Goal: Task Accomplishment & Management: Use online tool/utility

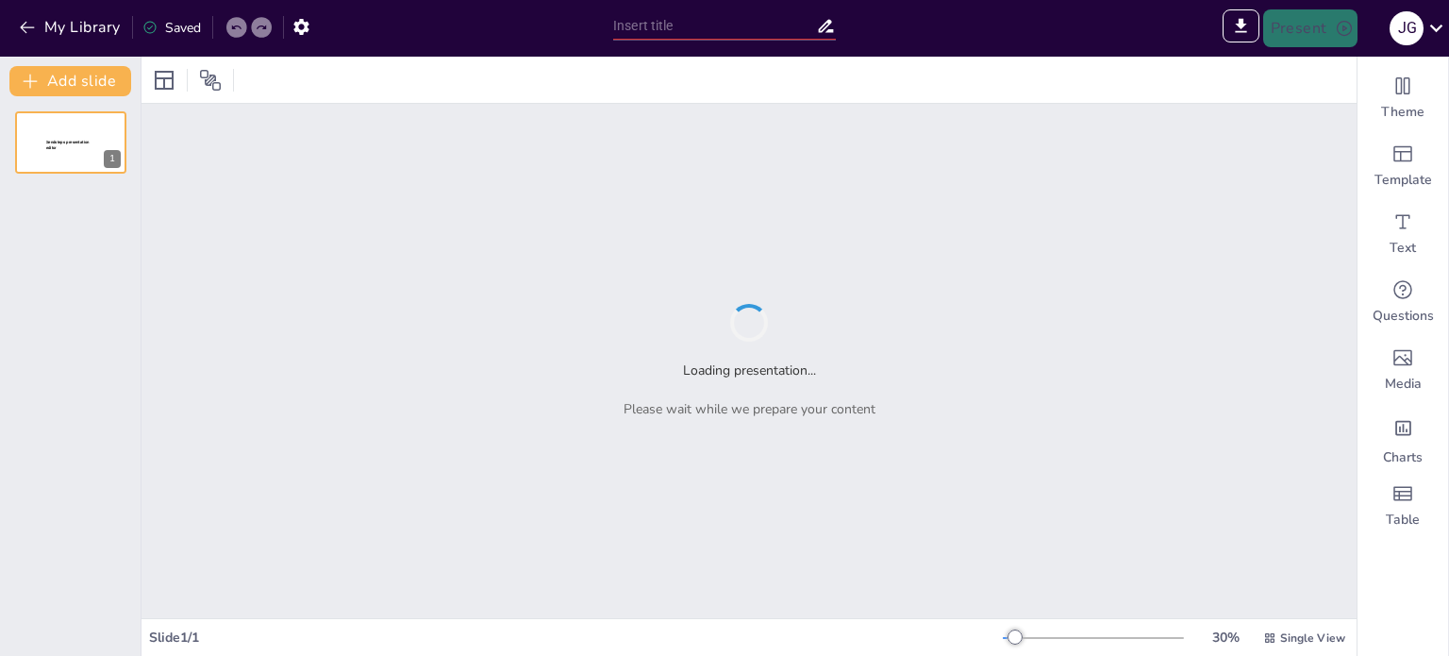
type input "Sendsteps presentation"
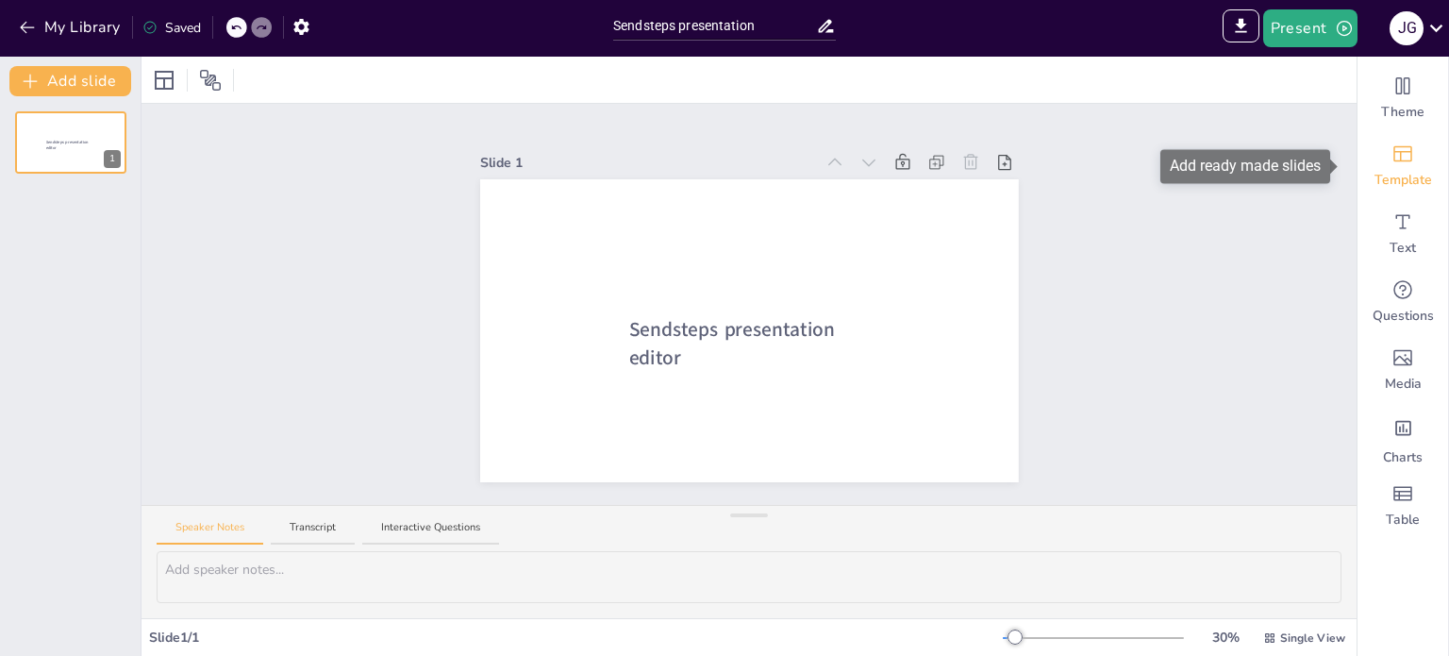
click at [1408, 157] on div "Template" at bounding box center [1403, 166] width 91 height 68
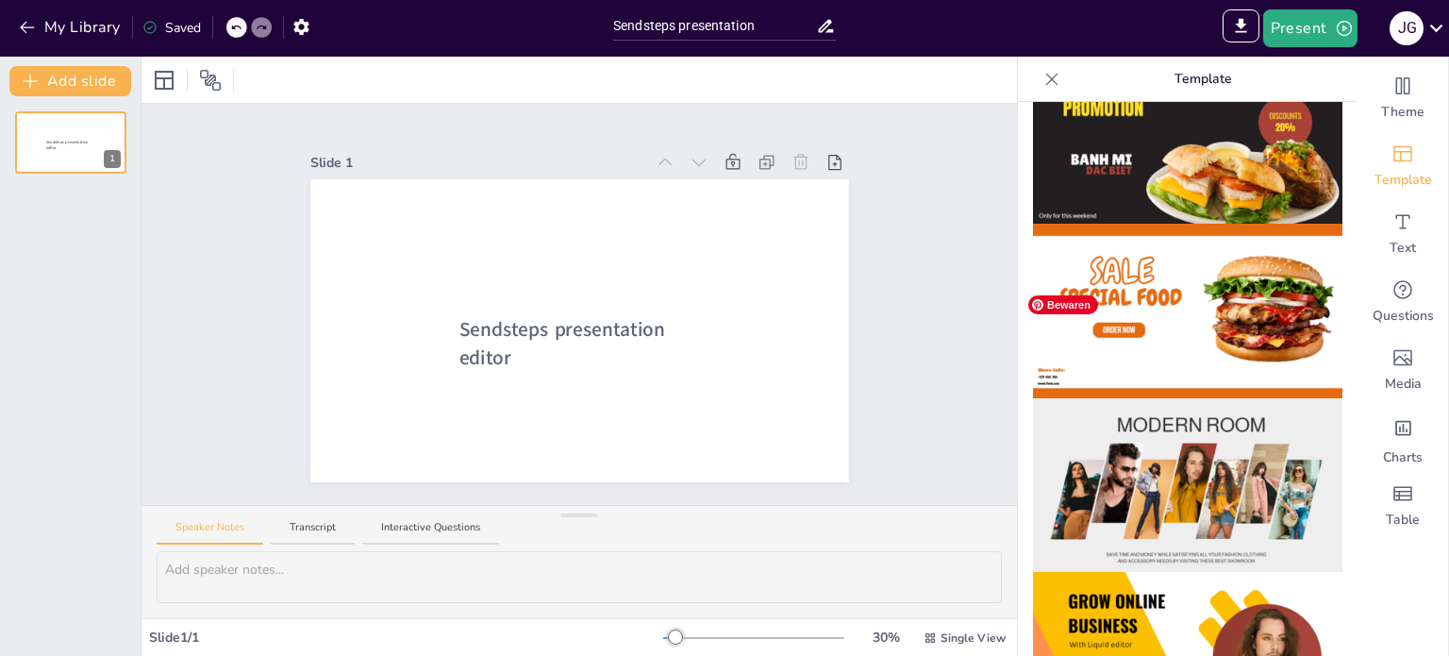
scroll to position [94, 0]
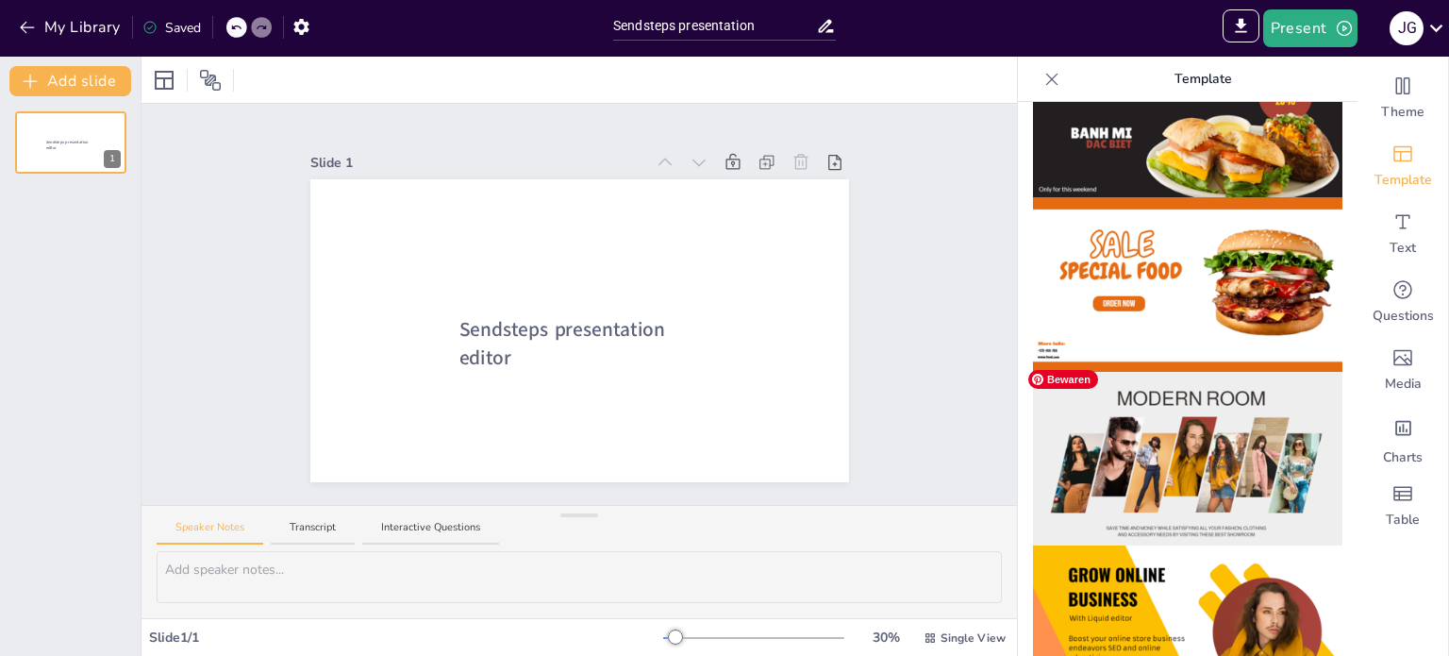
click at [1178, 456] on img at bounding box center [1187, 459] width 309 height 175
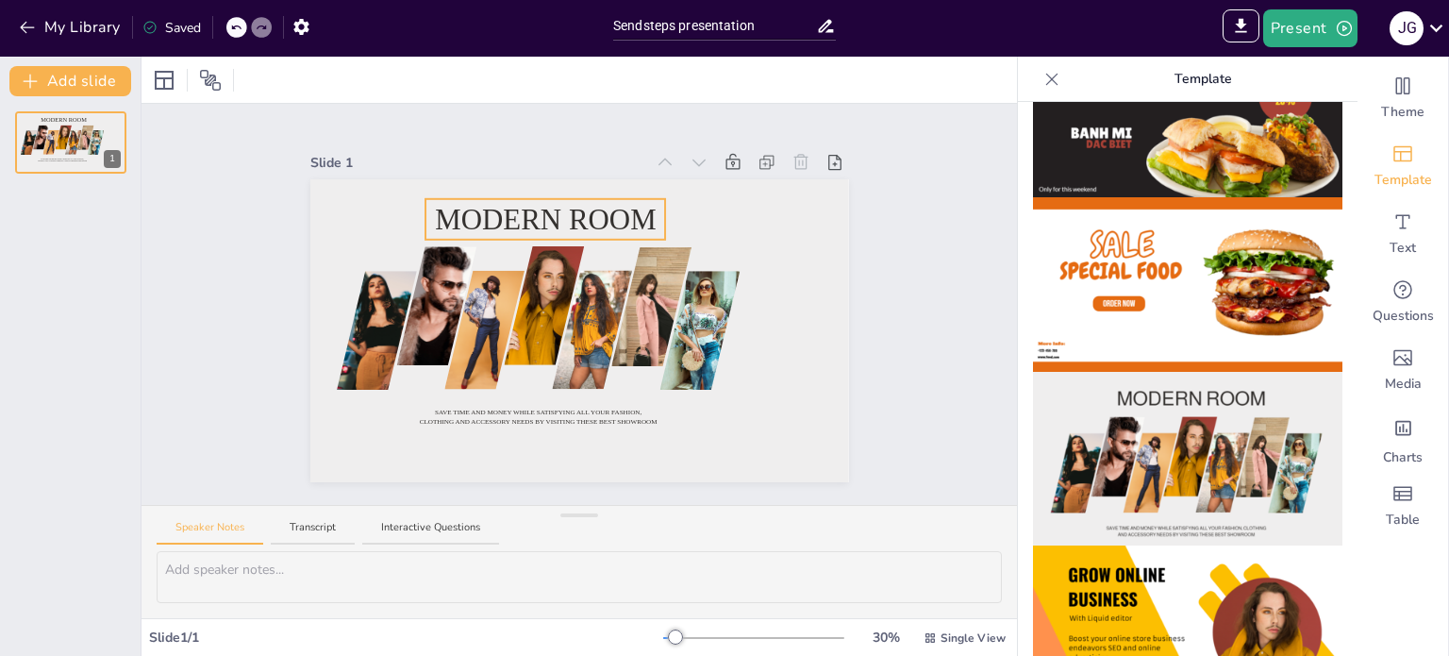
click at [522, 215] on span "Modern room" at bounding box center [545, 219] width 221 height 32
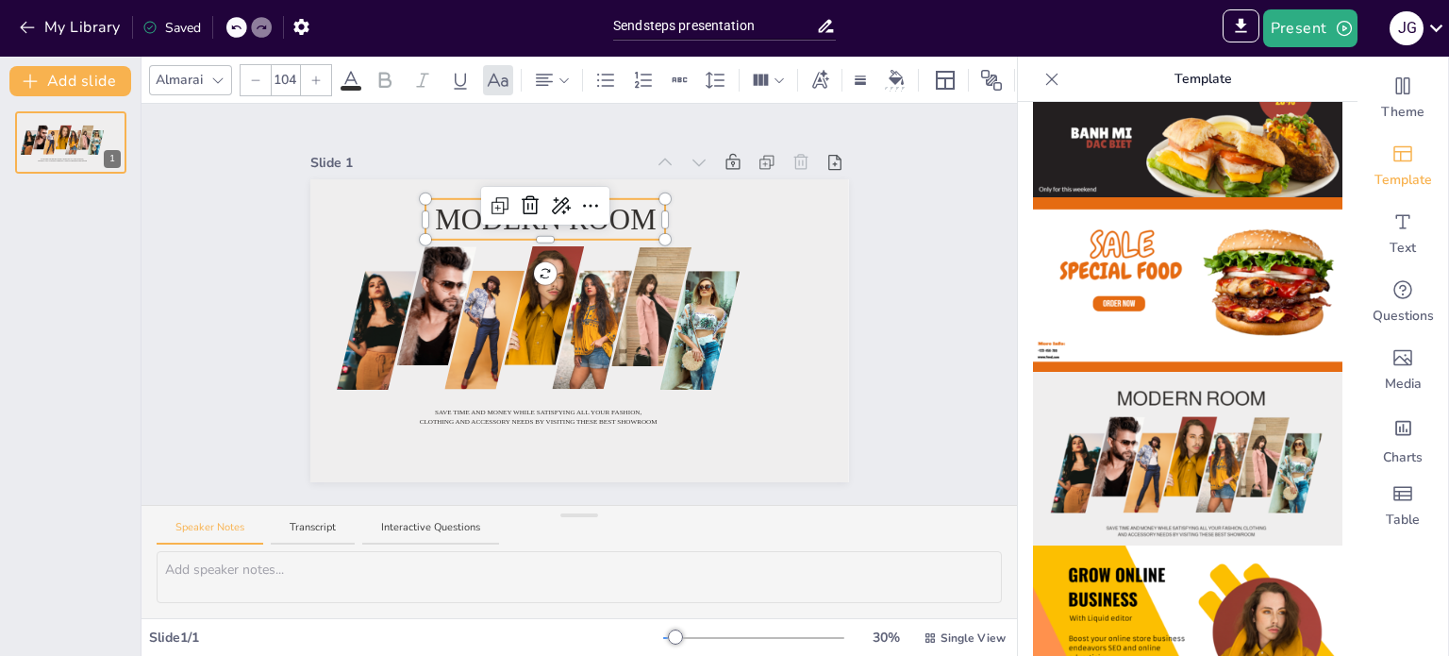
click at [522, 215] on div at bounding box center [545, 206] width 128 height 38
click at [577, 219] on span "Modern room" at bounding box center [545, 219] width 221 height 32
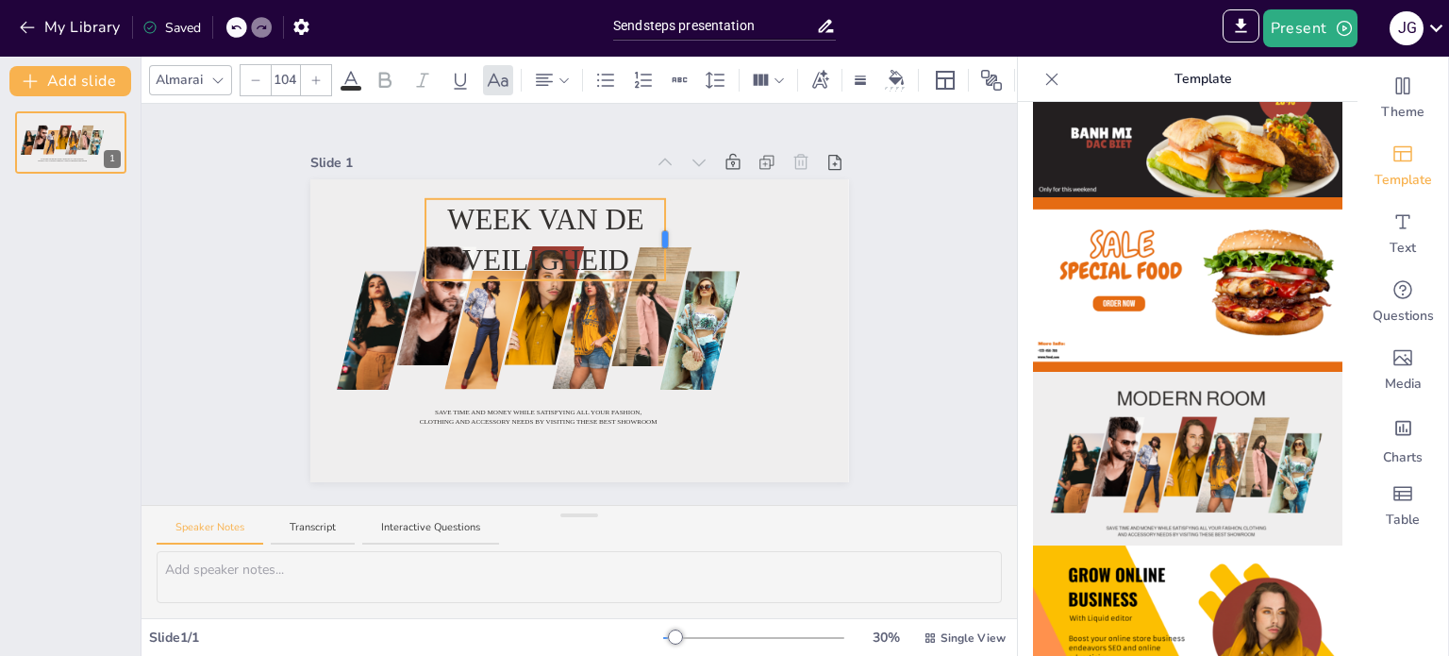
drag, startPoint x: 653, startPoint y: 233, endPoint x: 673, endPoint y: 233, distance: 19.8
click at [657, 233] on div "Save time and money while satisfying all your fashion, clothing and accessory n…" at bounding box center [579, 330] width 539 height 303
drag, startPoint x: 673, startPoint y: 233, endPoint x: 728, endPoint y: 226, distance: 56.1
click at [728, 226] on div at bounding box center [579, 330] width 539 height 303
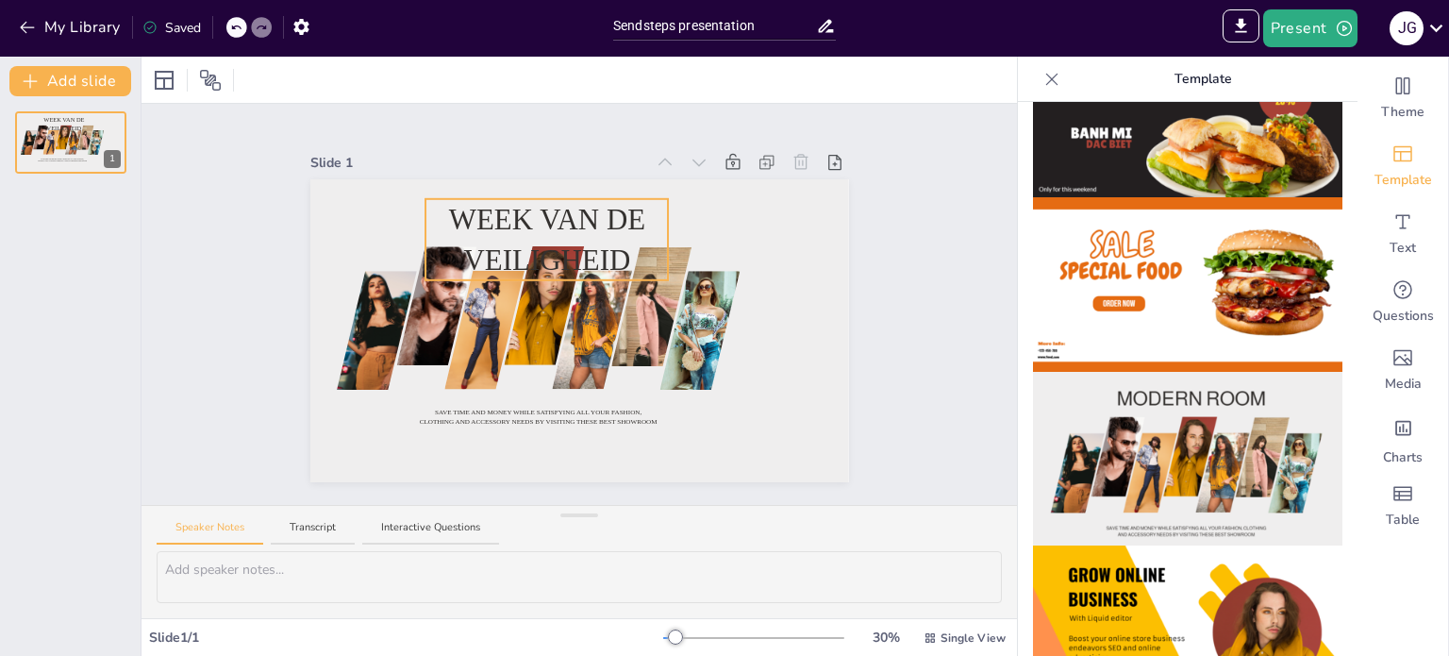
click at [627, 231] on p "Week van de veiligheid" at bounding box center [546, 240] width 243 height 82
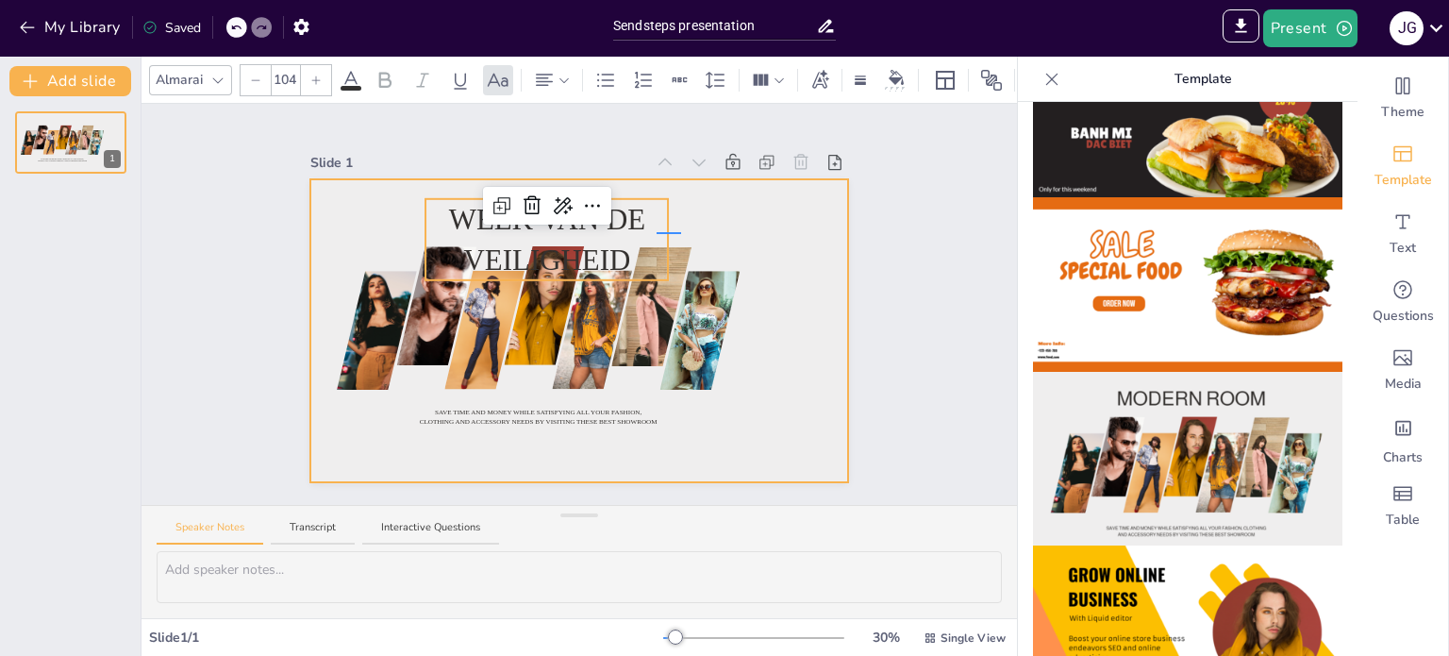
drag, startPoint x: 657, startPoint y: 234, endPoint x: 688, endPoint y: 232, distance: 31.2
click at [688, 232] on div at bounding box center [579, 330] width 539 height 303
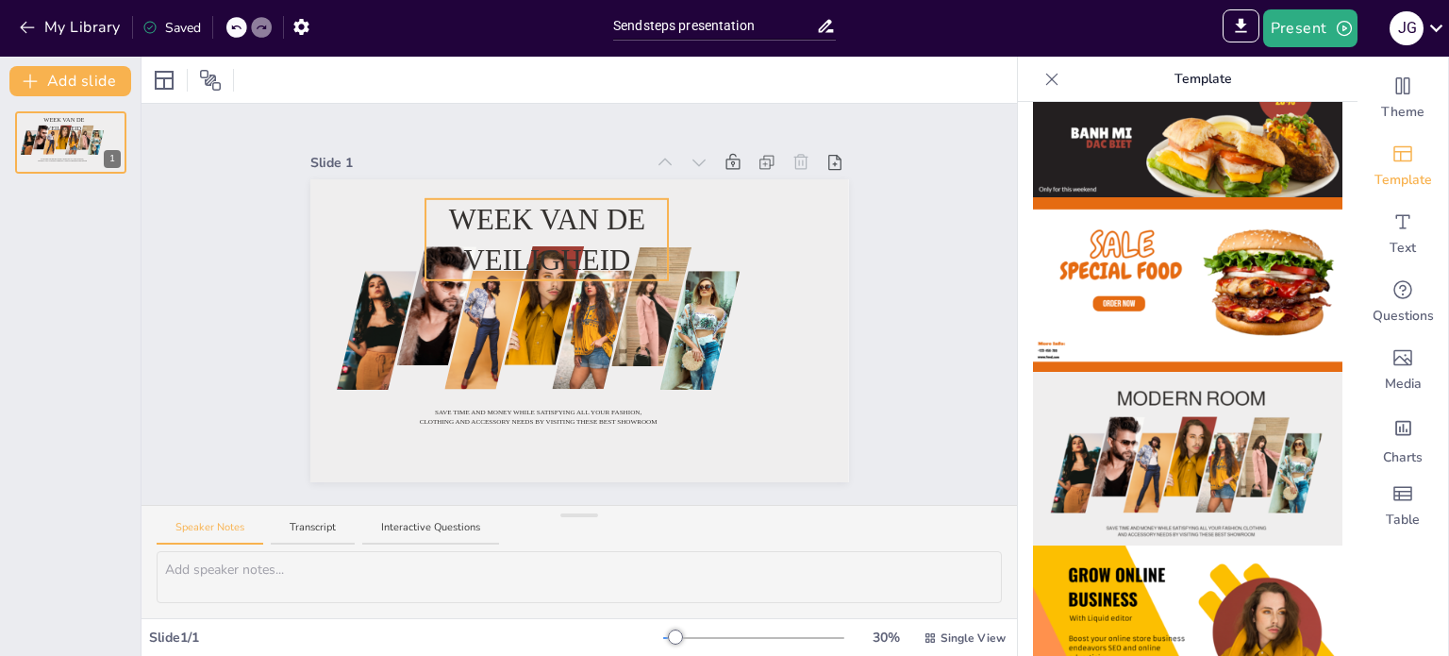
click at [626, 229] on p "Week van de veiligheid" at bounding box center [546, 240] width 243 height 82
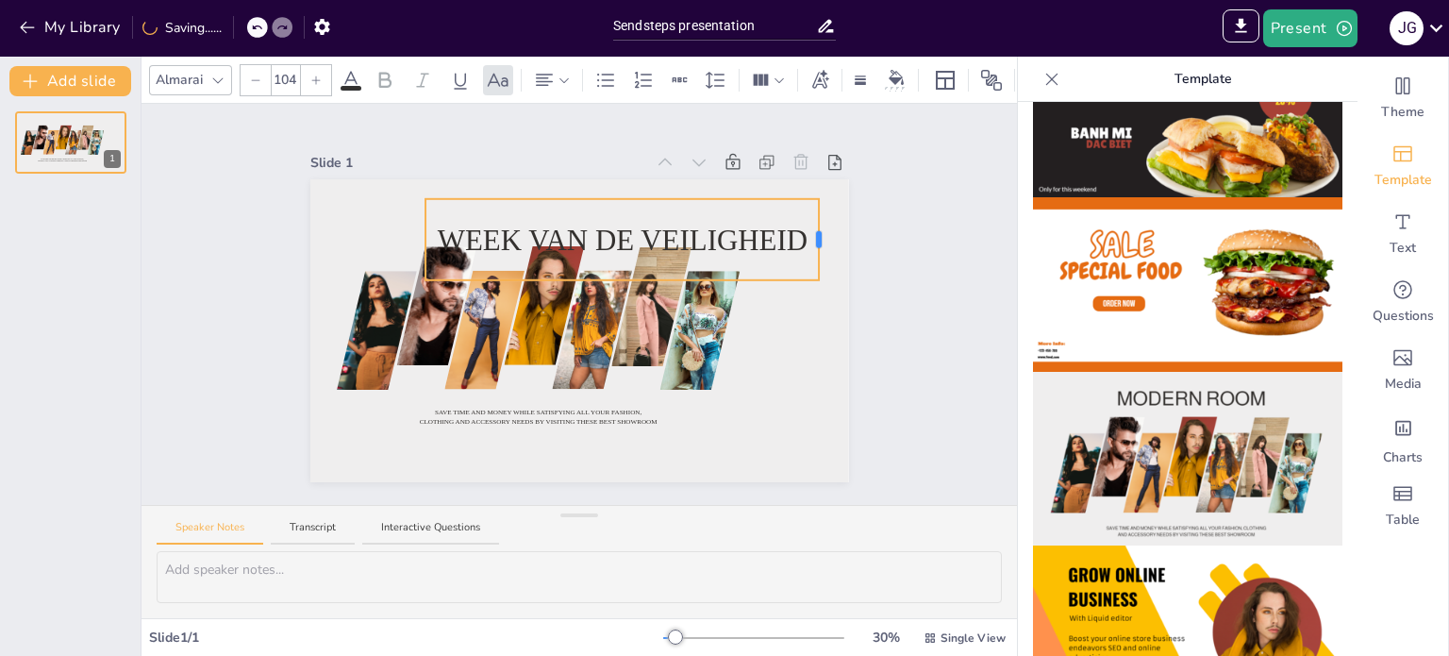
drag, startPoint x: 655, startPoint y: 231, endPoint x: 806, endPoint y: 226, distance: 151.0
click at [816, 231] on div at bounding box center [819, 239] width 6 height 17
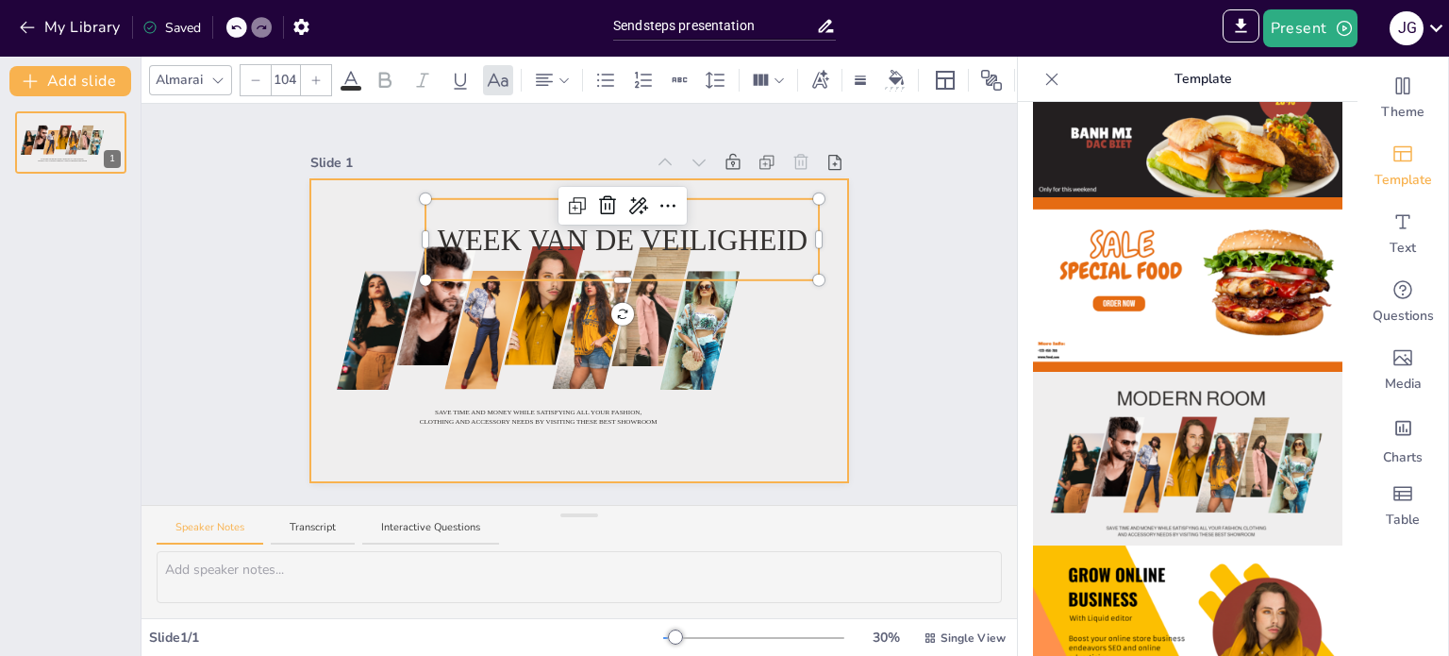
click at [769, 320] on div at bounding box center [579, 330] width 539 height 303
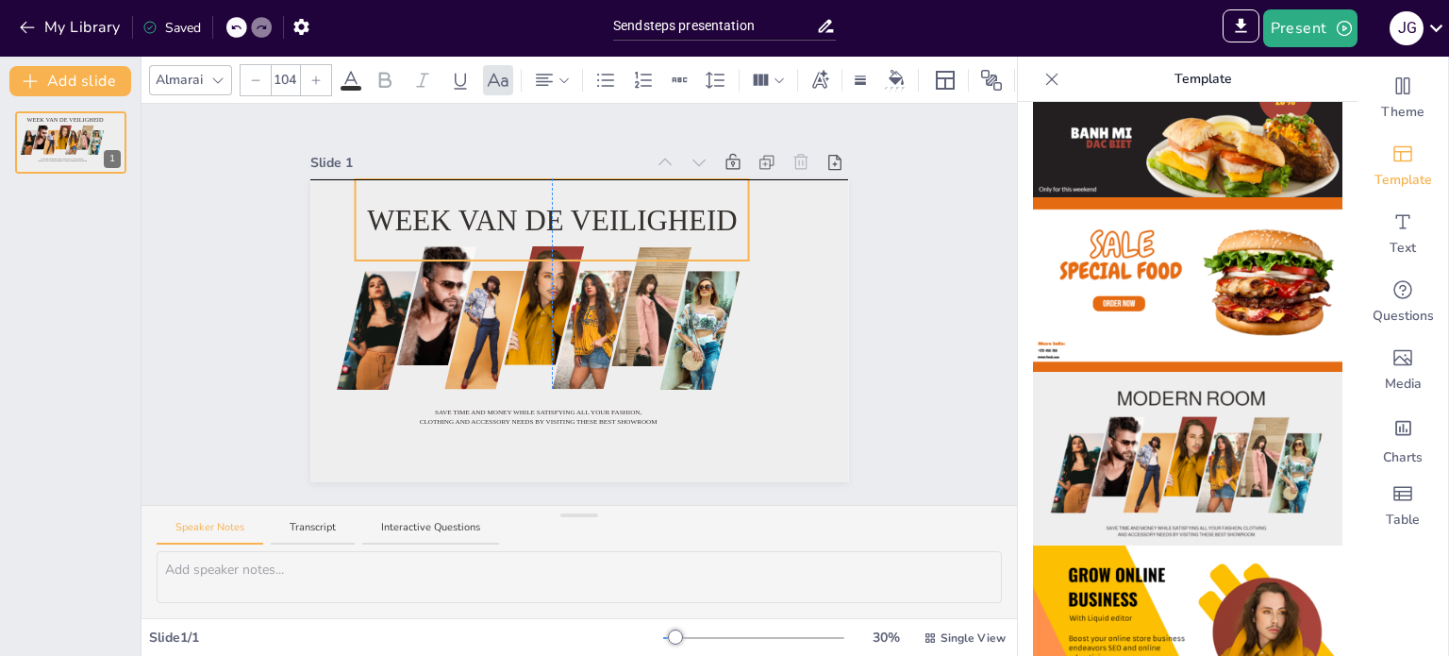
drag, startPoint x: 716, startPoint y: 233, endPoint x: 649, endPoint y: 212, distance: 70.1
click at [649, 212] on span "Week van de veiligheid" at bounding box center [552, 220] width 370 height 32
click at [890, 313] on div "Slide 1 Save time and money while satisfying all your fashion, clothing and acc…" at bounding box center [580, 304] width 876 height 401
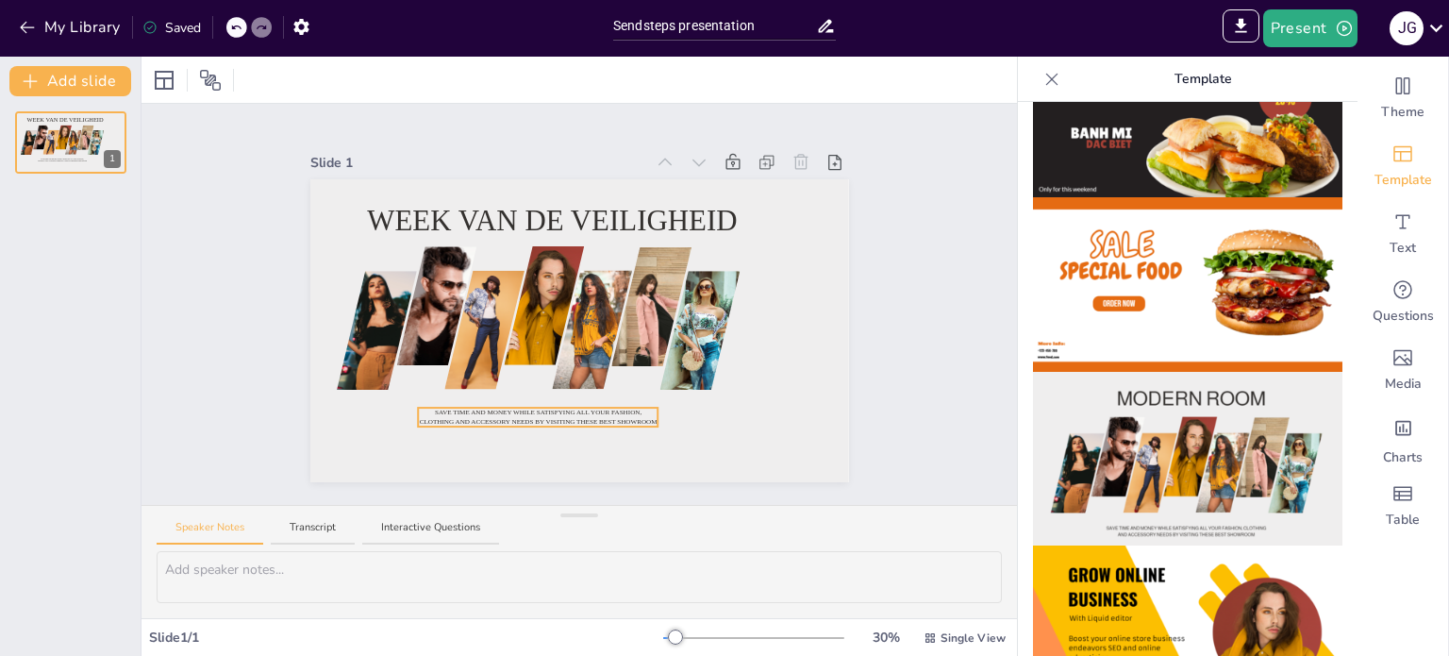
click at [566, 414] on div "Week van de veiligheid Save time and money while satisfying all your fashion, c…" at bounding box center [579, 330] width 539 height 303
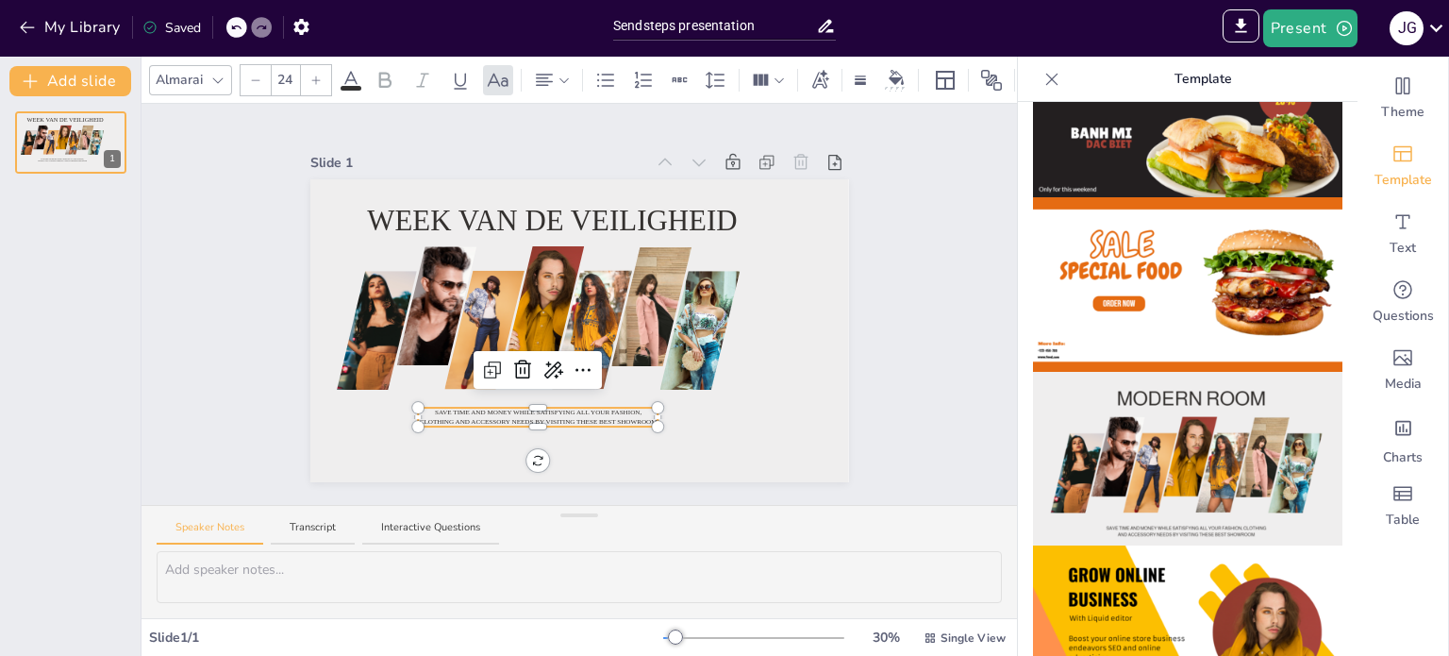
click at [566, 419] on div at bounding box center [538, 423] width 241 height 8
click at [593, 409] on p "Save time and money while satisfying all your fashion, clothing and accessory n…" at bounding box center [538, 417] width 241 height 19
click at [421, 408] on div at bounding box center [538, 412] width 241 height 8
click at [433, 409] on p "Save time and money while satisfying all your fashion, clothing and accessory n…" at bounding box center [538, 417] width 241 height 19
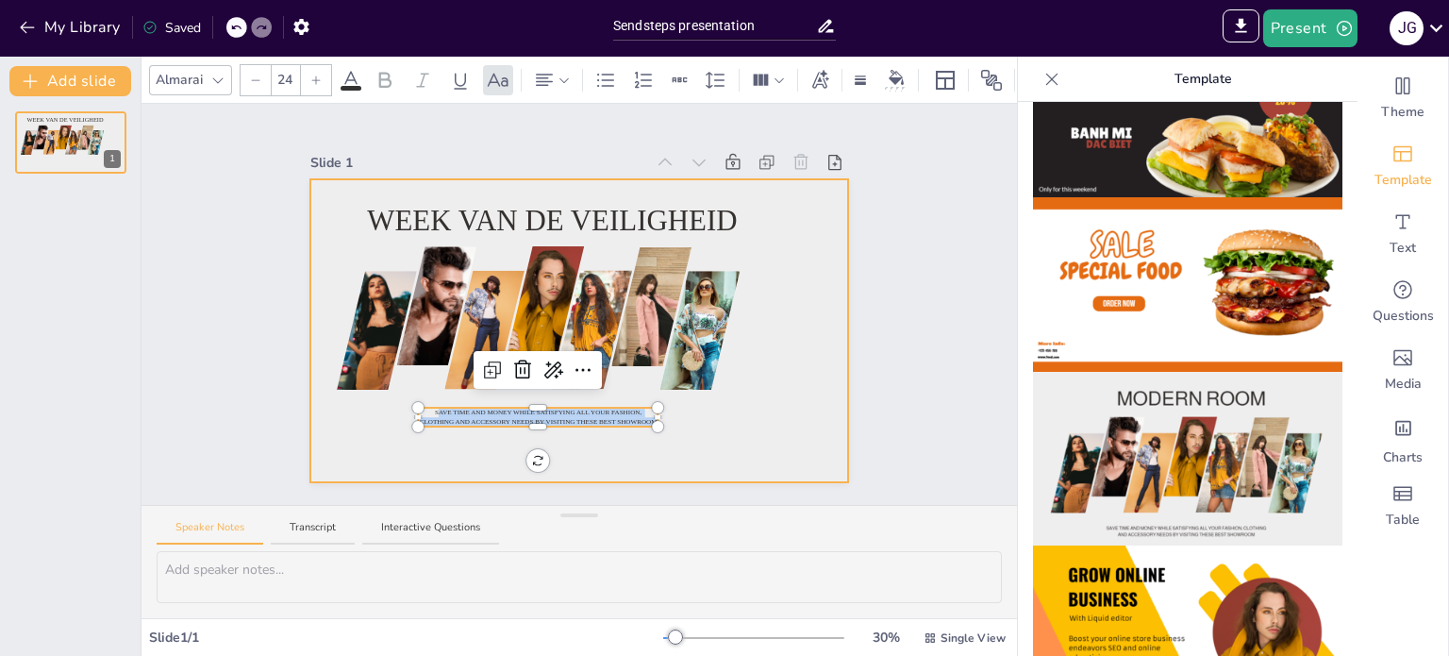
drag, startPoint x: 425, startPoint y: 409, endPoint x: 648, endPoint y: 426, distance: 223.3
click at [648, 426] on div "Week van de veiligheid Save time and money while satisfying all your fashion, c…" at bounding box center [579, 330] width 539 height 303
click at [716, 399] on div at bounding box center [579, 330] width 539 height 303
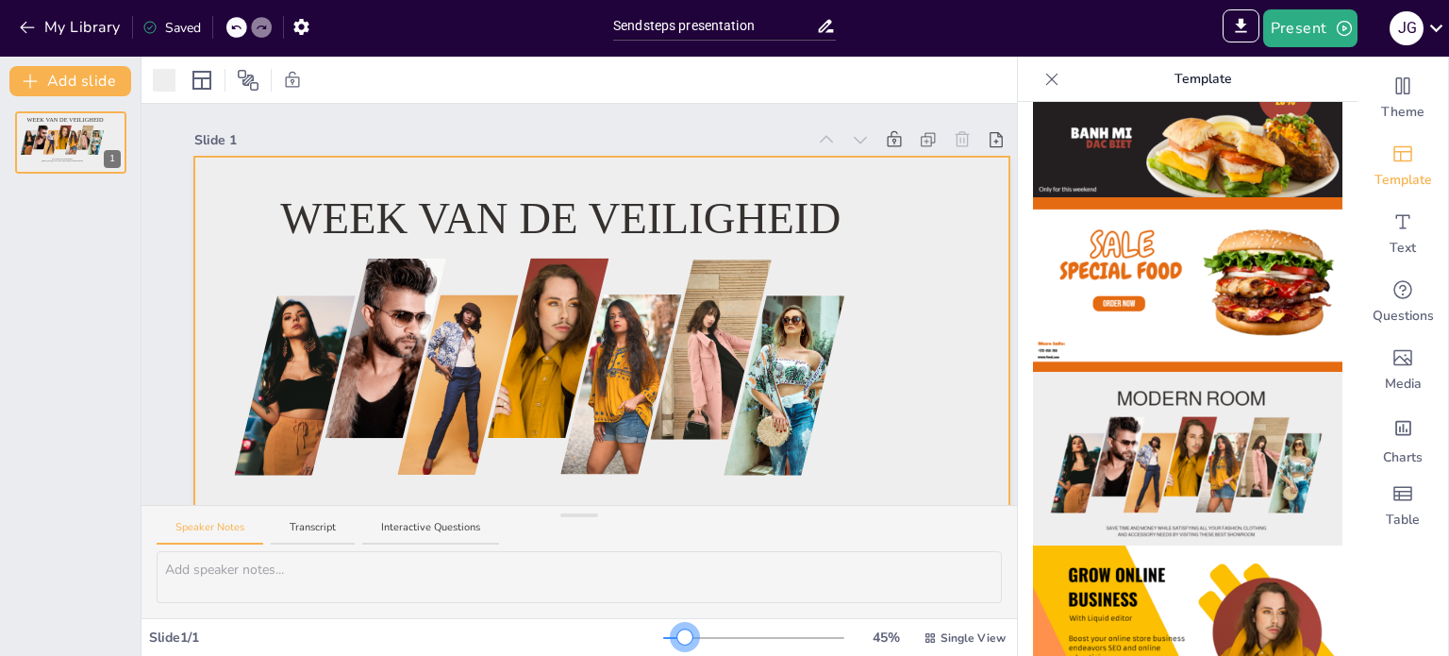
click at [677, 635] on div at bounding box center [684, 636] width 15 height 15
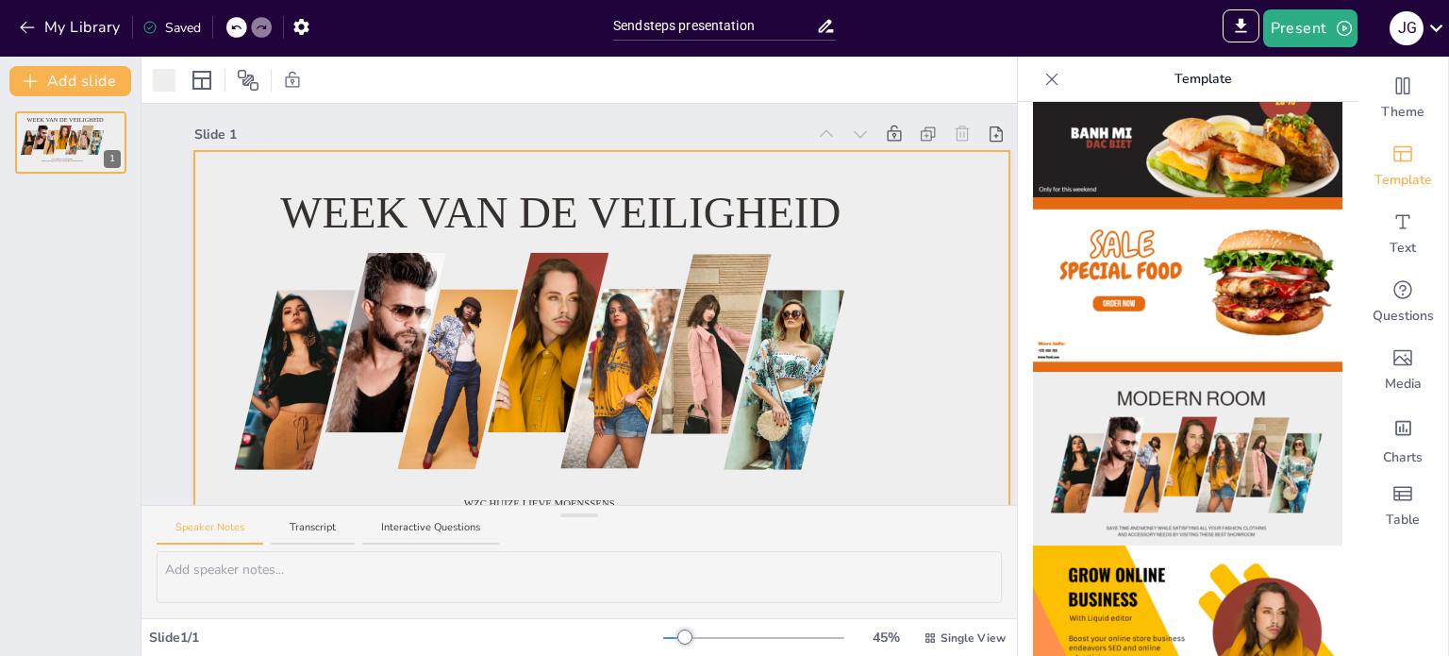
scroll to position [0, 0]
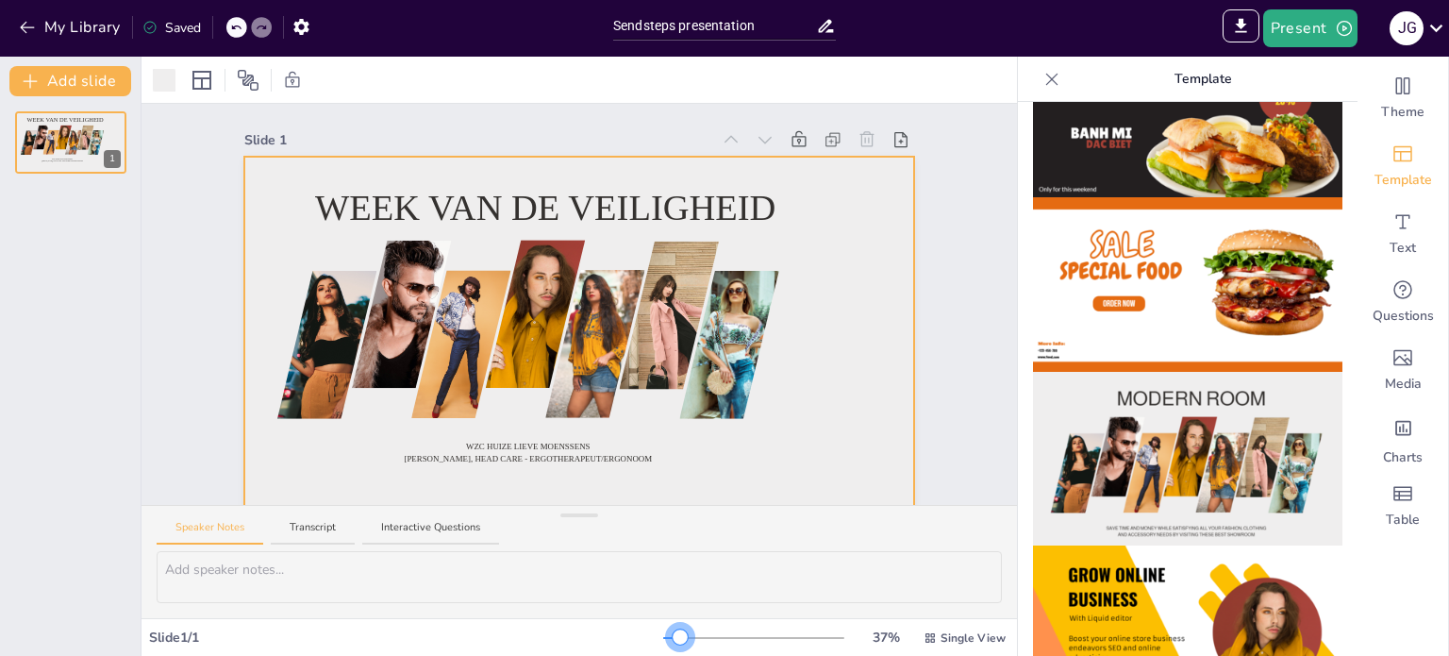
click at [673, 635] on div at bounding box center [680, 636] width 15 height 15
click at [104, 323] on div "Week van de veiligheid WZC Huize Lieve Moenssens Jolien Govaerts, Head Care - e…" at bounding box center [70, 375] width 141 height 559
click at [77, 77] on button "Add slide" at bounding box center [70, 81] width 122 height 30
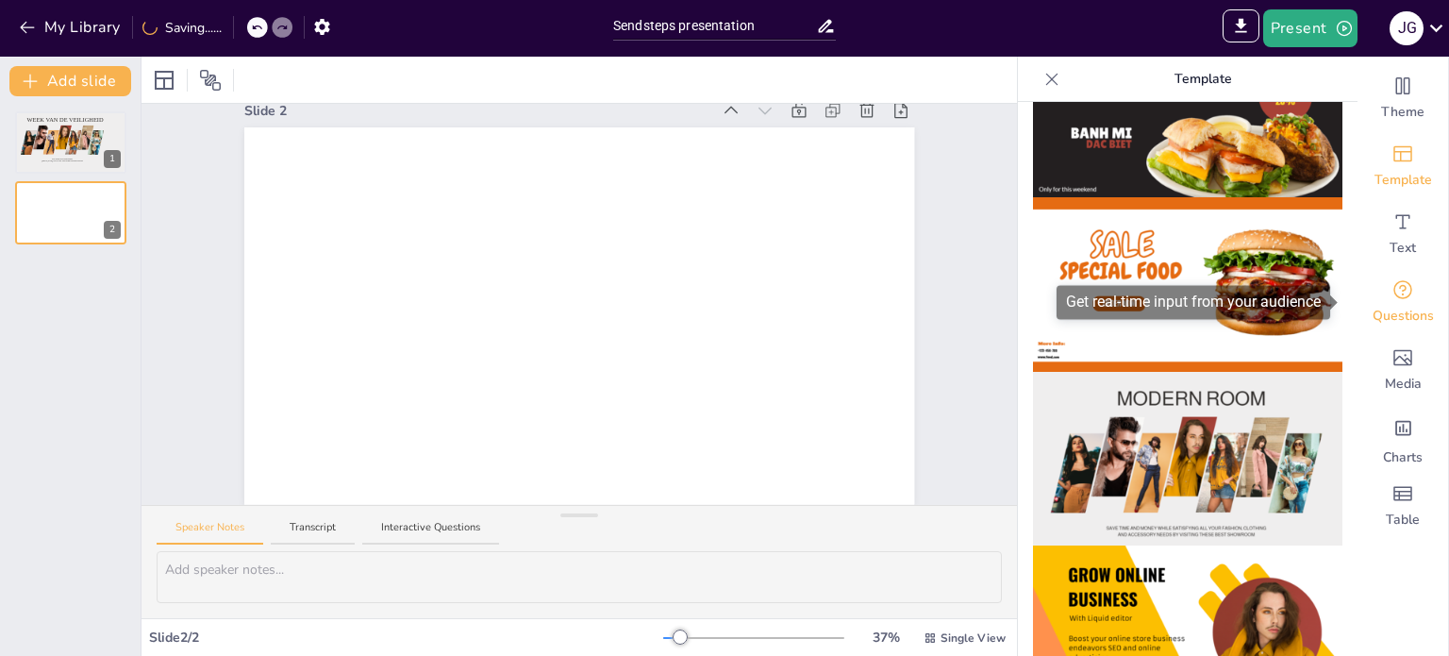
click at [1382, 304] on div "Questions" at bounding box center [1403, 302] width 91 height 68
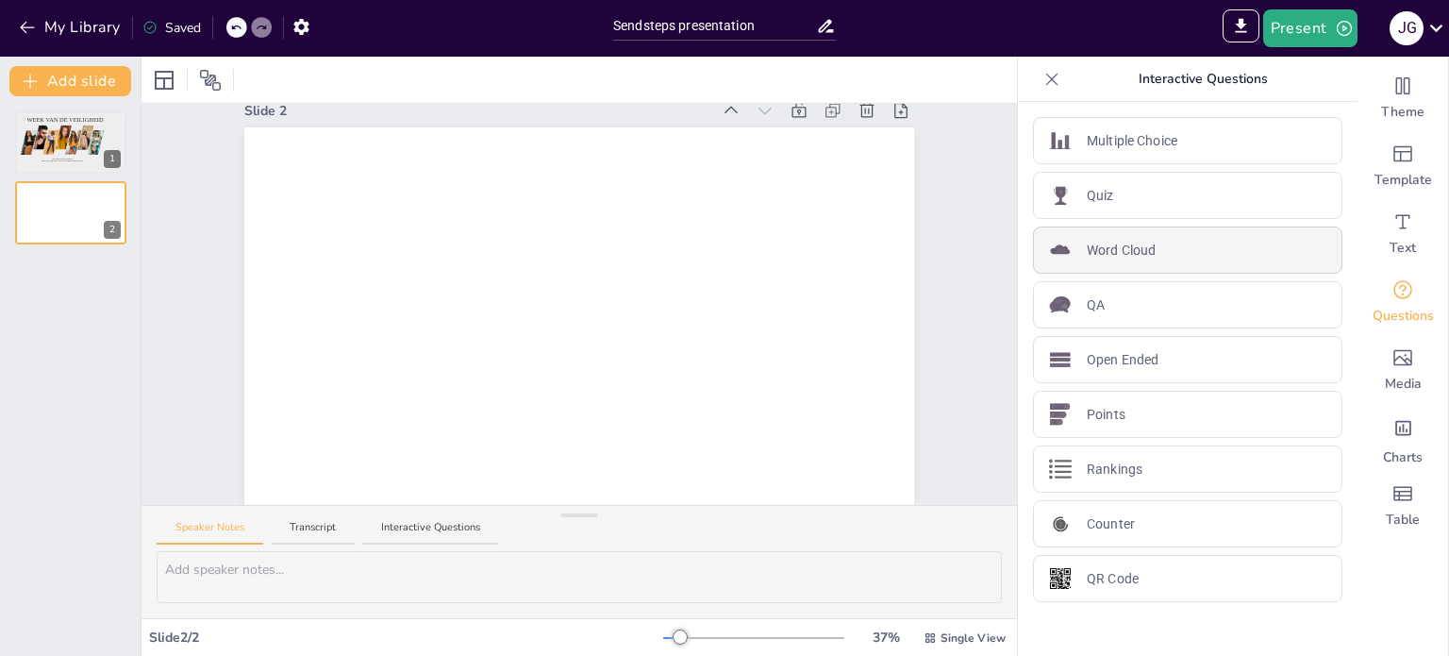
click at [1106, 254] on p "Word Cloud" at bounding box center [1121, 251] width 69 height 20
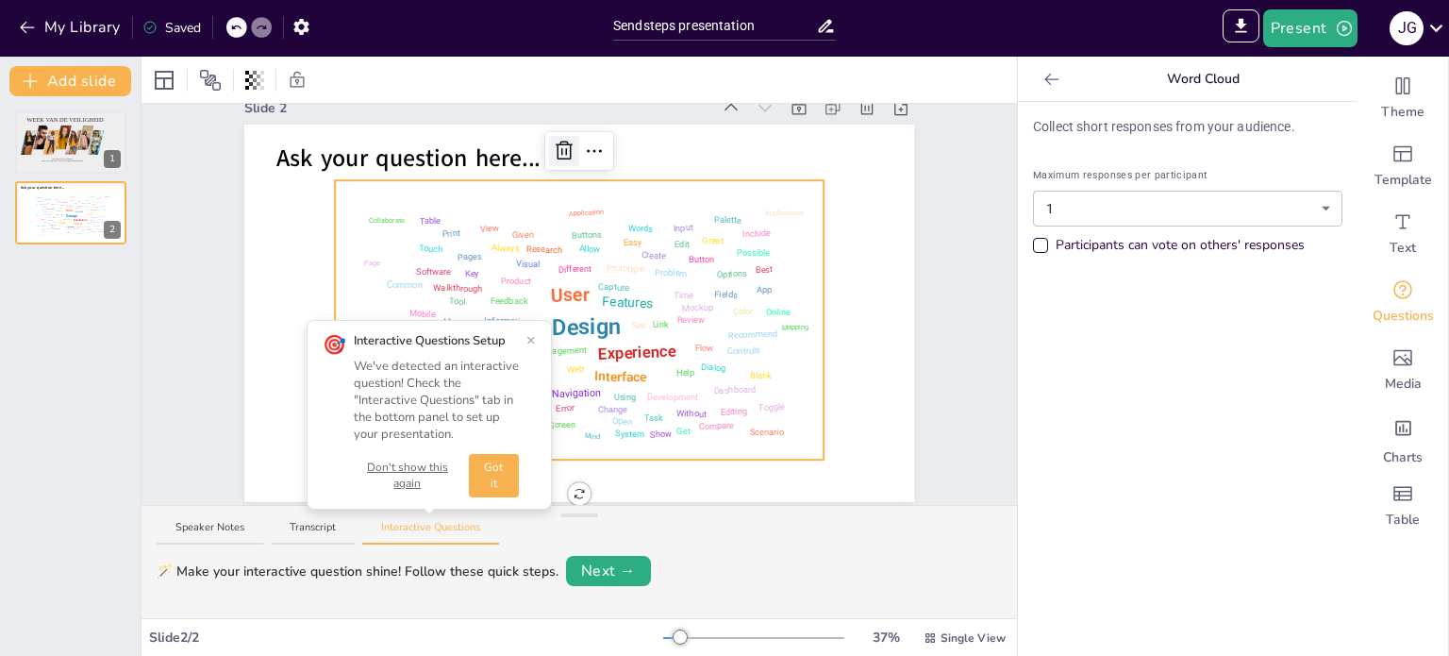
click at [556, 142] on icon at bounding box center [564, 151] width 17 height 19
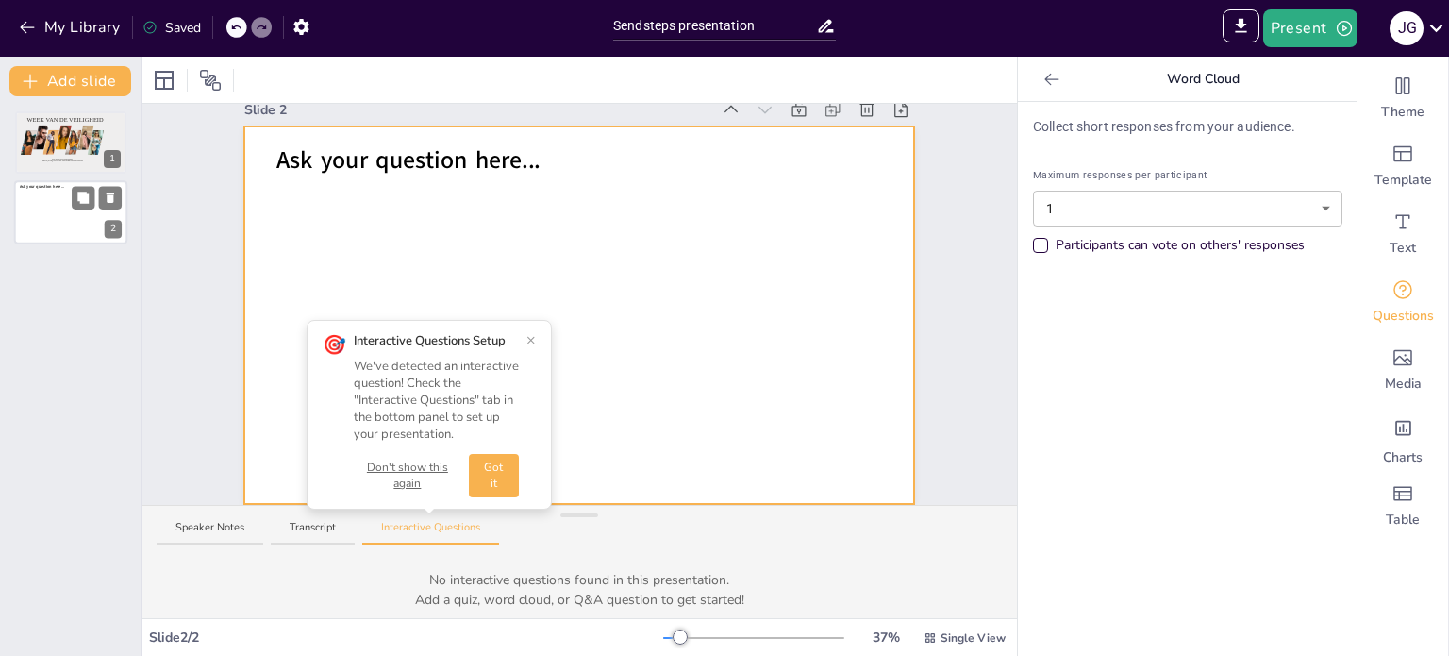
click at [69, 209] on div at bounding box center [70, 213] width 113 height 64
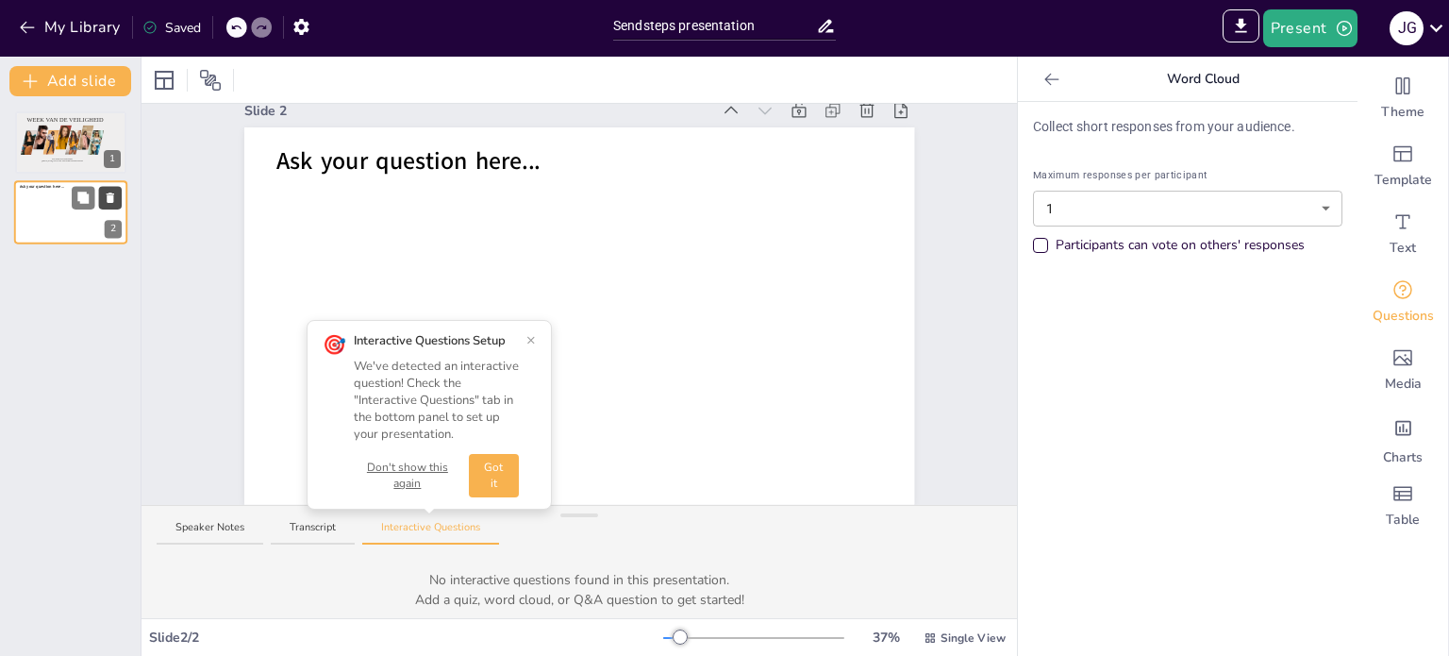
click at [110, 198] on icon at bounding box center [111, 198] width 8 height 10
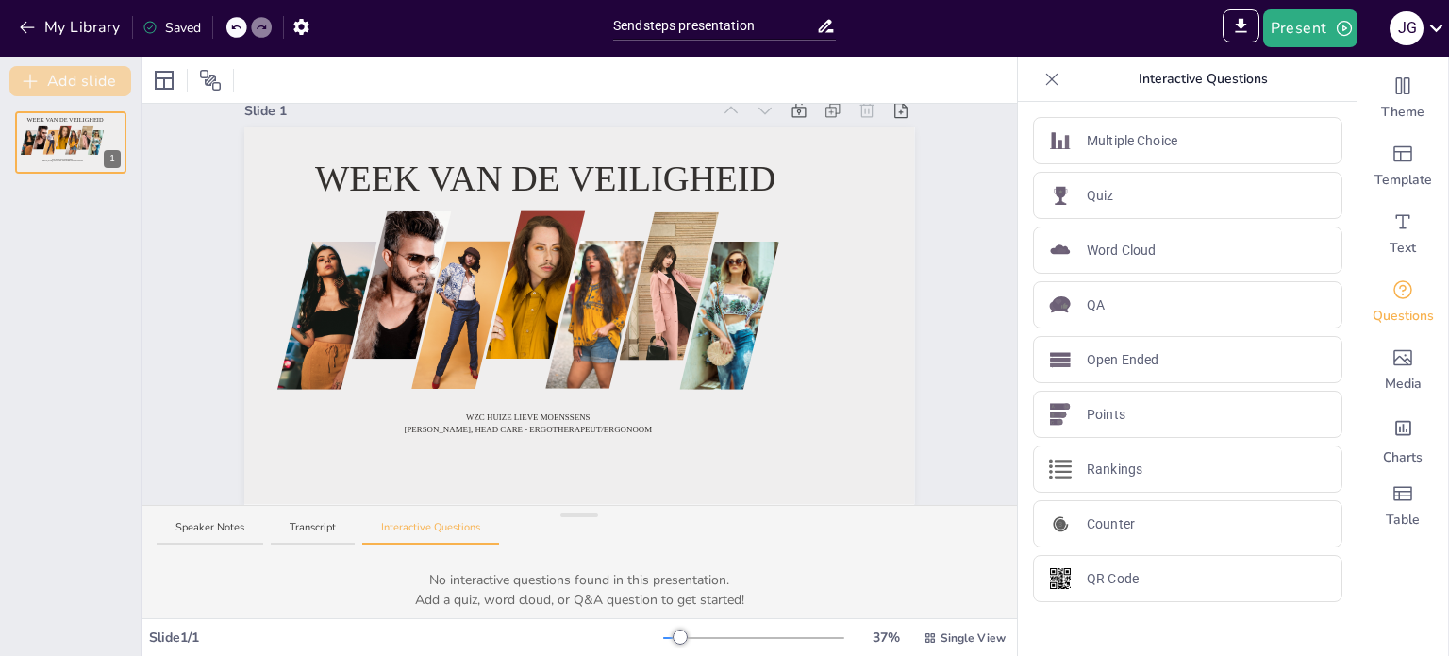
click at [67, 91] on button "Add slide" at bounding box center [70, 81] width 122 height 30
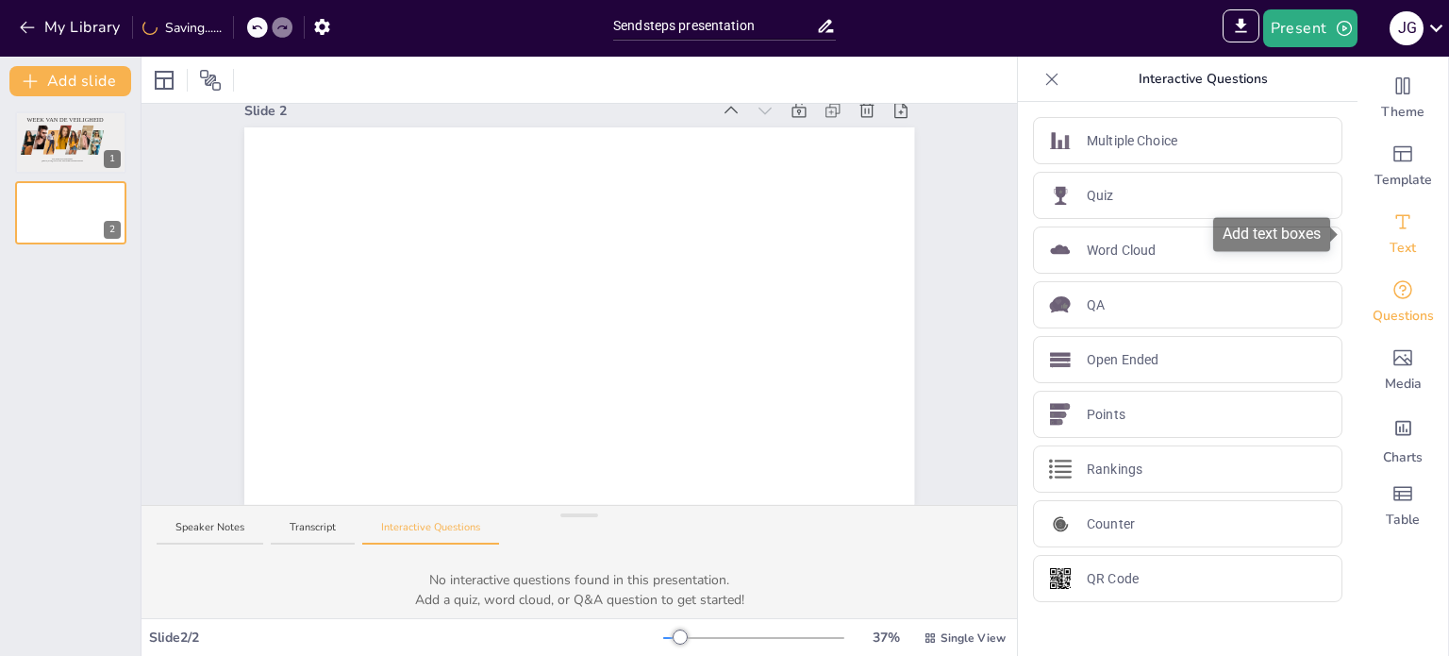
click at [1393, 240] on span "Text" at bounding box center [1403, 248] width 26 height 19
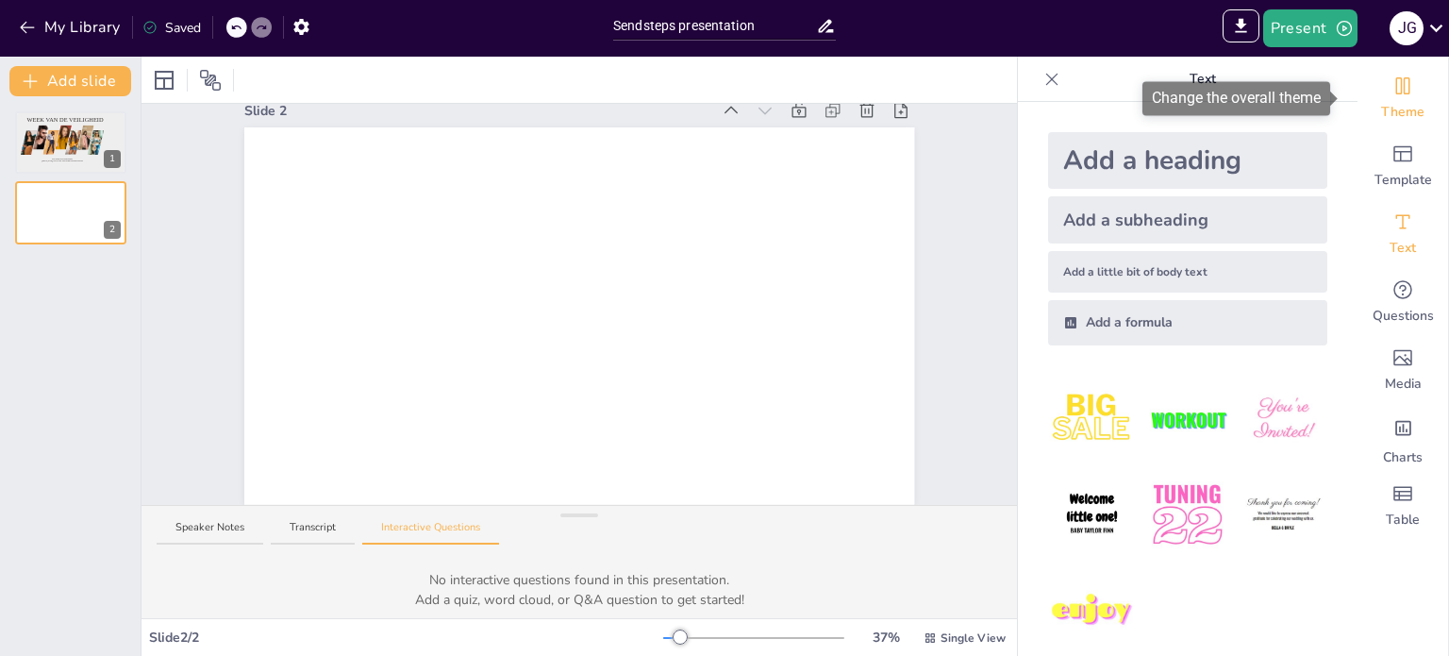
click at [1389, 104] on span "Theme" at bounding box center [1402, 112] width 43 height 19
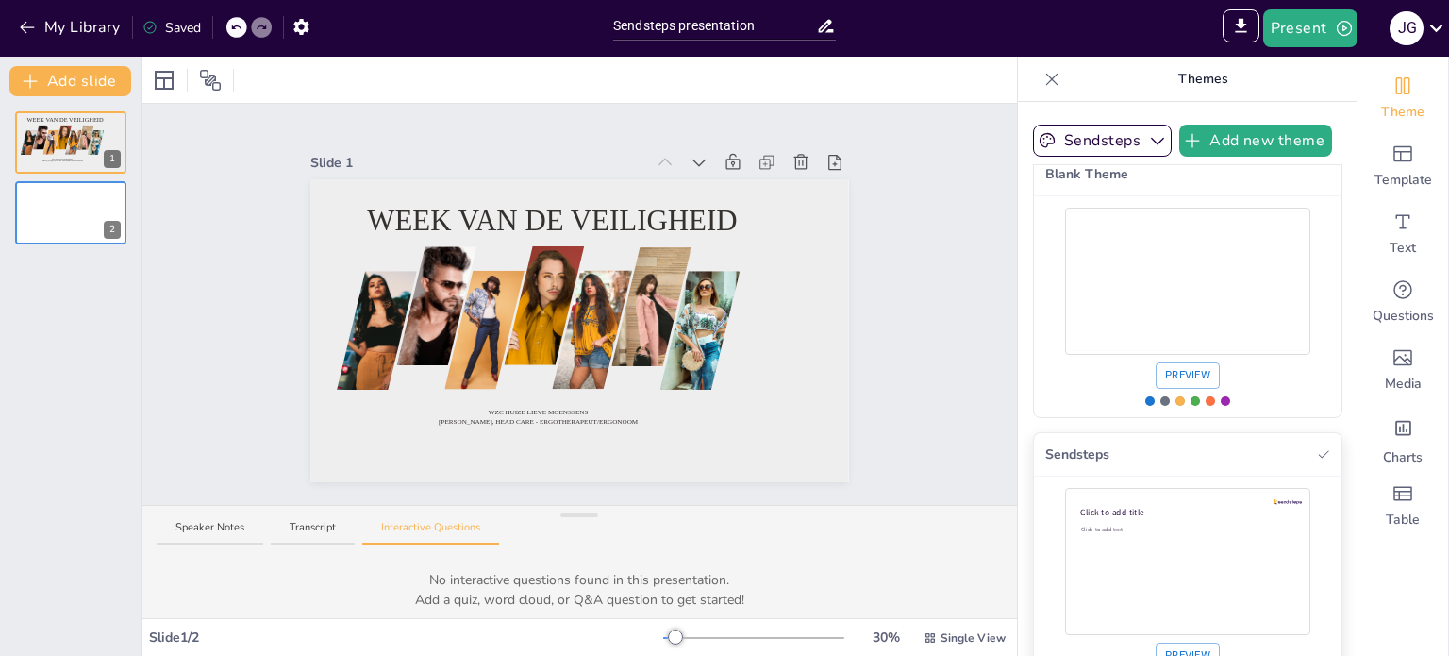
scroll to position [0, 0]
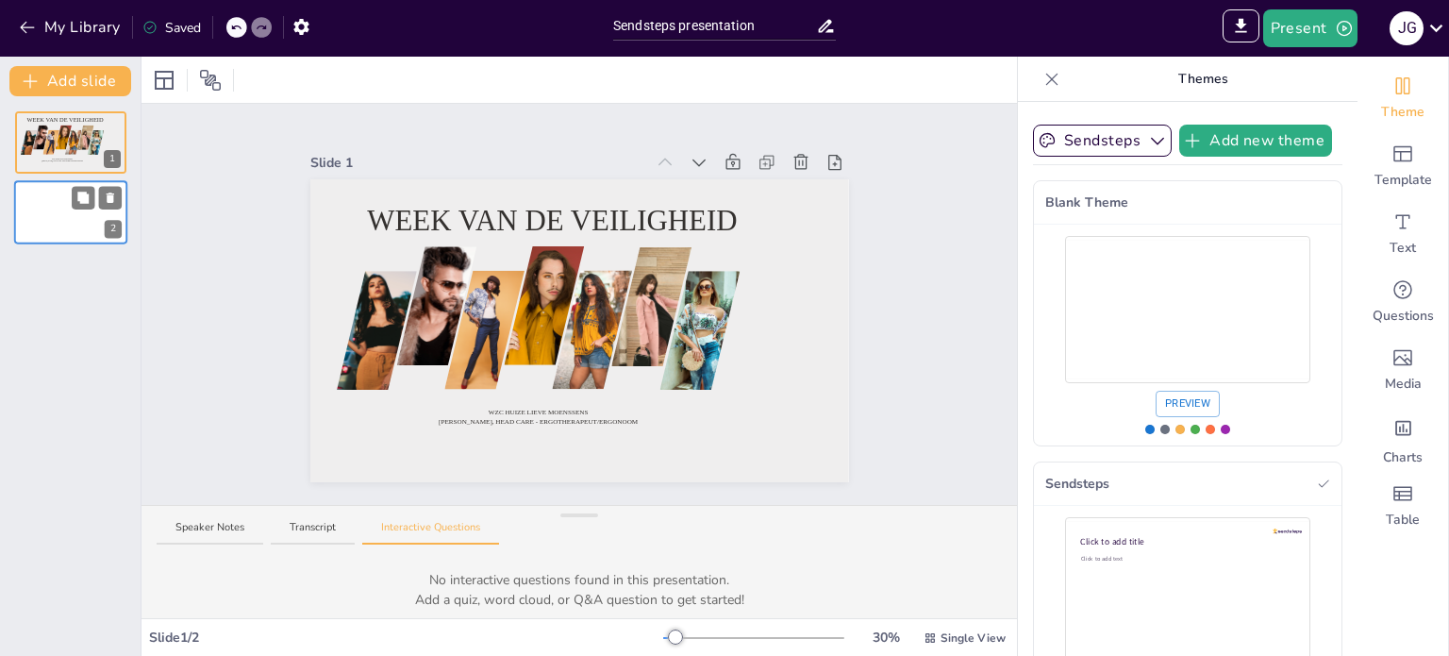
click at [34, 220] on div at bounding box center [70, 213] width 113 height 64
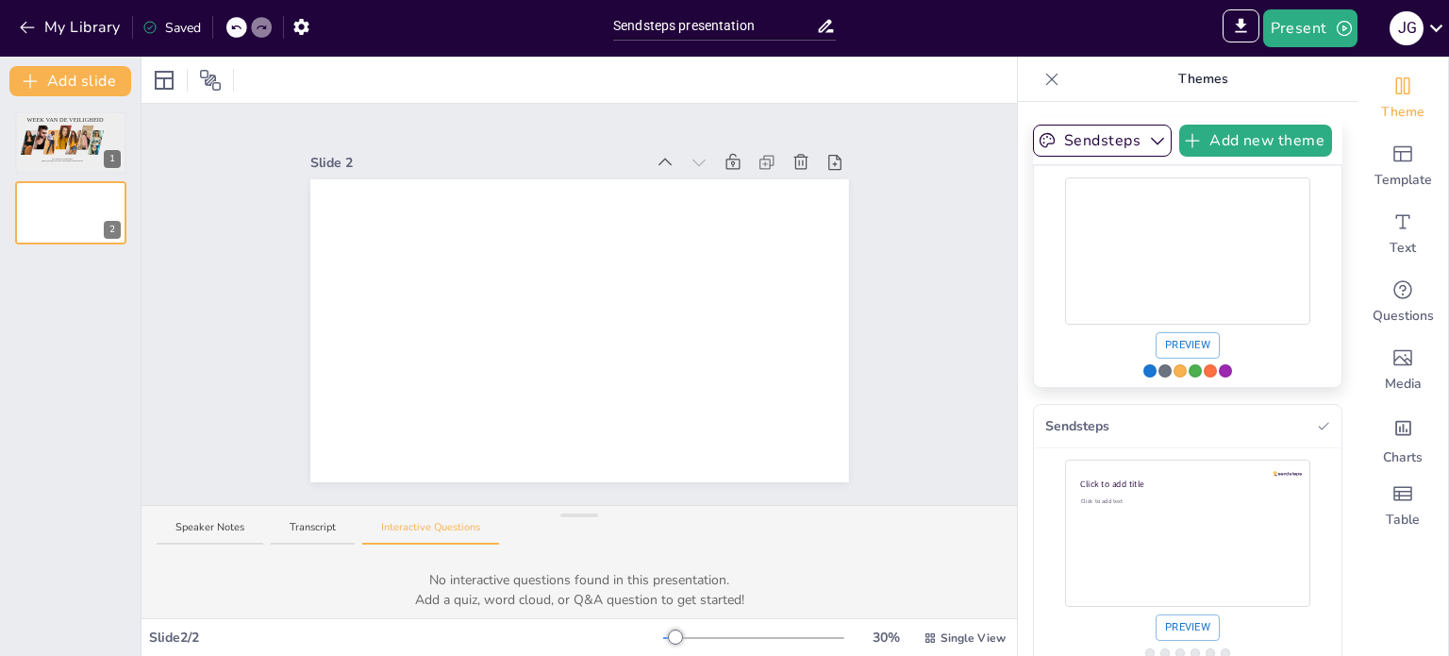
scroll to position [83, 0]
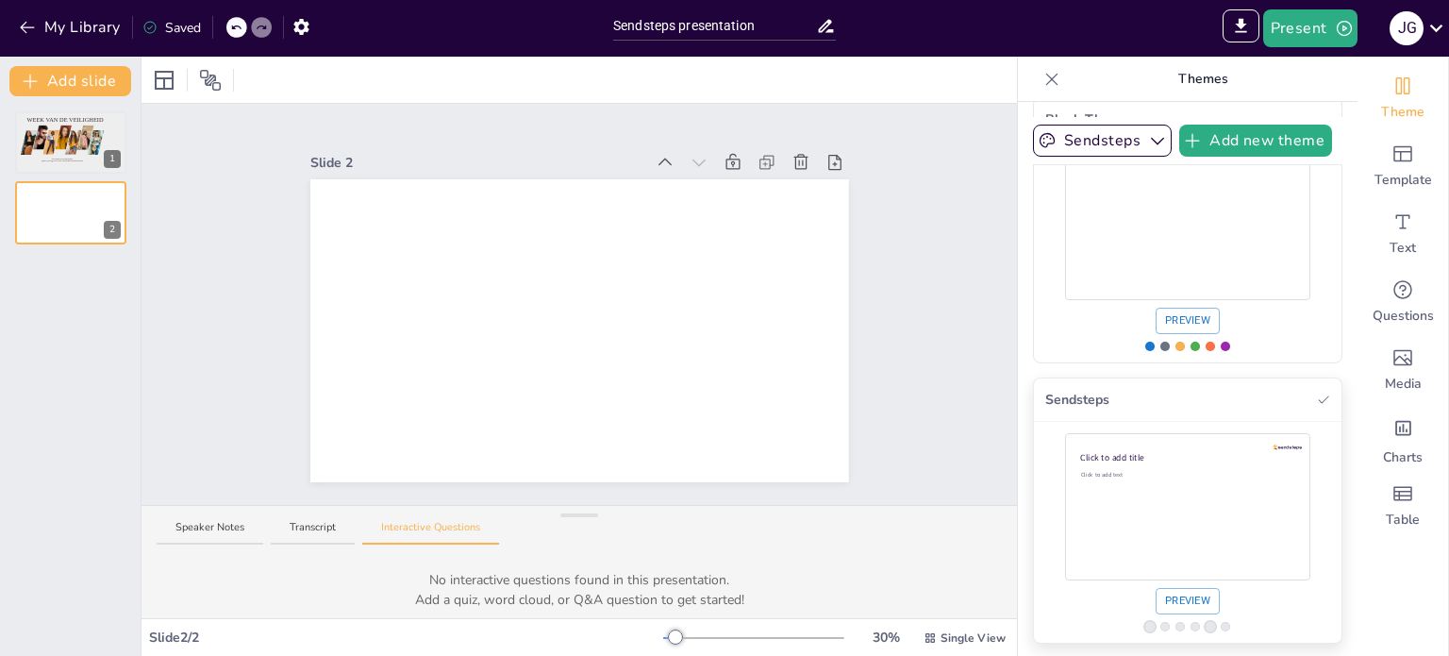
click at [1160, 625] on div "Use theme Sendsteps" at bounding box center [1164, 626] width 9 height 9
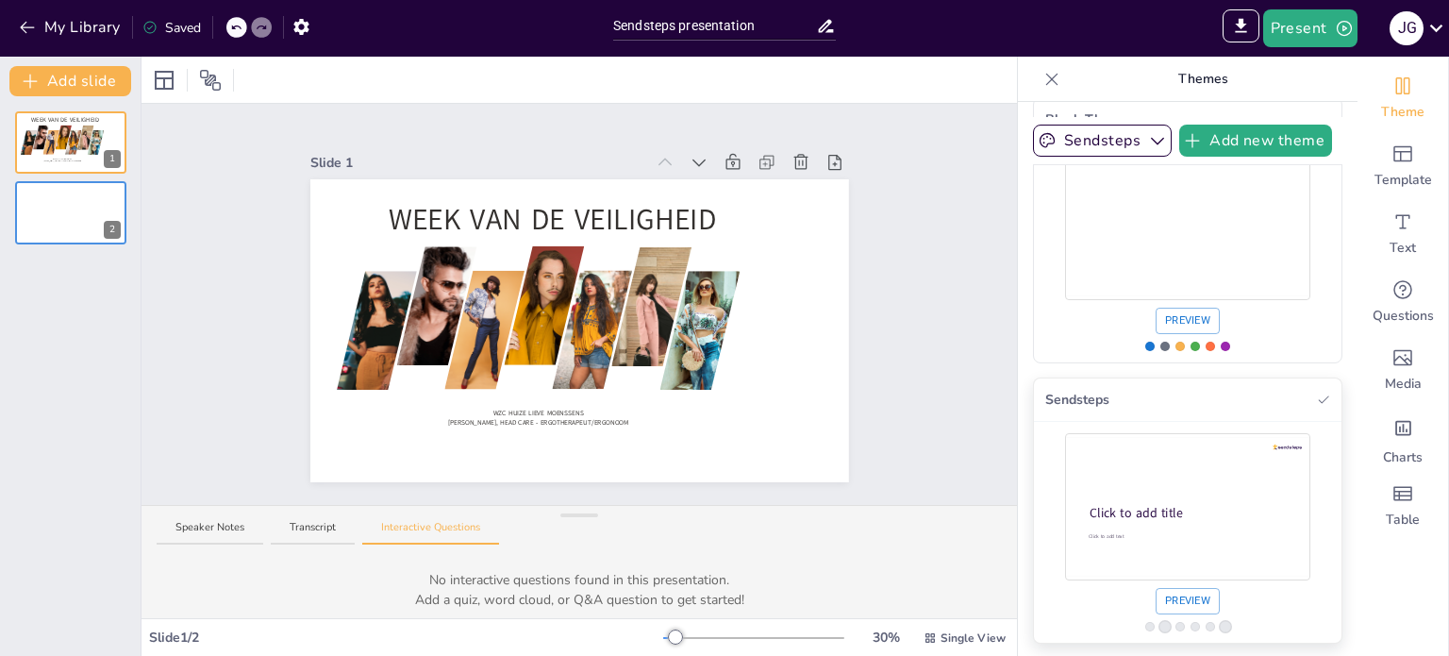
click at [1176, 623] on div "Use theme Sendsteps" at bounding box center [1180, 626] width 9 height 9
click at [1182, 623] on div "Use theme Sendsteps" at bounding box center [1187, 626] width 85 height 9
click at [1176, 625] on div "Use theme Sendsteps" at bounding box center [1180, 626] width 9 height 9
click at [1191, 625] on div "Use theme Sendsteps" at bounding box center [1195, 626] width 9 height 9
click at [1160, 624] on div "Use theme Sendsteps" at bounding box center [1164, 626] width 9 height 9
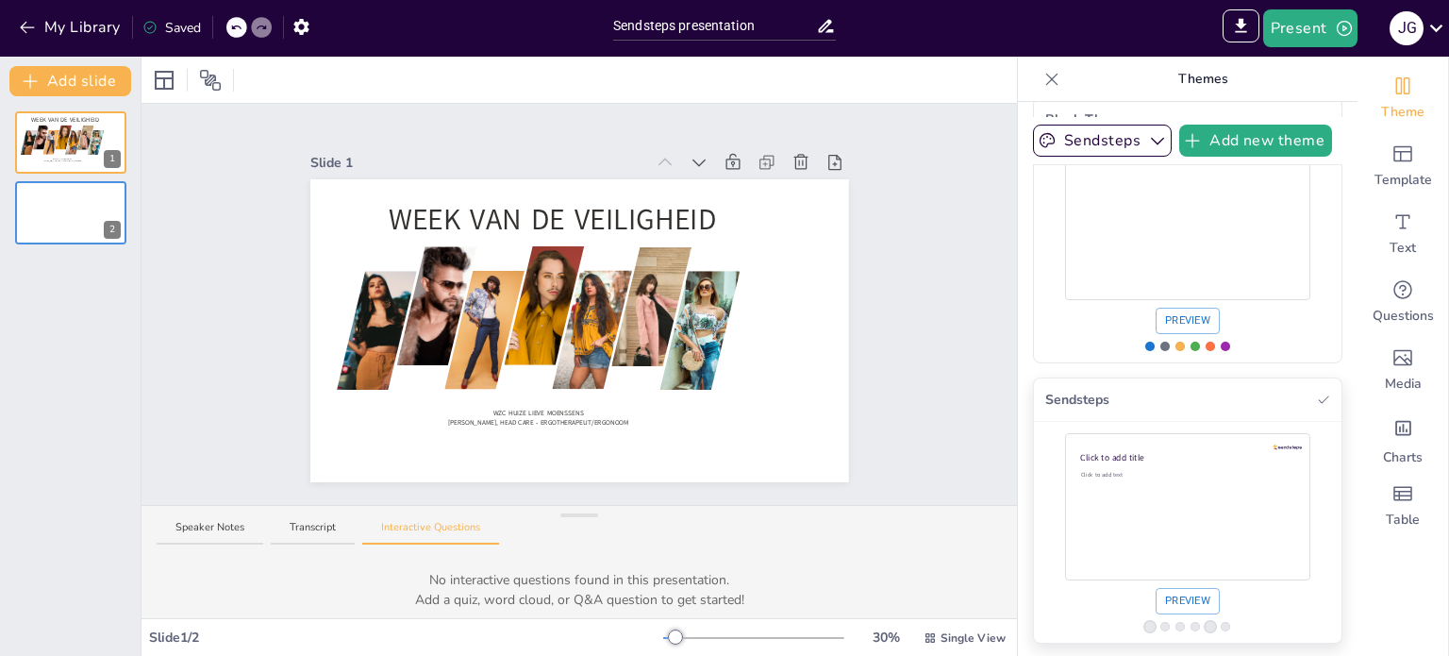
click at [1160, 622] on div "Use theme Sendsteps" at bounding box center [1164, 626] width 9 height 9
click at [1163, 463] on span "Click to add title" at bounding box center [1152, 471] width 130 height 25
click at [56, 218] on div at bounding box center [70, 213] width 113 height 64
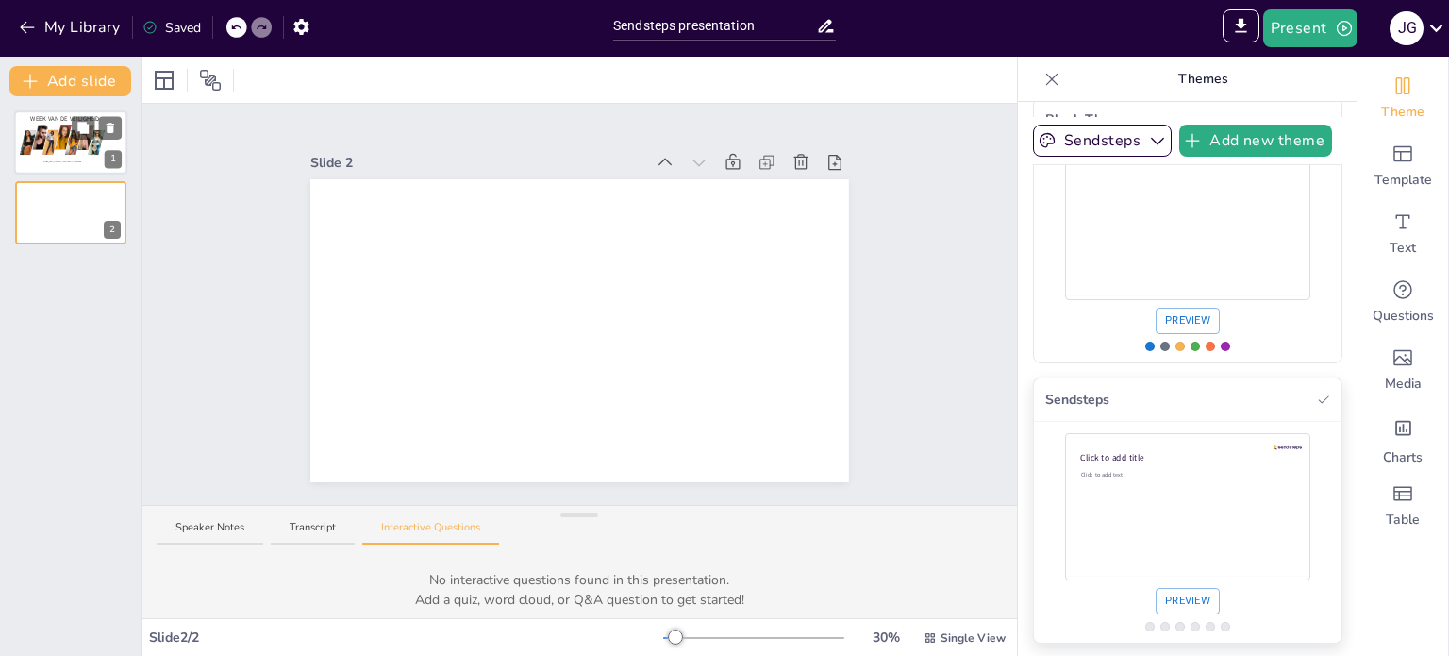
click at [48, 132] on div at bounding box center [52, 142] width 20 height 29
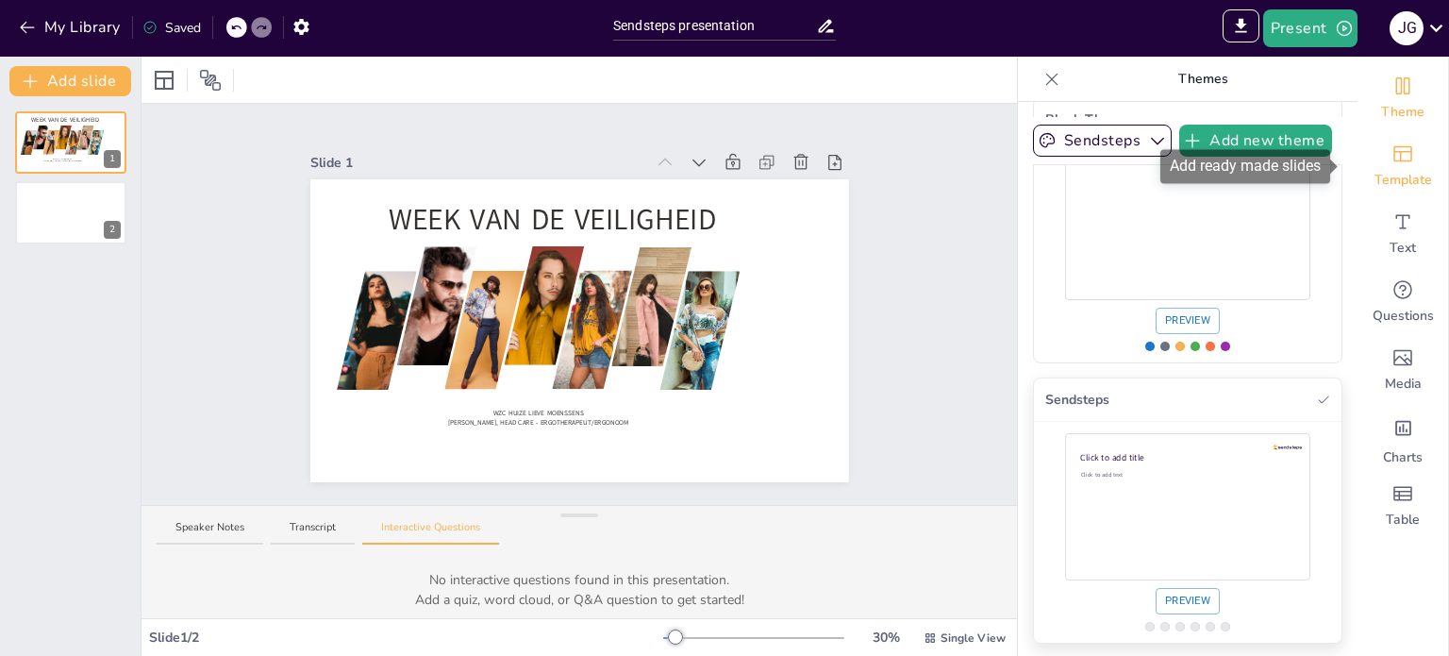
click at [1396, 163] on icon "Add ready made slides" at bounding box center [1403, 153] width 23 height 23
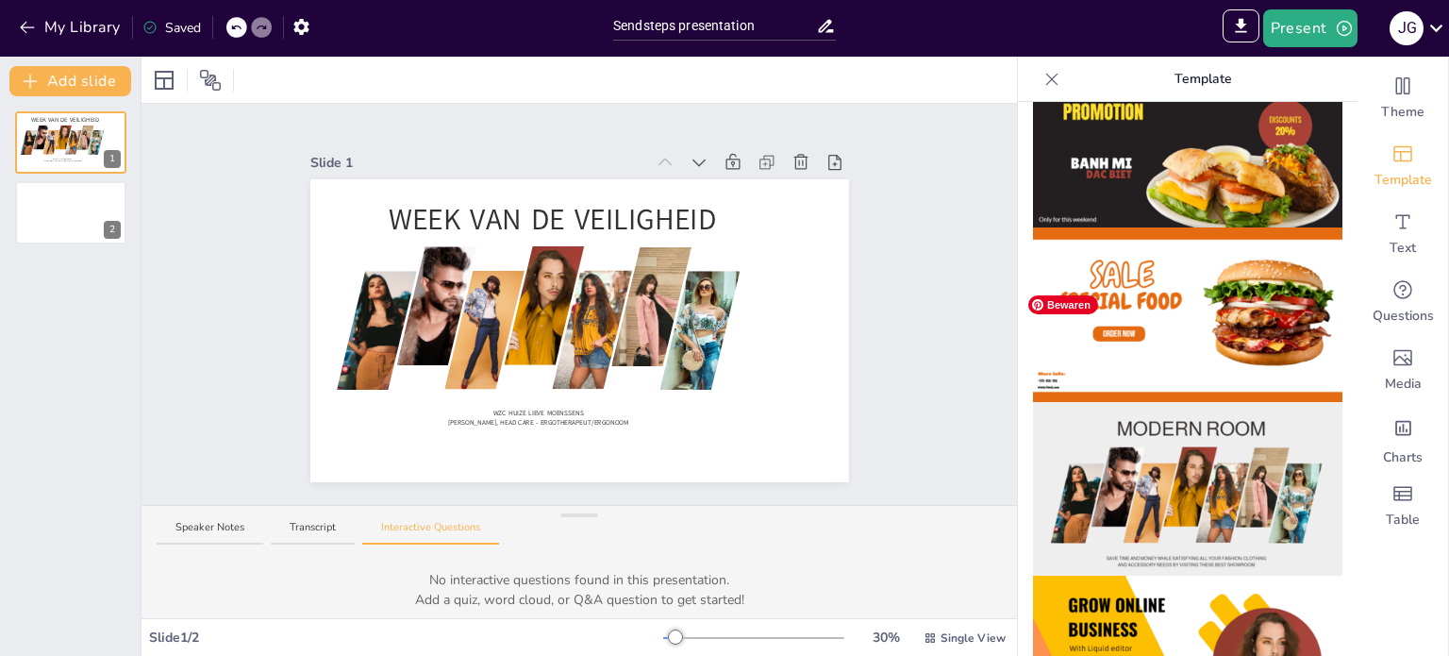
scroll to position [94, 0]
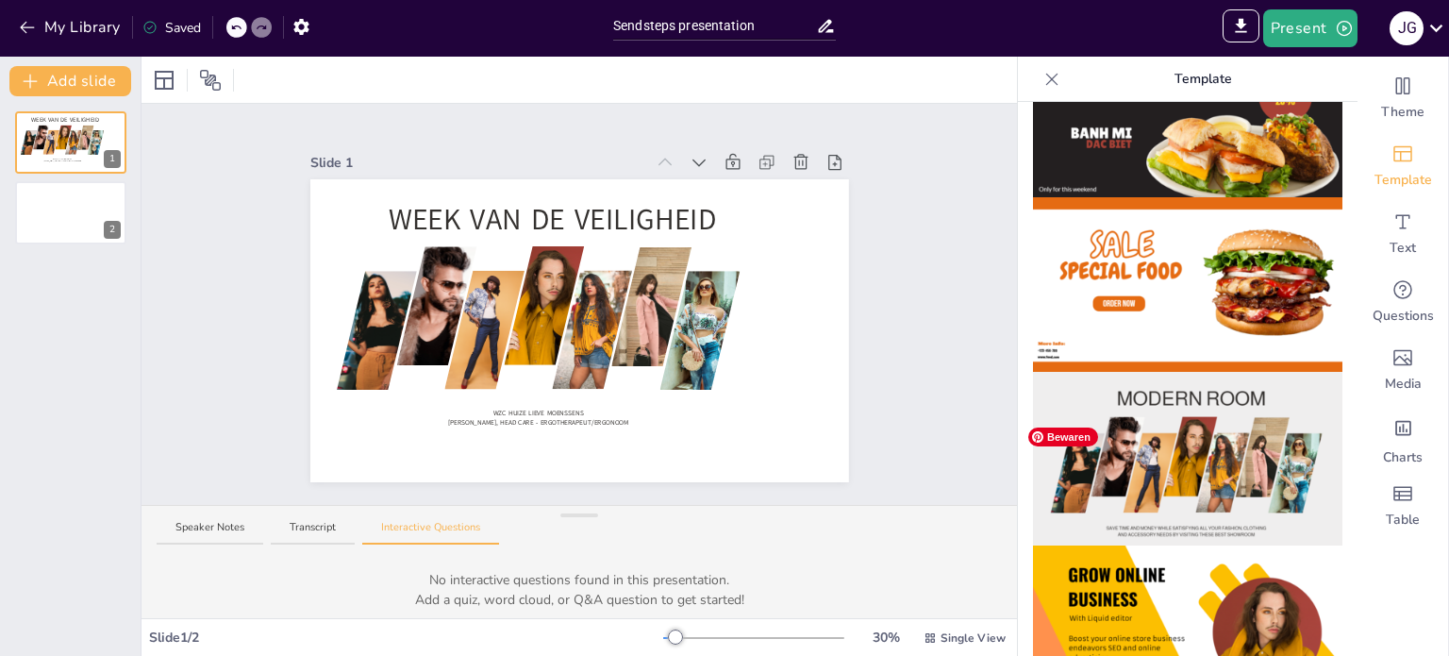
click at [1185, 429] on img at bounding box center [1187, 459] width 309 height 175
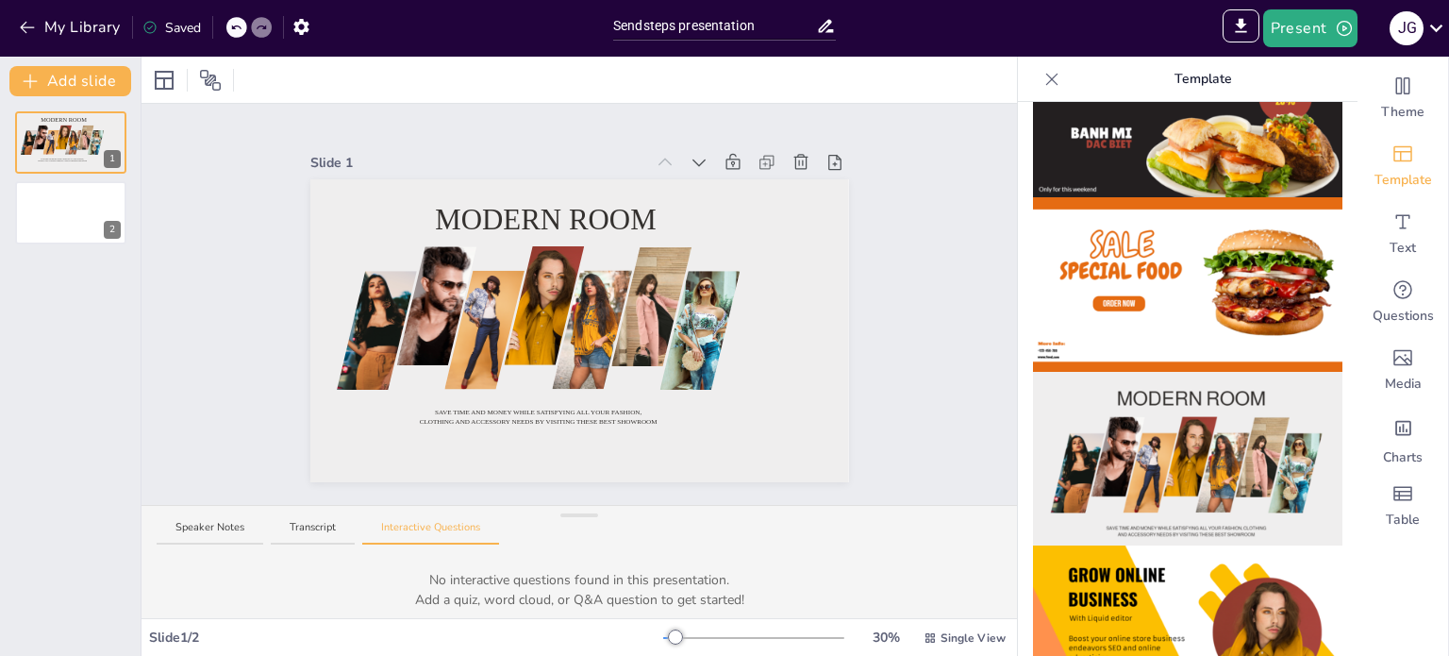
click at [234, 25] on icon at bounding box center [235, 27] width 11 height 11
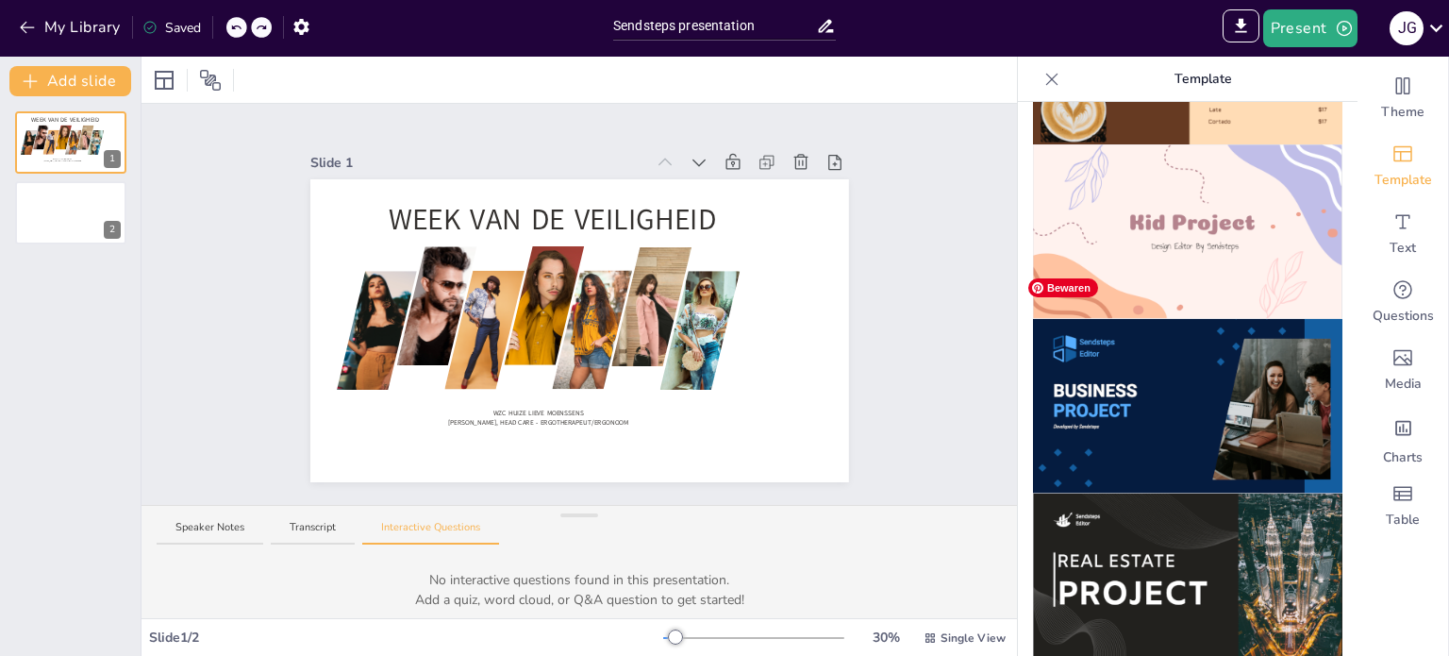
scroll to position [1273, 0]
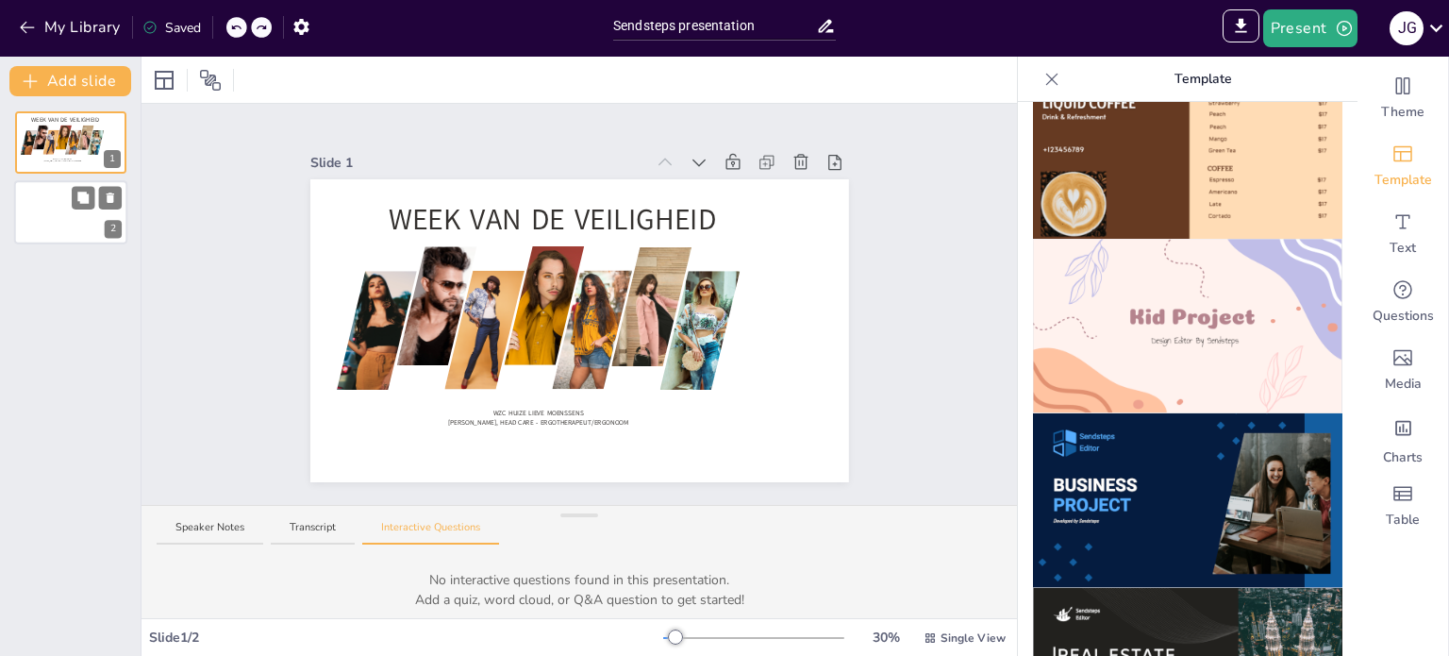
click at [69, 213] on div at bounding box center [70, 213] width 113 height 64
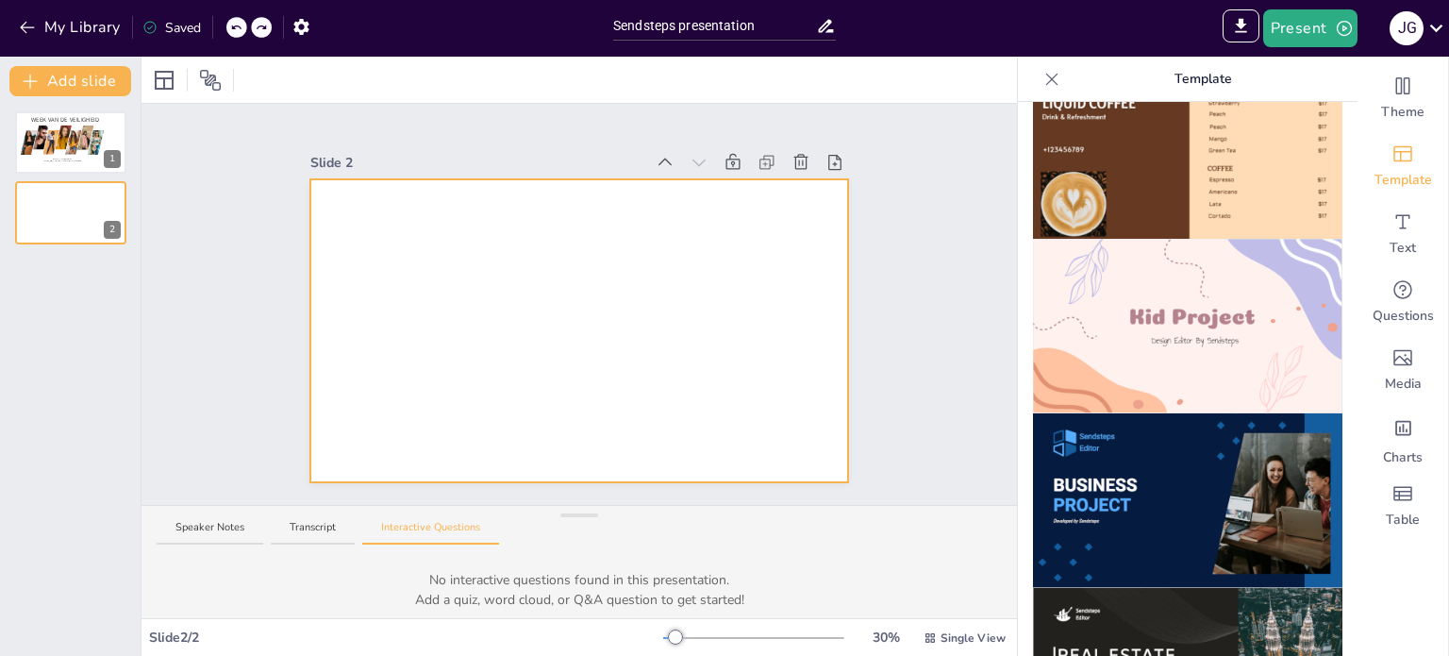
click at [644, 268] on div at bounding box center [579, 330] width 539 height 303
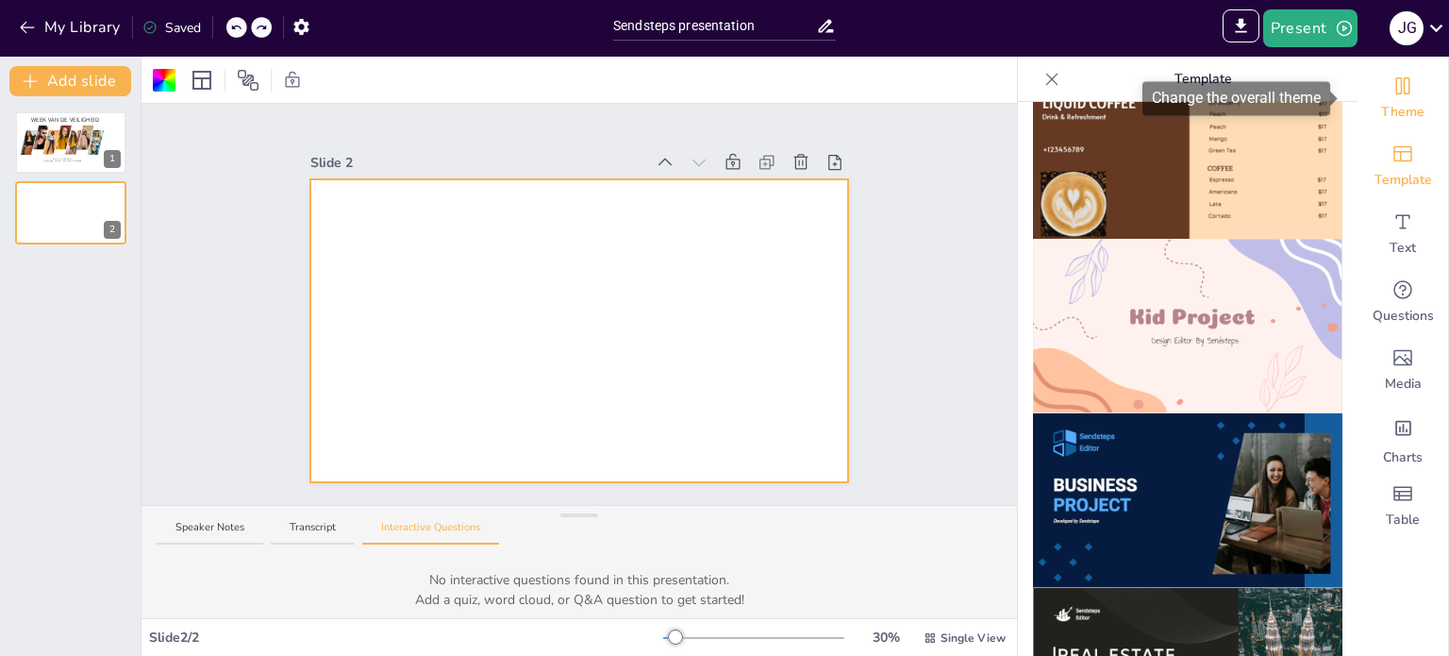
click at [1395, 97] on div "Theme" at bounding box center [1403, 98] width 91 height 68
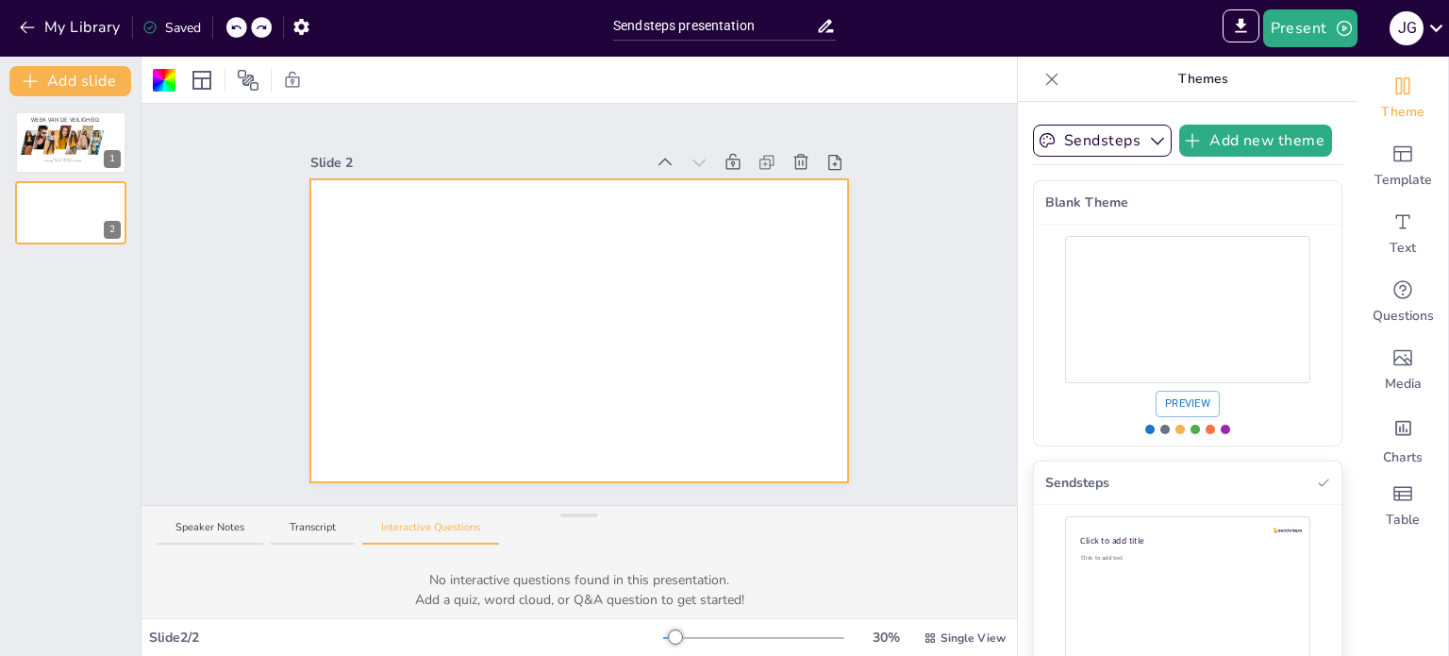
scroll to position [83, 0]
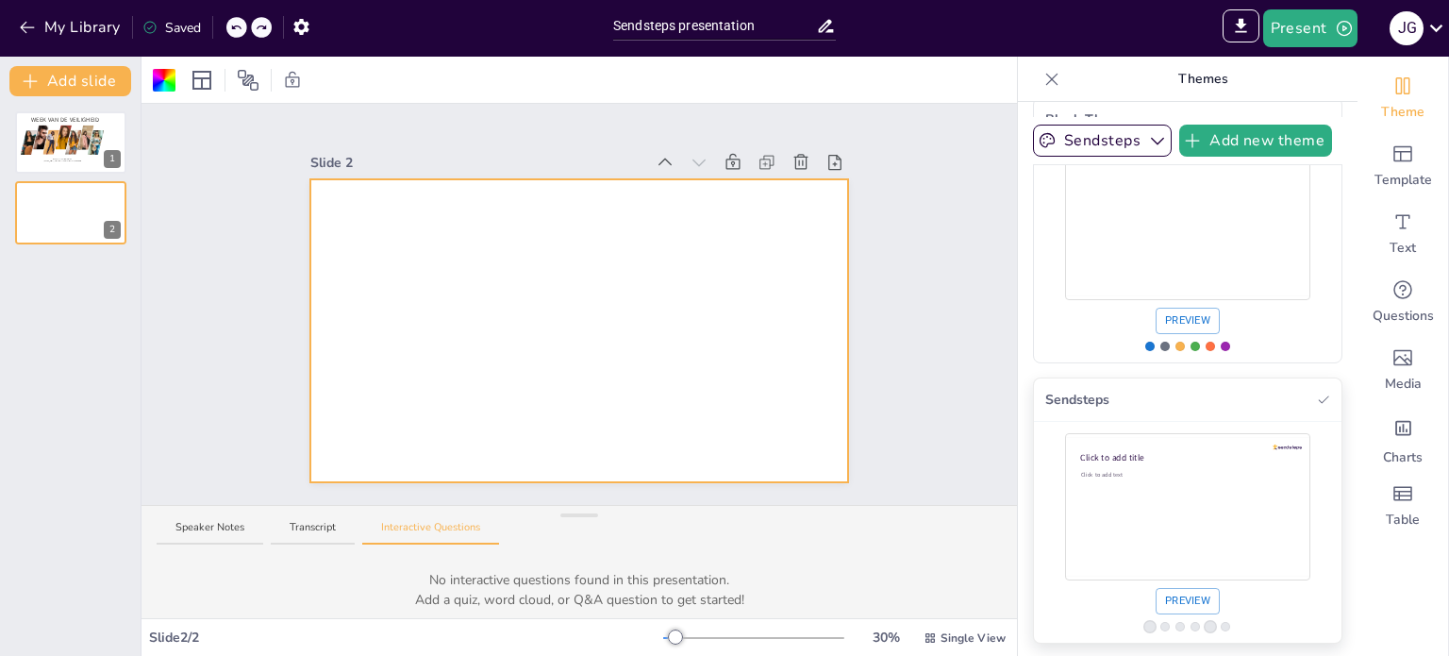
click at [1160, 623] on div "Use theme Sendsteps" at bounding box center [1164, 626] width 9 height 9
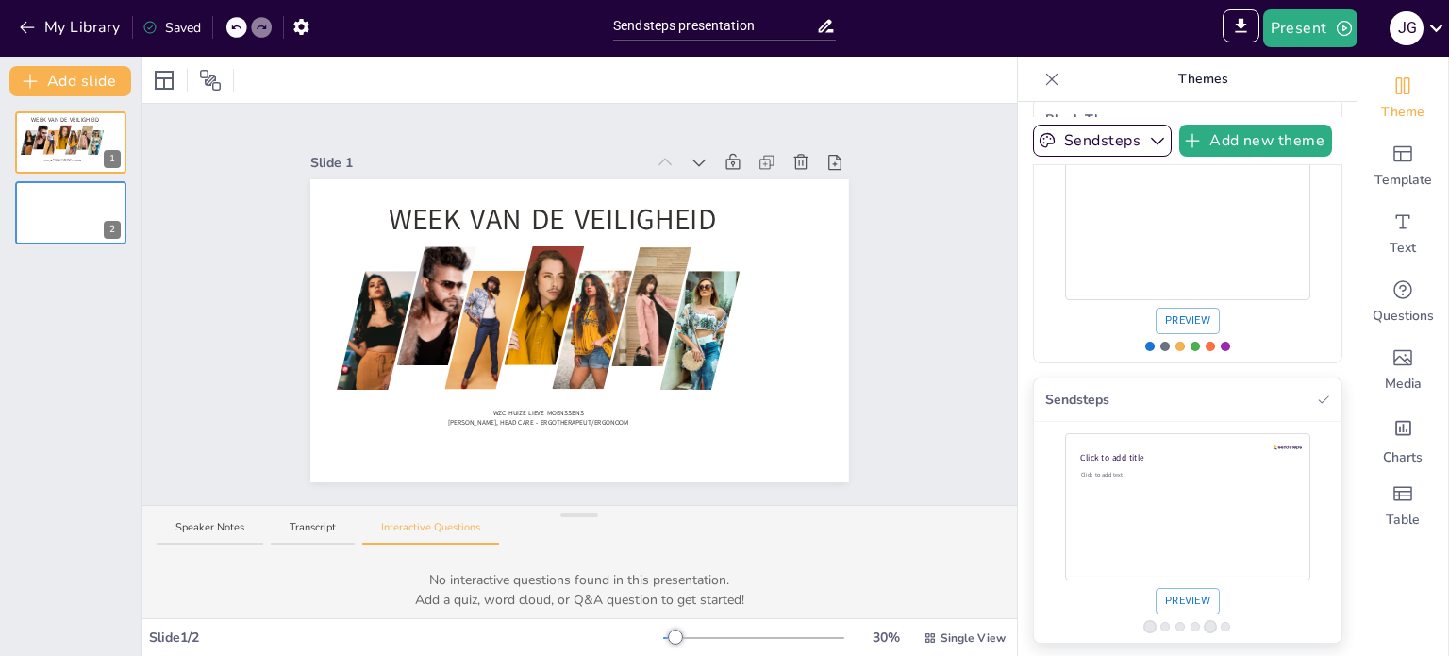
click at [1176, 624] on div "Use theme Sendsteps" at bounding box center [1180, 626] width 9 height 9
click at [81, 201] on icon at bounding box center [82, 197] width 11 height 11
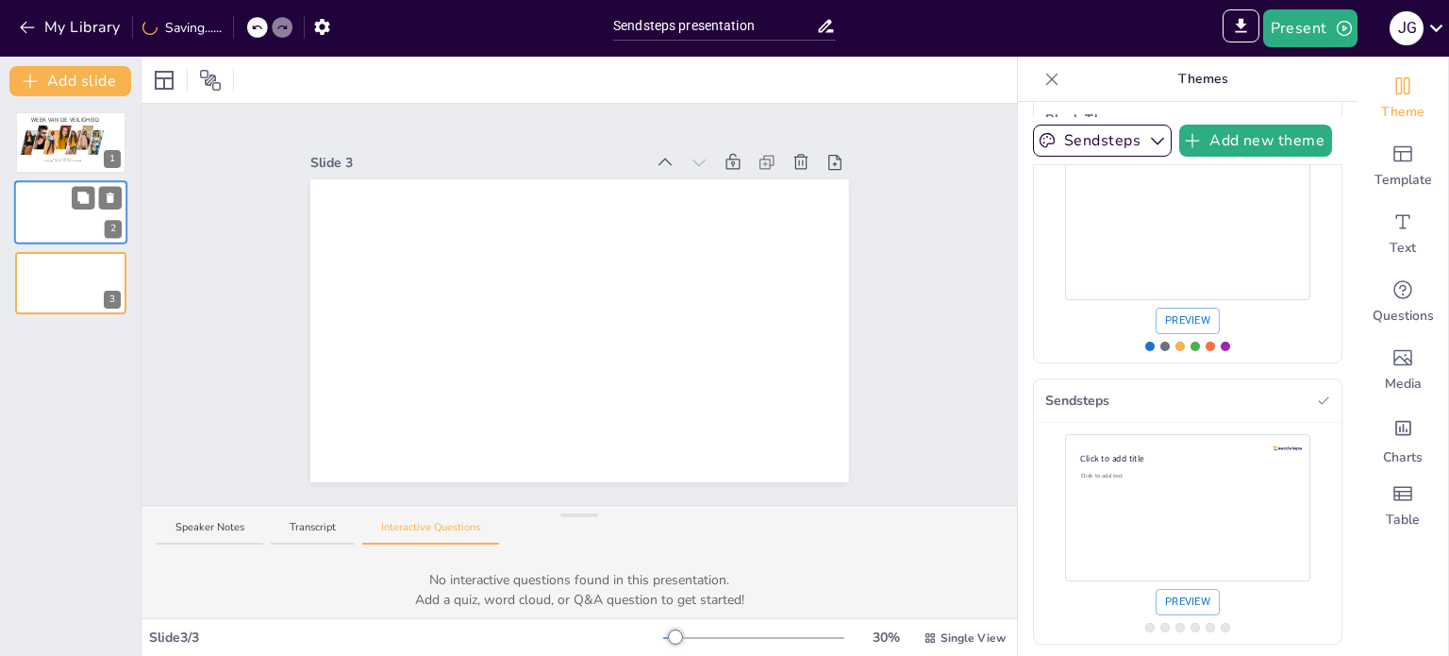
click at [39, 222] on div at bounding box center [70, 213] width 113 height 64
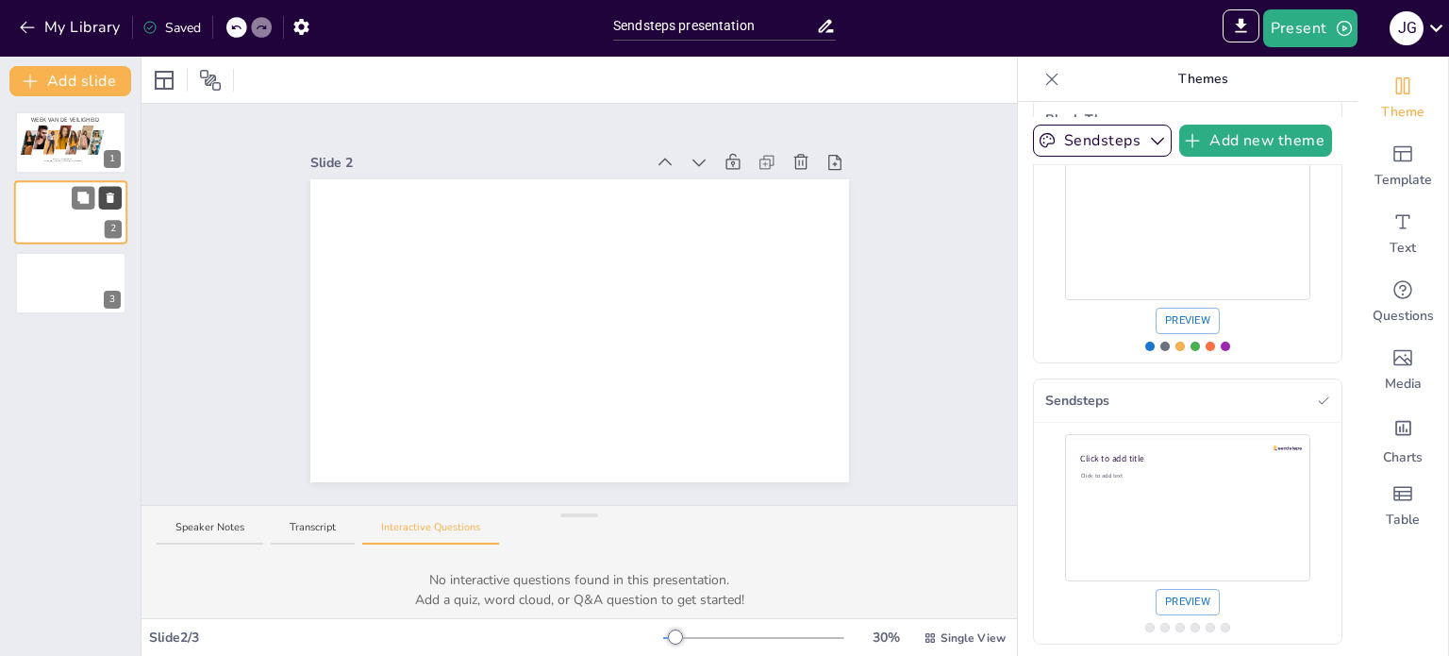
click at [119, 197] on button at bounding box center [110, 198] width 23 height 23
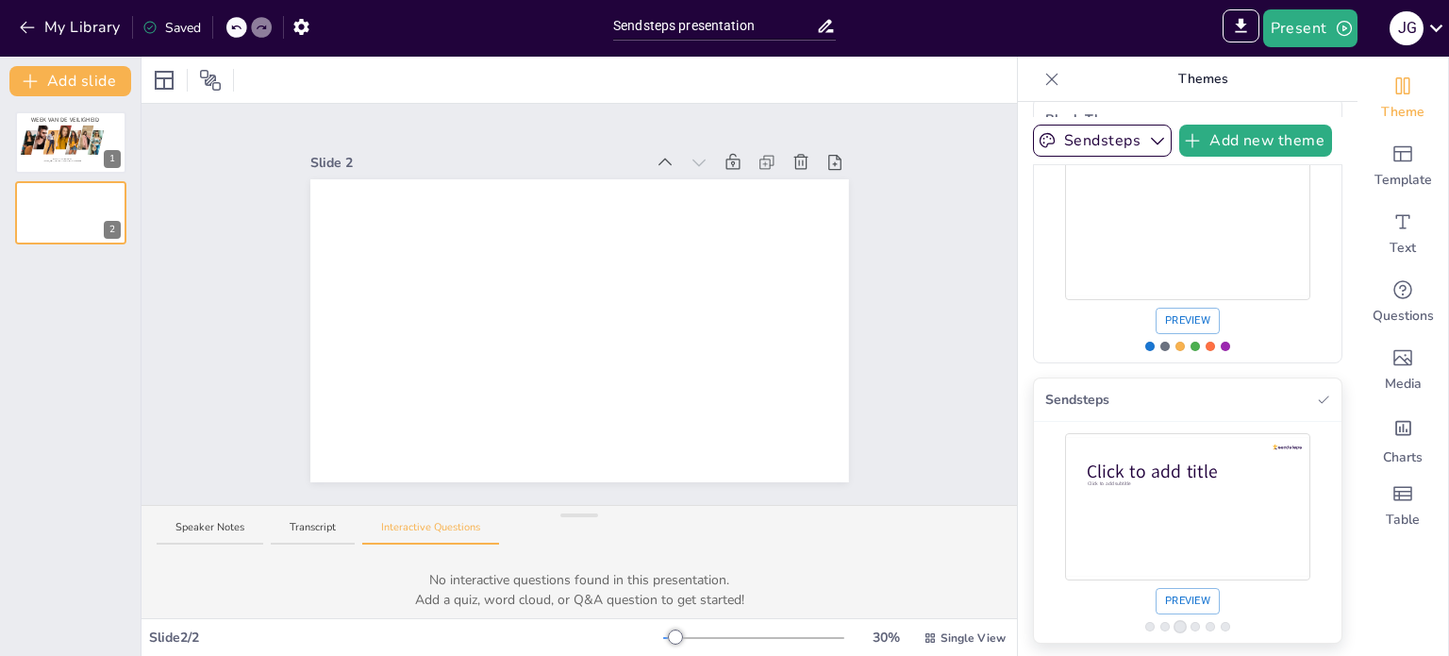
click at [1174, 626] on div "Use theme Sendsteps" at bounding box center [1180, 626] width 13 height 13
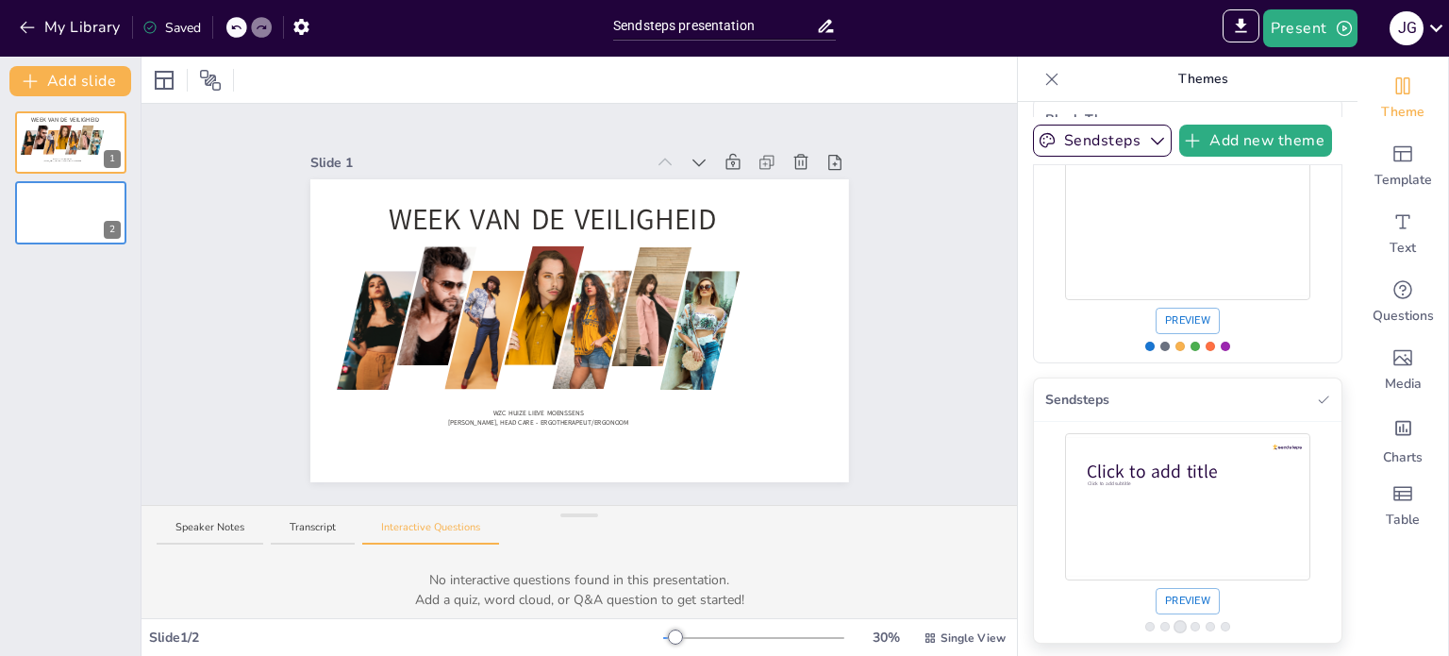
click at [1157, 535] on div "Use theme Sendsteps" at bounding box center [1187, 507] width 245 height 138
click at [1115, 485] on div "Click to add text" at bounding box center [1185, 516] width 208 height 91
click at [1116, 485] on div "Click to add text" at bounding box center [1185, 516] width 208 height 91
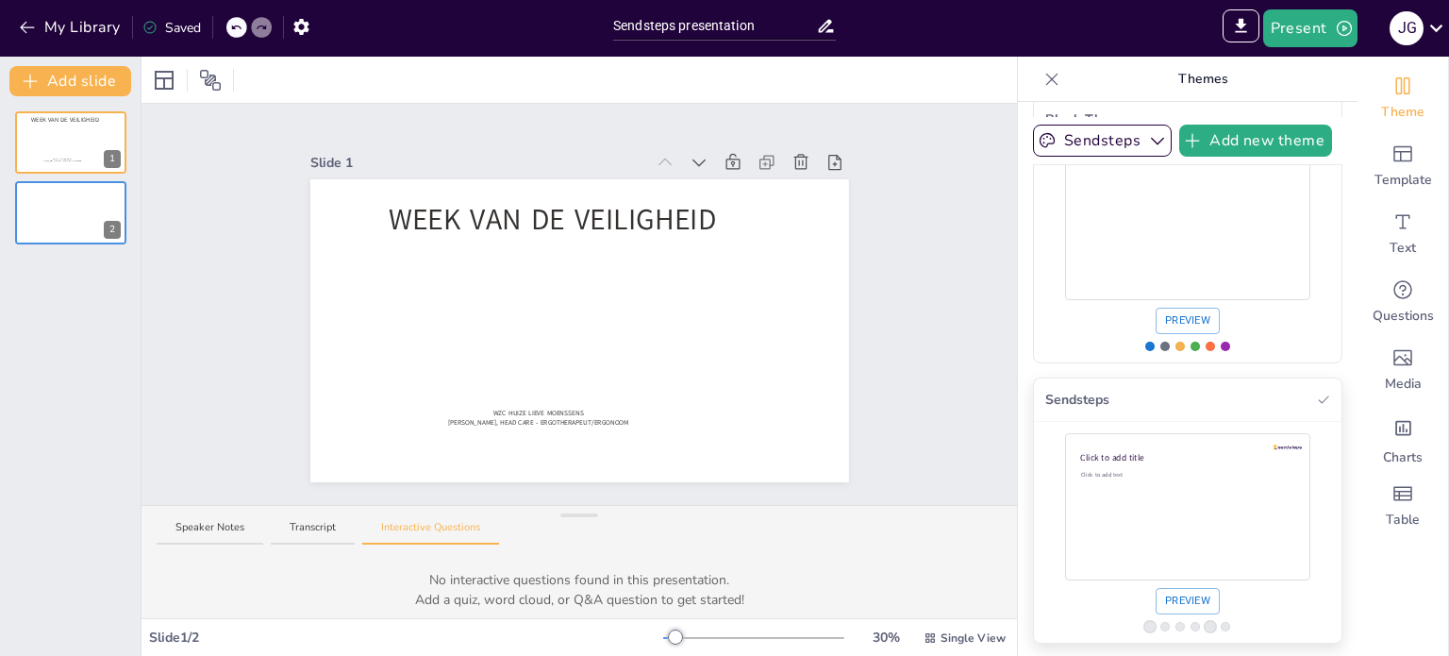
click at [1116, 485] on div "Click to add text" at bounding box center [1185, 516] width 208 height 91
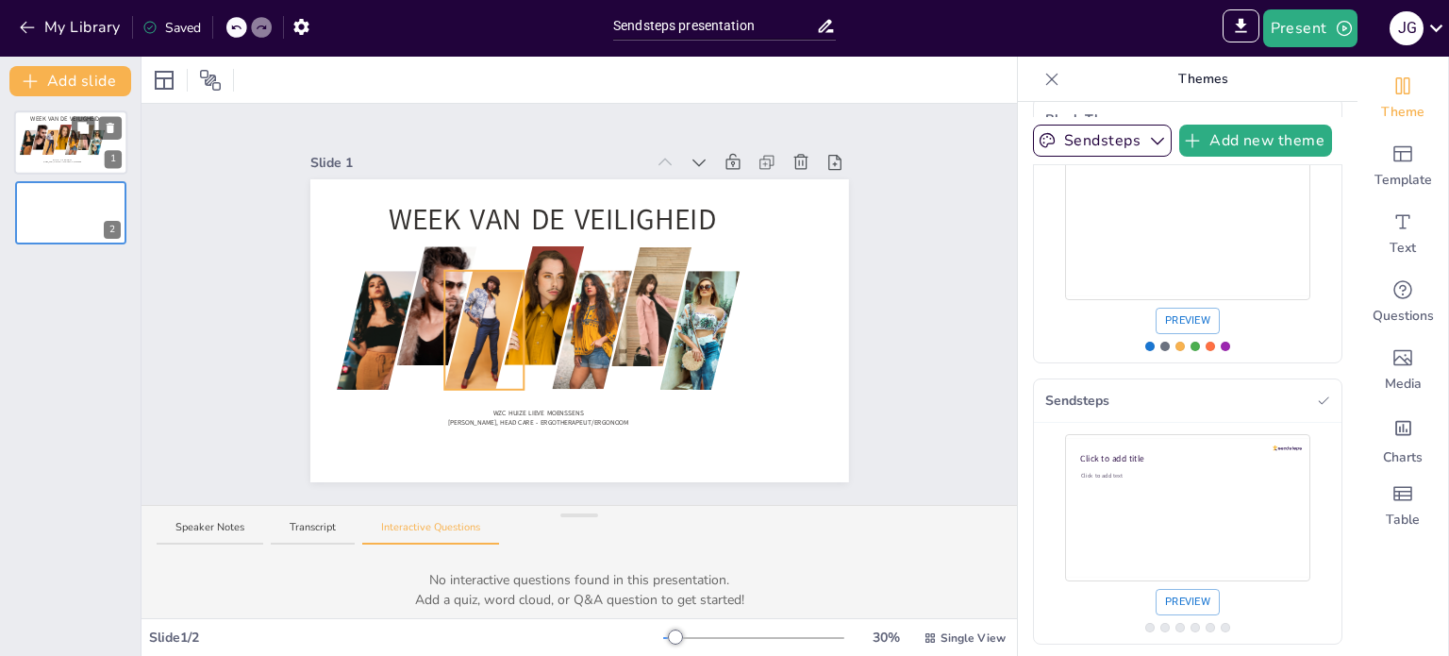
click at [46, 134] on div at bounding box center [50, 142] width 17 height 25
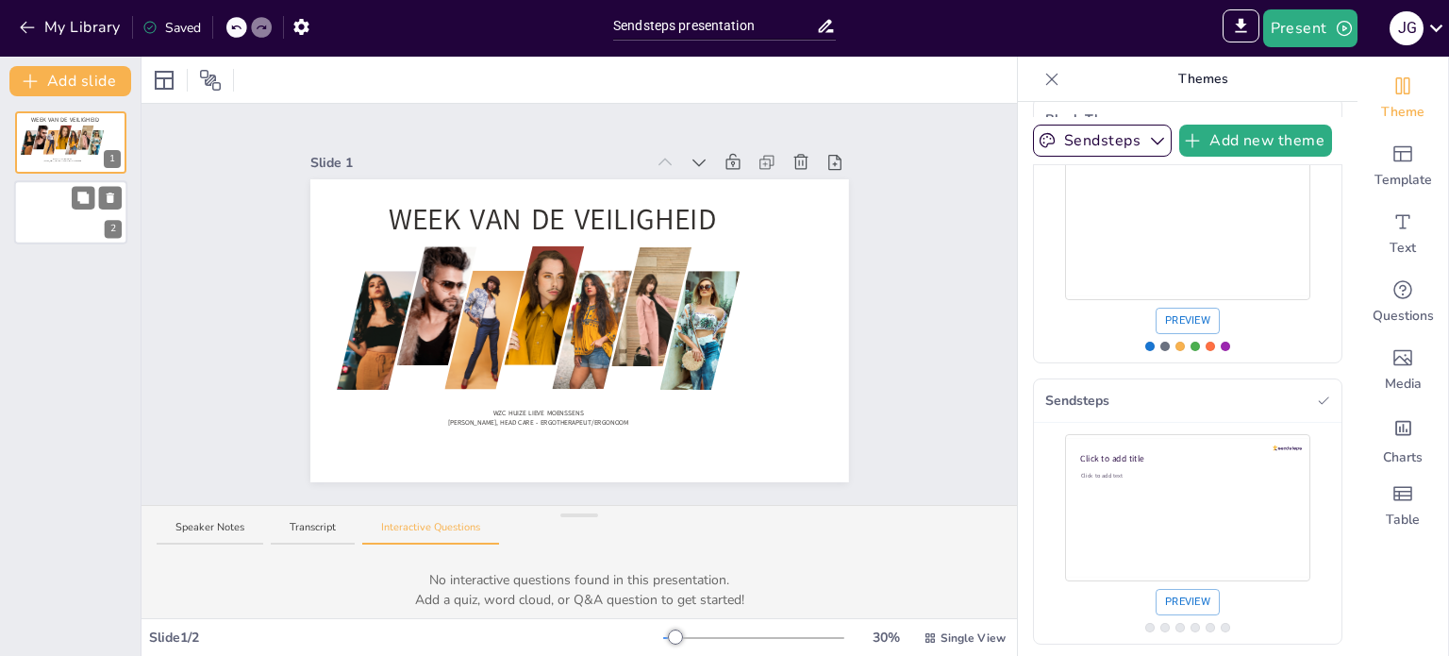
click at [72, 218] on div at bounding box center [70, 213] width 113 height 64
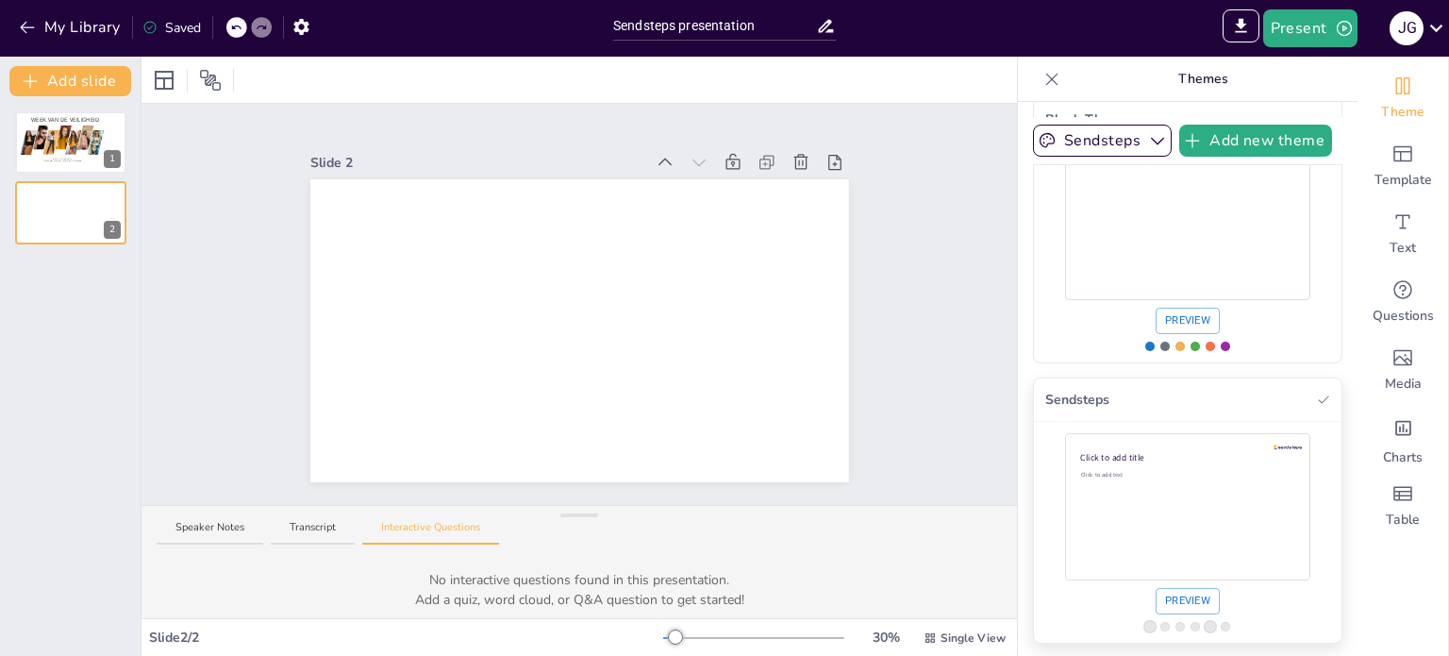
click at [1104, 475] on p "Click to add text" at bounding box center [1185, 475] width 208 height 8
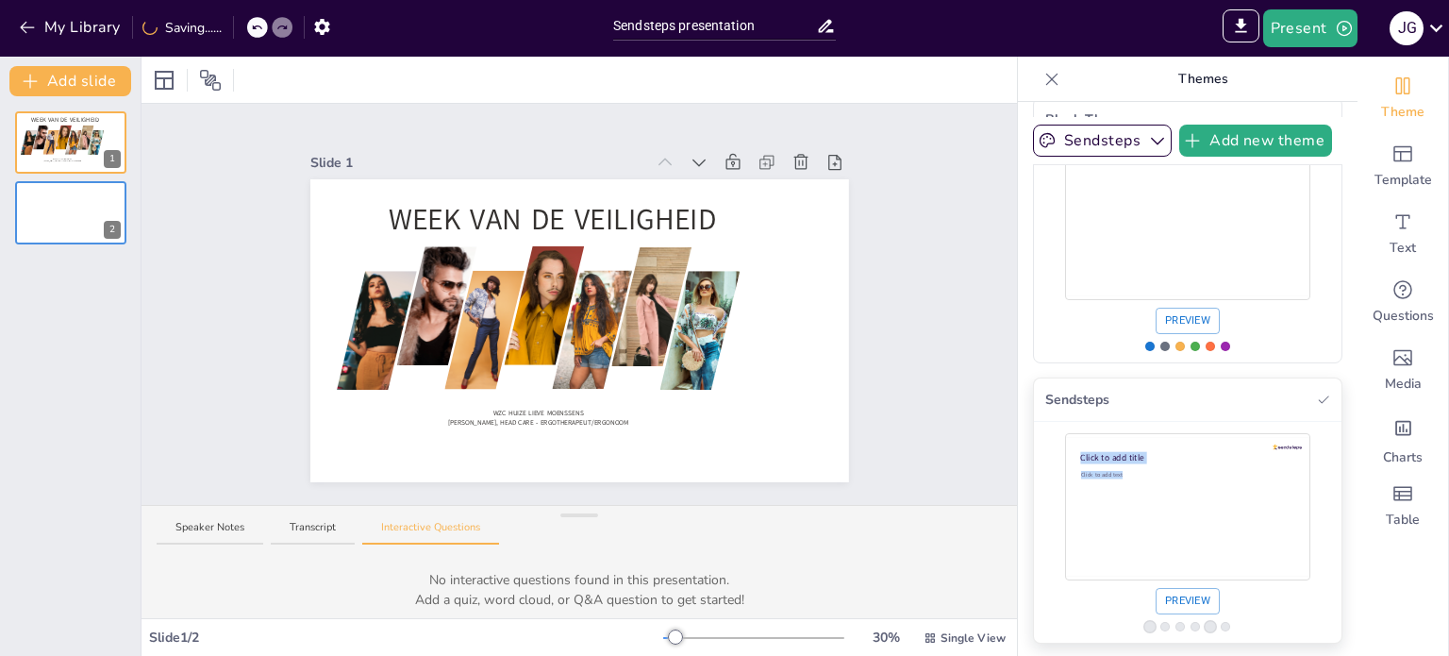
drag, startPoint x: 1104, startPoint y: 475, endPoint x: 1140, endPoint y: 472, distance: 36.0
click at [1140, 472] on p "Click to add text" at bounding box center [1185, 475] width 208 height 8
click at [1317, 397] on icon "Use theme Sendsteps" at bounding box center [1323, 398] width 13 height 13
click at [1170, 610] on button "Preview" at bounding box center [1188, 601] width 64 height 26
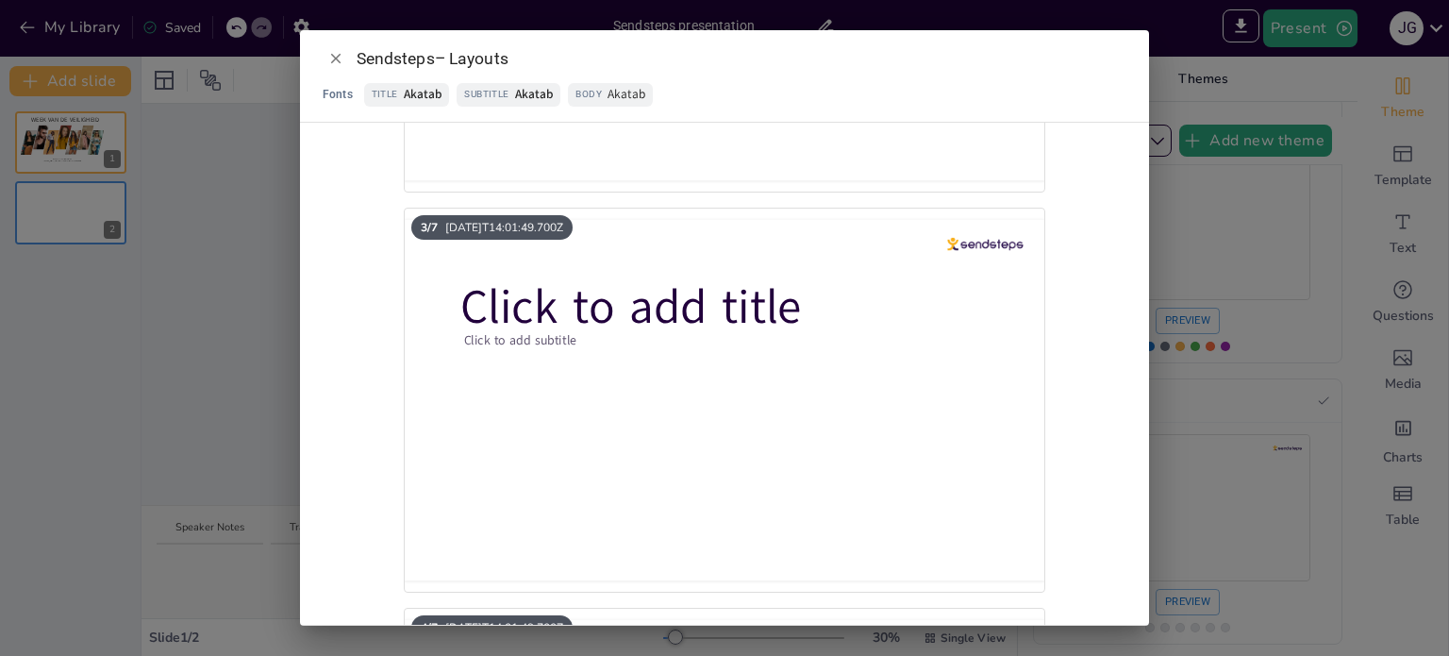
scroll to position [849, 0]
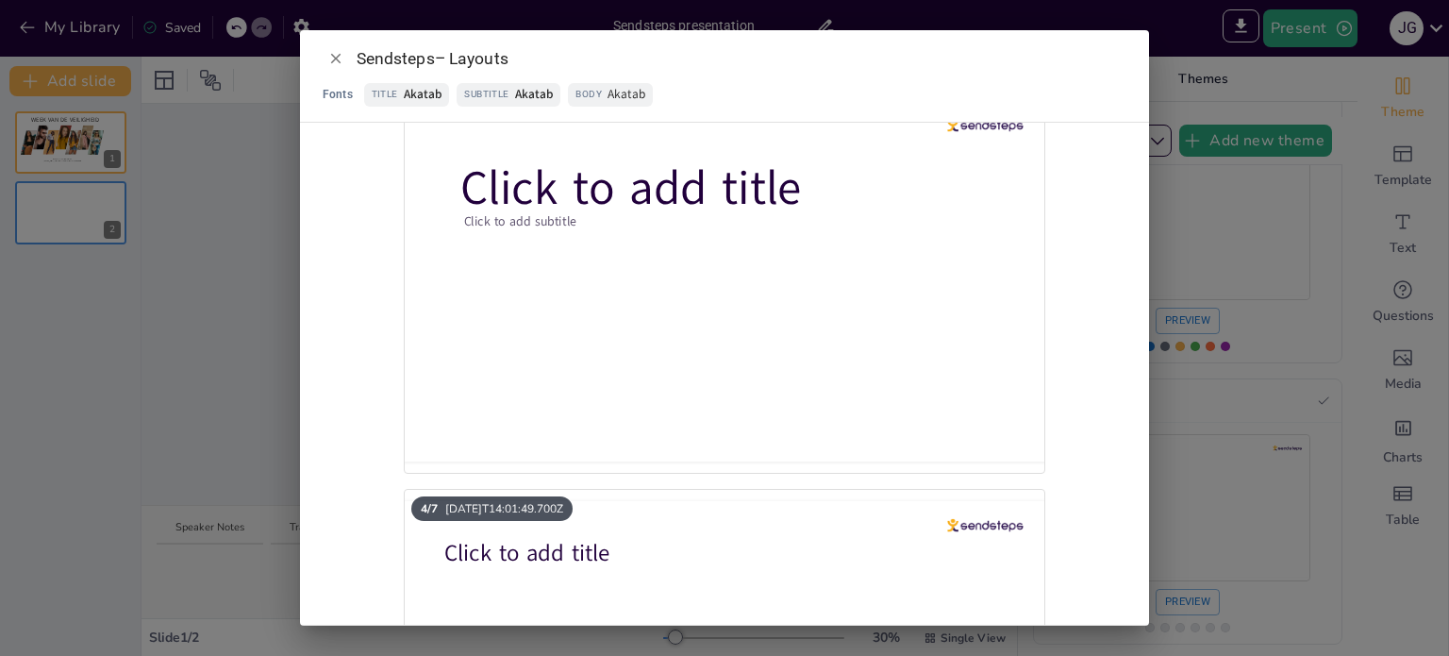
click at [620, 208] on span "Click to add title" at bounding box center [631, 188] width 342 height 64
click at [1230, 309] on div "Sendsteps – Layouts Fonts Title Akatab Subtitle Akatab Body Akatab 1 / 7 2025-0…" at bounding box center [724, 328] width 1449 height 656
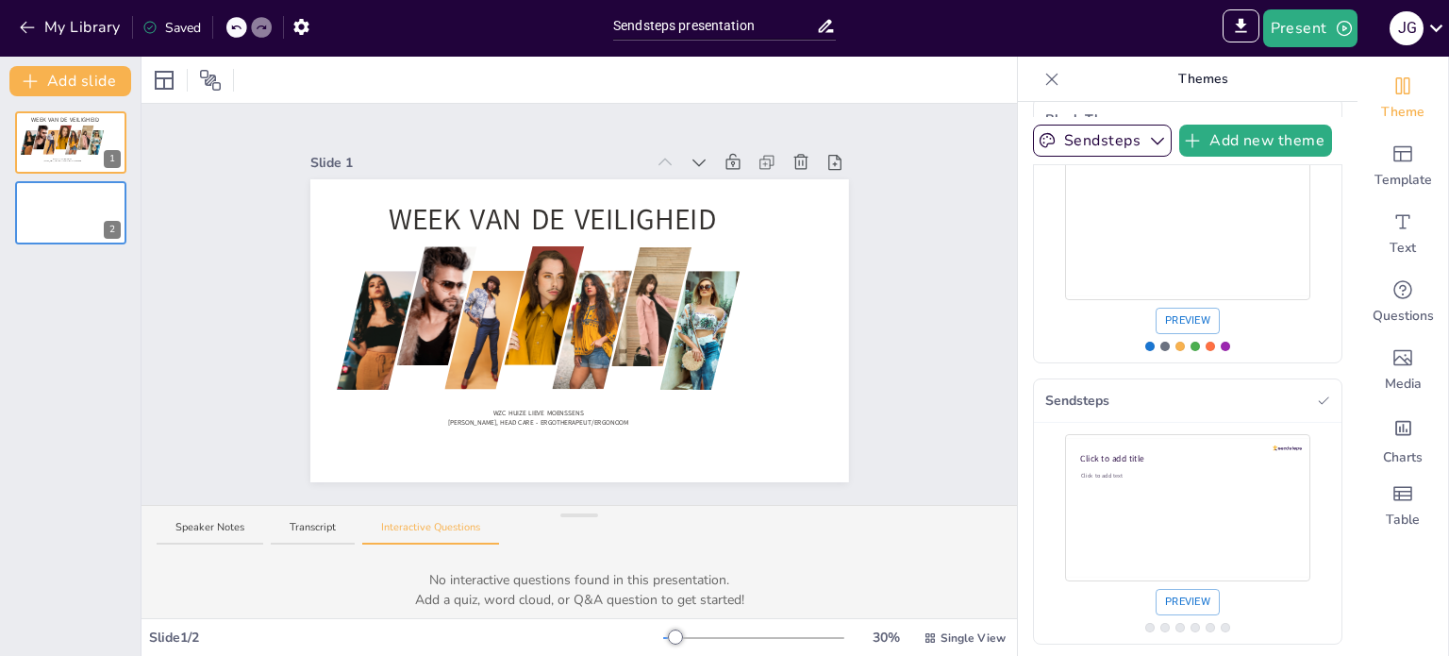
scroll to position [0, 0]
click at [110, 125] on icon at bounding box center [111, 128] width 8 height 10
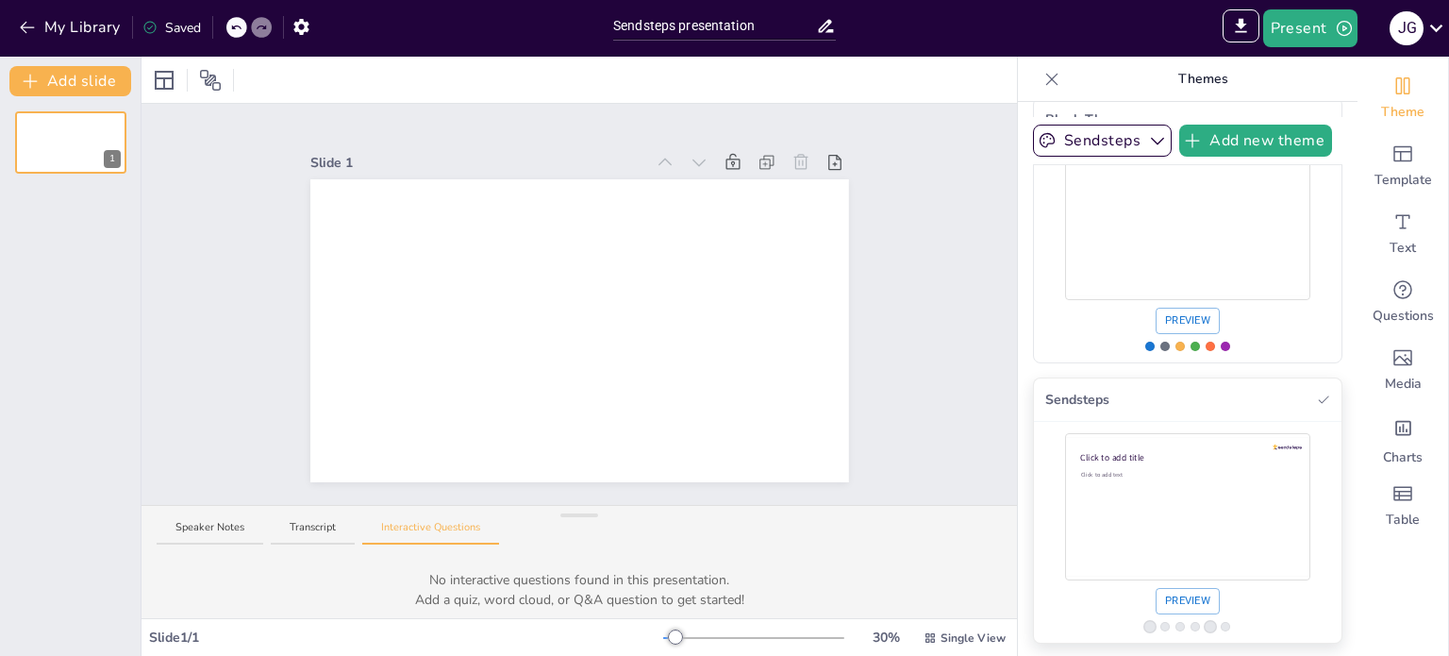
click at [1133, 464] on div "Use theme Sendsteps" at bounding box center [1187, 507] width 245 height 138
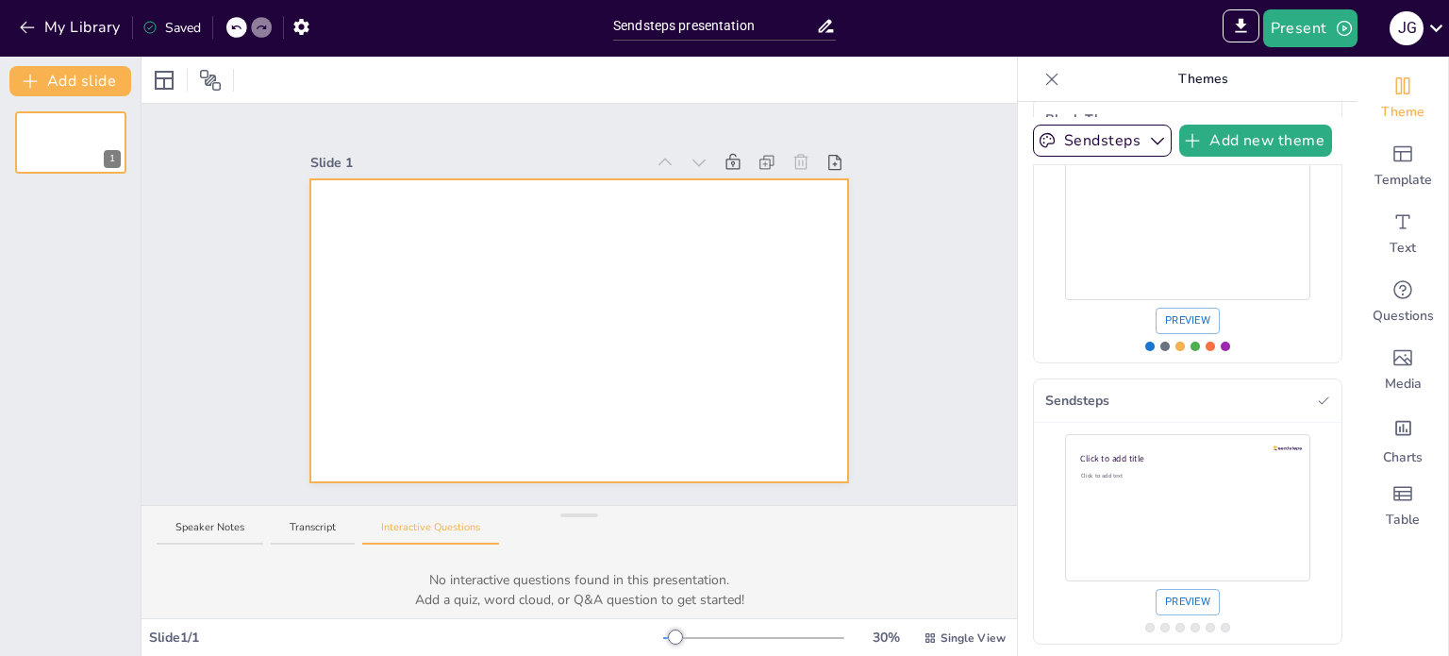
click at [532, 318] on div at bounding box center [579, 330] width 539 height 303
click at [1195, 230] on div "Use theme Blank Theme" at bounding box center [1187, 226] width 245 height 138
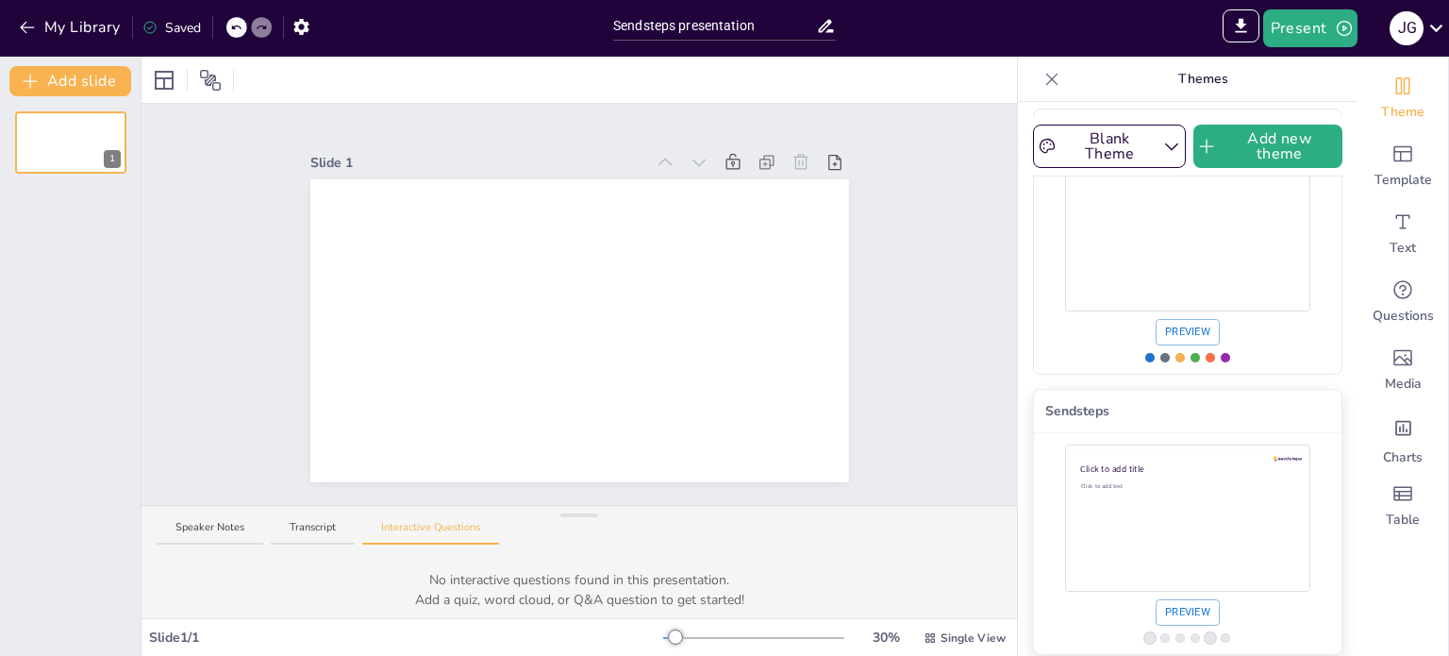
click at [1232, 553] on div "Click to add text" at bounding box center [1185, 527] width 208 height 91
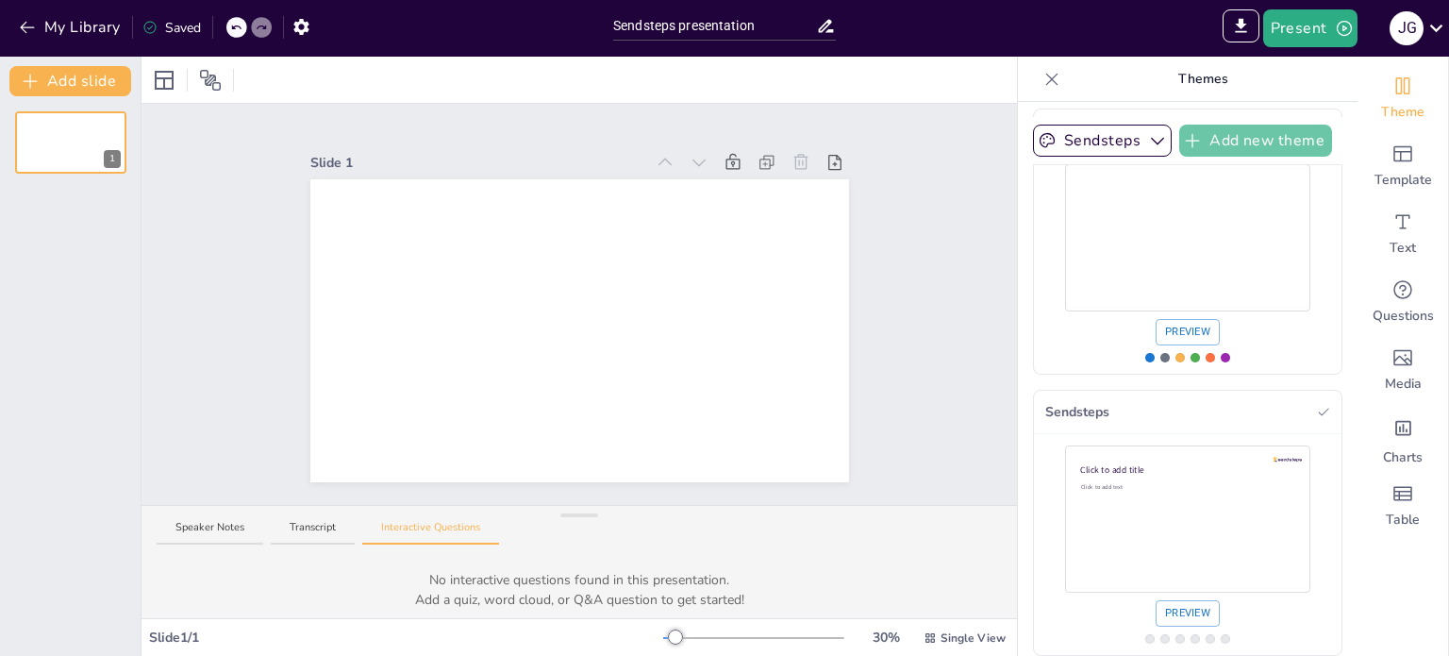
click at [1242, 144] on button "Add new theme" at bounding box center [1255, 141] width 153 height 32
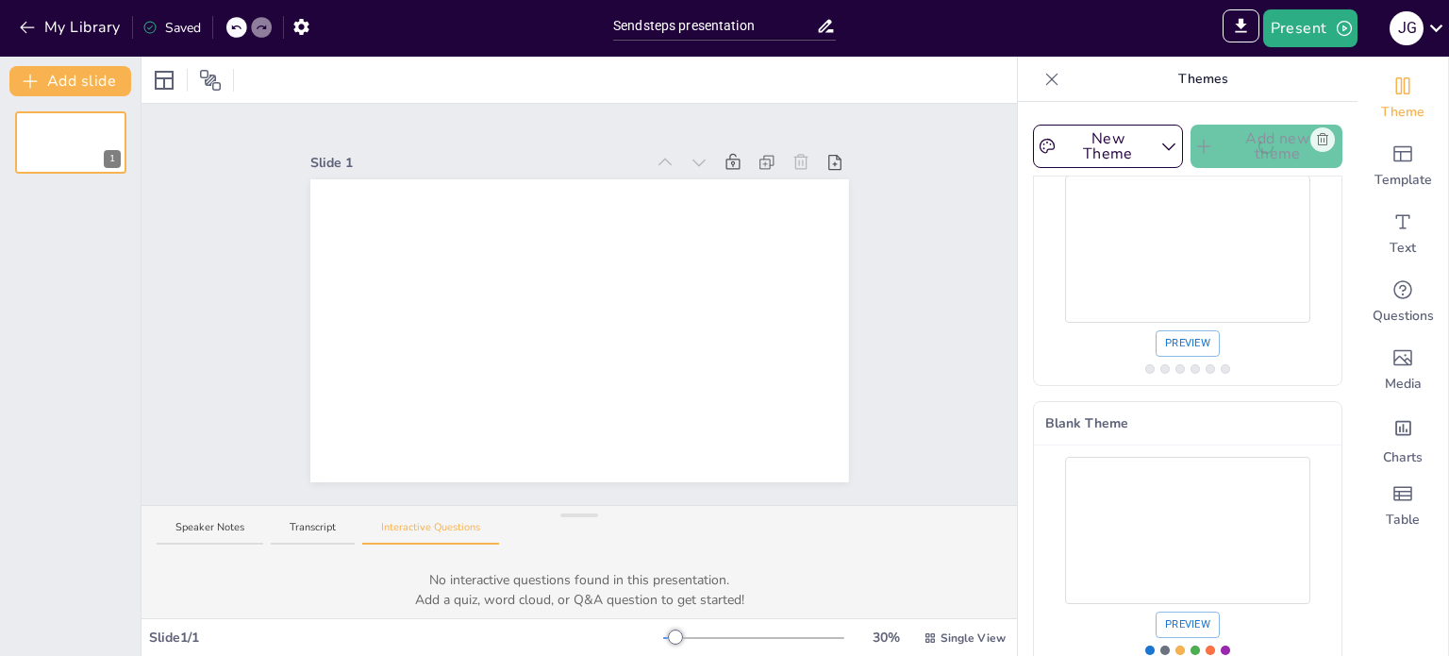
scroll to position [83, 0]
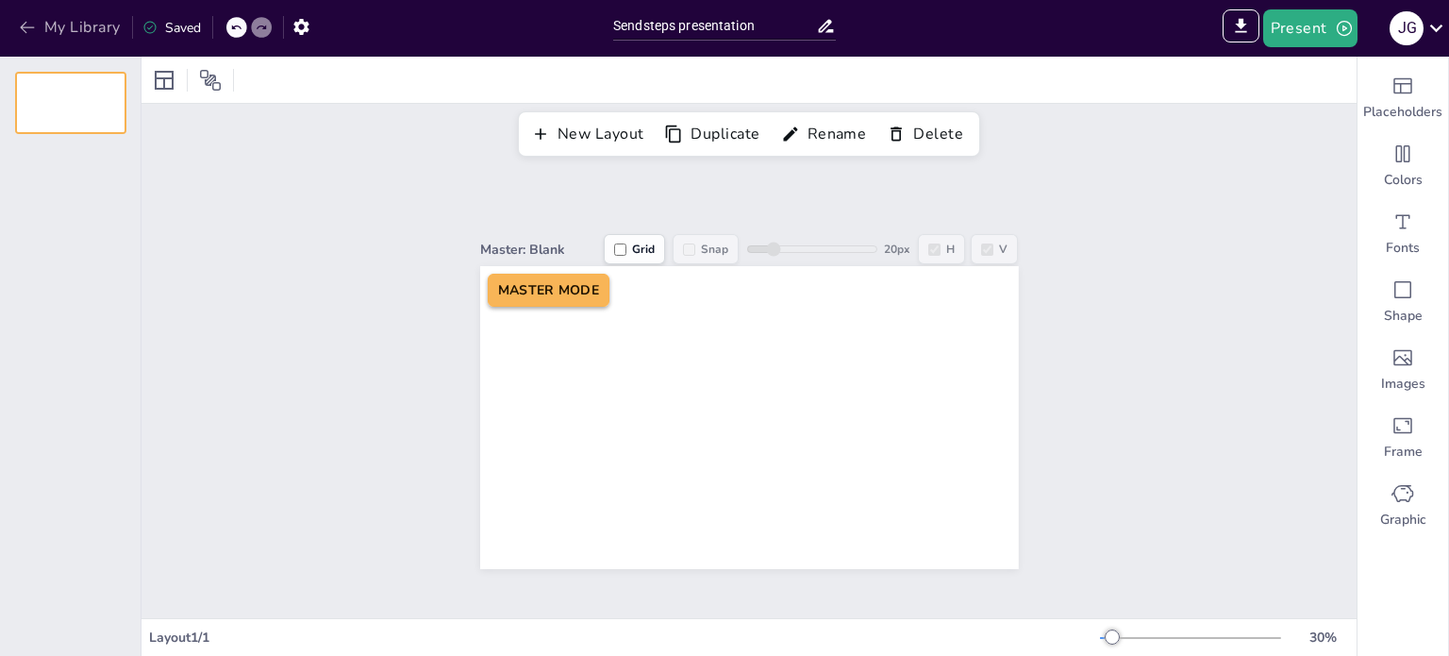
click at [42, 25] on button "My Library" at bounding box center [71, 27] width 114 height 30
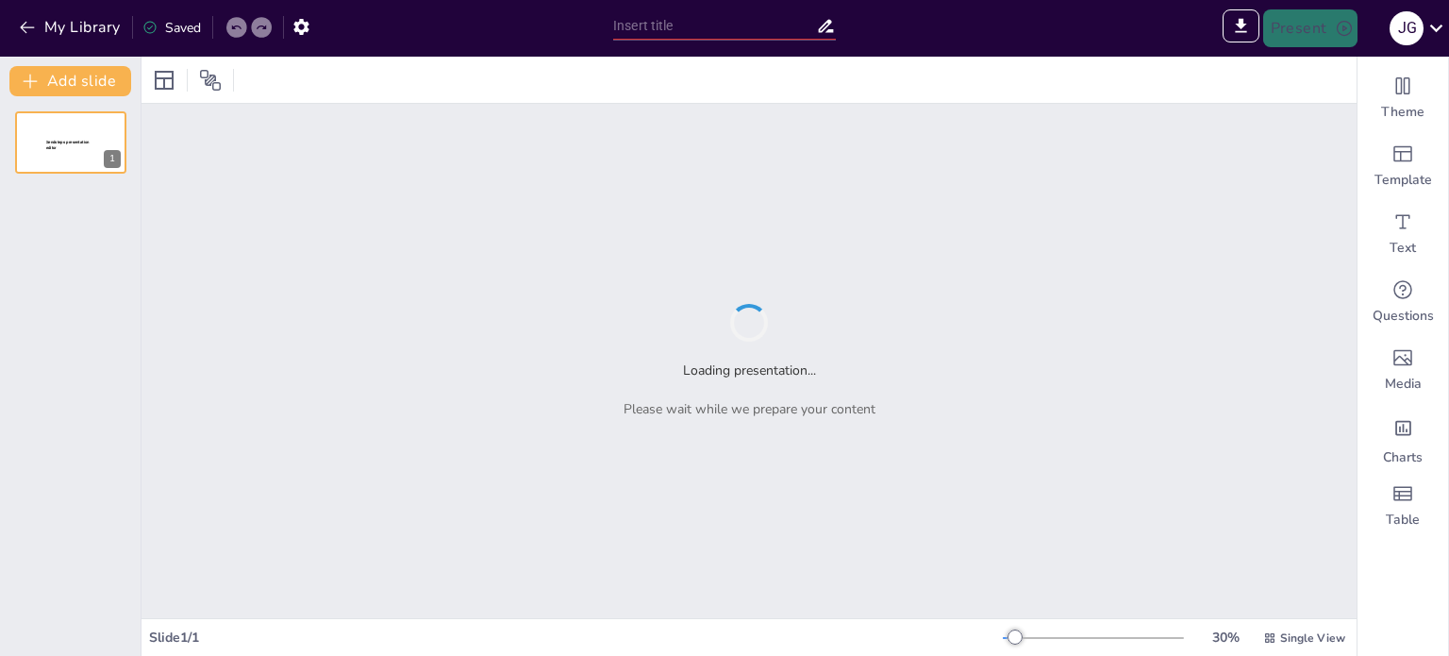
type input "Sendsteps presentation"
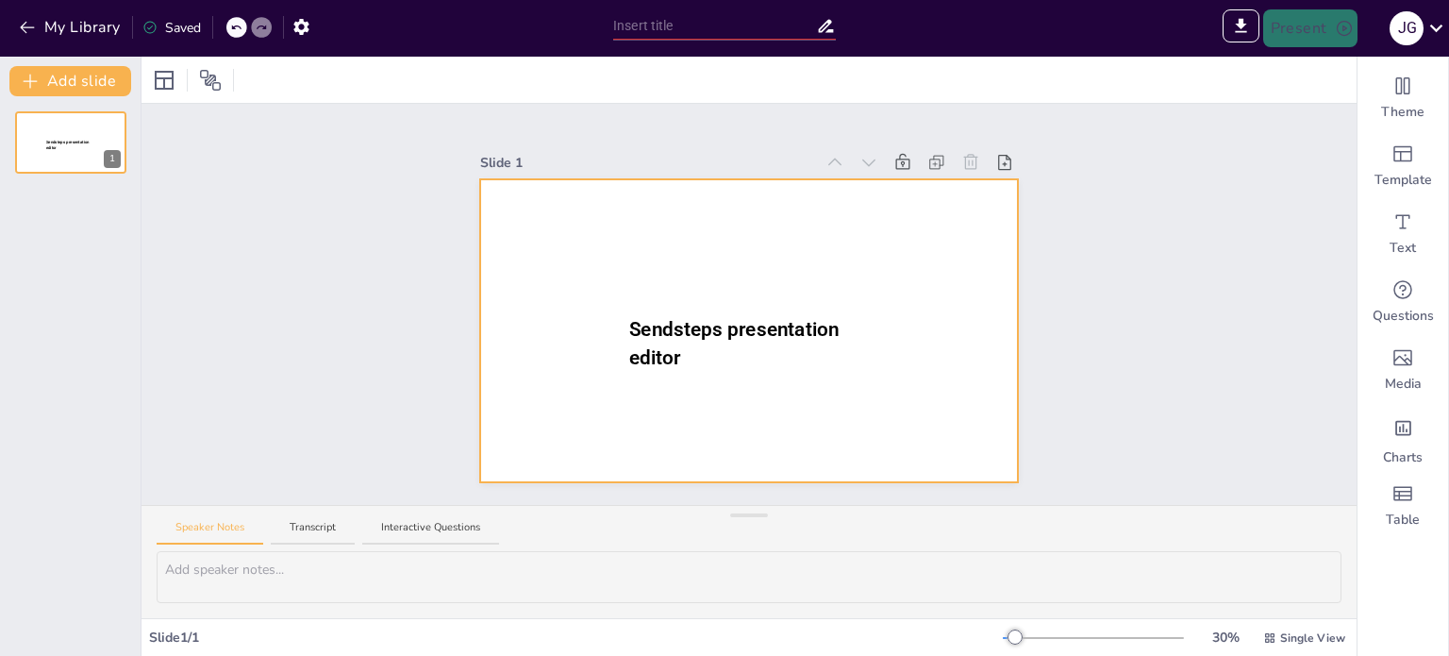
type input "New Sendsteps"
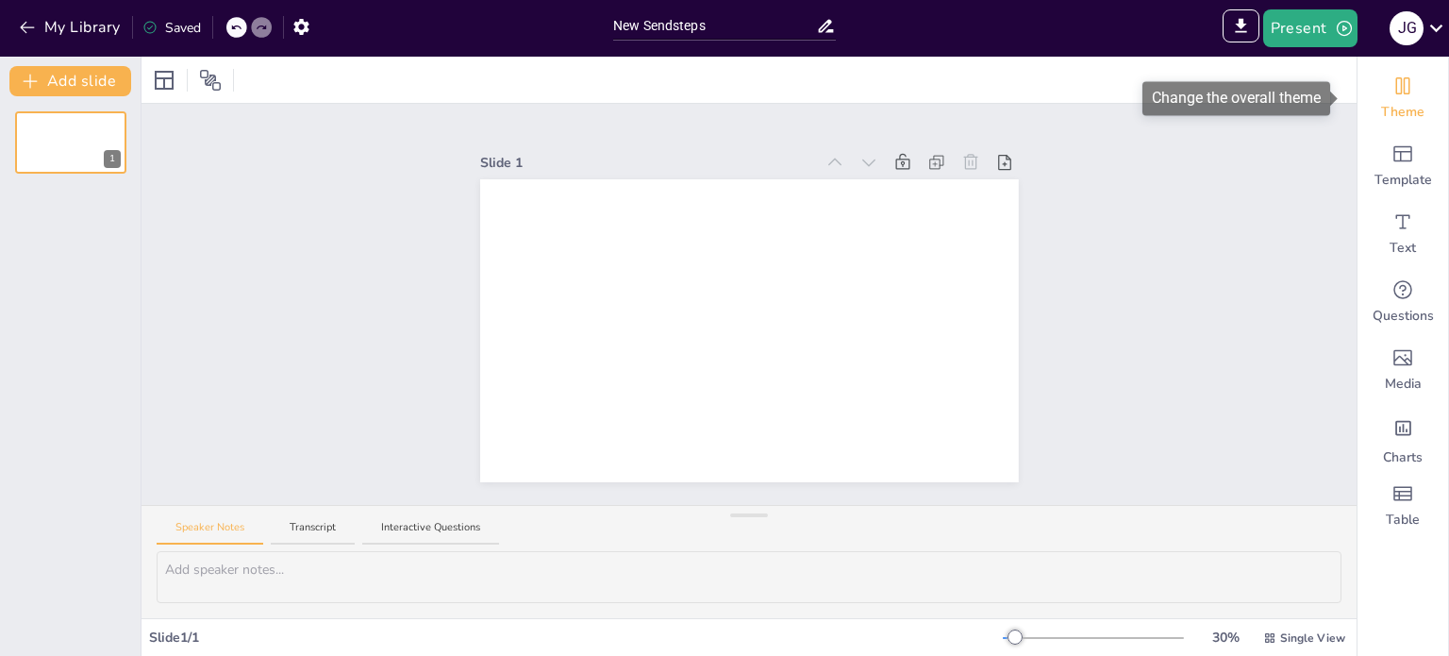
click at [1397, 109] on span "Theme" at bounding box center [1402, 112] width 43 height 19
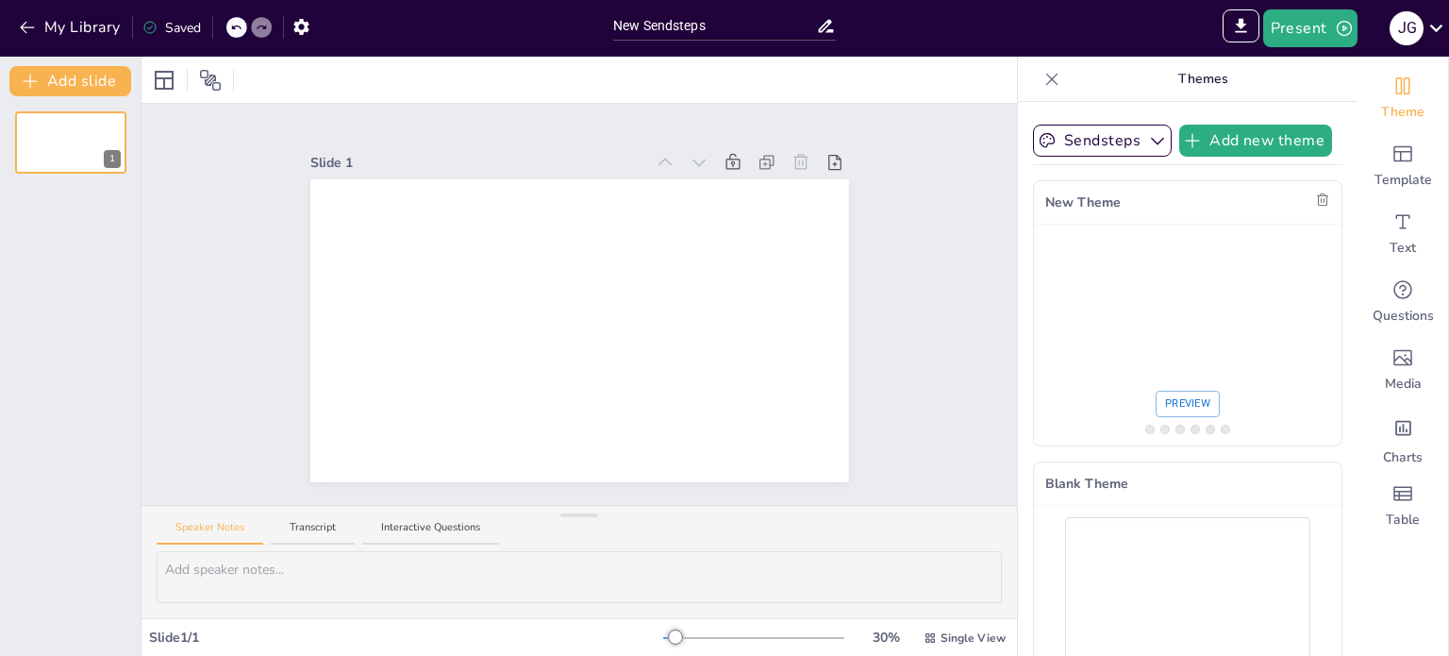
scroll to position [363, 0]
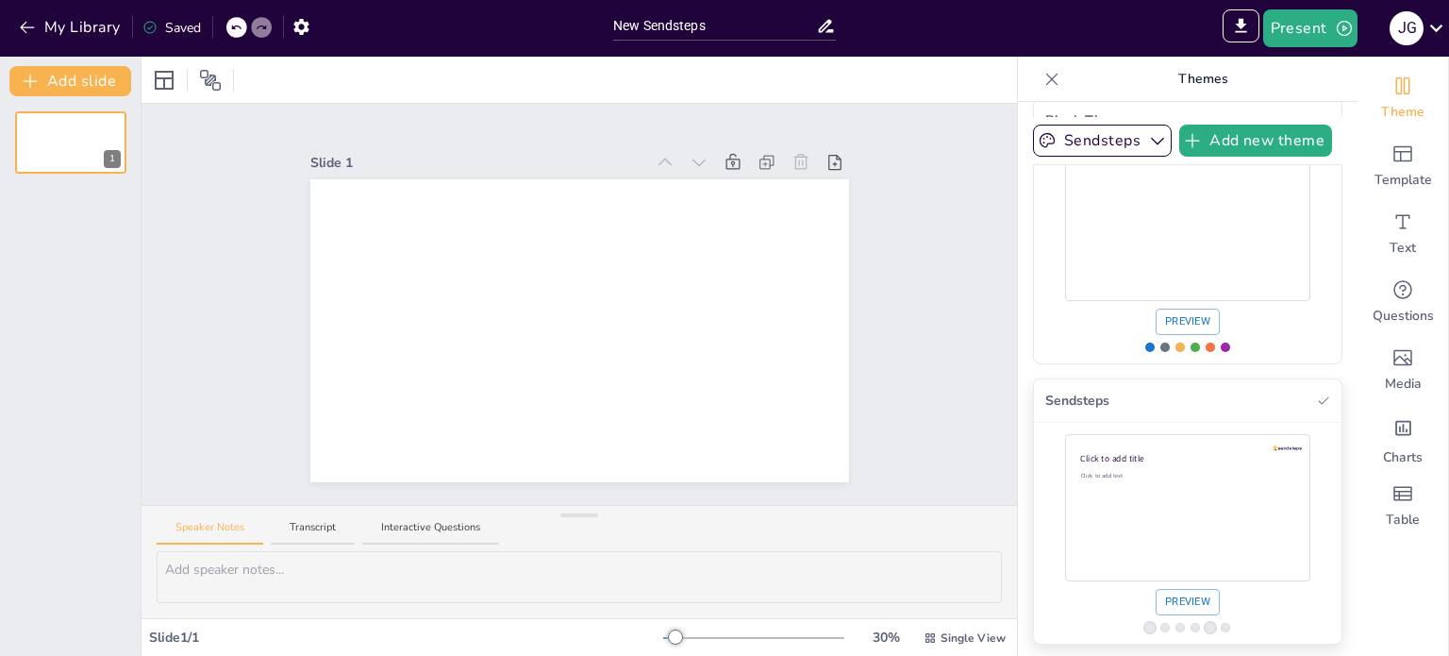
click at [1116, 474] on p "Click to add text" at bounding box center [1185, 476] width 208 height 8
click at [1110, 475] on p "Click to add text" at bounding box center [1185, 476] width 208 height 8
click at [1103, 142] on button "Sendsteps" at bounding box center [1102, 141] width 139 height 32
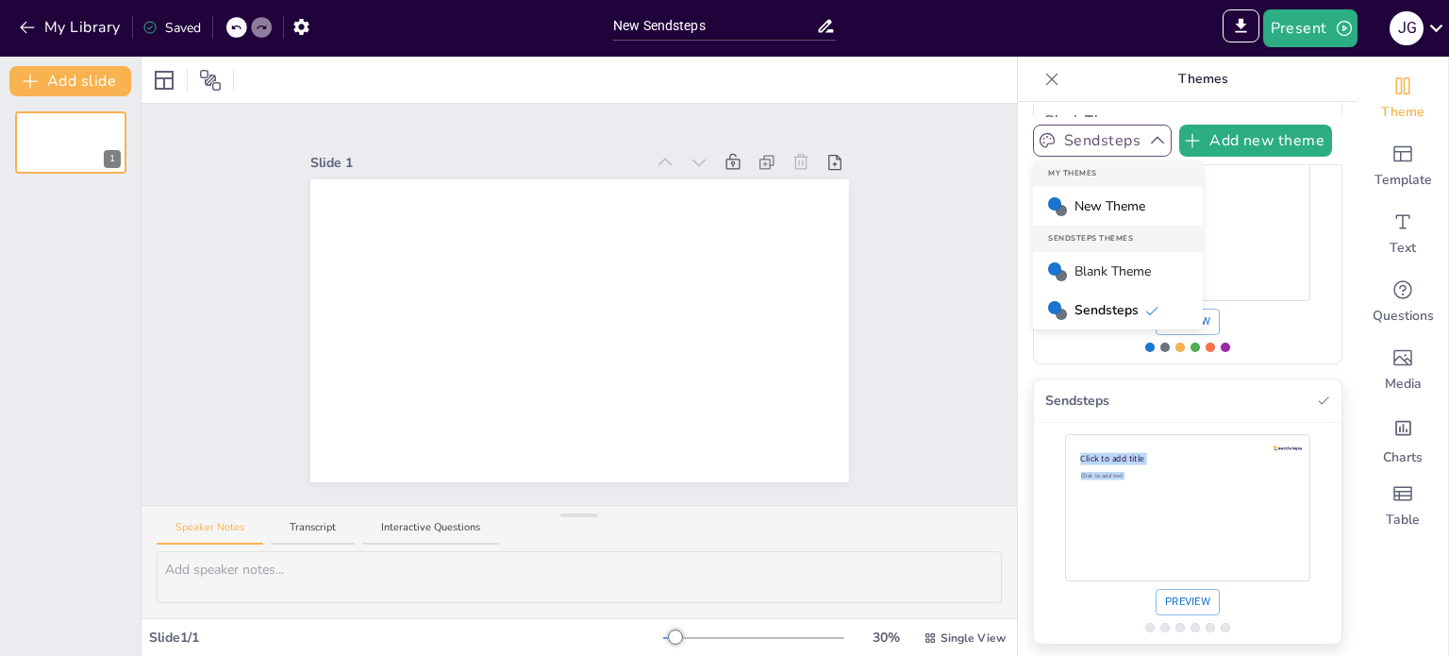
click at [1103, 142] on button "Sendsteps" at bounding box center [1102, 141] width 139 height 32
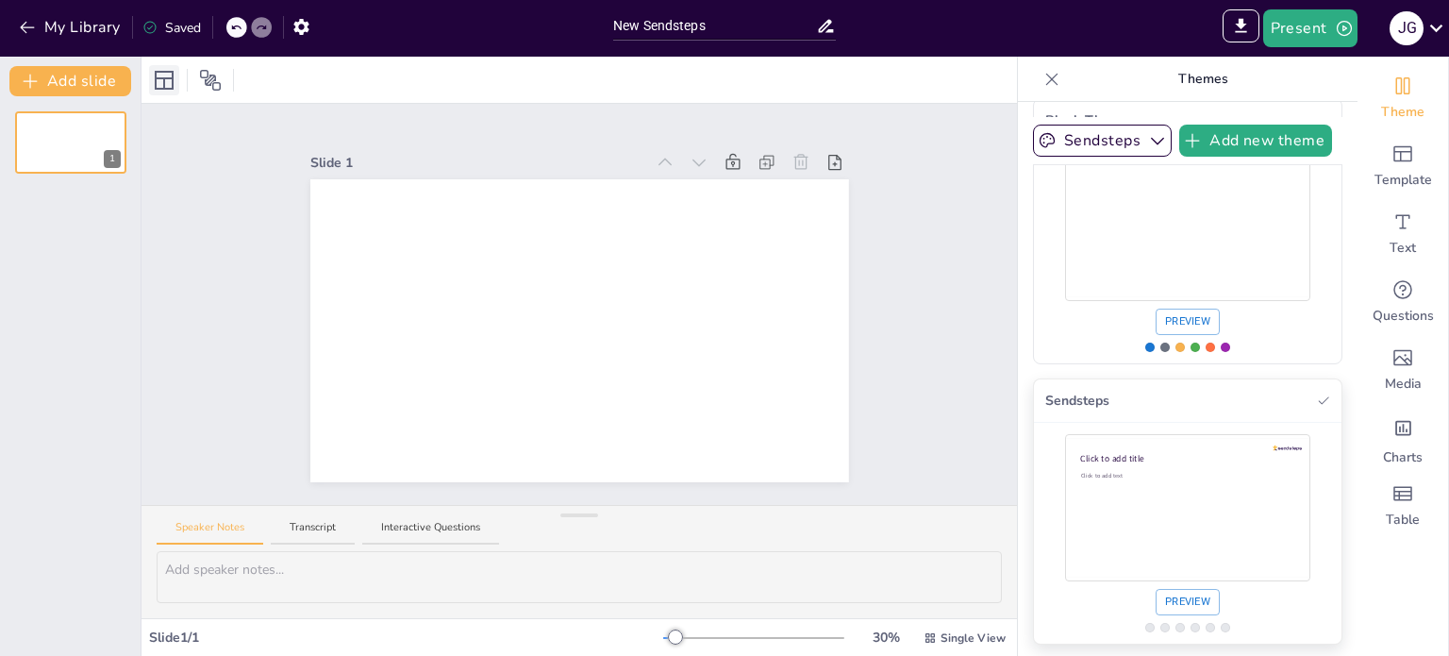
click at [167, 82] on icon at bounding box center [164, 80] width 23 height 23
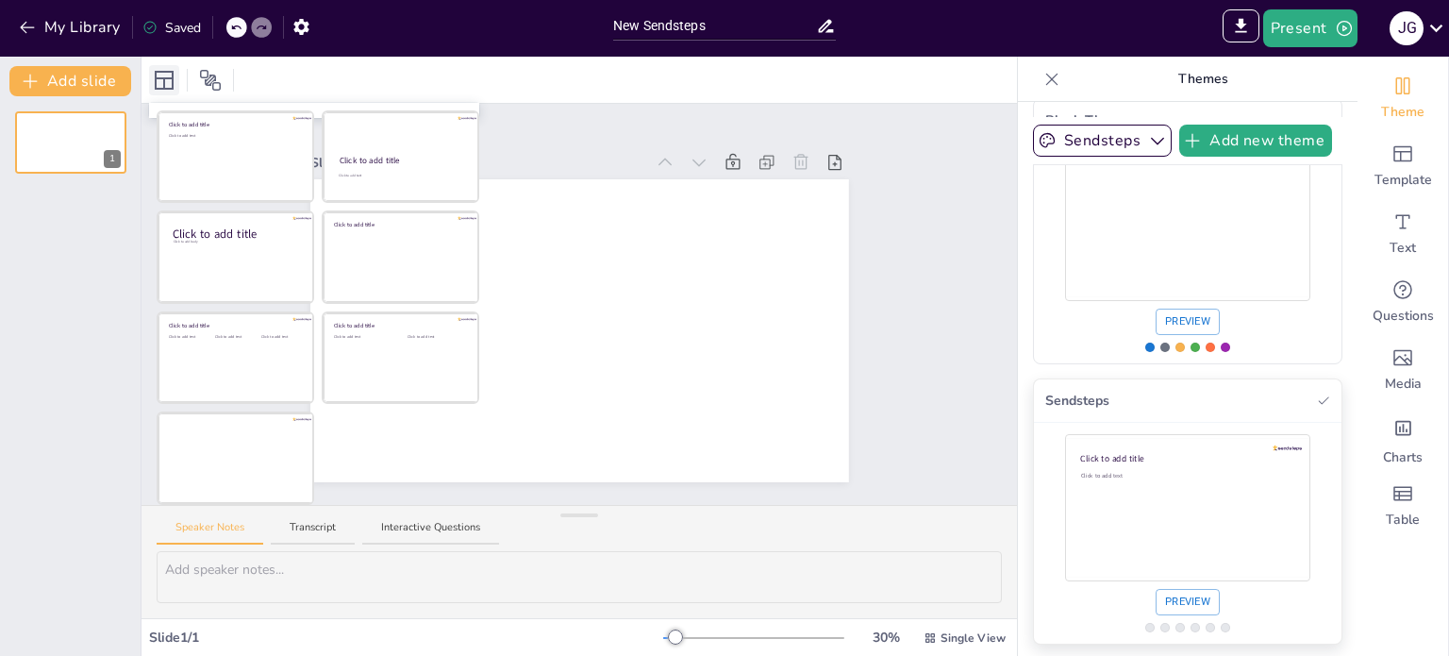
click at [167, 82] on icon at bounding box center [164, 80] width 23 height 23
click at [1042, 77] on icon at bounding box center [1051, 79] width 19 height 19
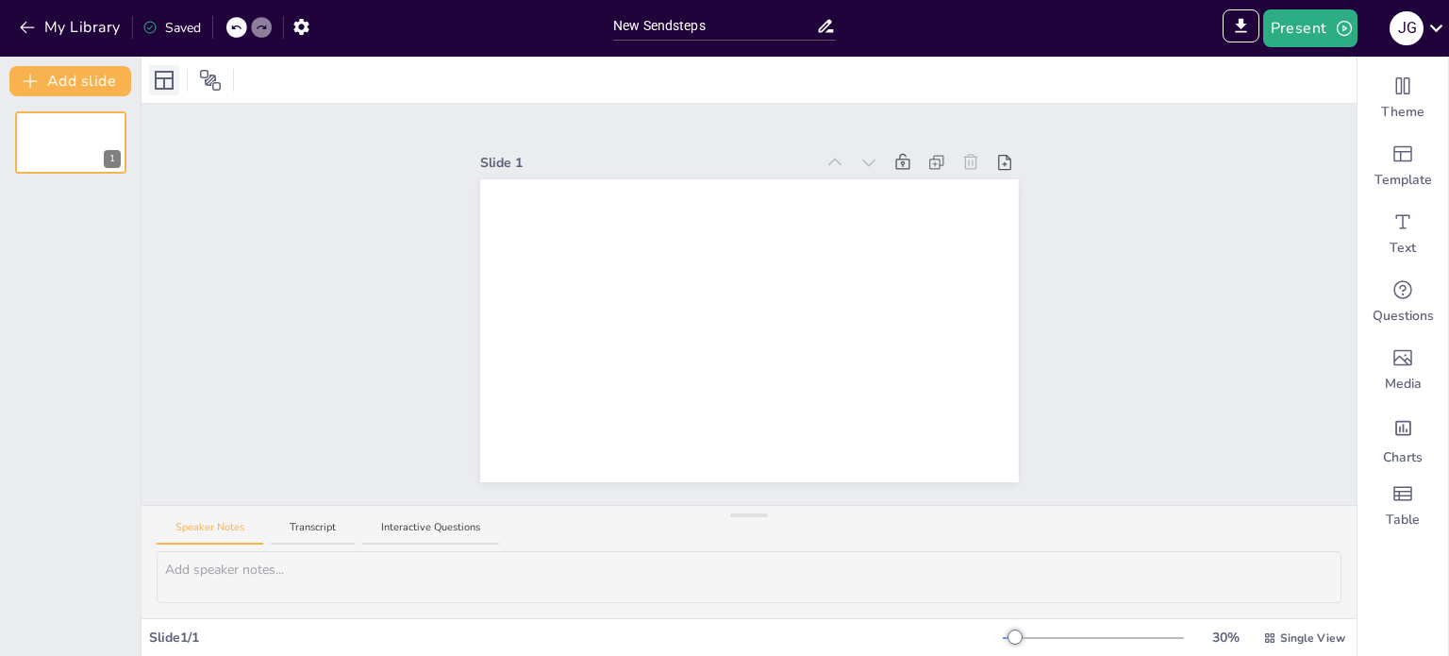
click at [158, 82] on icon at bounding box center [164, 80] width 23 height 23
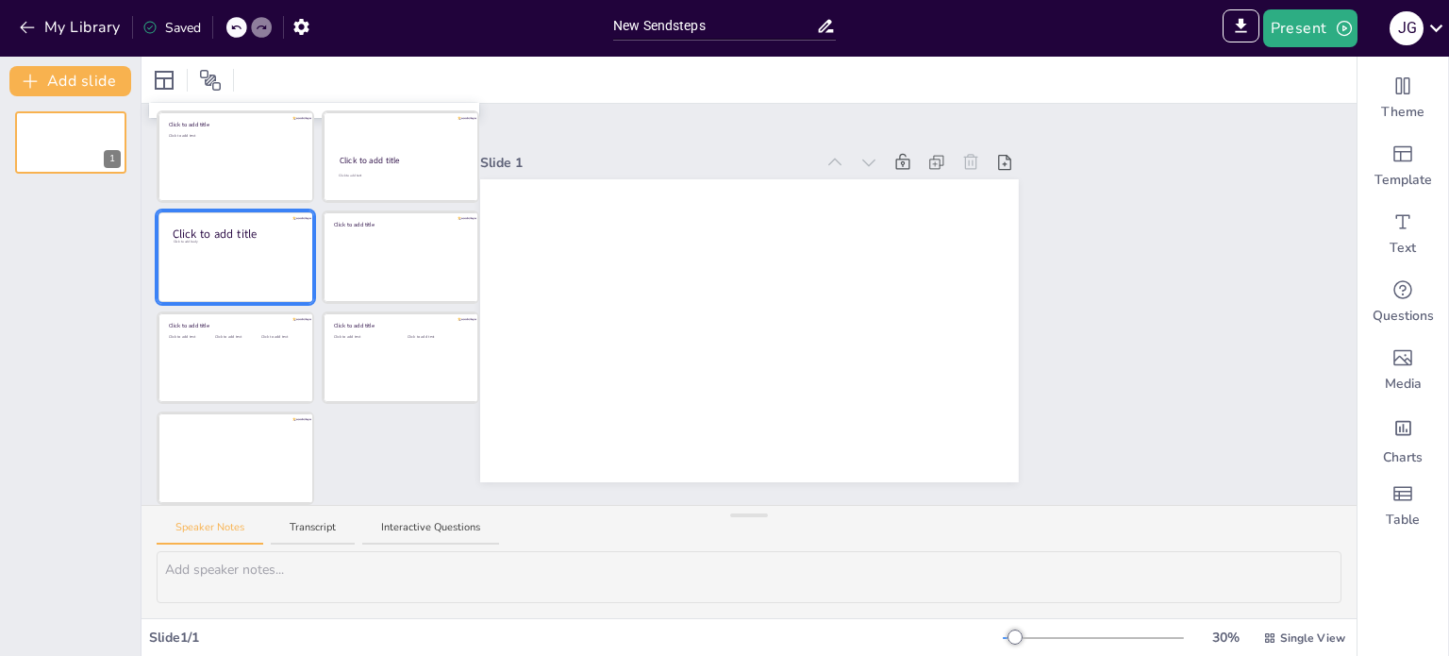
click at [257, 252] on div at bounding box center [235, 257] width 154 height 90
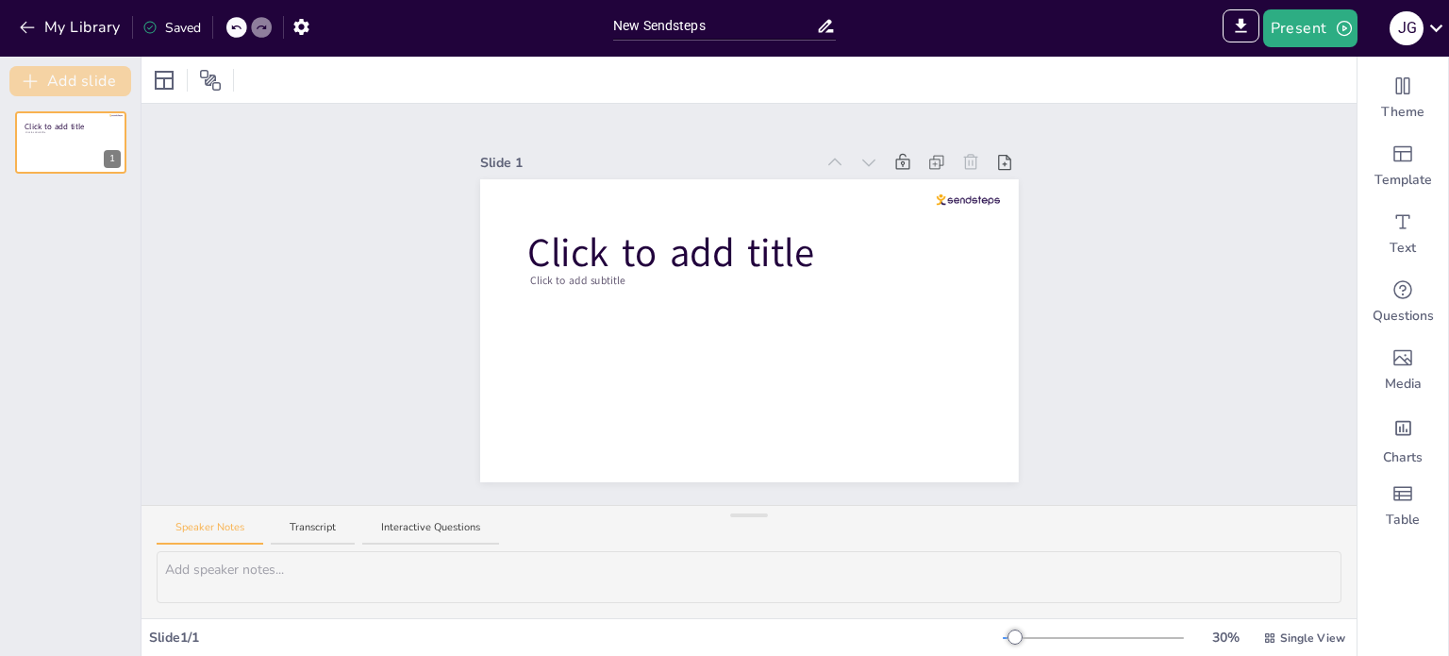
click at [100, 70] on button "Add slide" at bounding box center [70, 81] width 122 height 30
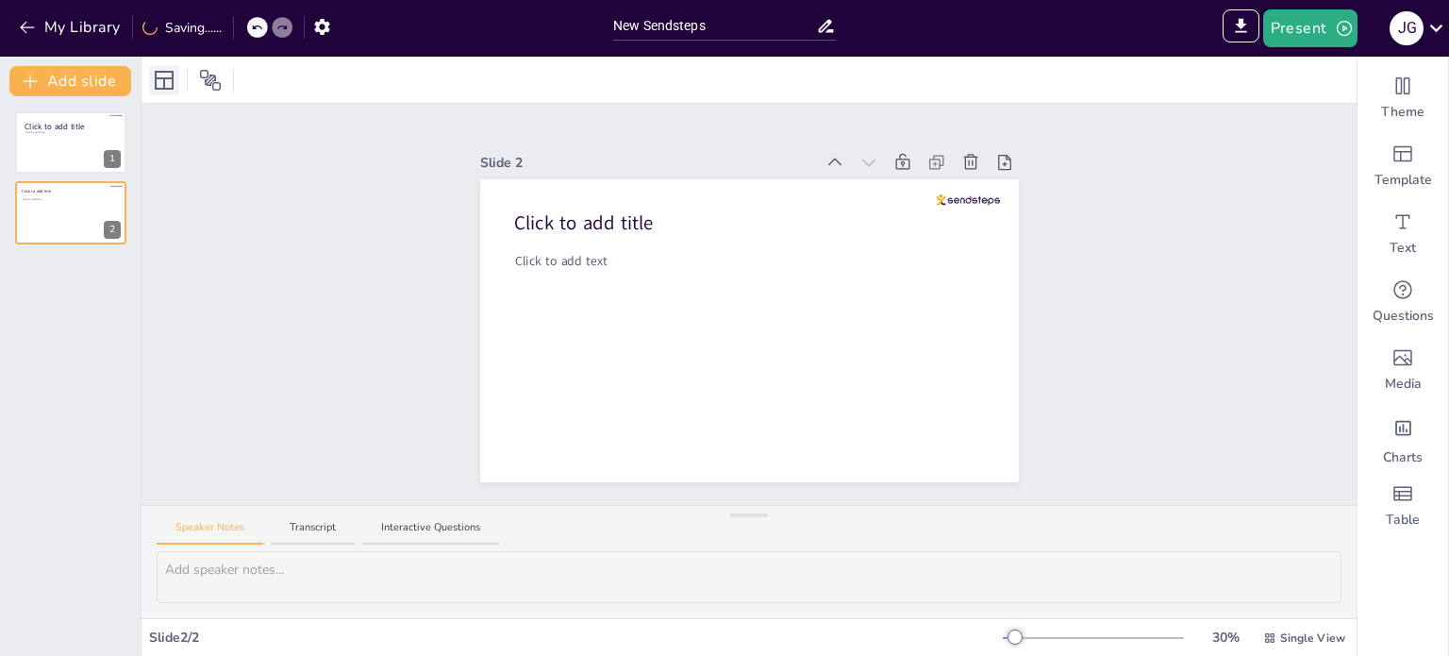
click at [166, 75] on icon at bounding box center [164, 80] width 23 height 23
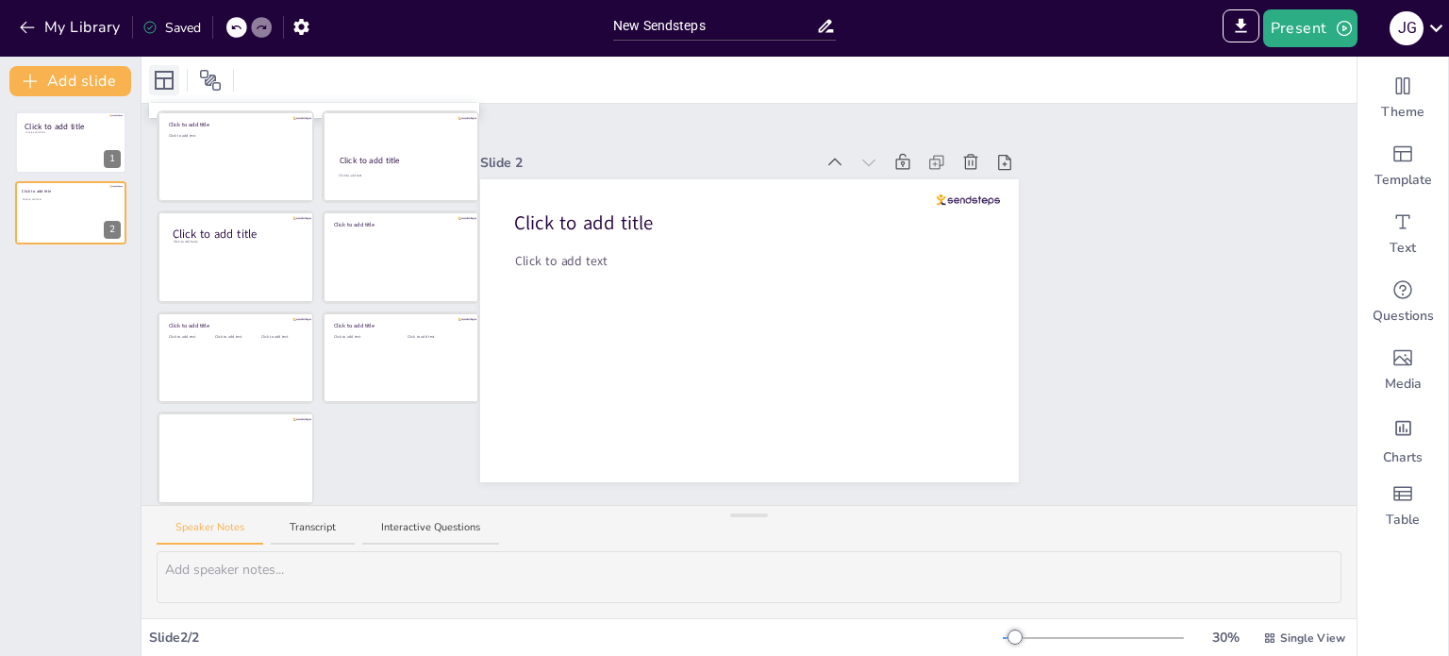
click at [162, 82] on icon at bounding box center [164, 80] width 23 height 23
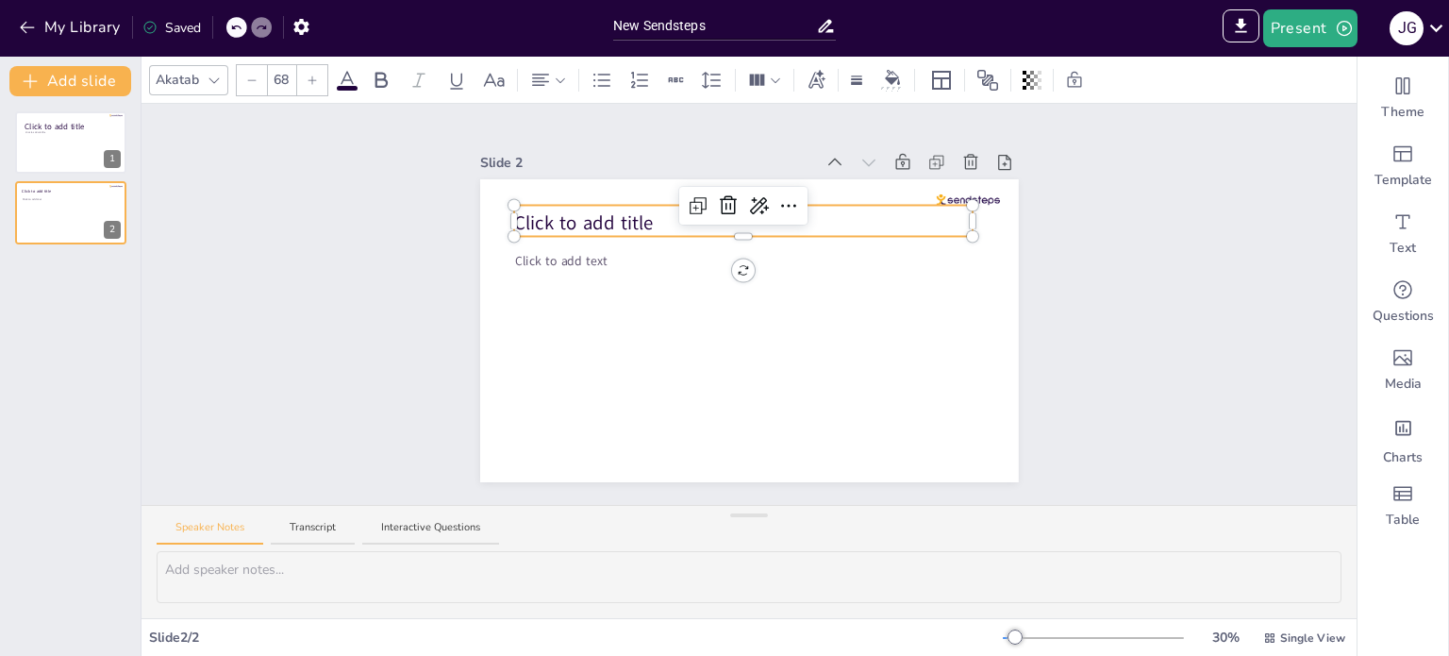
click at [568, 224] on div "Click to add title Click to add text" at bounding box center [749, 330] width 539 height 303
click at [568, 229] on div at bounding box center [743, 233] width 459 height 8
click at [573, 214] on span "Click to add title" at bounding box center [584, 223] width 140 height 26
click at [637, 218] on span "Click to add title" at bounding box center [584, 223] width 140 height 26
drag, startPoint x: 639, startPoint y: 217, endPoint x: 503, endPoint y: 216, distance: 135.9
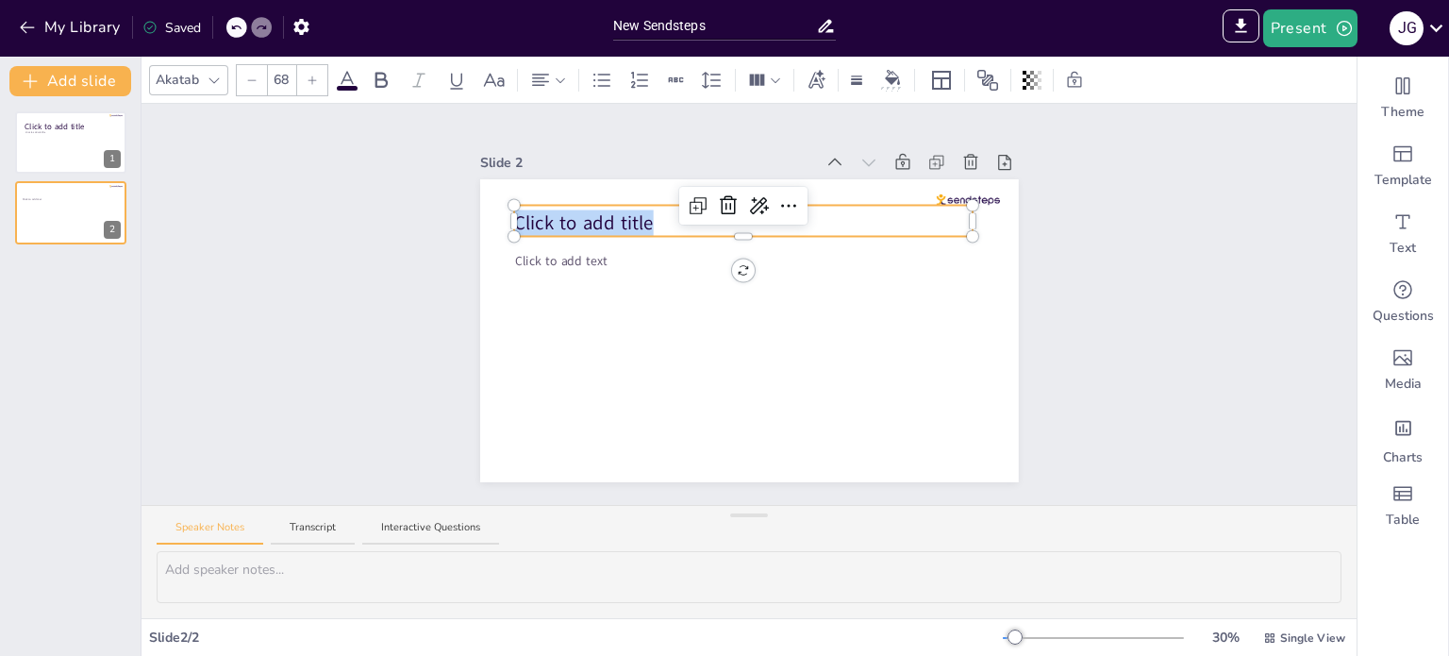
click at [503, 216] on div "Click to add text Click to add title" at bounding box center [749, 330] width 539 height 303
click at [551, 208] on p at bounding box center [743, 218] width 459 height 26
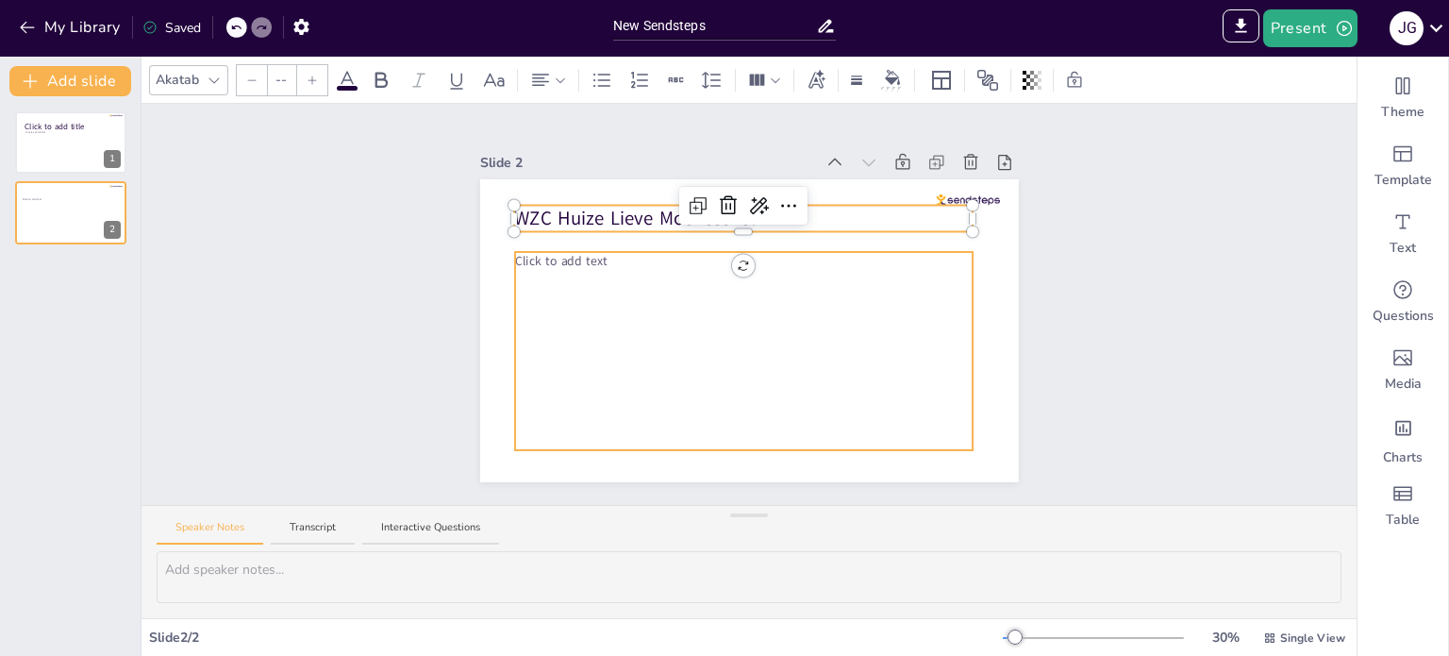
type input "45"
click at [592, 249] on div "Click to add text WZC Huize Lieve Moenssens?" at bounding box center [749, 330] width 539 height 303
click at [592, 212] on div at bounding box center [743, 209] width 459 height 8
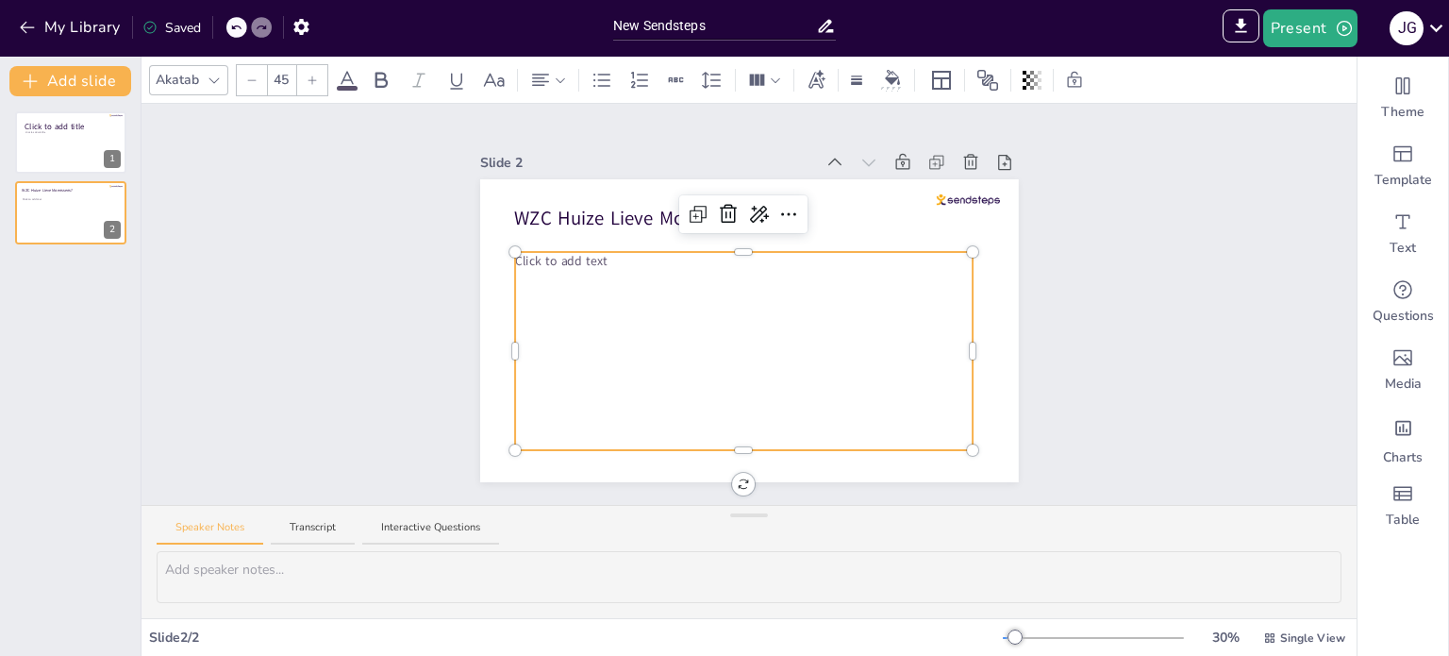
click at [600, 252] on p "Click to add text" at bounding box center [744, 261] width 458 height 18
drag, startPoint x: 600, startPoint y: 252, endPoint x: 542, endPoint y: 253, distance: 58.5
click at [542, 253] on p "Click to add text" at bounding box center [744, 261] width 458 height 18
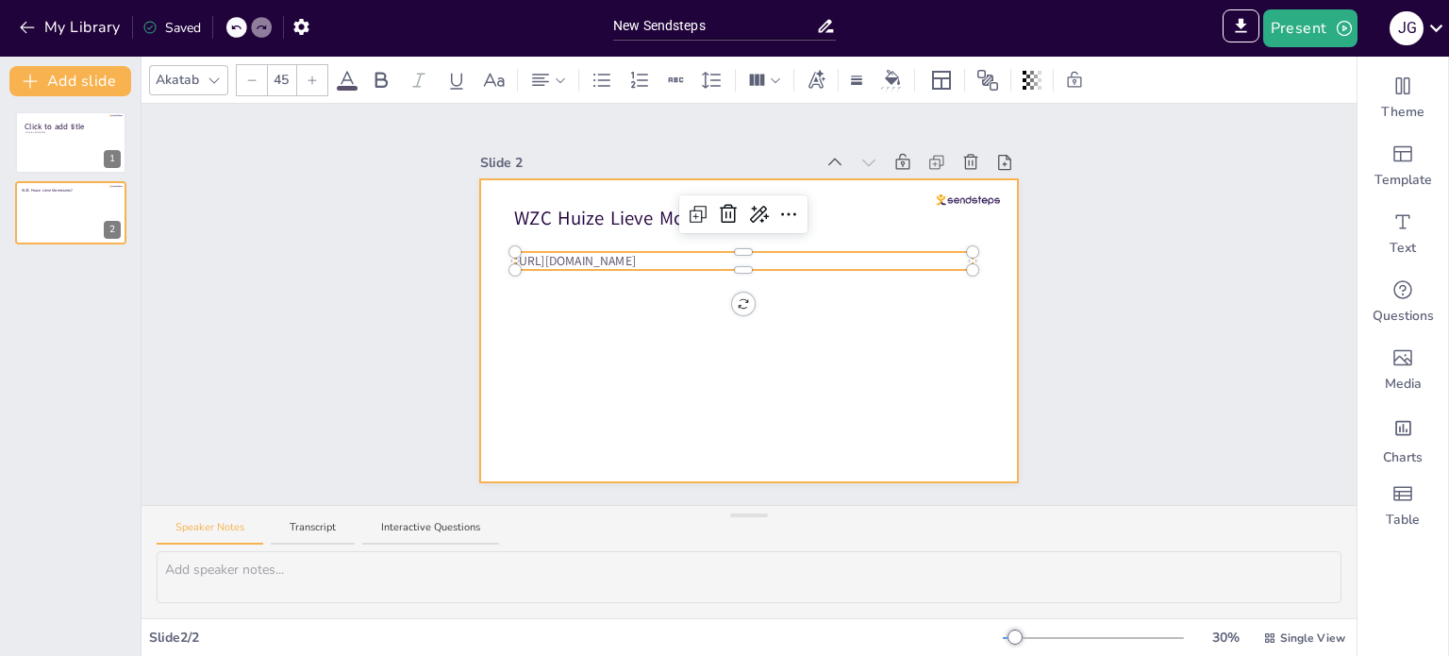
click at [635, 325] on div at bounding box center [749, 330] width 539 height 303
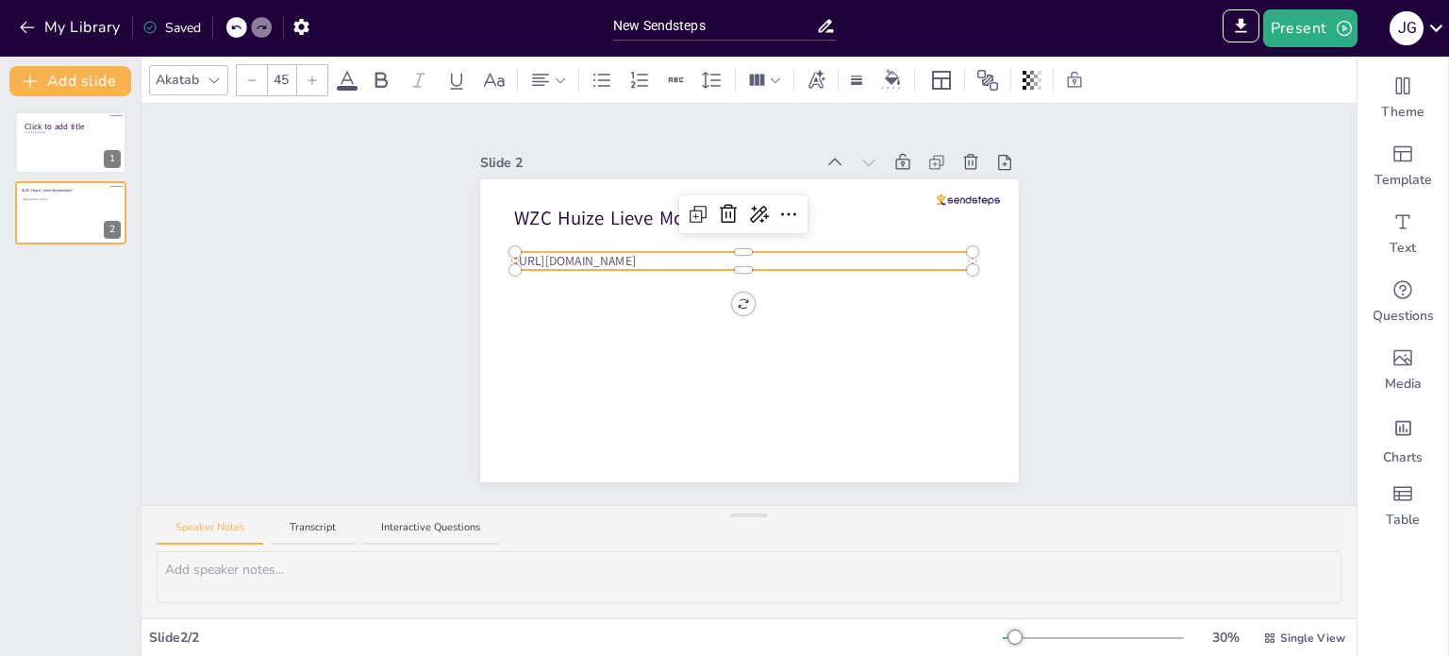
click at [678, 254] on div "WZC Huize Lieve Moenssens? https://youtu.be/zD6B8jUOeTo" at bounding box center [749, 330] width 539 height 303
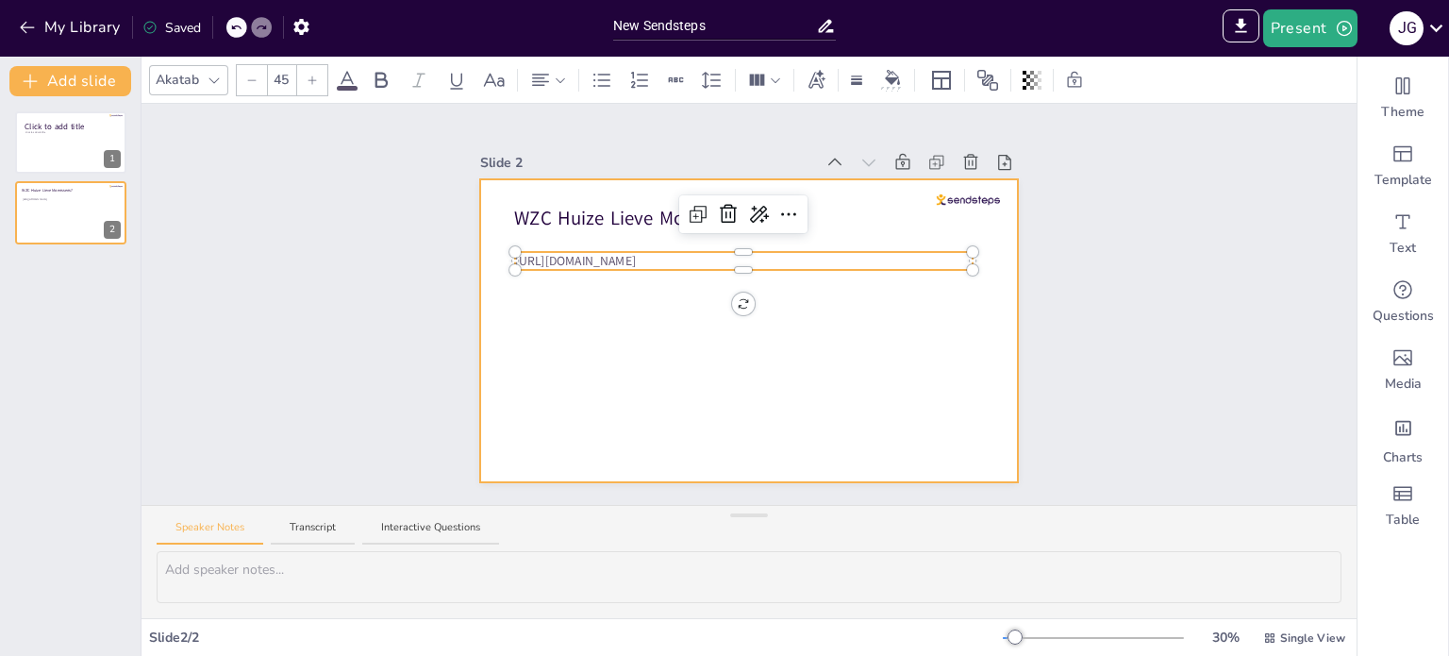
click at [625, 324] on div at bounding box center [749, 330] width 539 height 303
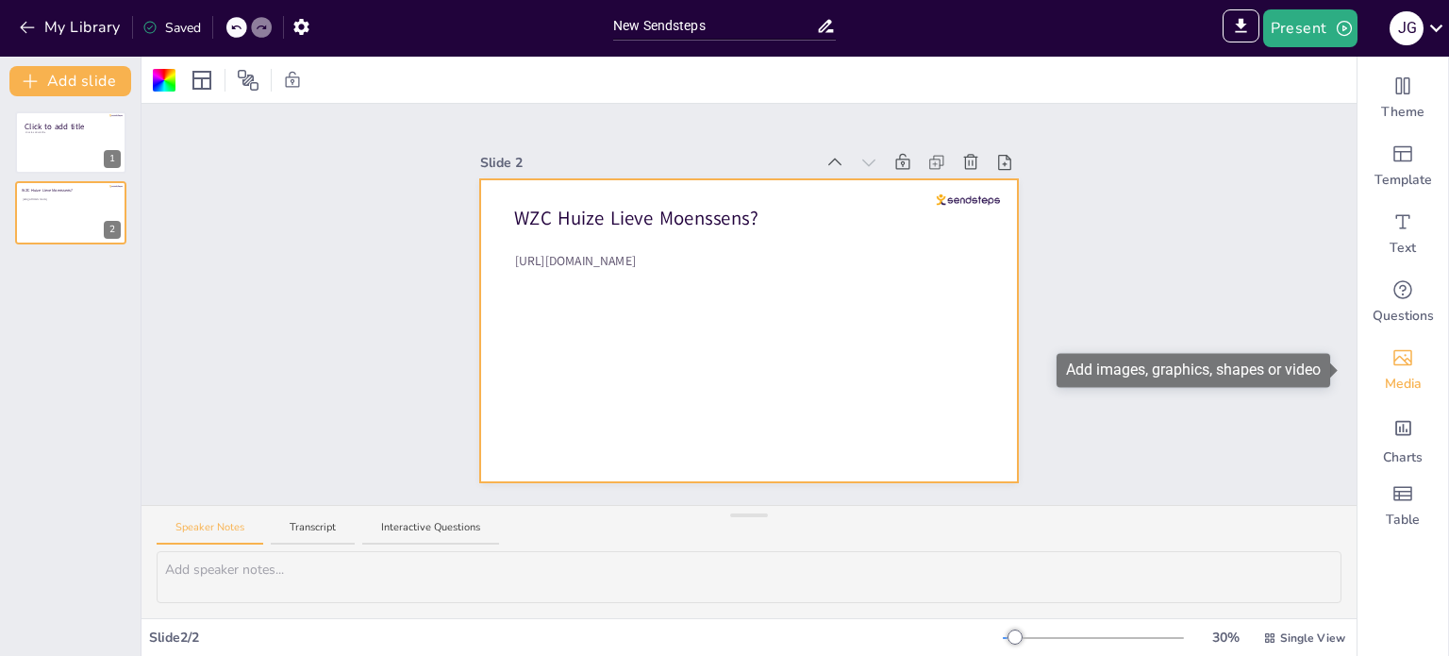
click at [1385, 375] on span "Media" at bounding box center [1403, 384] width 37 height 19
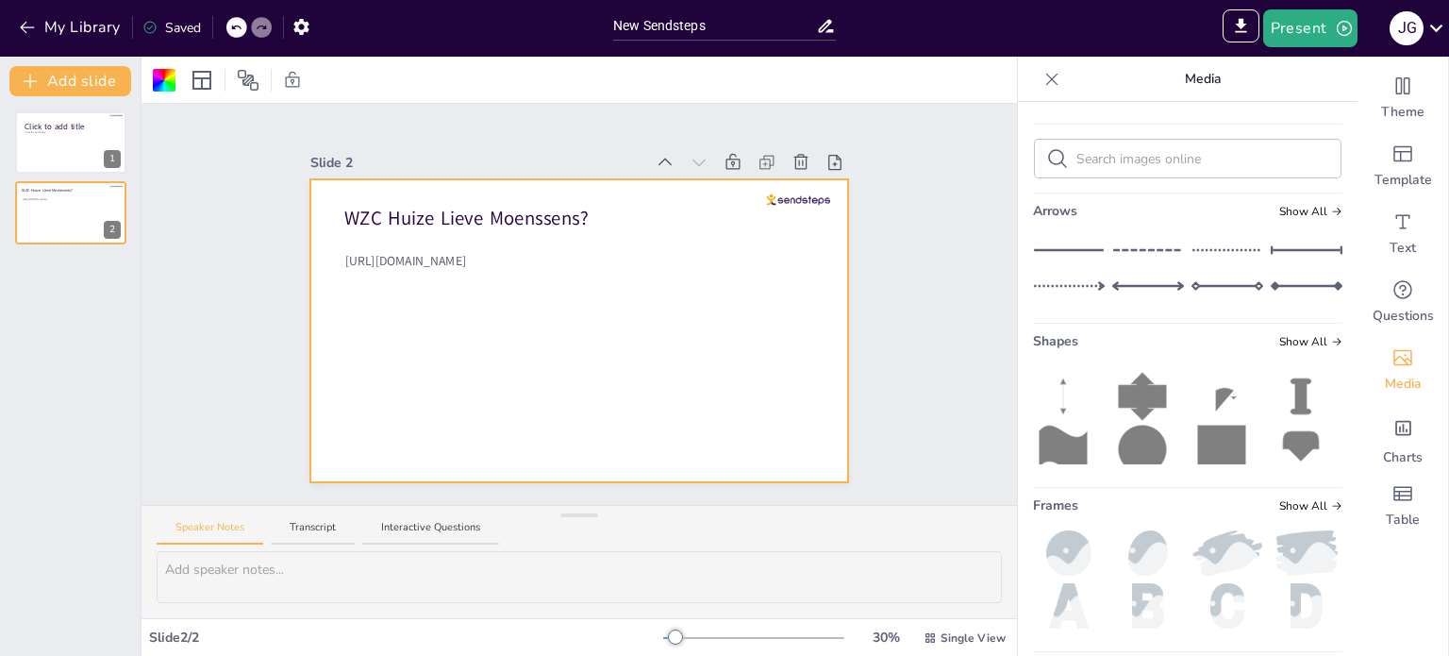
scroll to position [341, 0]
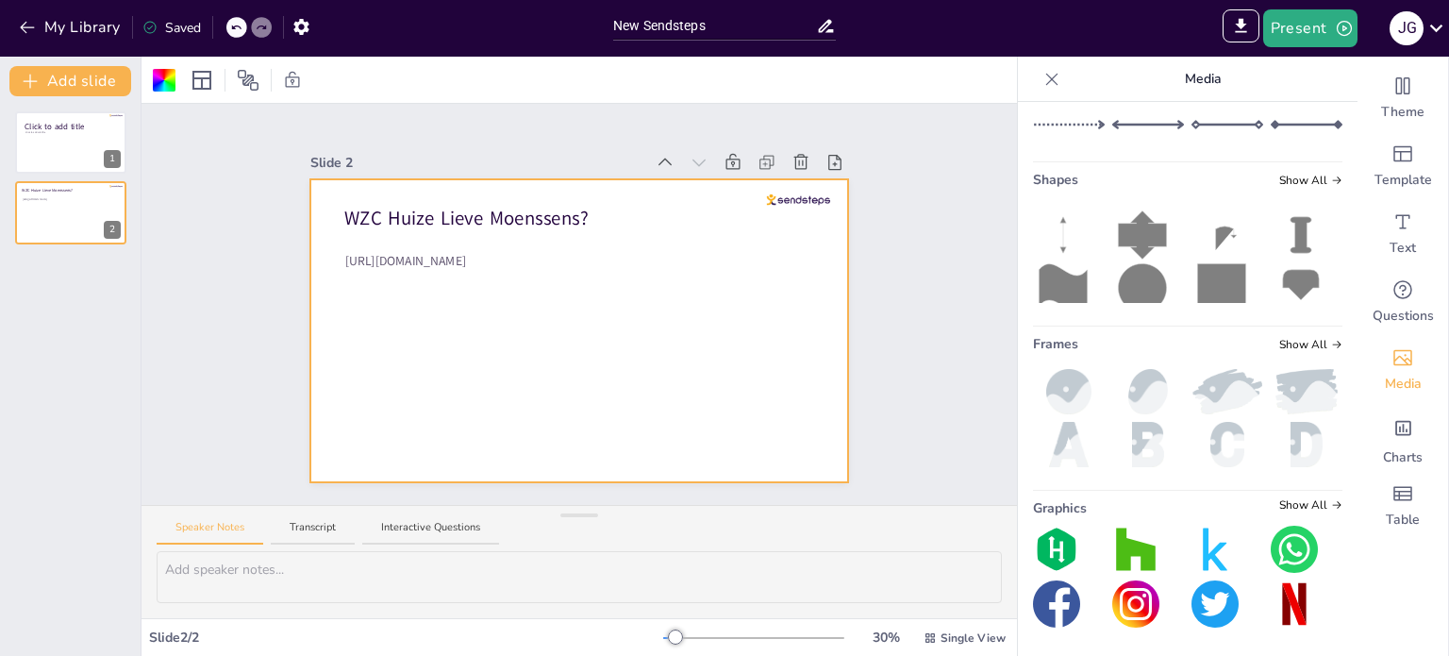
click at [1294, 492] on div "Upload image / video Images in this presentation Show All My library Show All C…" at bounding box center [1188, 379] width 340 height 554
click at [1291, 505] on span "Show All" at bounding box center [1310, 504] width 63 height 13
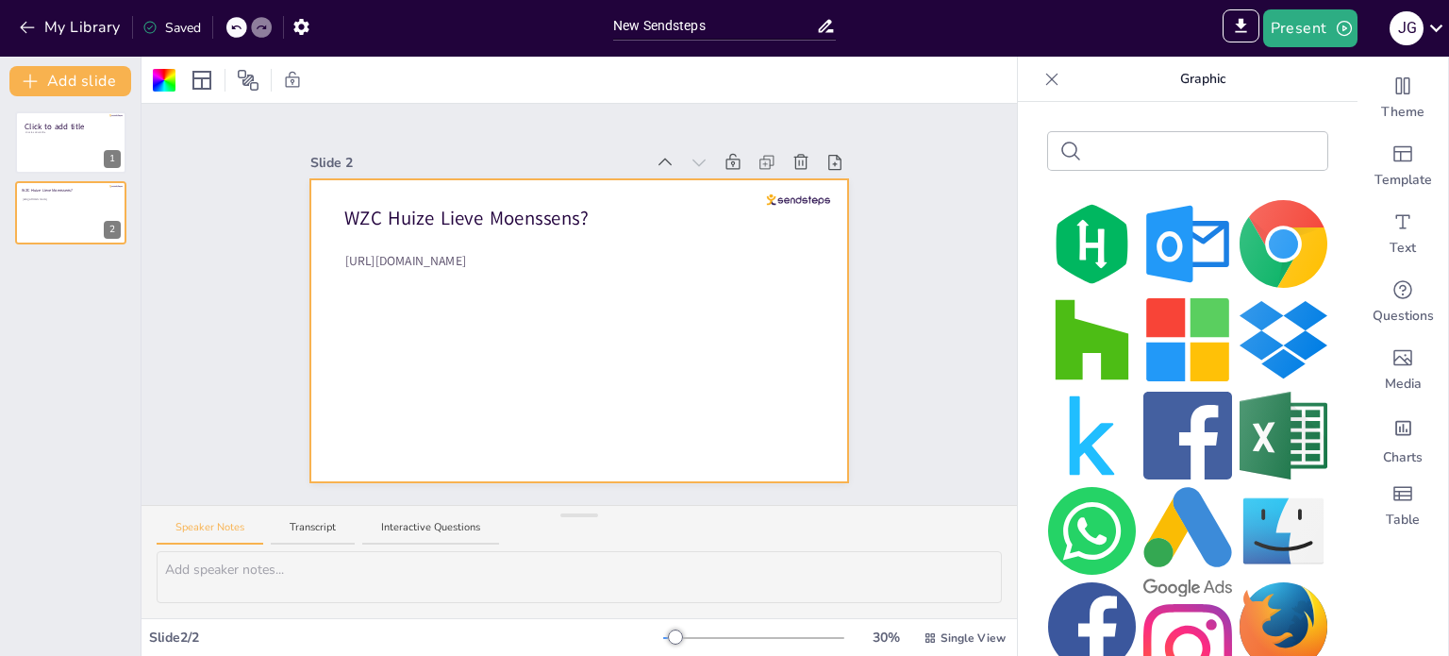
click at [1131, 152] on input "text" at bounding box center [1203, 151] width 226 height 18
type input "you"
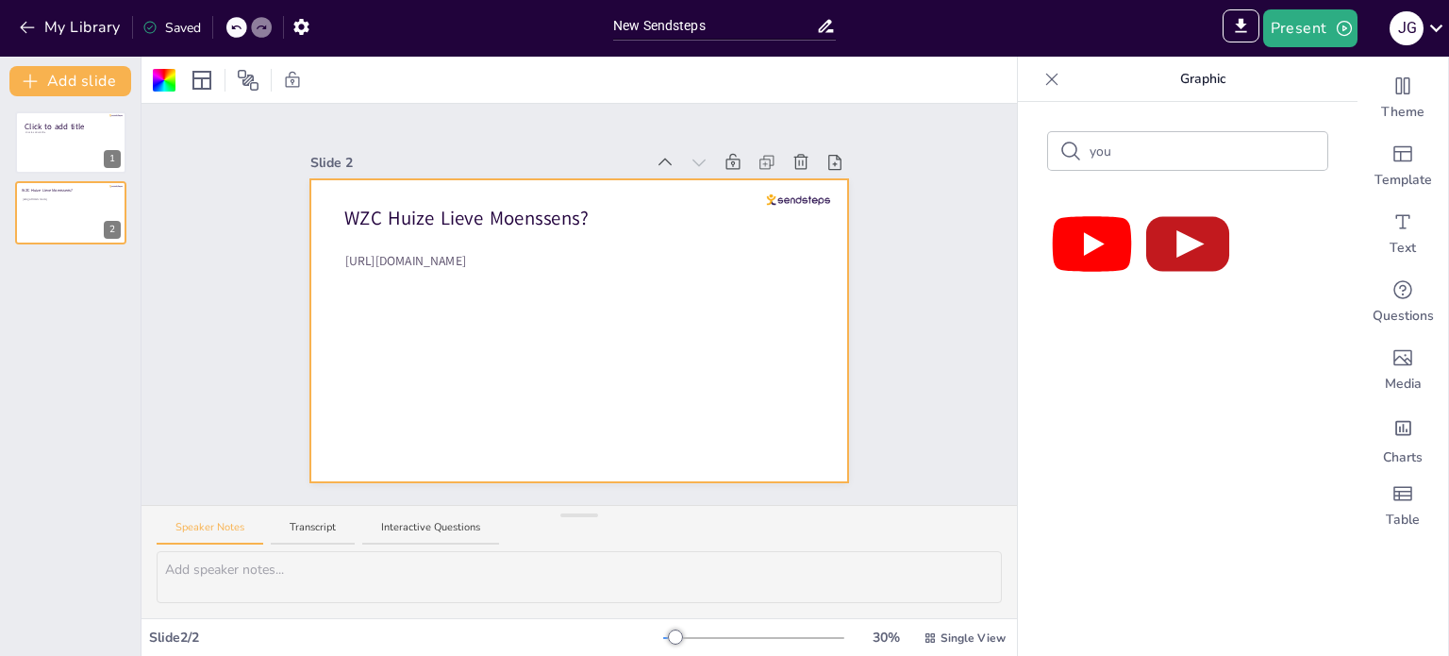
click at [1092, 253] on img at bounding box center [1092, 244] width 88 height 88
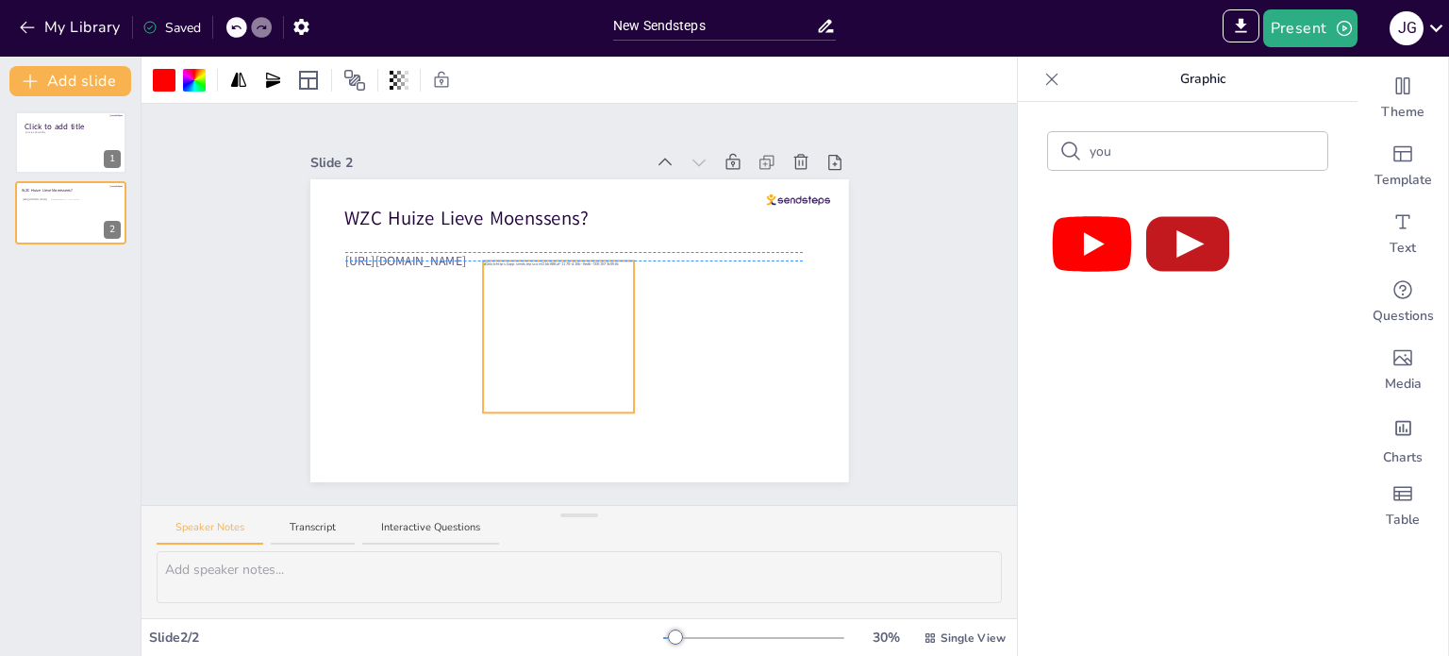
drag, startPoint x: 573, startPoint y: 328, endPoint x: 482, endPoint y: 331, distance: 90.6
click at [483, 331] on div at bounding box center [558, 335] width 151 height 151
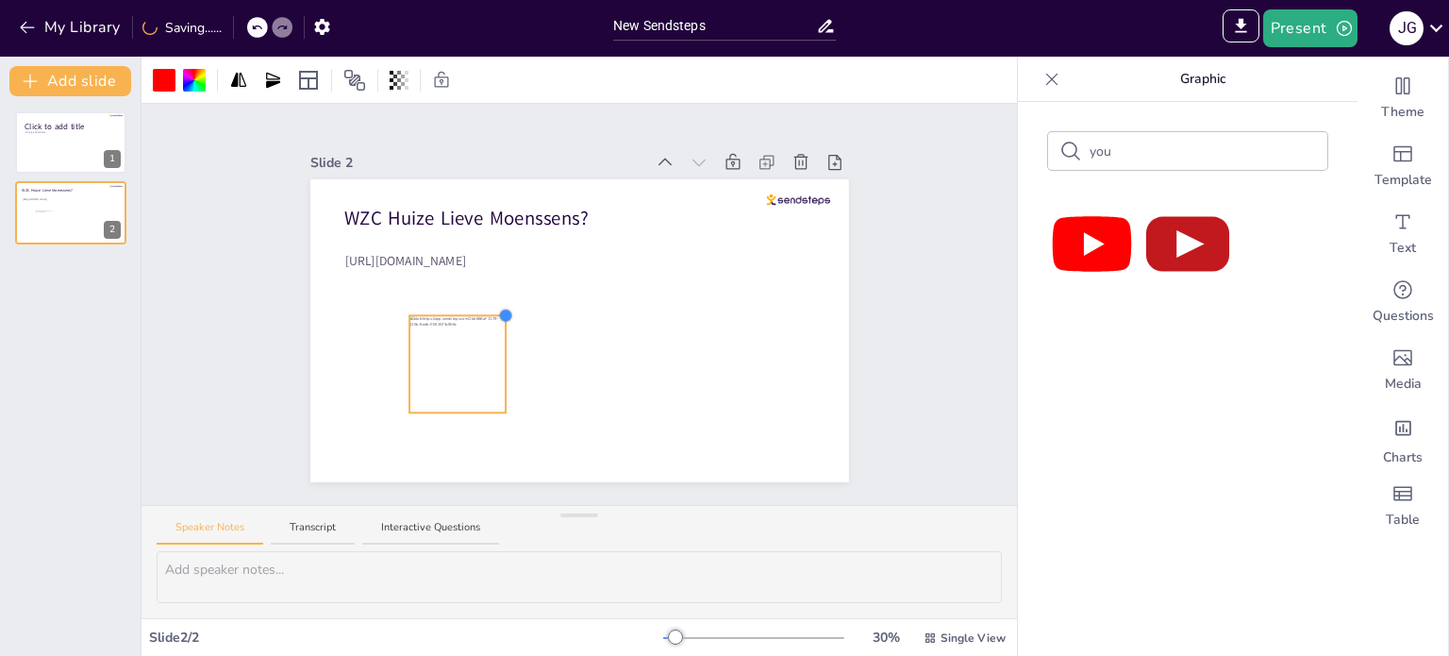
drag, startPoint x: 549, startPoint y: 252, endPoint x: 487, endPoint y: 307, distance: 82.9
click at [498, 308] on div at bounding box center [505, 315] width 15 height 15
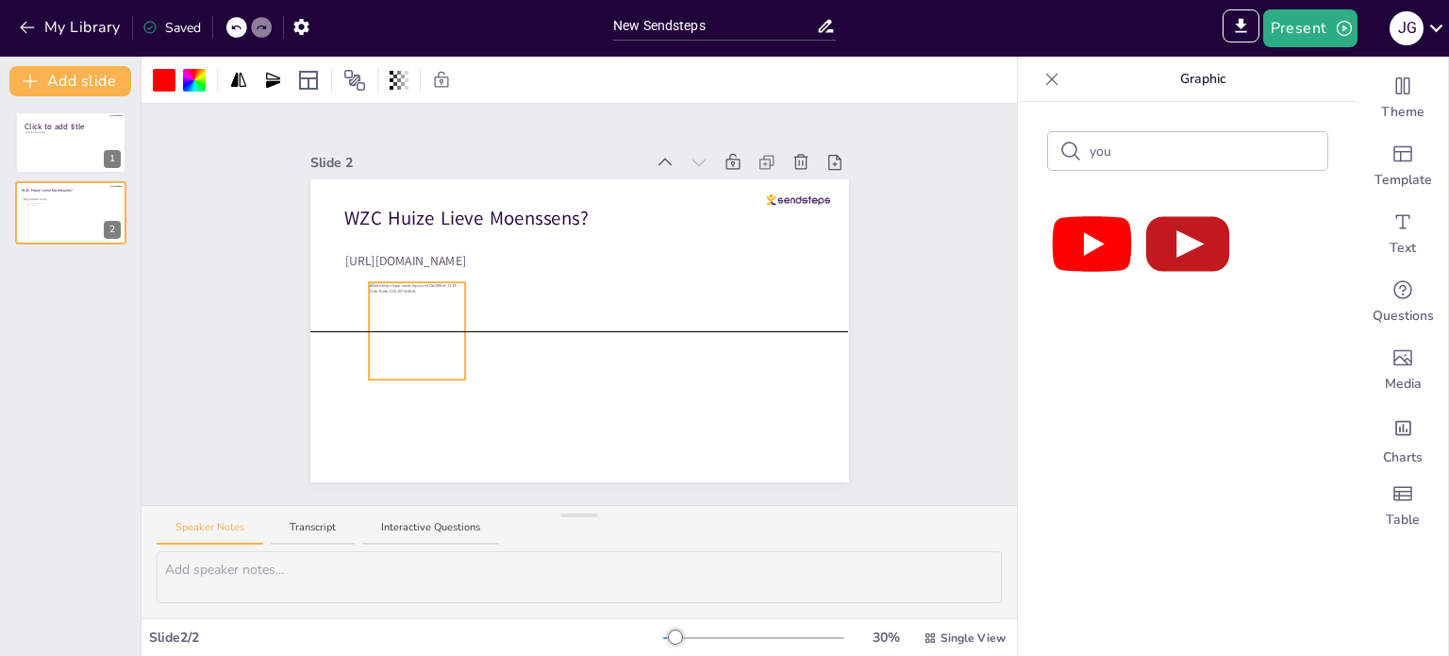
drag, startPoint x: 449, startPoint y: 358, endPoint x: 409, endPoint y: 320, distance: 55.4
click at [409, 320] on div at bounding box center [417, 330] width 96 height 96
click at [898, 316] on div "Slide 1 Click to add title Click to add subtitle Slide 2 WZC Huize Lieve Moenss…" at bounding box center [580, 304] width 876 height 401
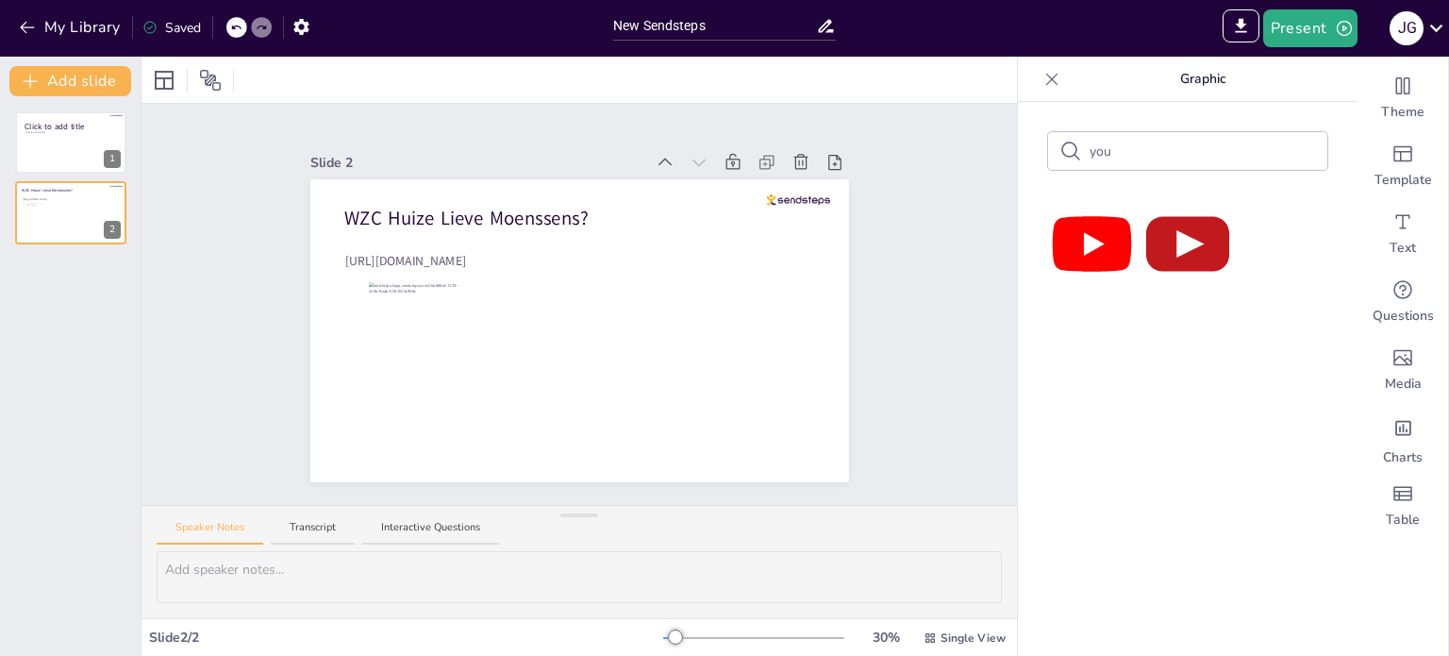
click at [1042, 77] on icon at bounding box center [1051, 79] width 19 height 19
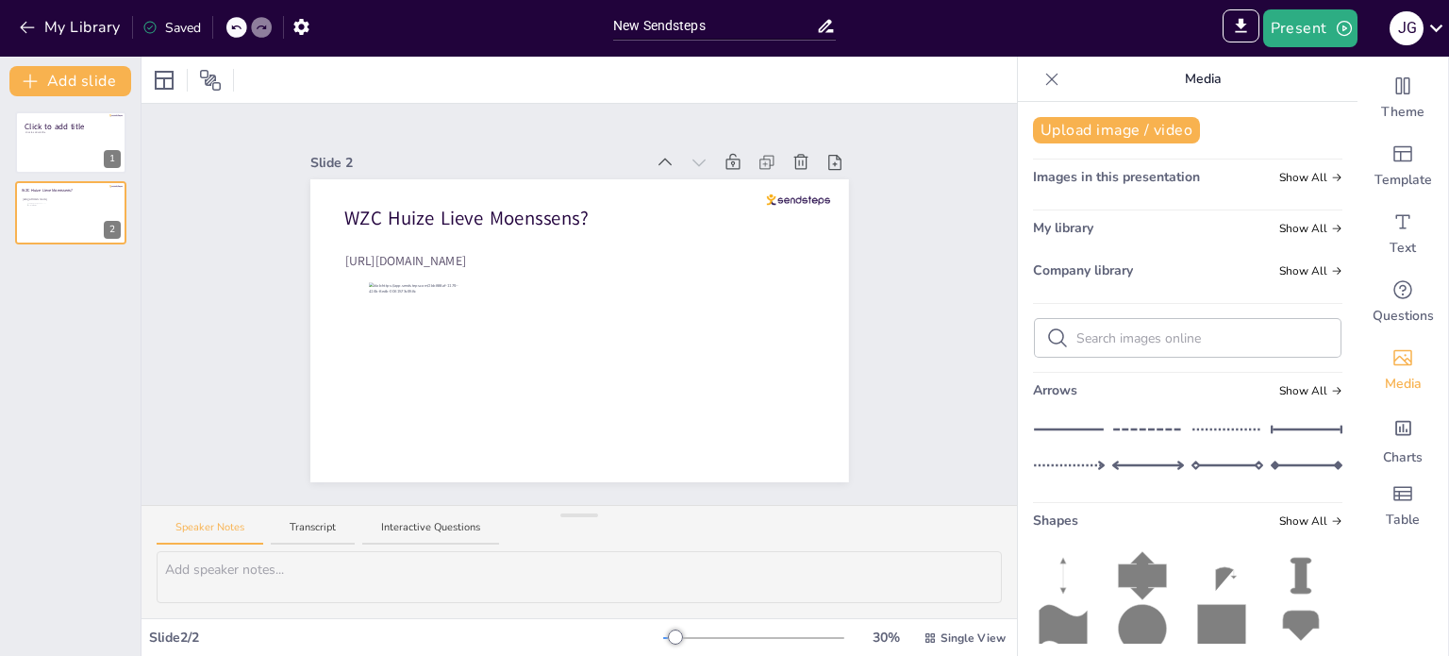
click at [60, 301] on div "Click to add title Click to add subtitle 1 WZC Huize Lieve Moenssens? https://y…" at bounding box center [70, 375] width 141 height 559
click at [89, 78] on button "Add slide" at bounding box center [70, 81] width 122 height 30
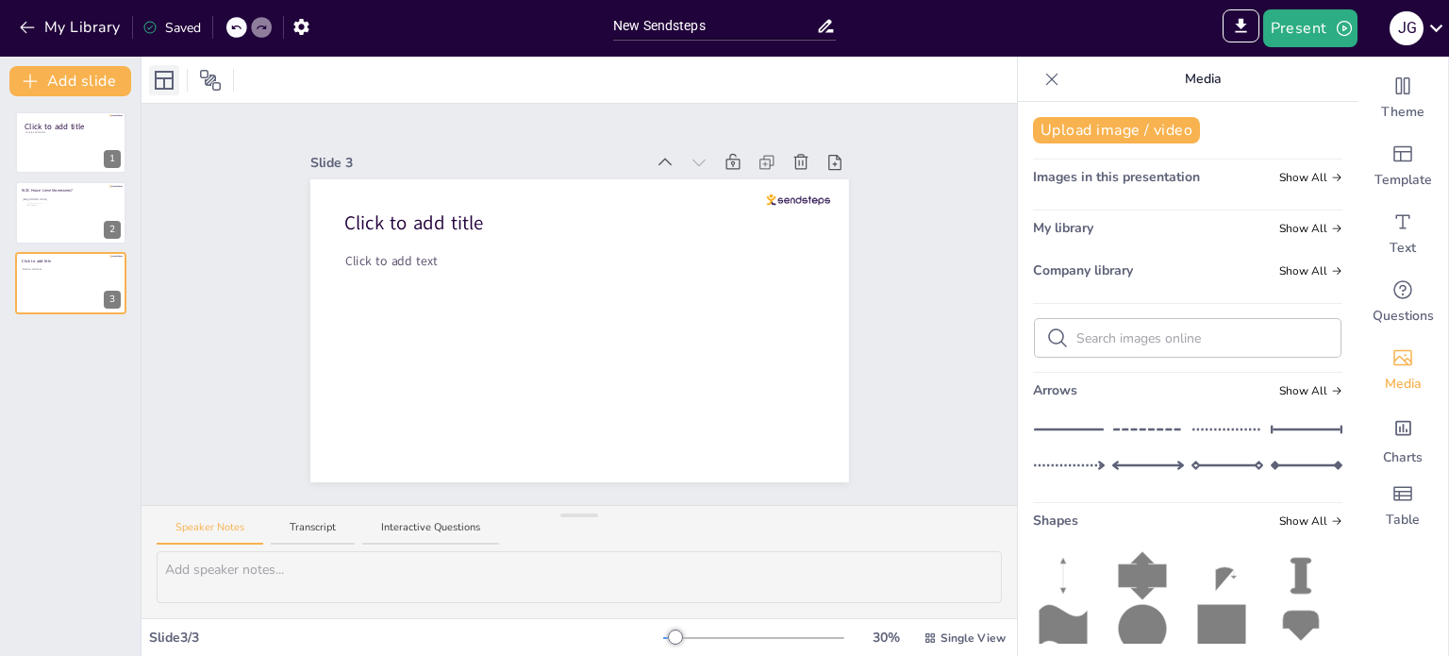
click at [162, 84] on icon at bounding box center [164, 80] width 23 height 23
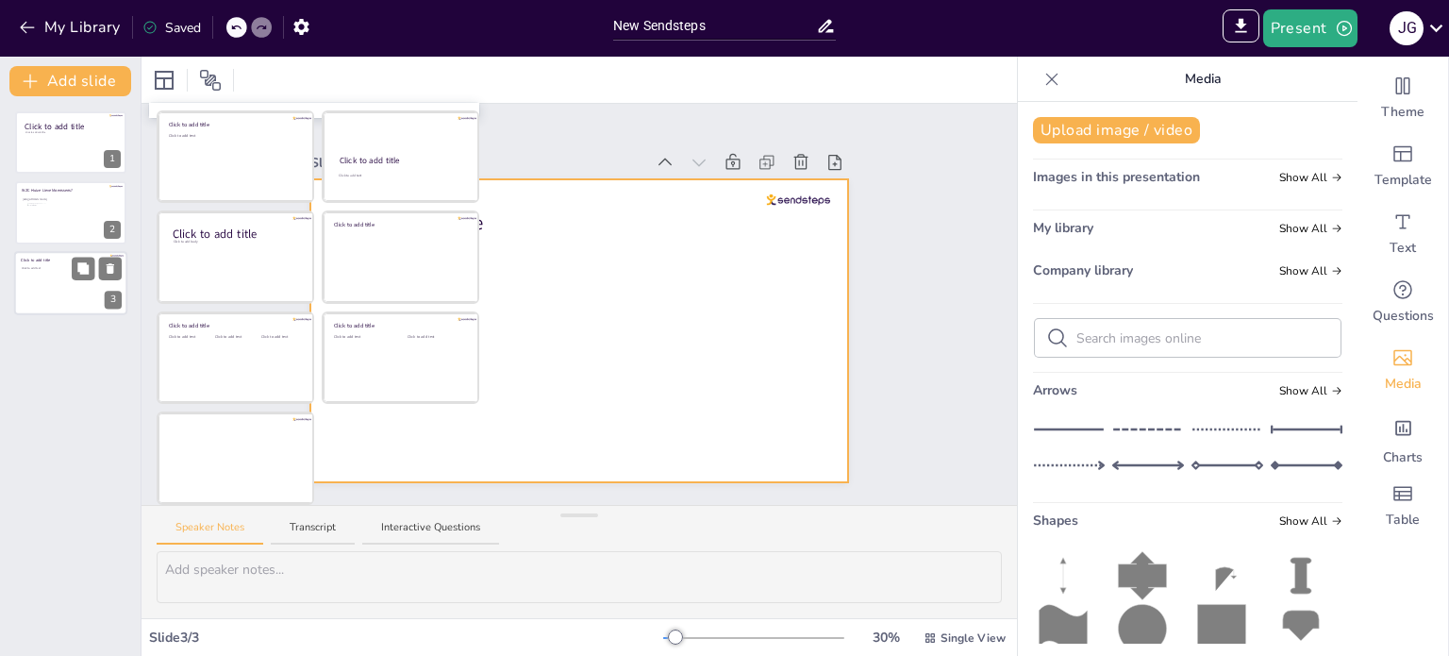
click at [56, 291] on div "Click to add text" at bounding box center [70, 287] width 96 height 42
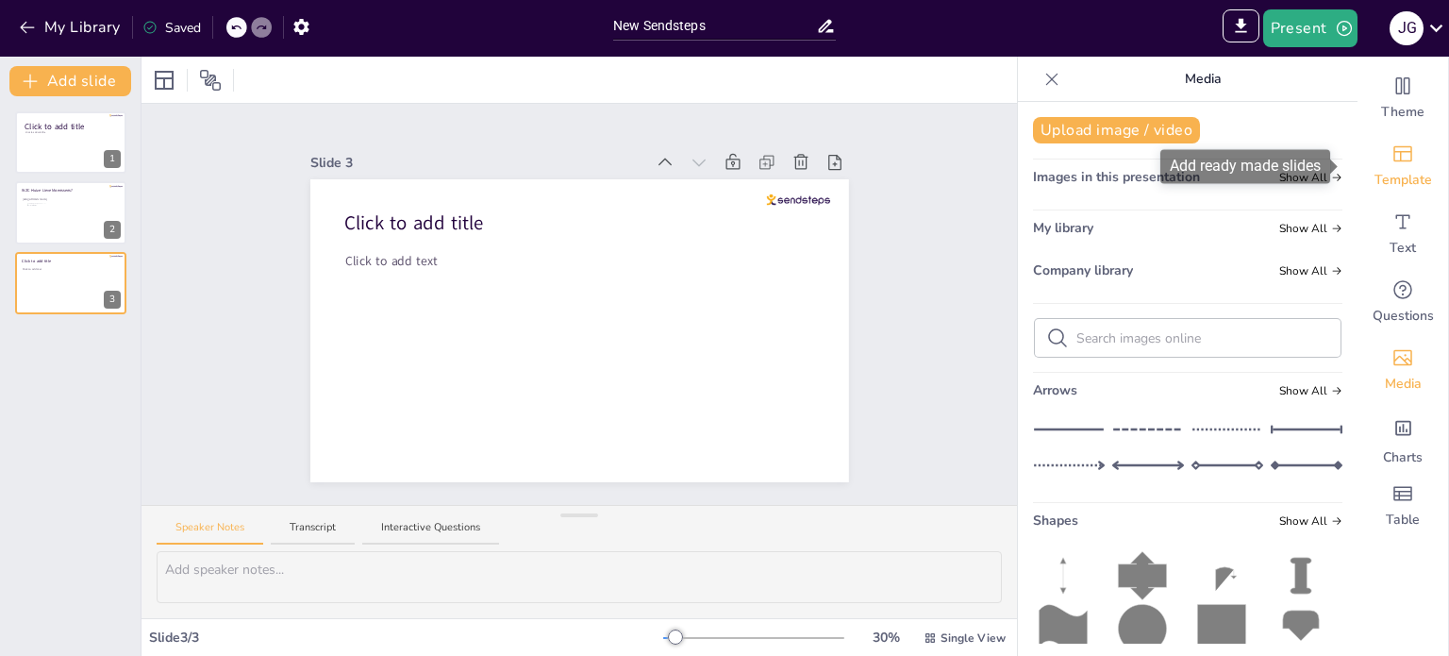
click at [1397, 165] on div "Template" at bounding box center [1403, 166] width 91 height 68
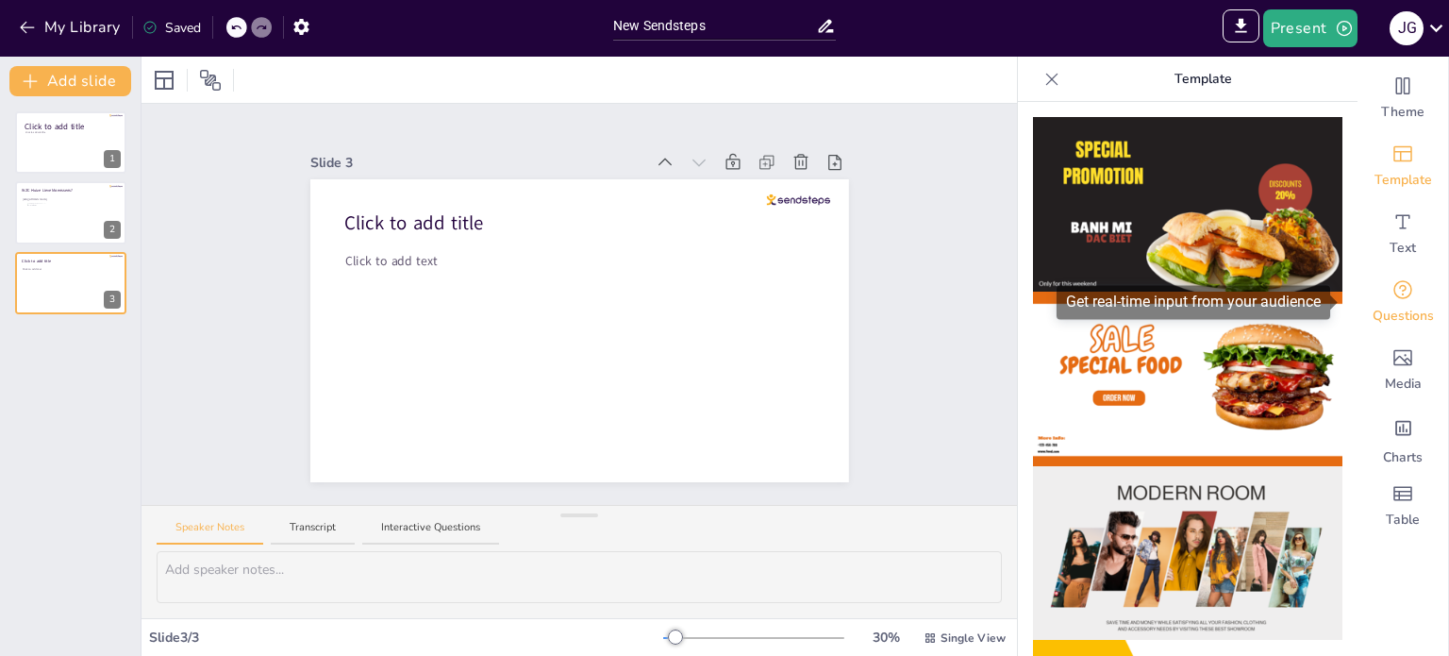
click at [1393, 293] on icon "Get real-time input from your audience" at bounding box center [1403, 289] width 23 height 23
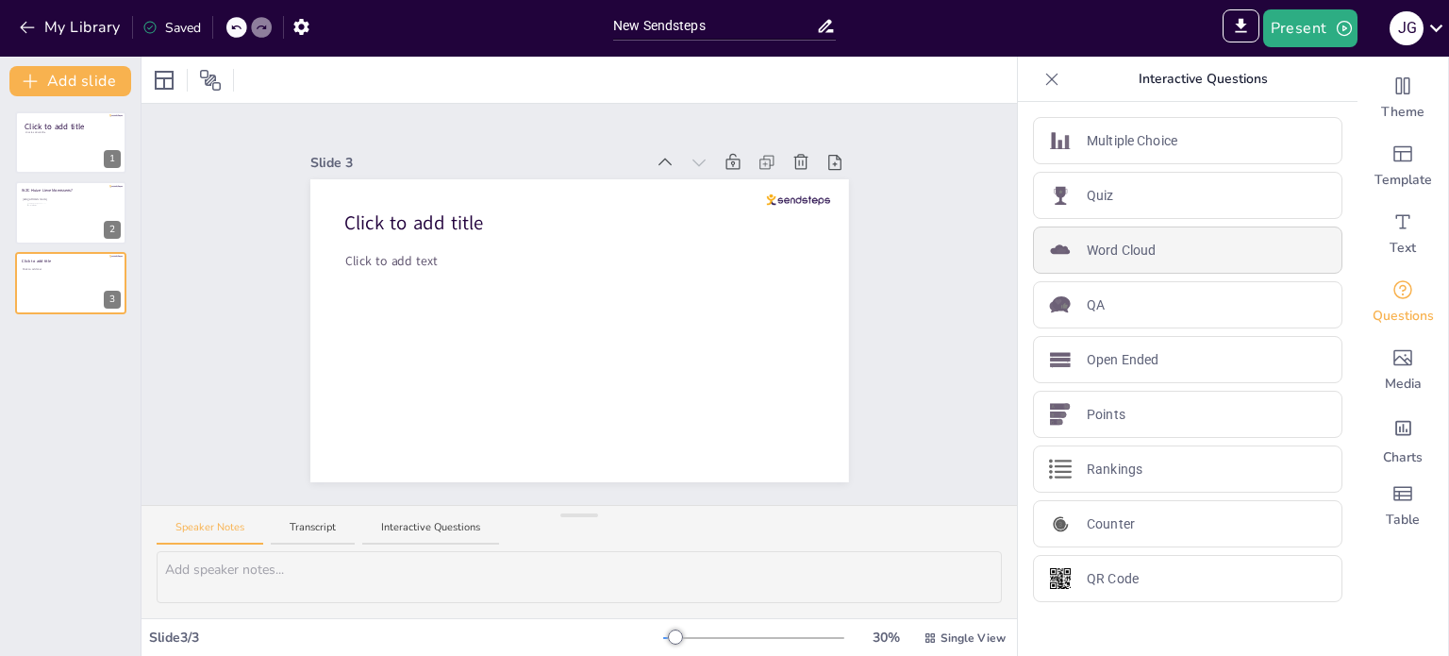
click at [1140, 241] on p "Word Cloud" at bounding box center [1121, 251] width 69 height 20
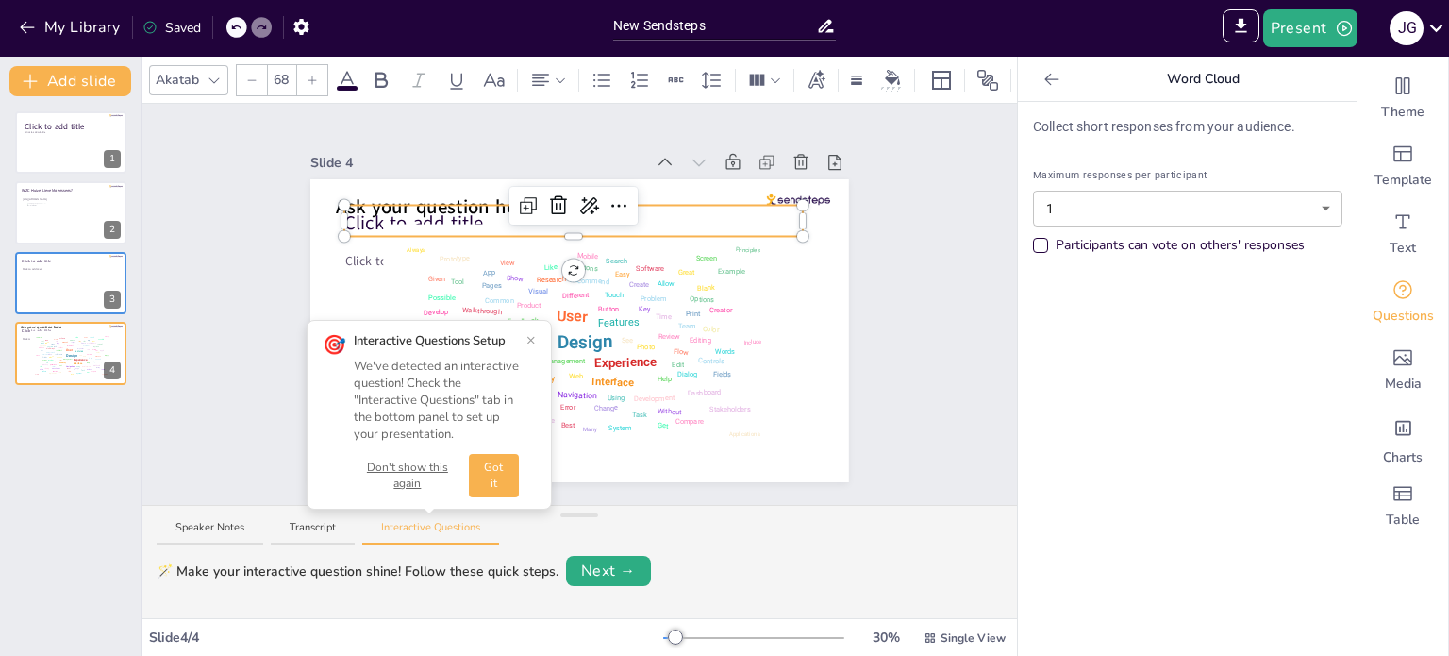
click at [343, 224] on div "Click to add title Click to add text Ask your question here... Design User Expe…" at bounding box center [579, 330] width 539 height 303
click at [547, 199] on icon at bounding box center [558, 205] width 23 height 23
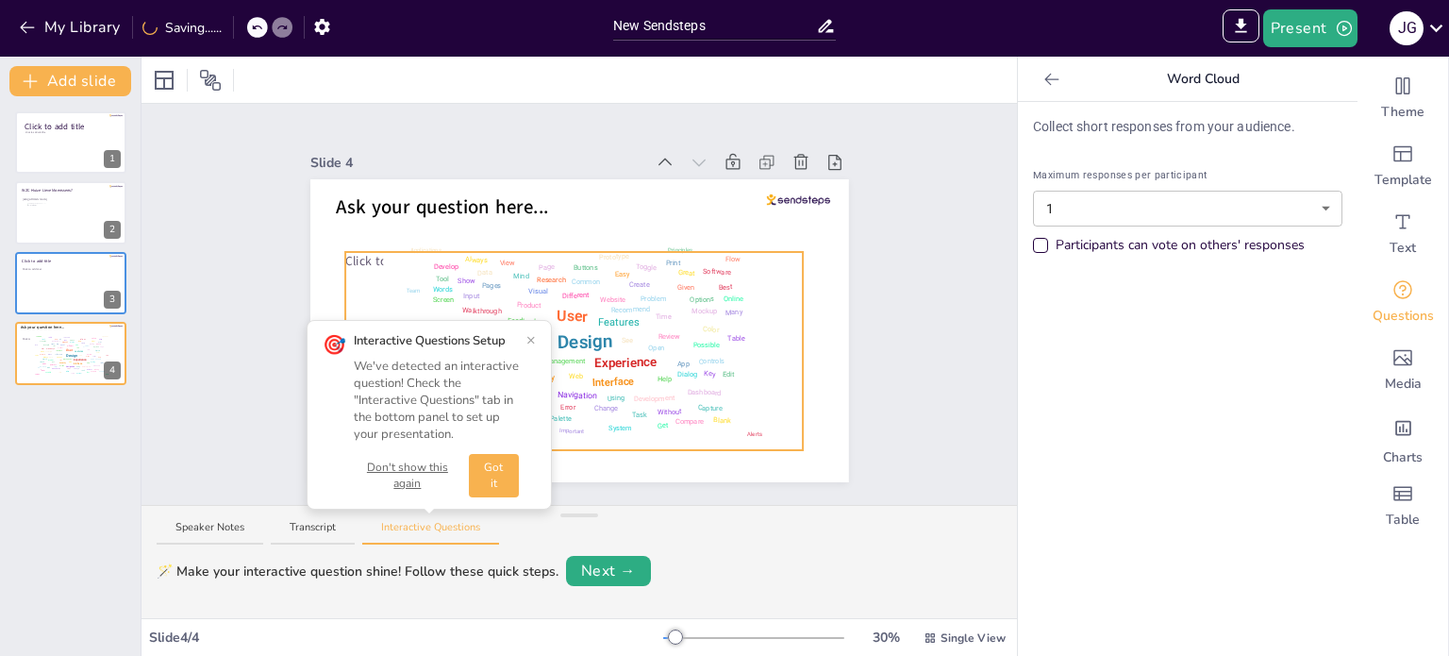
click at [345, 252] on span "Click to add text" at bounding box center [391, 260] width 92 height 17
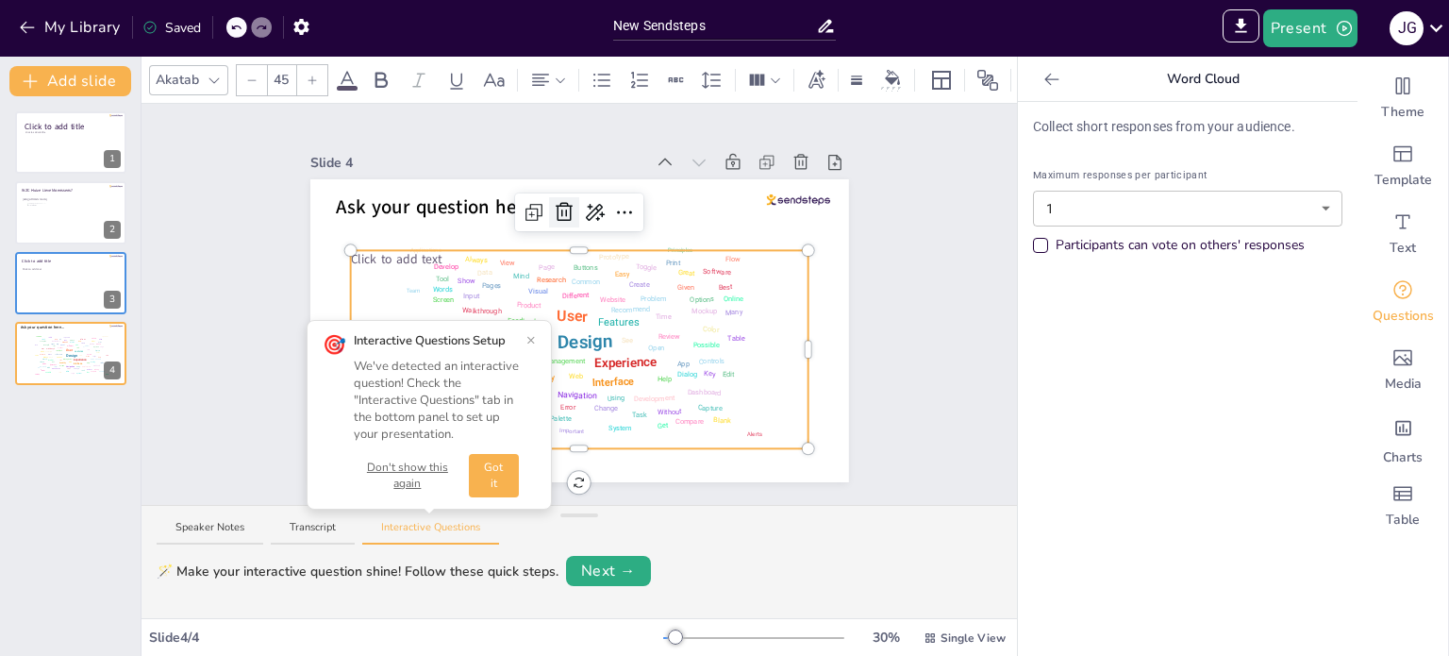
click at [553, 202] on icon at bounding box center [564, 212] width 23 height 23
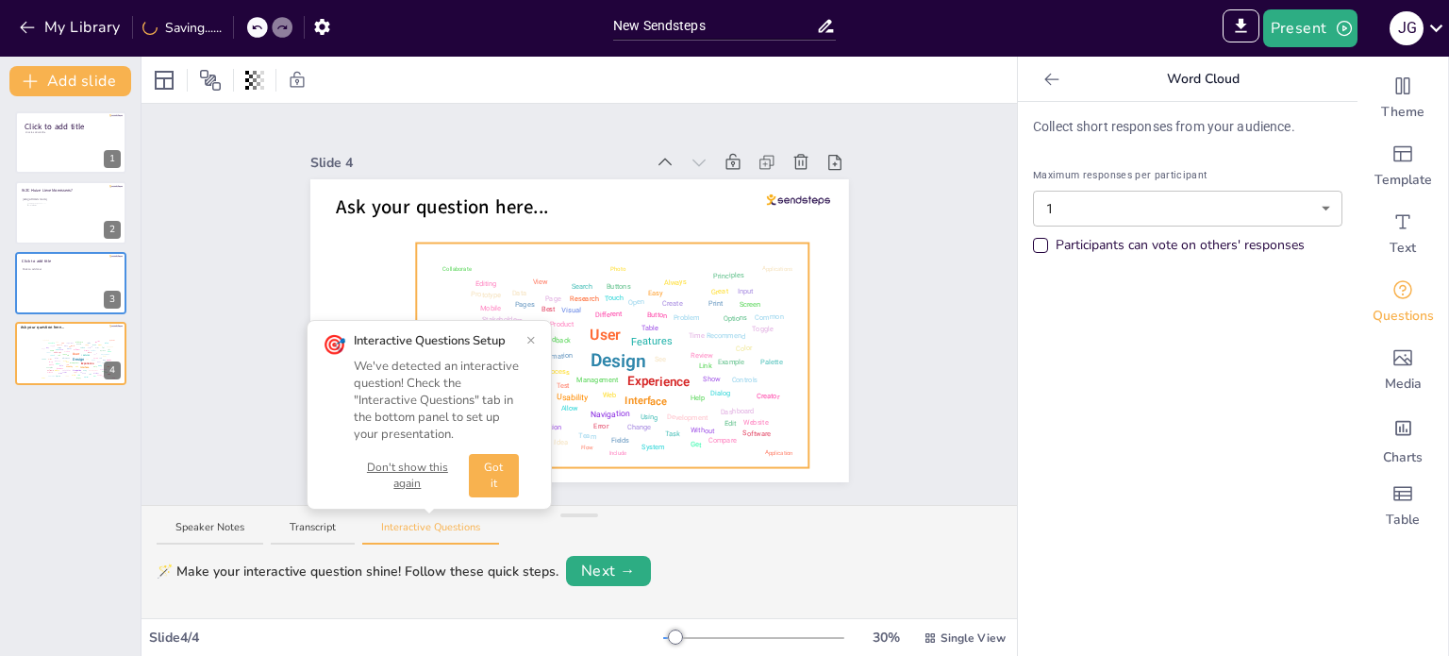
drag, startPoint x: 575, startPoint y: 306, endPoint x: 607, endPoint y: 325, distance: 37.2
click at [607, 325] on div "Design User Experience Interface Features Navigation Usability Test Process Inf…" at bounding box center [612, 355] width 381 height 213
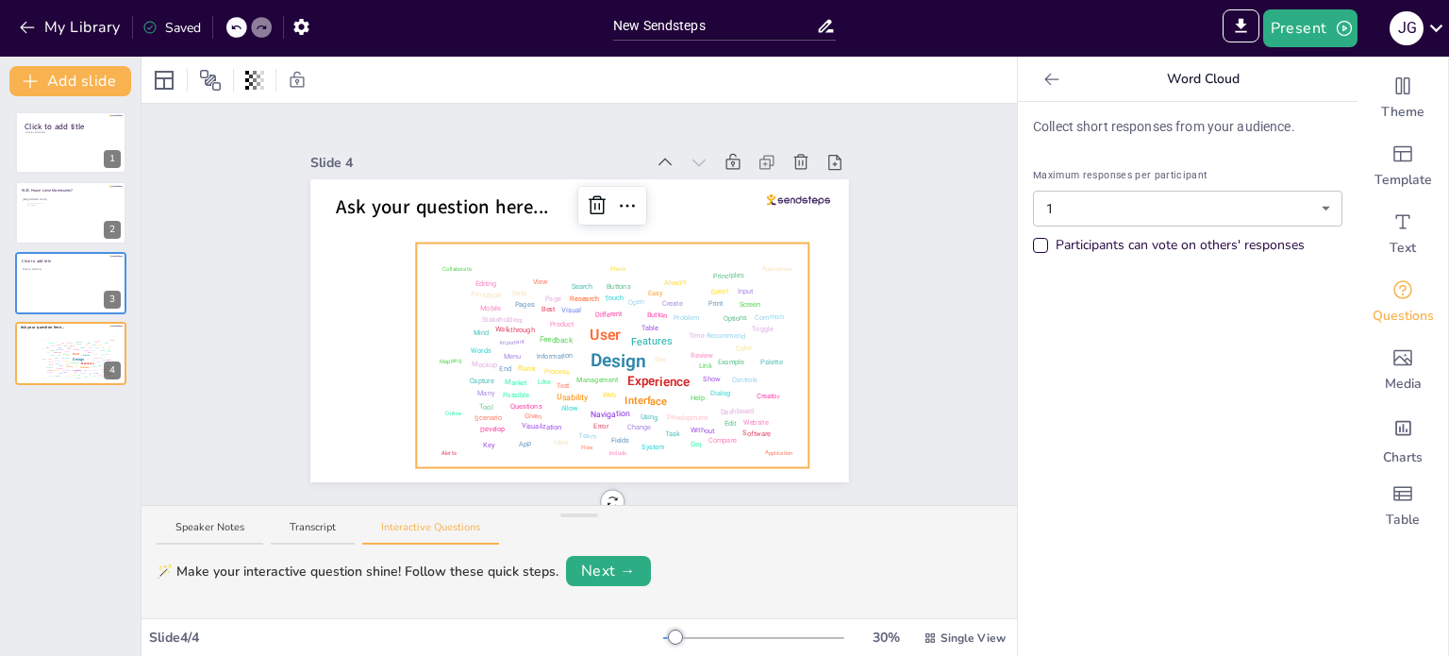
click at [539, 337] on div "Feedback" at bounding box center [556, 339] width 34 height 13
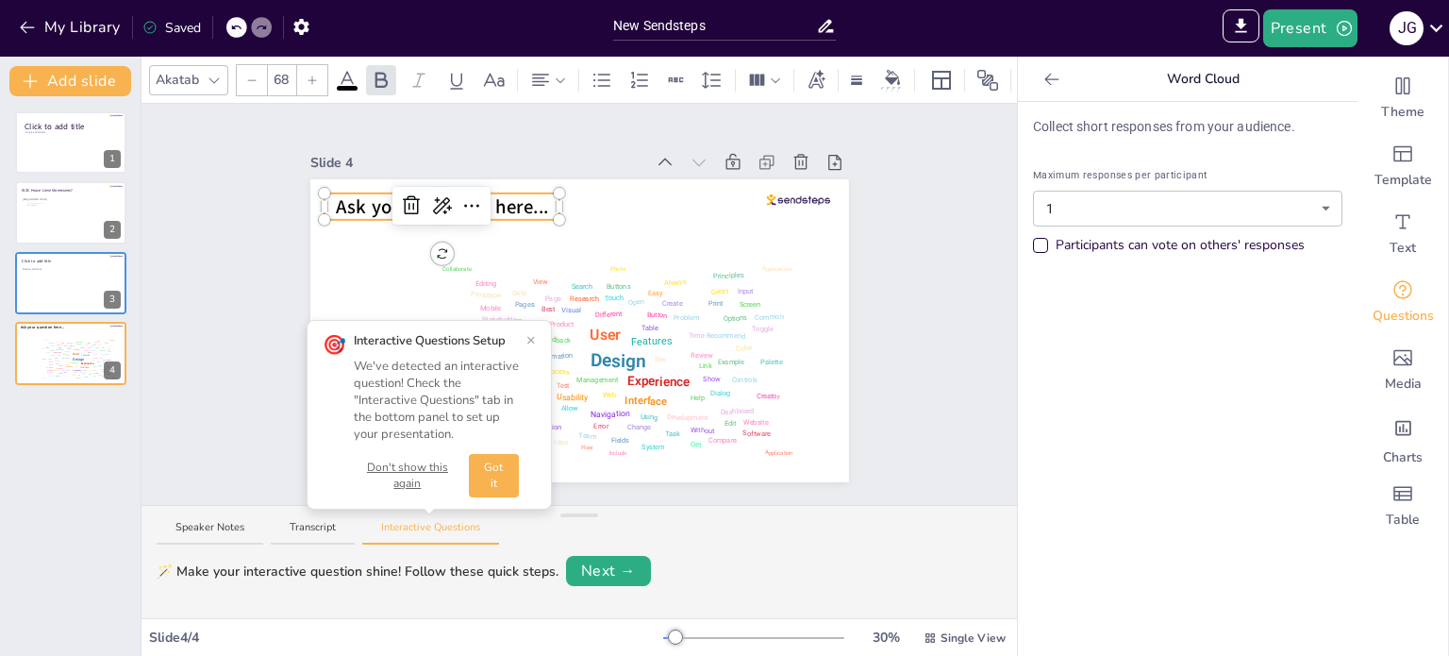
click at [418, 202] on div "Ask your question here... Design User Experience Interface Features Navigation …" at bounding box center [579, 330] width 539 height 303
click at [430, 202] on icon at bounding box center [441, 205] width 23 height 23
click at [503, 212] on div at bounding box center [443, 216] width 236 height 8
click at [512, 197] on span "Ask your question here..." at bounding box center [442, 206] width 212 height 26
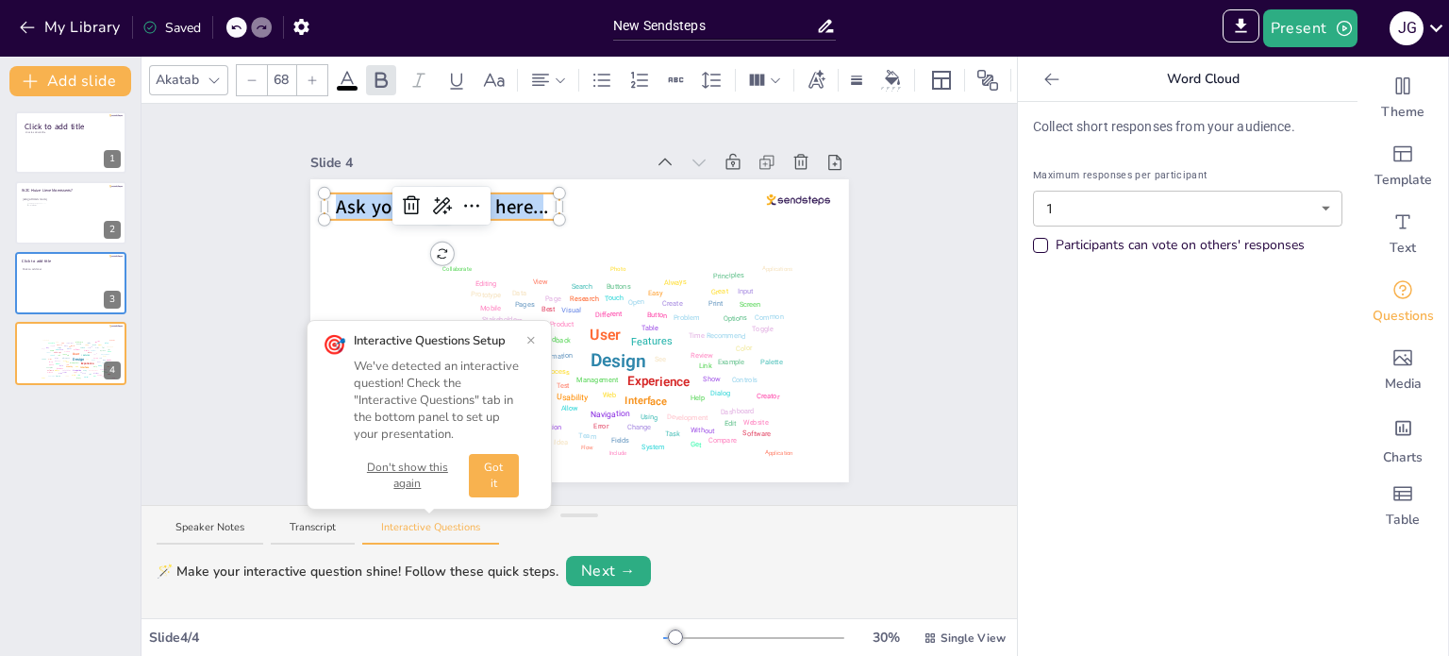
drag, startPoint x: 529, startPoint y: 198, endPoint x: 312, endPoint y: 192, distance: 217.1
click at [312, 192] on div "Design User Experience Interface Features Navigation Usability Test Process Inf…" at bounding box center [579, 330] width 539 height 303
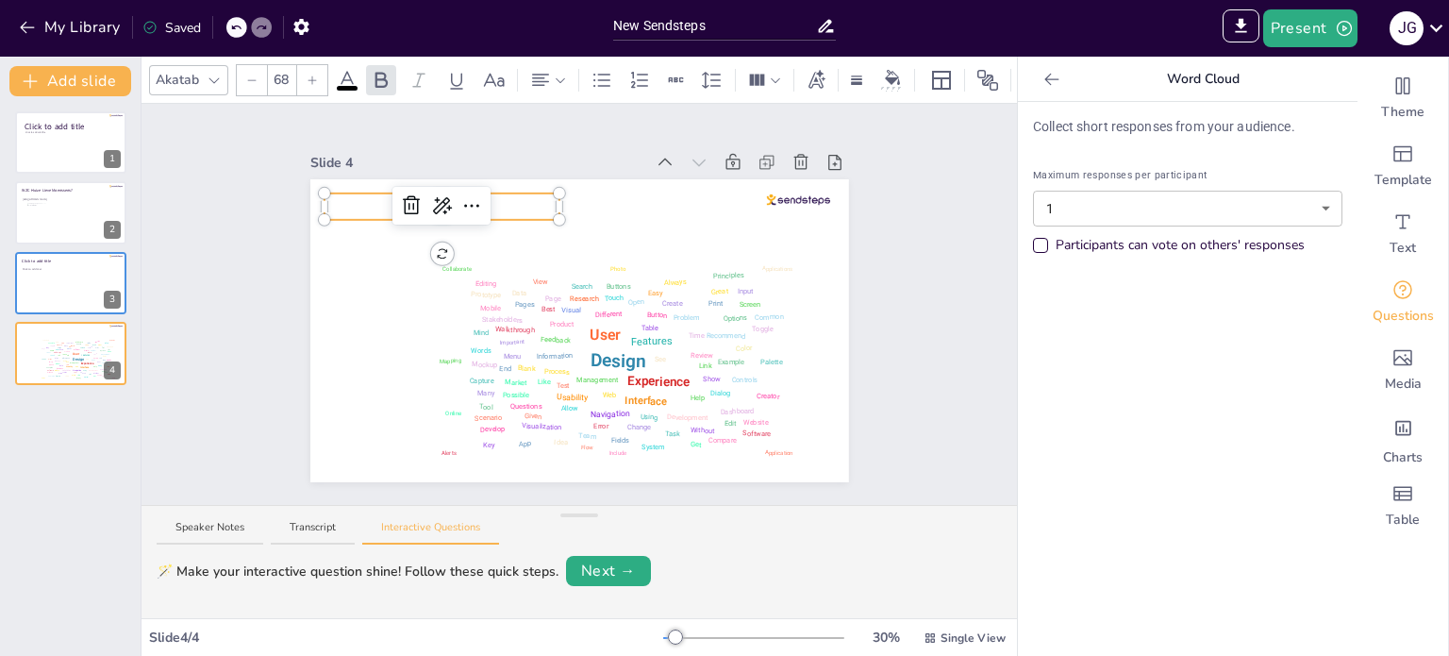
click at [524, 200] on p "Veiligh." at bounding box center [443, 206] width 236 height 26
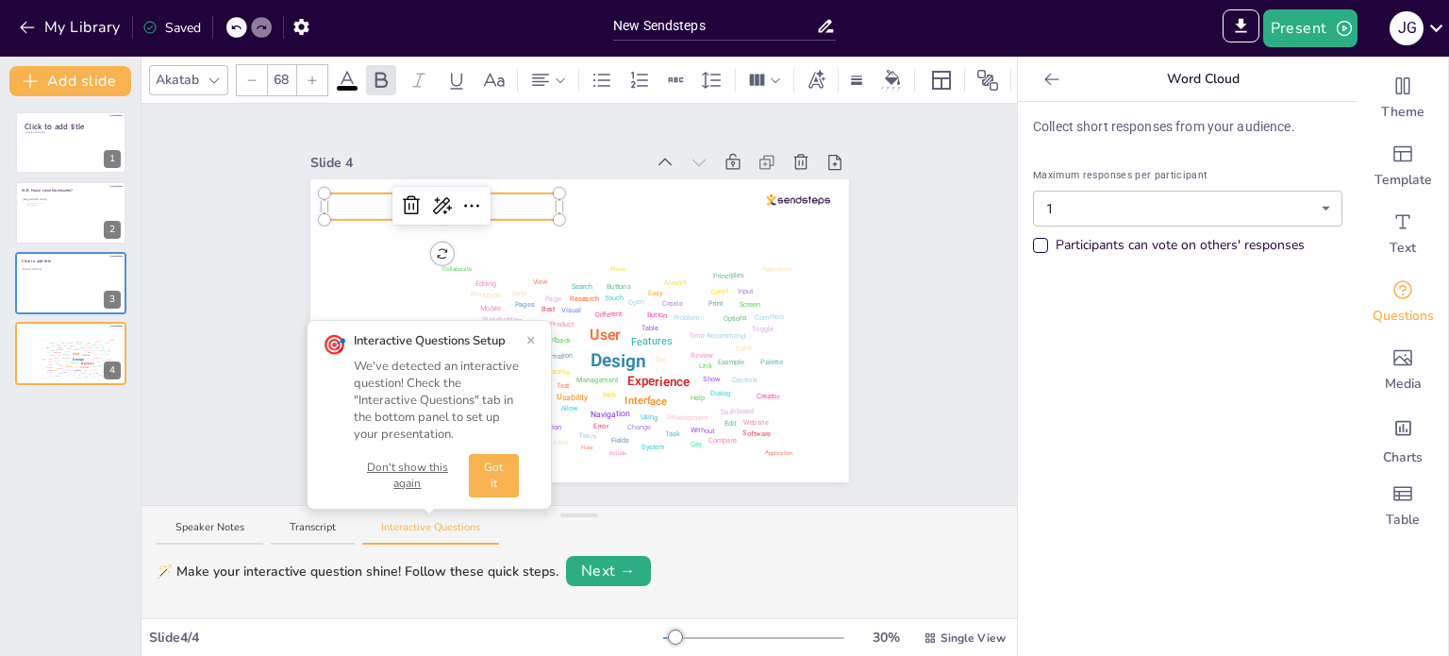
click at [534, 342] on button "×" at bounding box center [530, 339] width 9 height 15
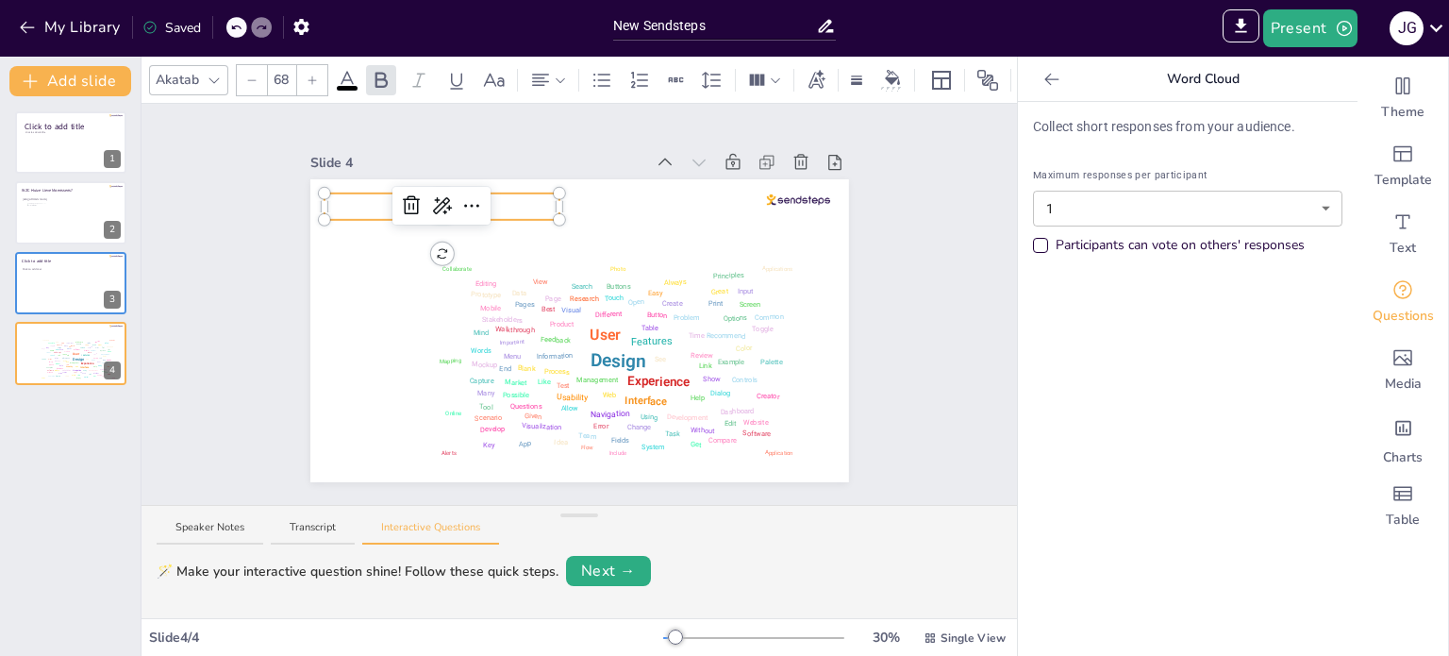
click at [589, 204] on div at bounding box center [579, 330] width 539 height 303
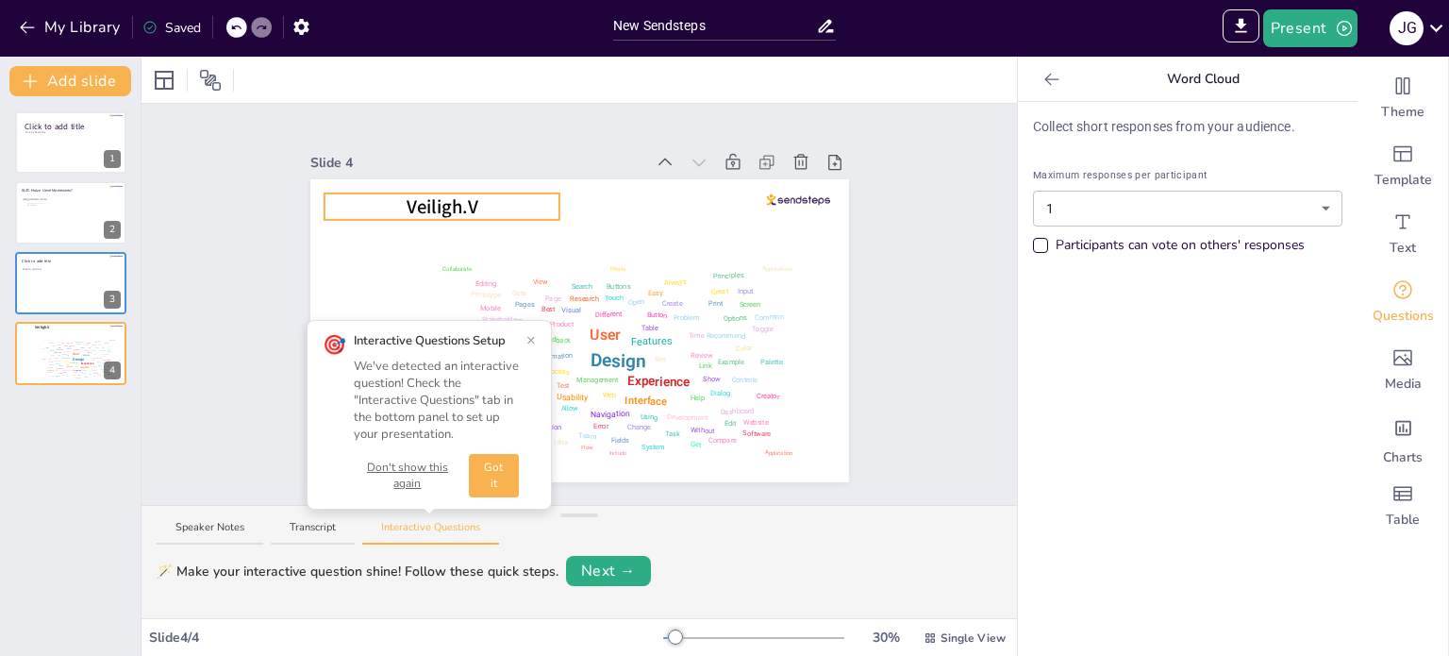
click at [437, 198] on div "Veiligh.V Design User Experience Interface Features Navigation Usability Test P…" at bounding box center [579, 330] width 539 height 303
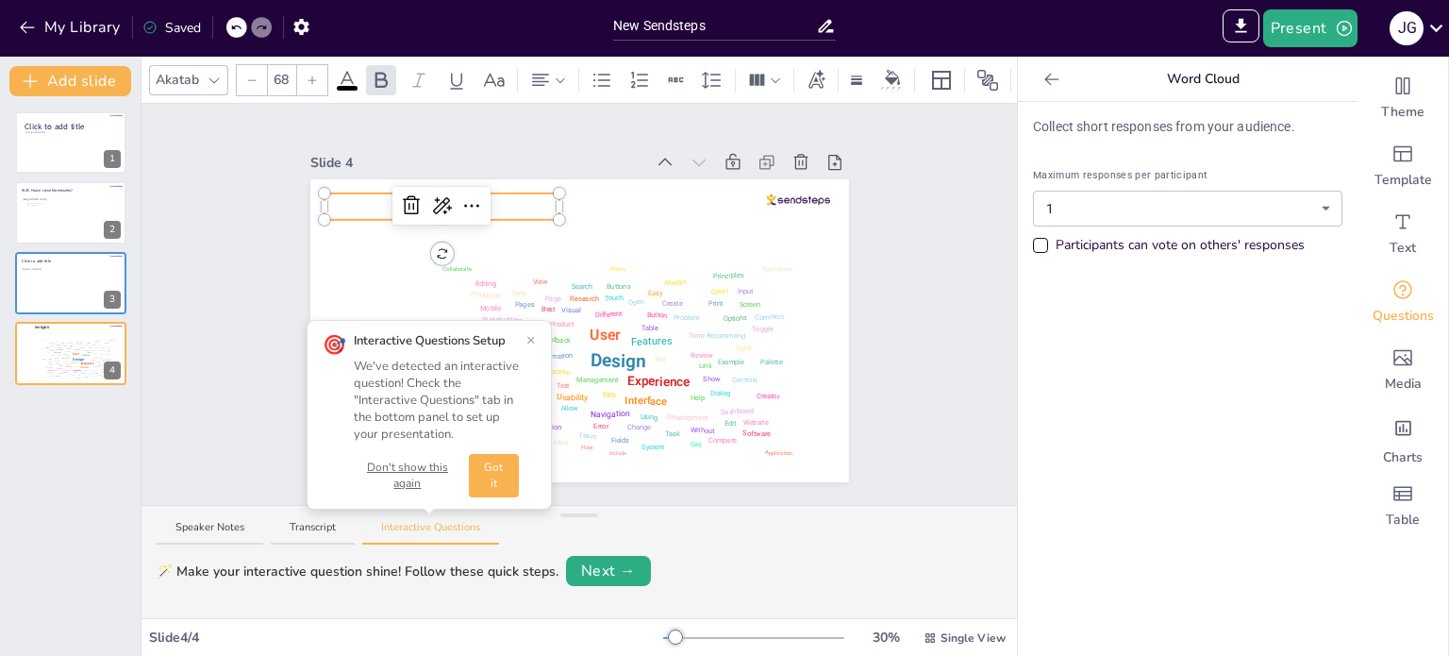
click at [491, 198] on p "Veiligh.V" at bounding box center [443, 206] width 236 height 26
click at [354, 200] on p "Veiligh.V" at bounding box center [443, 213] width 236 height 26
click at [525, 206] on p "Veiligh.V" at bounding box center [443, 213] width 236 height 26
drag, startPoint x: 546, startPoint y: 206, endPoint x: 644, endPoint y: 208, distance: 98.2
click at [631, 208] on div at bounding box center [628, 213] width 6 height 17
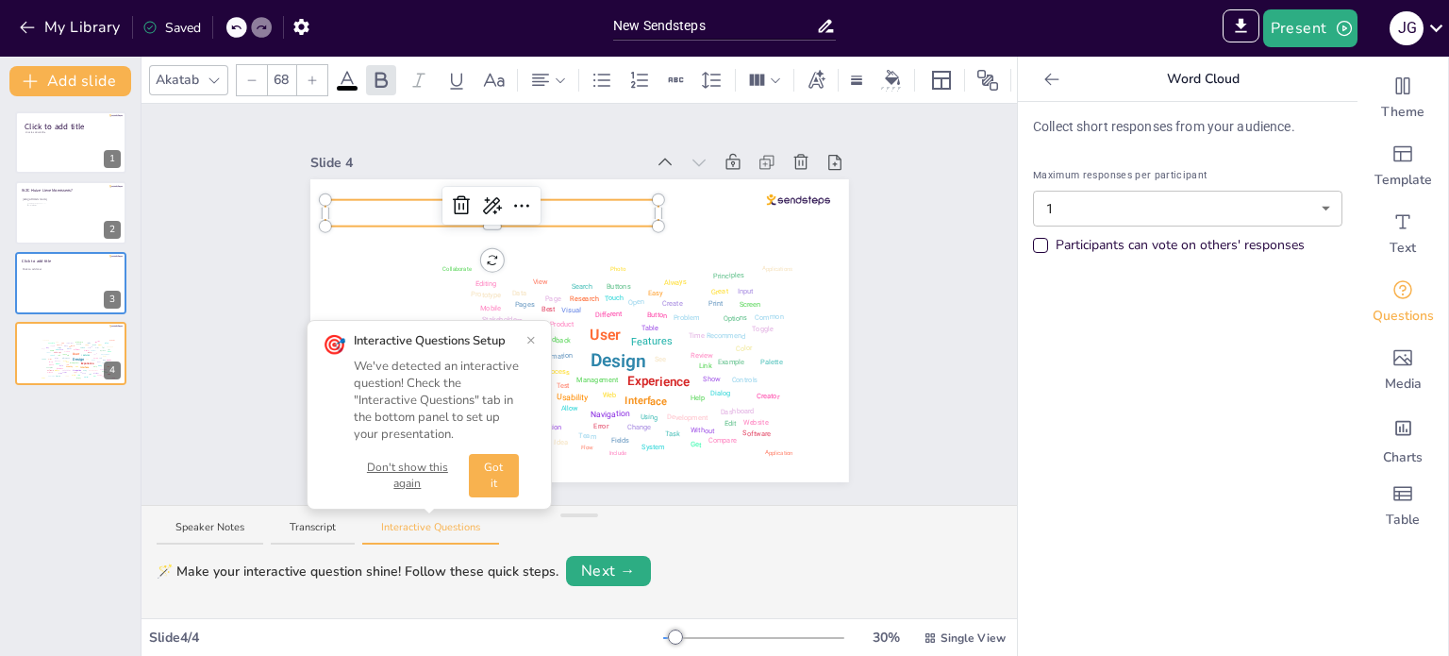
click at [575, 209] on p "Veiligh.V" at bounding box center [492, 213] width 334 height 26
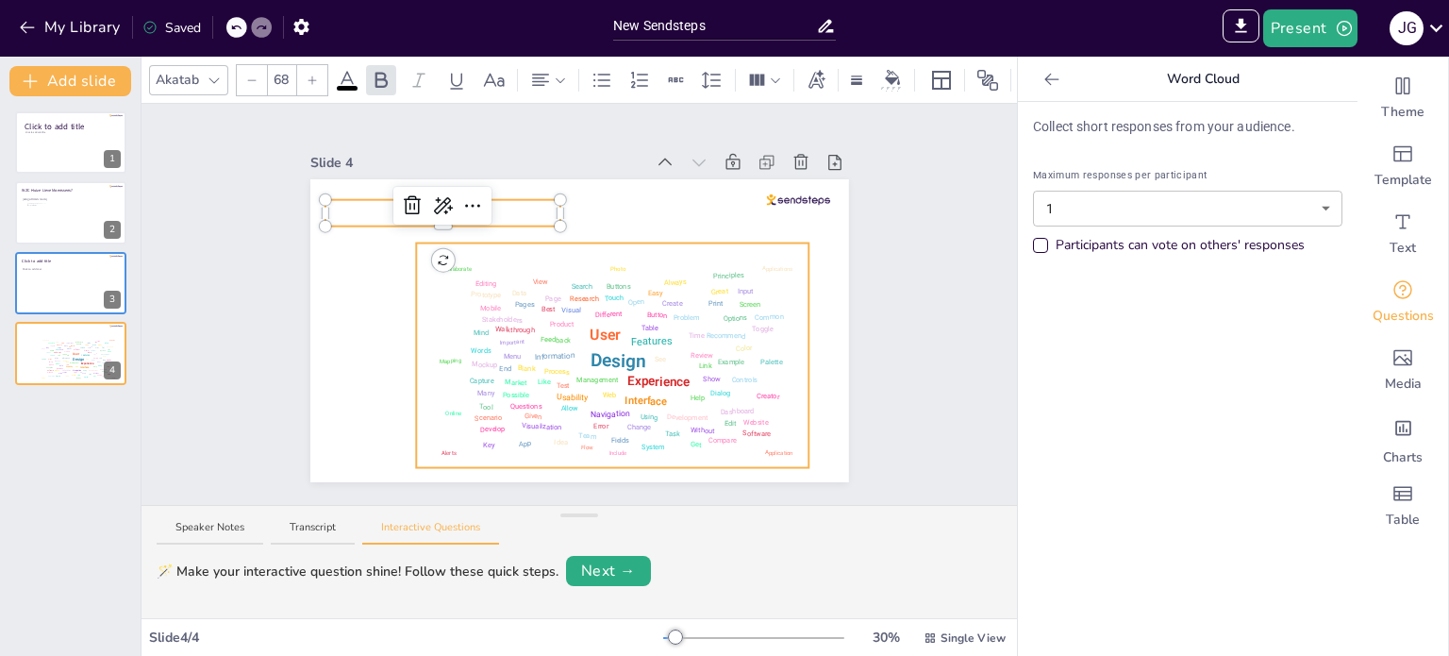
click at [536, 342] on div "Slide 1 Click to add title Click to add subtitle Slide 2 WZC Huize Lieve Moenss…" at bounding box center [580, 304] width 876 height 401
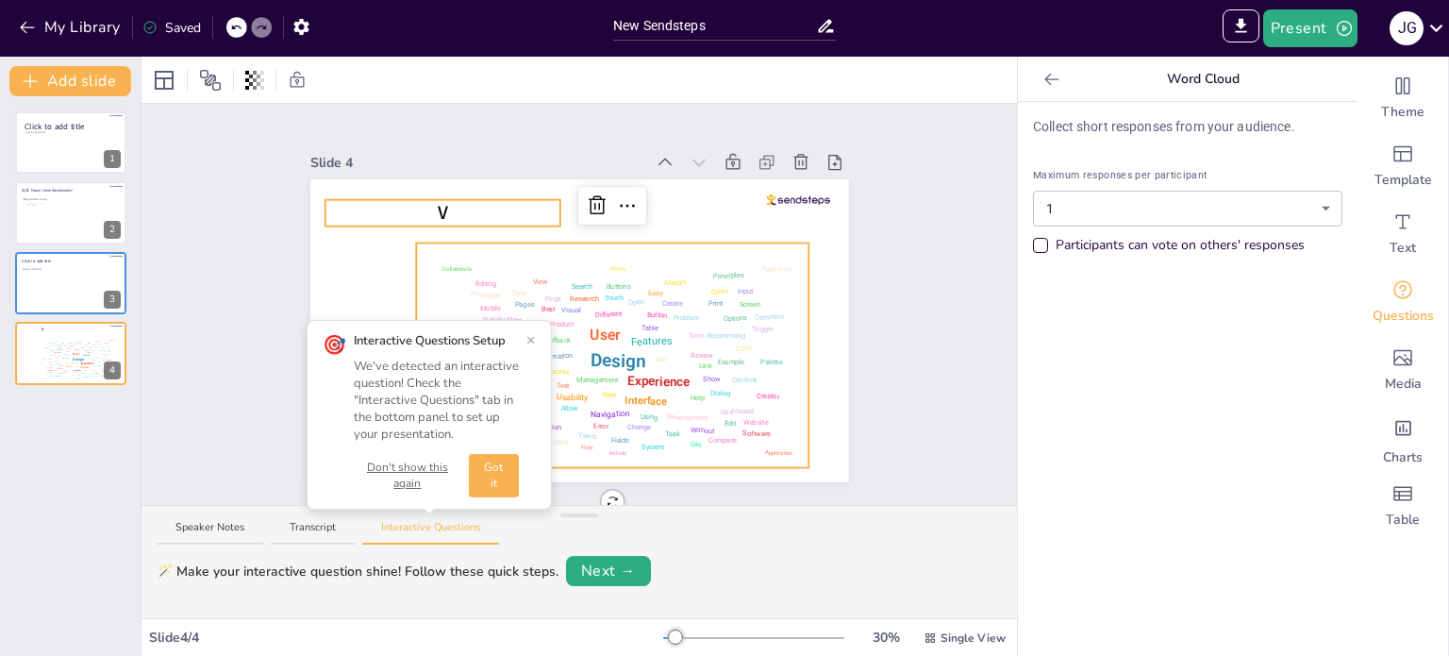
click at [436, 185] on div at bounding box center [579, 330] width 539 height 303
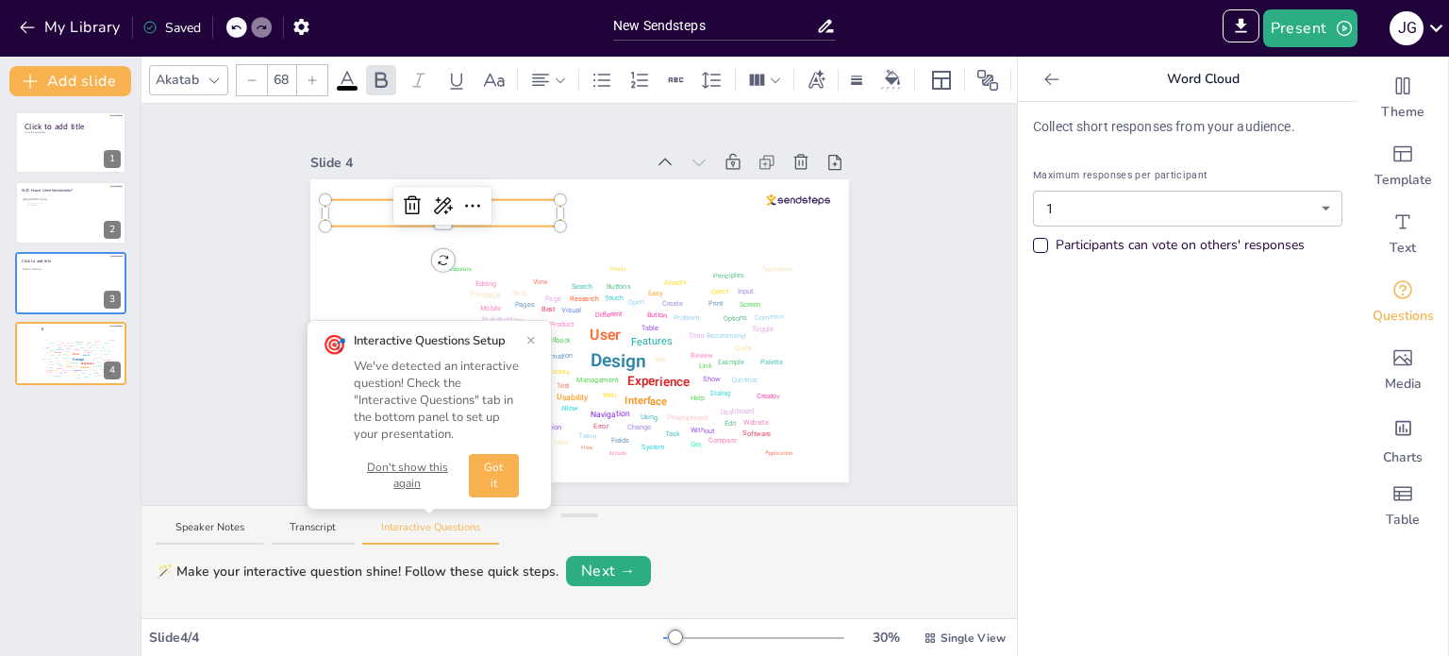
click at [438, 201] on div "V Design User Experience Interface Features Navigation Usability Test Process I…" at bounding box center [579, 330] width 539 height 303
click at [438, 201] on icon at bounding box center [443, 205] width 19 height 17
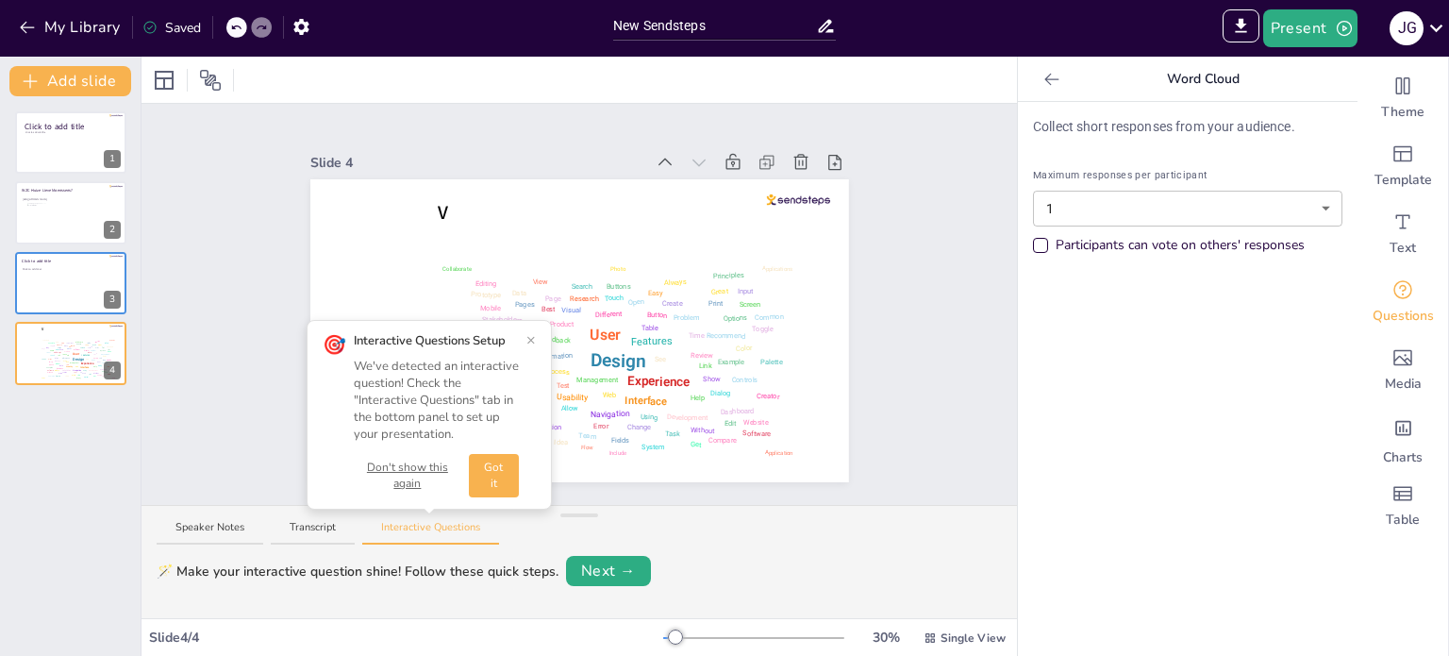
click at [472, 208] on p "V" at bounding box center [443, 213] width 236 height 26
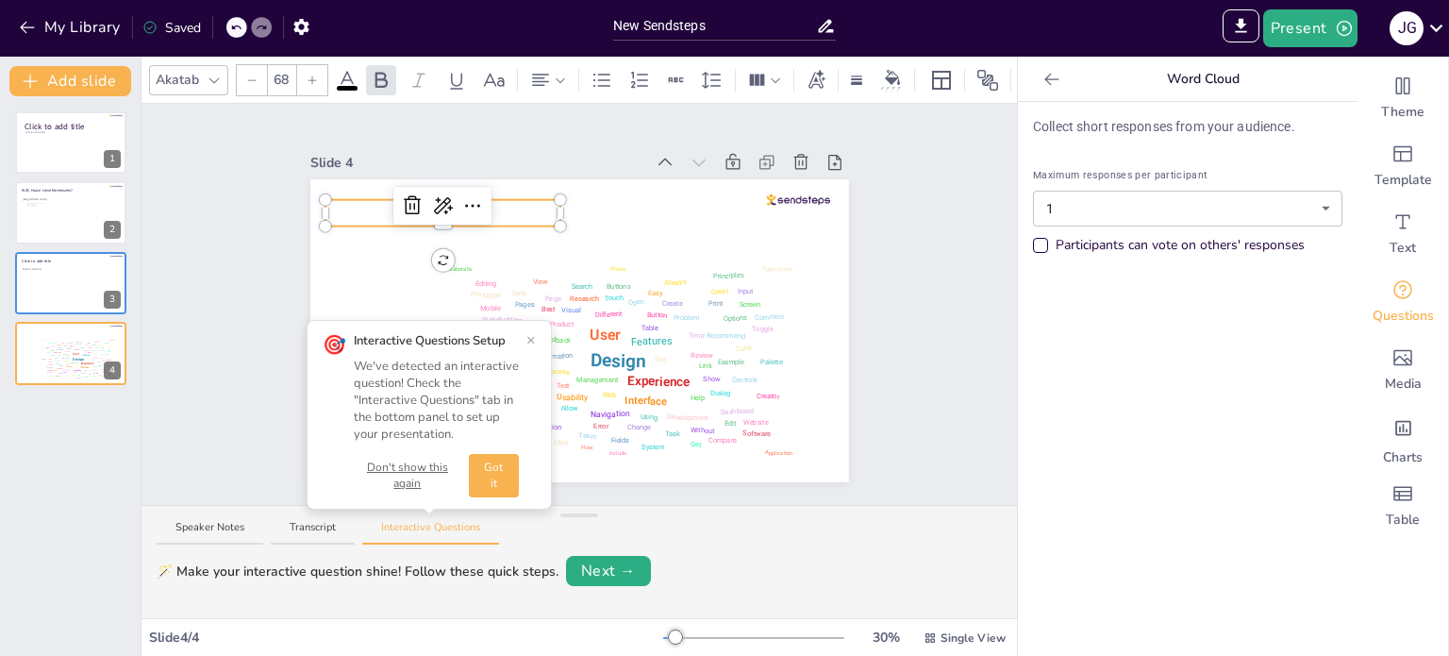
click at [472, 208] on div at bounding box center [473, 206] width 30 height 30
click at [492, 478] on button "Got it" at bounding box center [494, 475] width 50 height 43
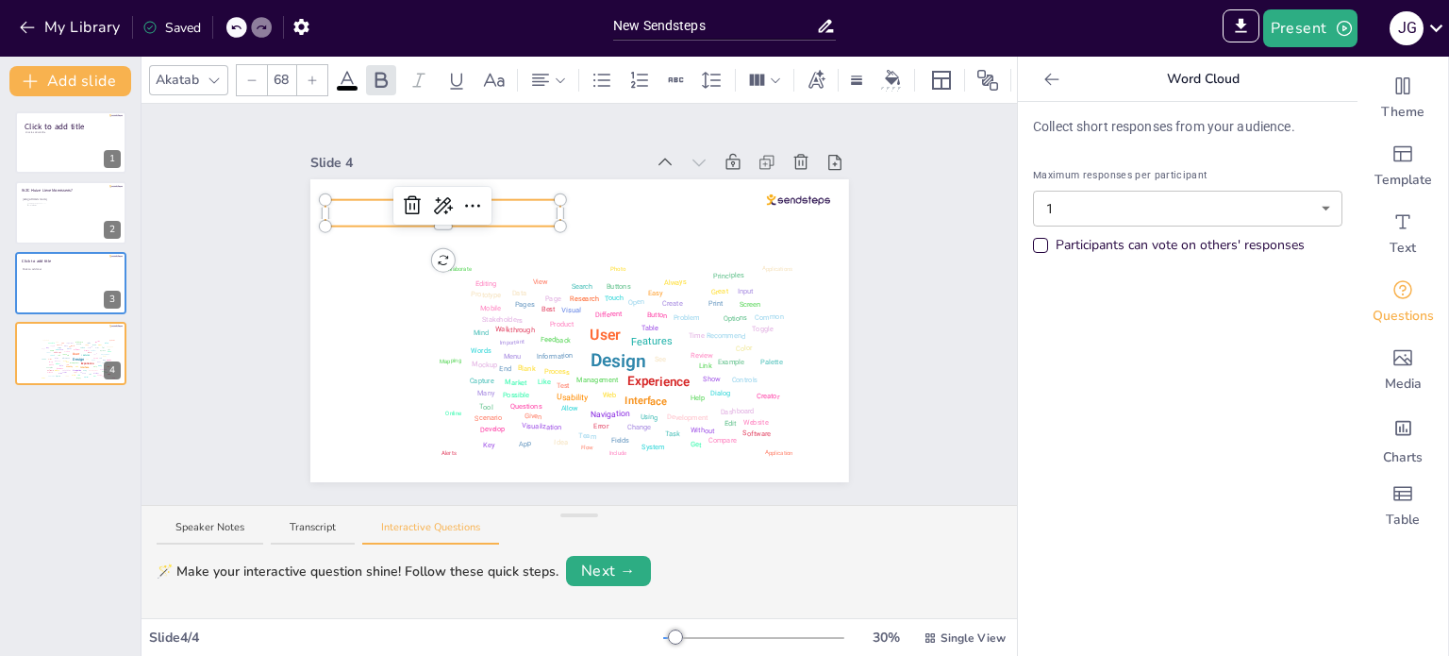
click at [514, 204] on p "V" at bounding box center [443, 213] width 236 height 26
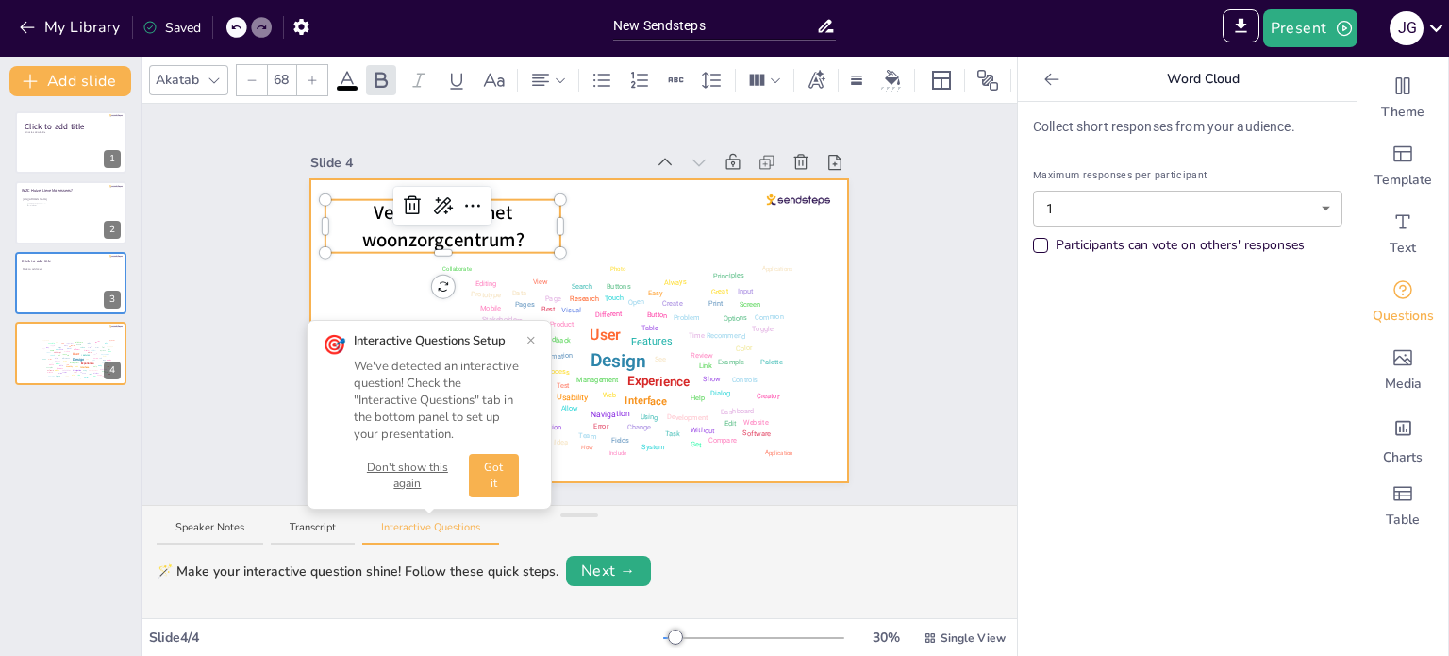
click at [653, 221] on div at bounding box center [579, 330] width 539 height 303
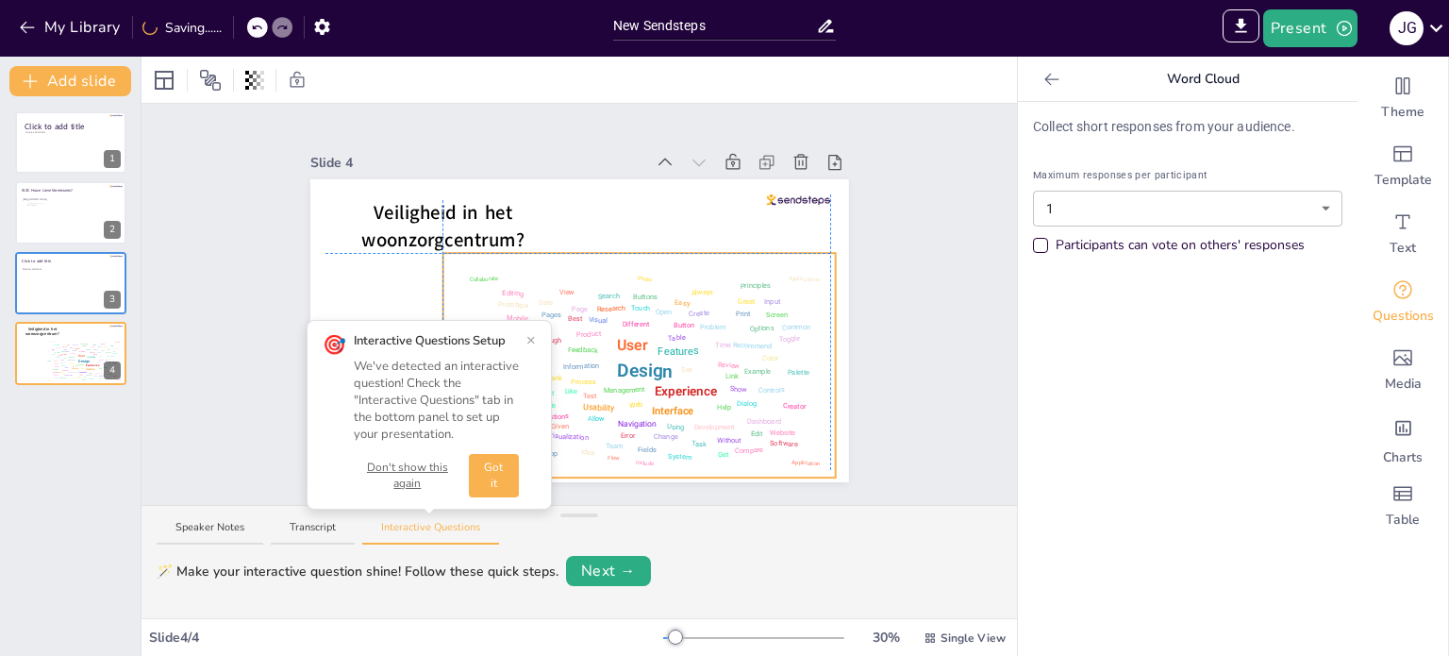
drag, startPoint x: 496, startPoint y: 288, endPoint x: 518, endPoint y: 291, distance: 21.9
click at [518, 291] on div "Design User Experience Interface Features Navigation Usability Test Process Inf…" at bounding box center [638, 364] width 381 height 213
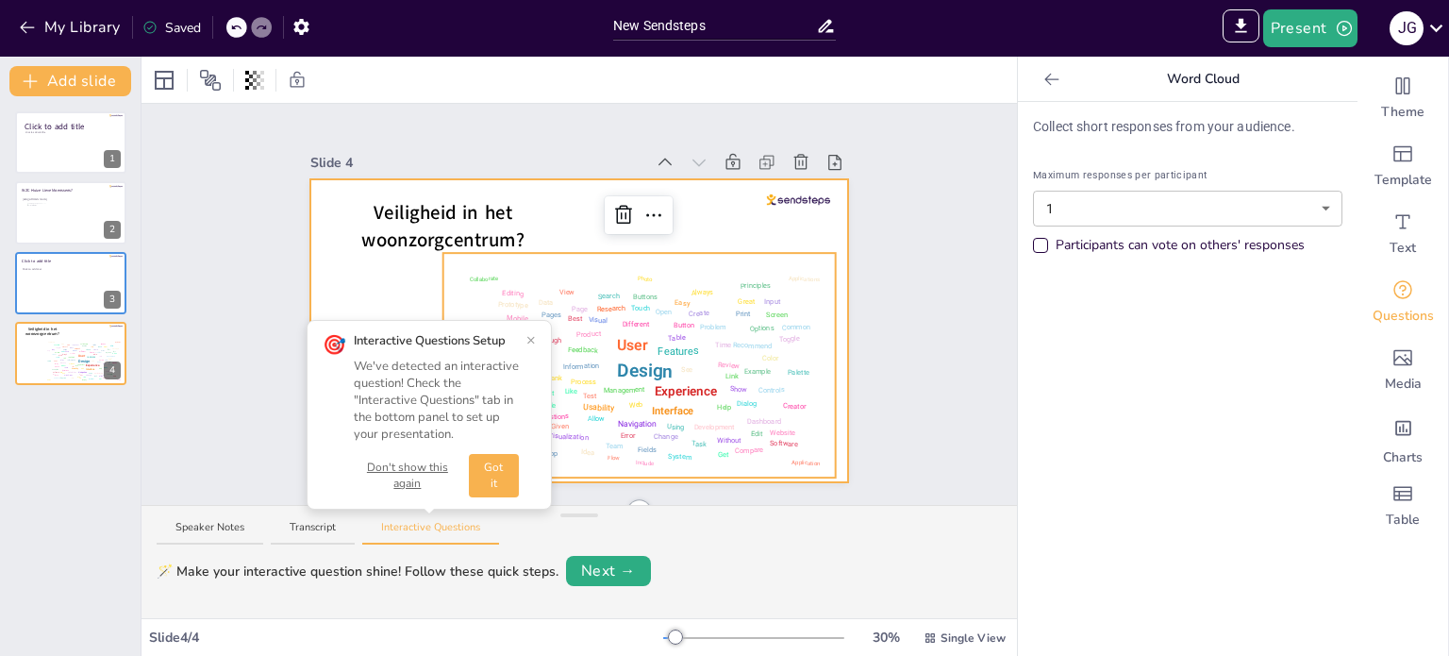
click at [390, 270] on div at bounding box center [579, 330] width 539 height 303
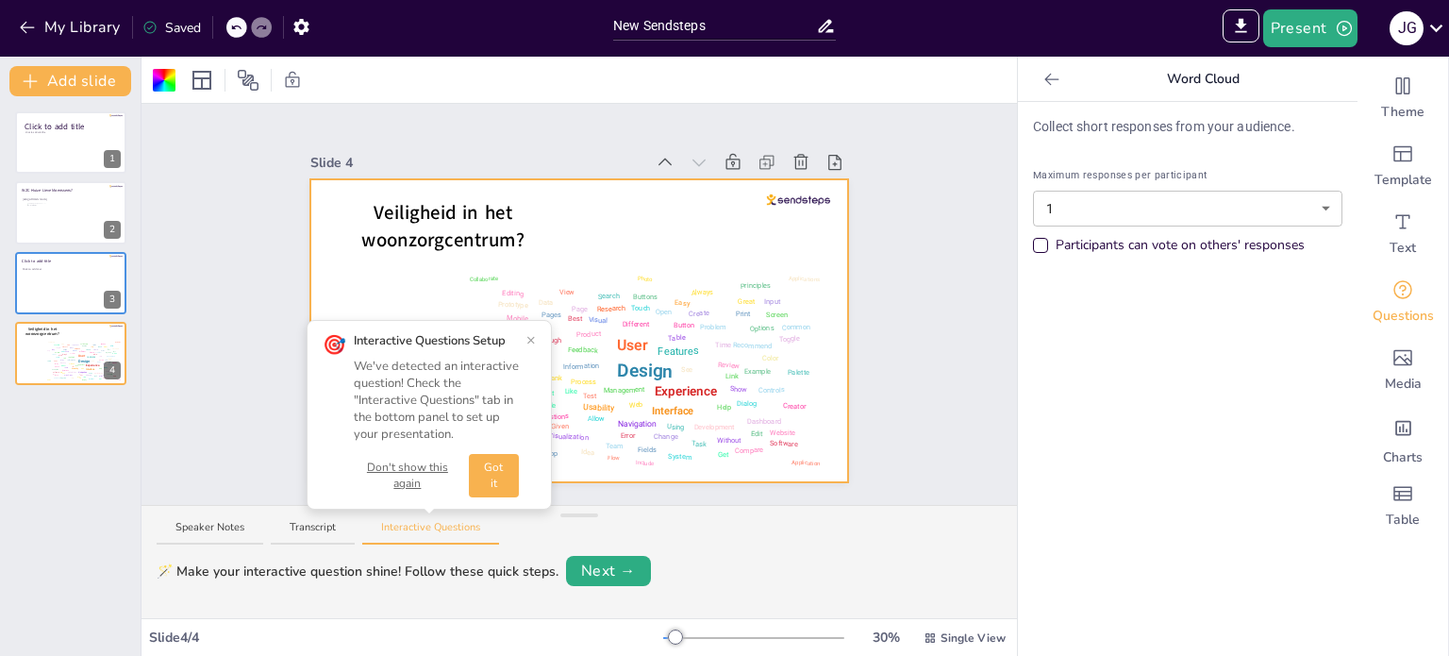
click at [498, 474] on button "Got it" at bounding box center [494, 475] width 50 height 43
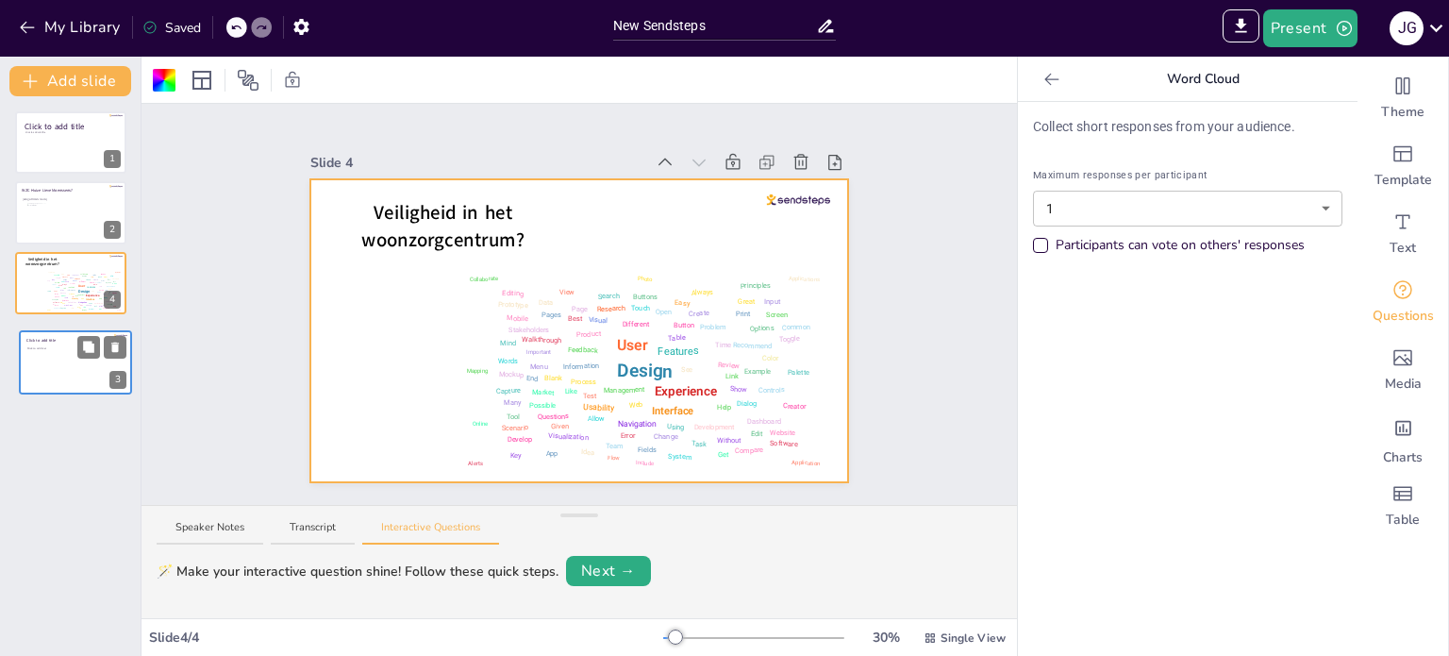
drag, startPoint x: 48, startPoint y: 277, endPoint x: 53, endPoint y: 361, distance: 84.1
click at [53, 361] on div "Click to add text" at bounding box center [74, 366] width 94 height 41
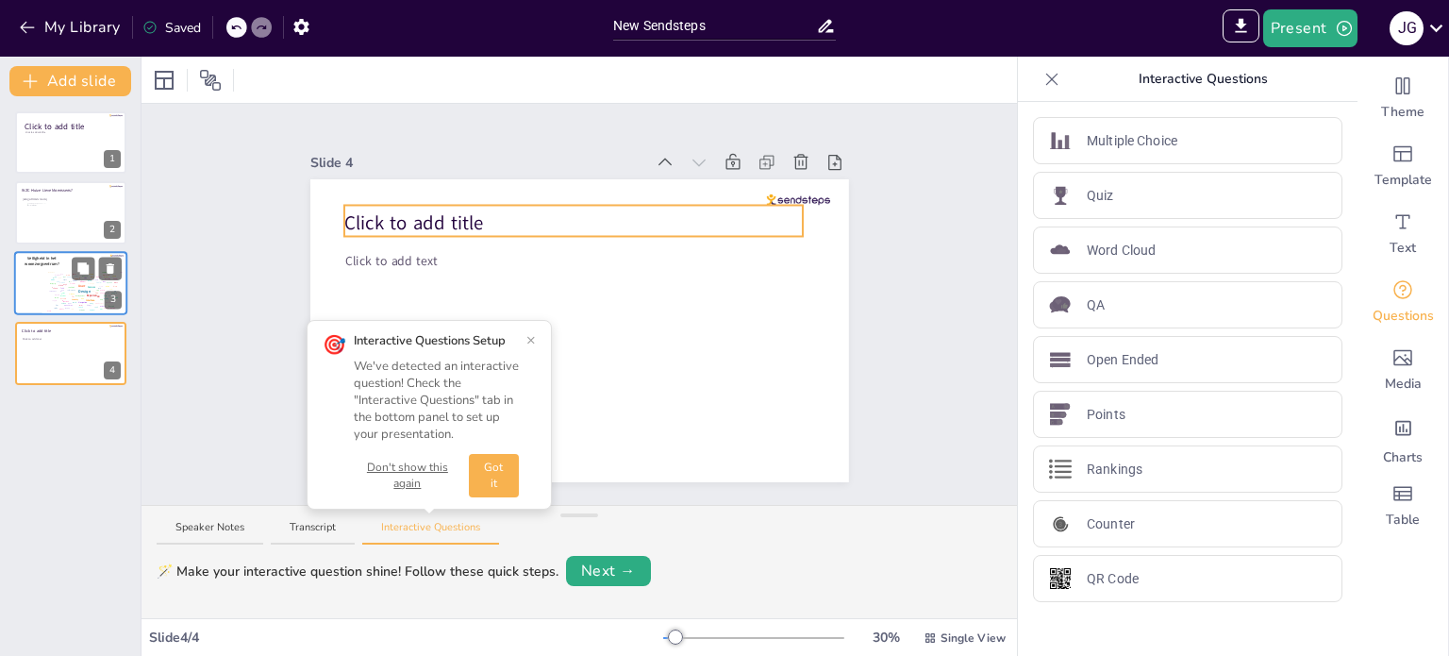
click at [421, 215] on span "Click to add title" at bounding box center [414, 223] width 140 height 26
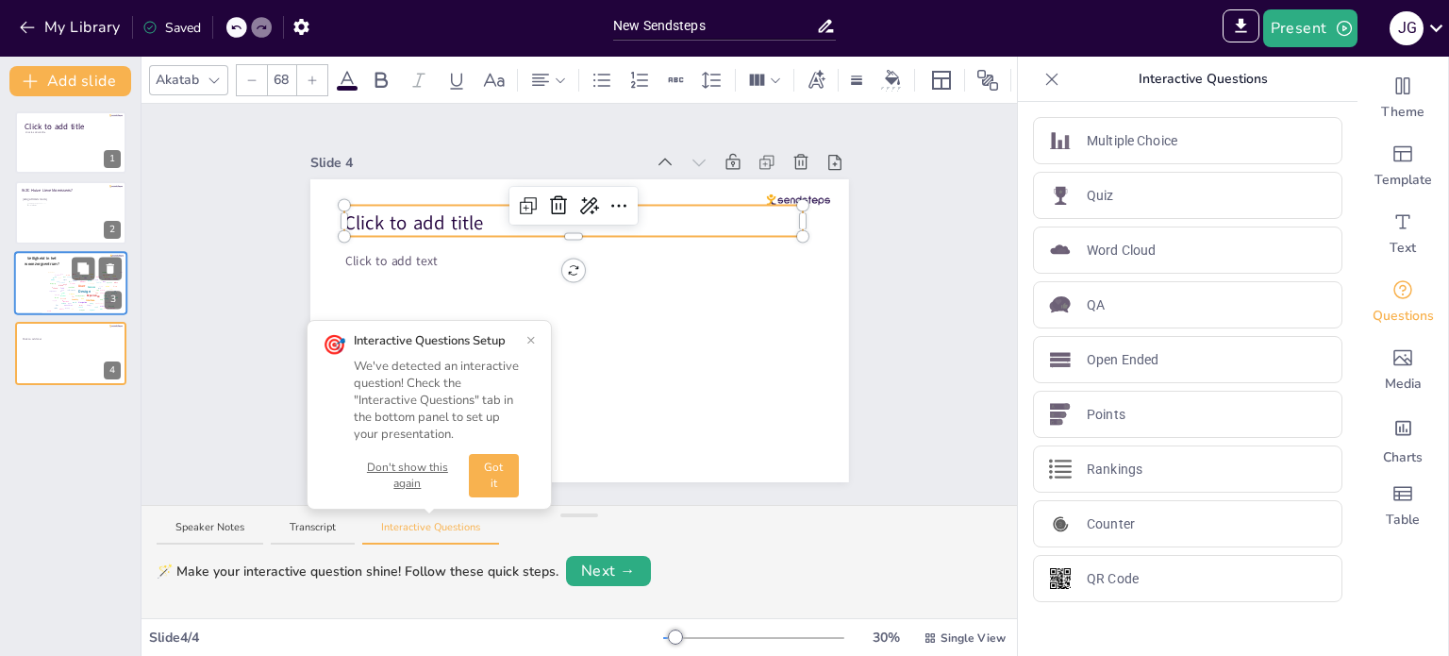
click at [421, 215] on span "Click to add title" at bounding box center [414, 223] width 140 height 26
drag, startPoint x: 474, startPoint y: 218, endPoint x: 361, endPoint y: 224, distance: 112.4
click at [361, 224] on div "Click to add text Click to add title" at bounding box center [579, 330] width 539 height 303
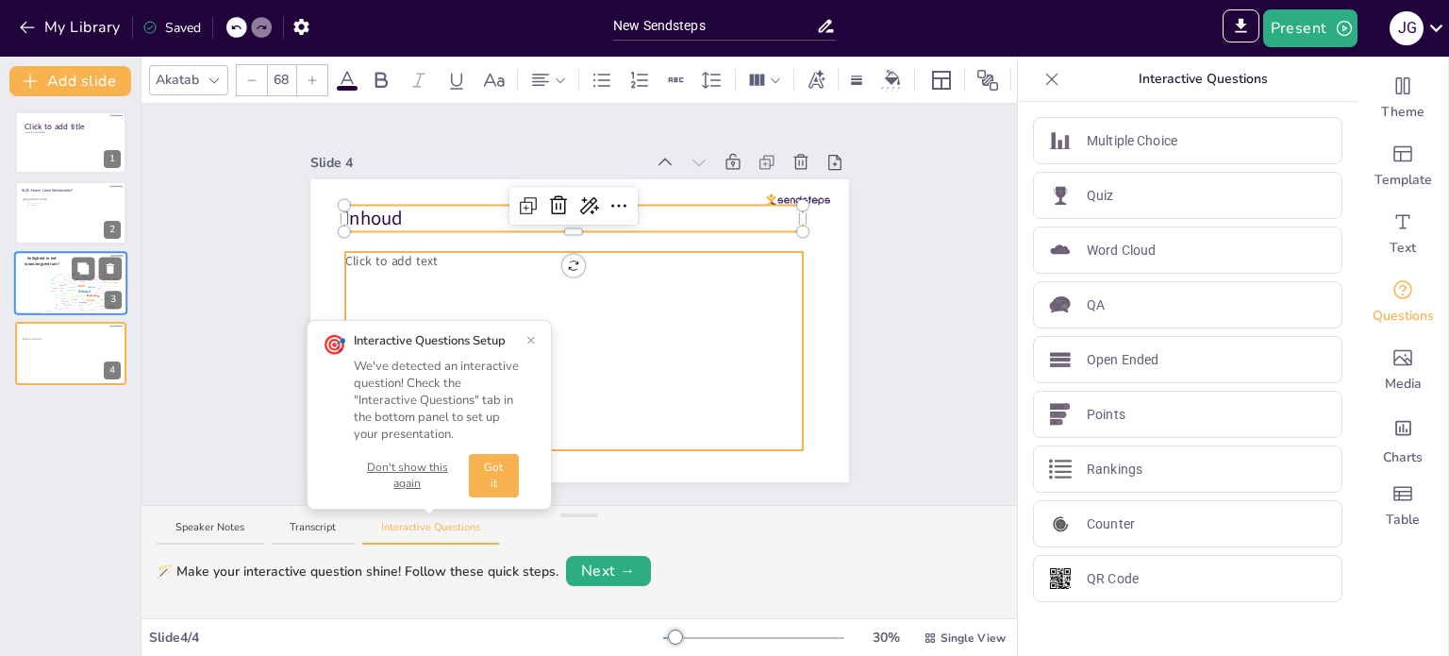
type input "45"
click at [388, 253] on span "Click to add text" at bounding box center [391, 260] width 92 height 17
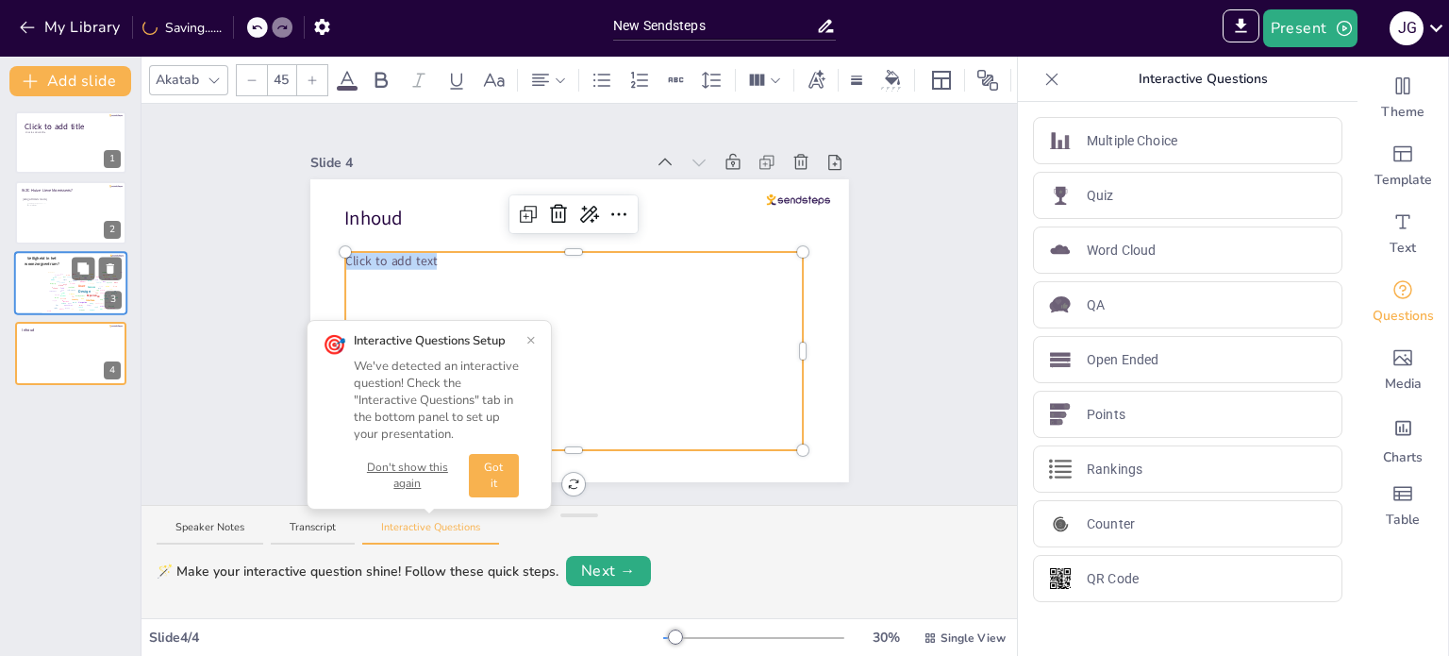
drag, startPoint x: 441, startPoint y: 256, endPoint x: 331, endPoint y: 253, distance: 109.5
click at [331, 253] on div "Inhoud Click to add text" at bounding box center [579, 330] width 539 height 303
click at [599, 75] on icon at bounding box center [602, 80] width 23 height 23
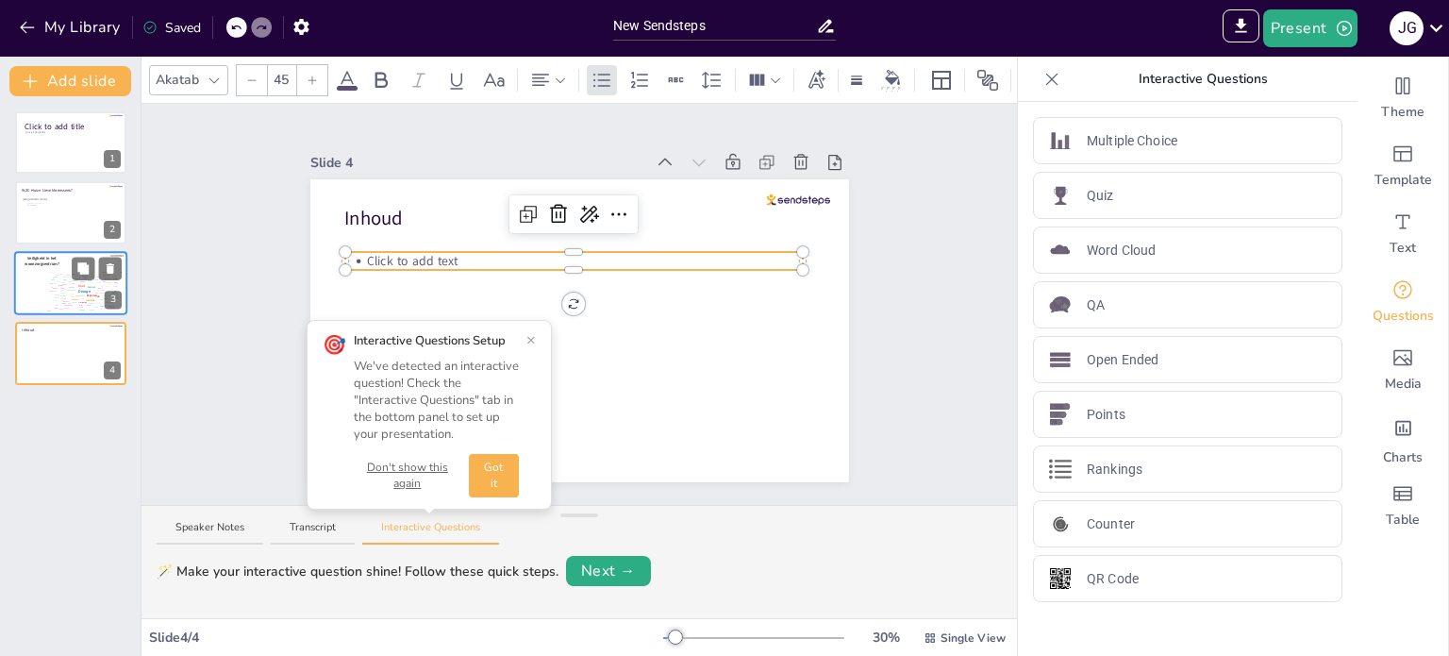
click at [463, 262] on div at bounding box center [574, 266] width 458 height 8
click at [463, 254] on p "Click to add text" at bounding box center [584, 262] width 437 height 18
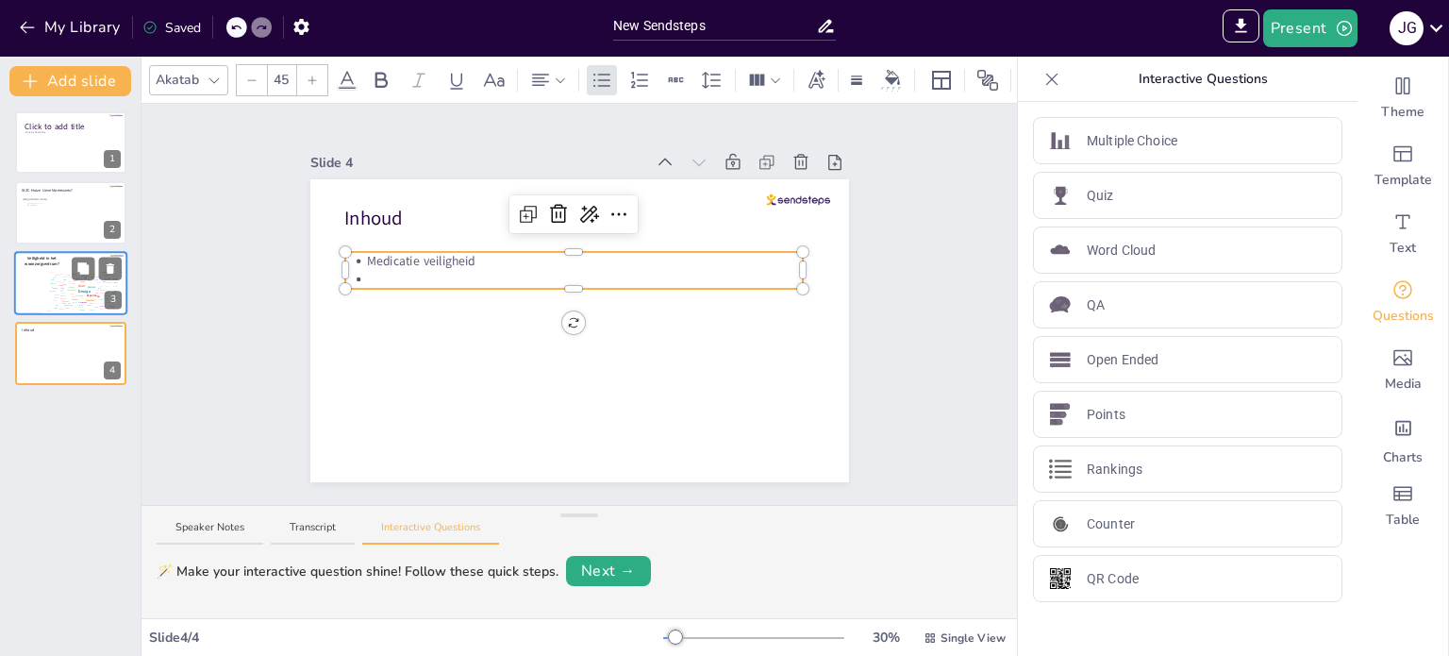
click at [366, 271] on p at bounding box center [584, 280] width 437 height 18
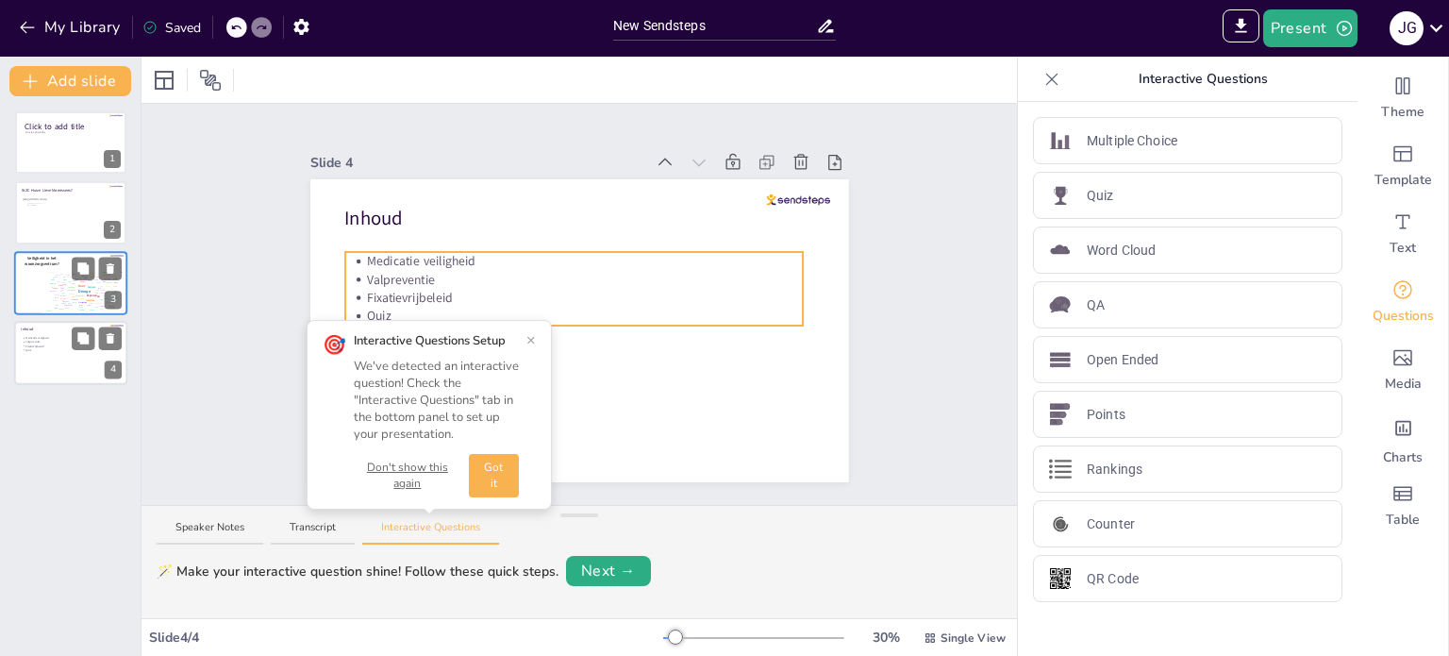
click at [57, 345] on p "Fixatievrijbeleid" at bounding box center [71, 346] width 92 height 4
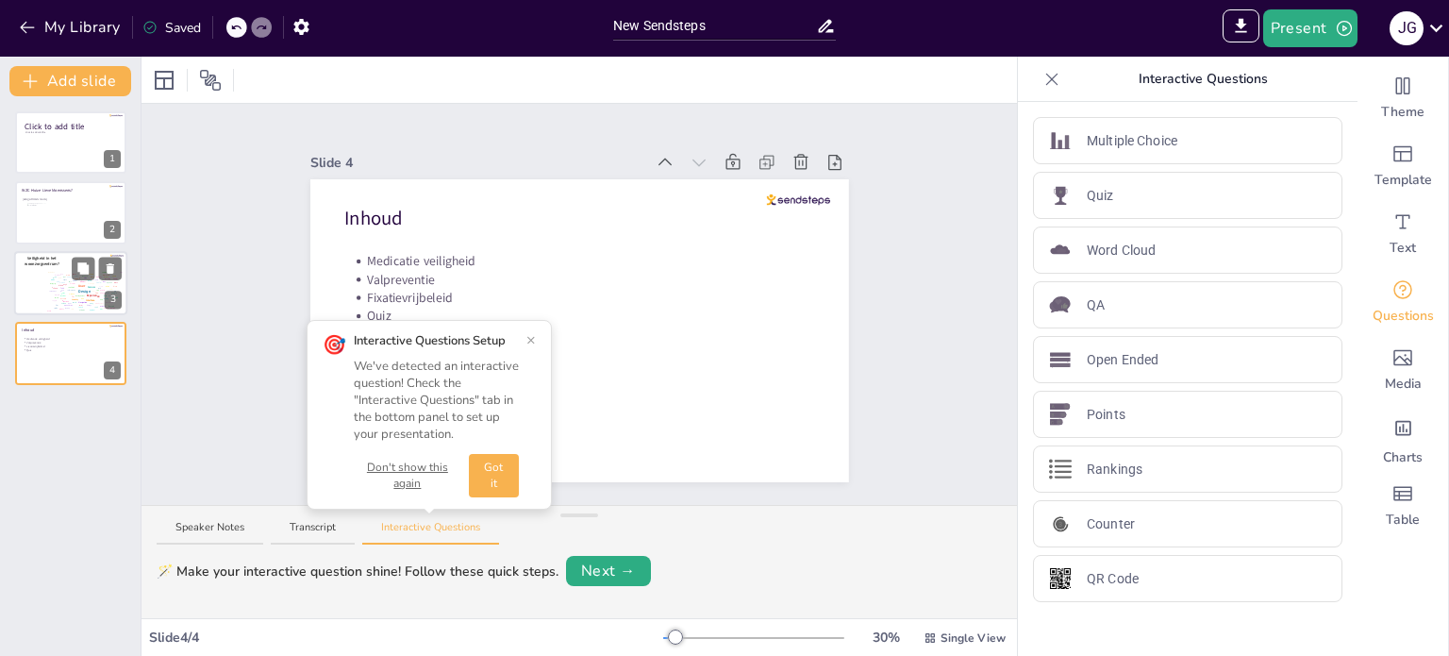
click at [68, 444] on div "Click to add title Click to add subtitle 1 WZC Huize Lieve Moenssens? https://y…" at bounding box center [70, 375] width 141 height 559
click at [66, 437] on div "Click to add title Click to add subtitle 1 WZC Huize Lieve Moenssens? https://y…" at bounding box center [70, 375] width 141 height 559
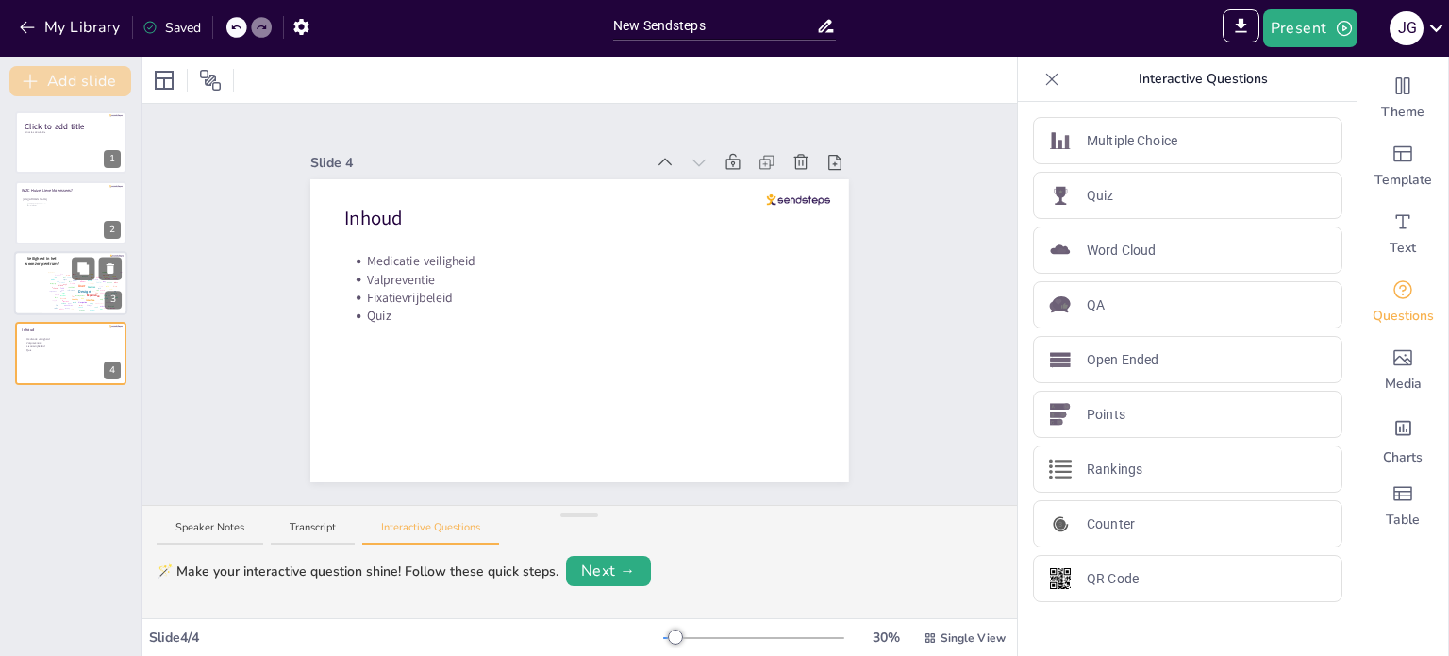
click at [75, 79] on button "Add slide" at bounding box center [70, 81] width 122 height 30
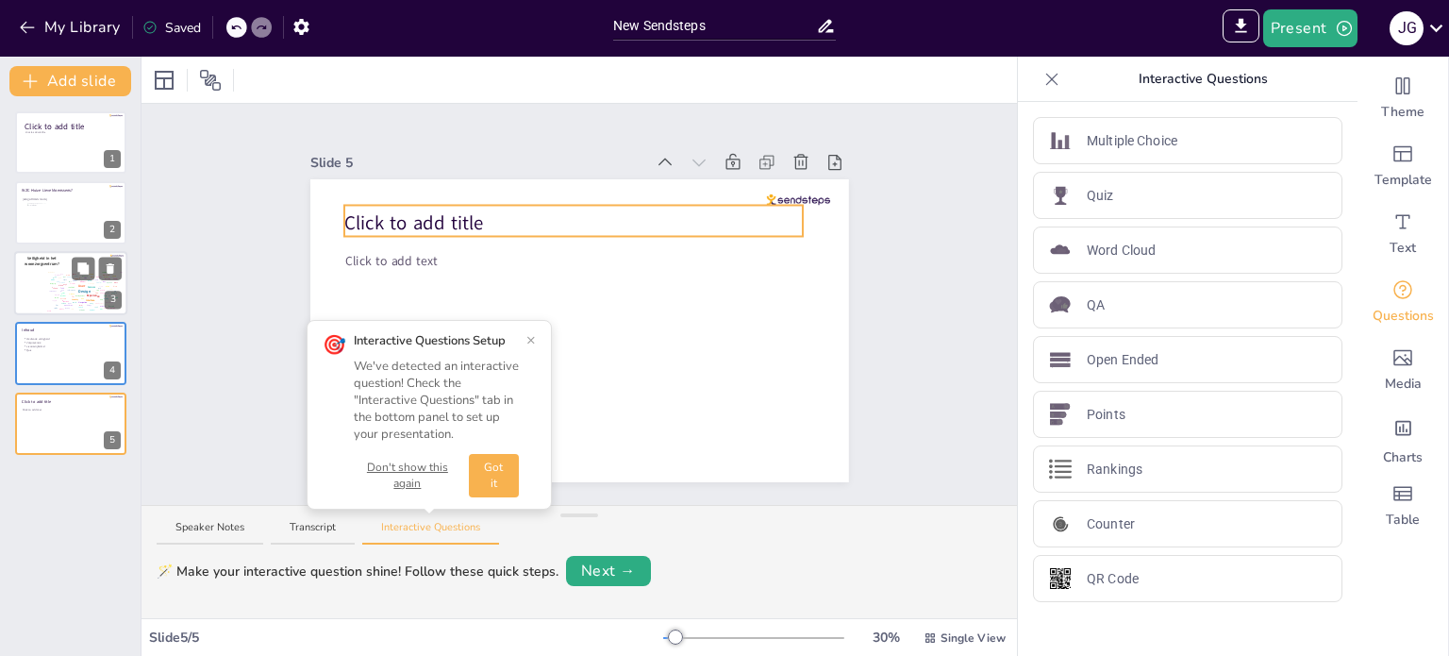
click at [425, 214] on span "Click to add title" at bounding box center [414, 223] width 140 height 26
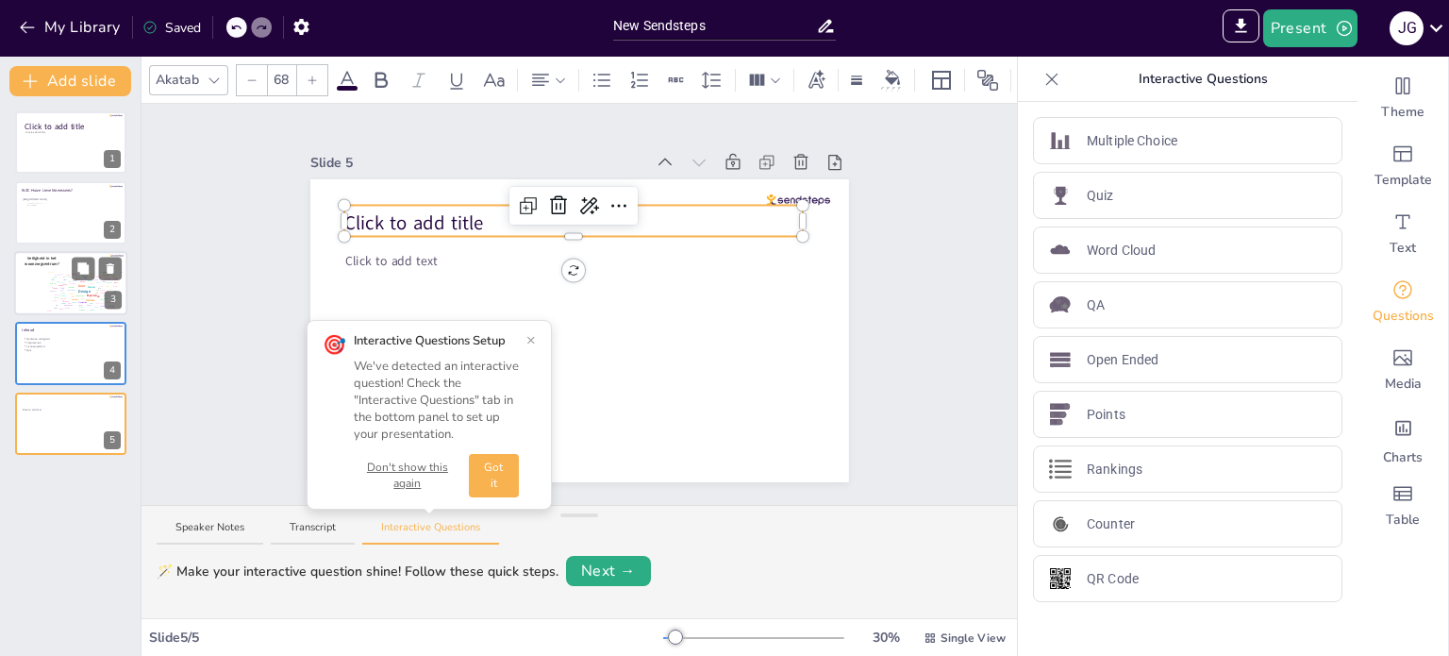
click at [425, 214] on span "Click to add title" at bounding box center [414, 223] width 140 height 26
drag, startPoint x: 480, startPoint y: 219, endPoint x: 352, endPoint y: 212, distance: 128.5
click at [352, 212] on p "Click to add title" at bounding box center [573, 222] width 459 height 26
click at [1108, 139] on p "Multiple Choice" at bounding box center [1132, 141] width 91 height 20
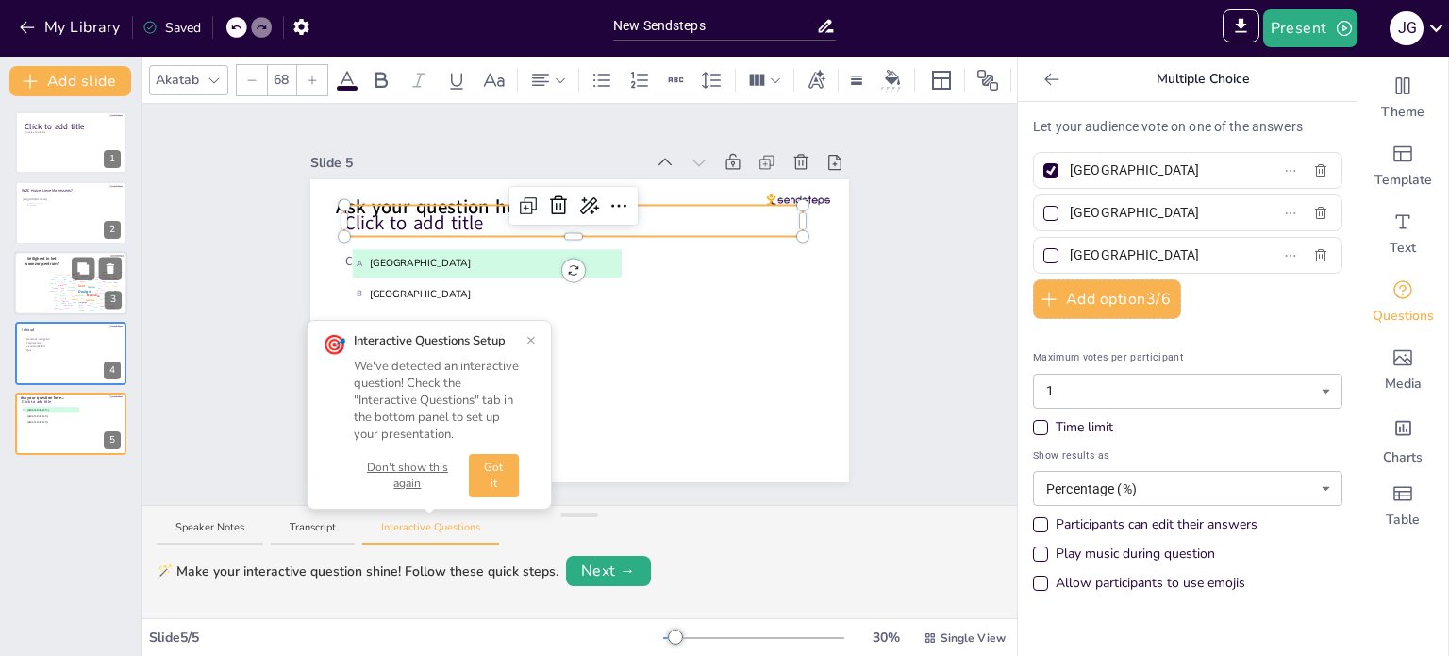
click at [375, 222] on div "Click to add title Click to add text Ask your question here... A Amsterdam B Ro…" at bounding box center [579, 330] width 539 height 303
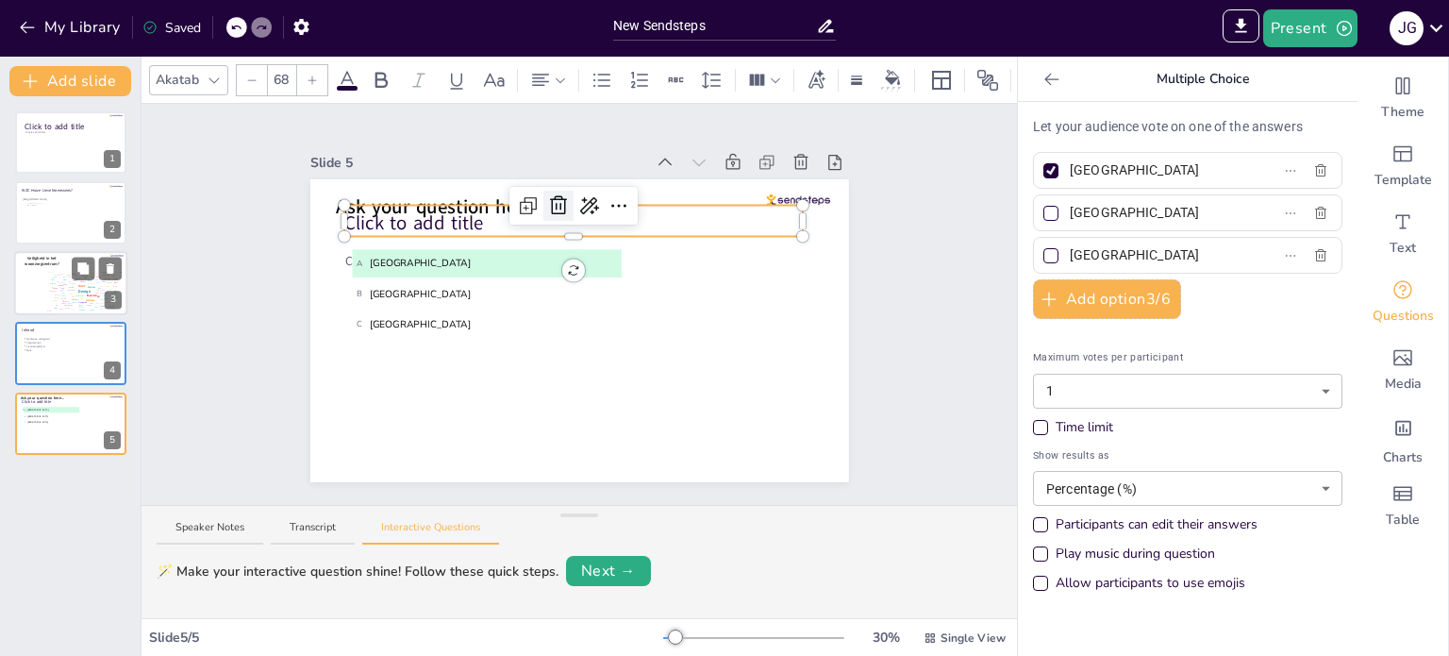
click at [547, 195] on icon at bounding box center [558, 205] width 23 height 23
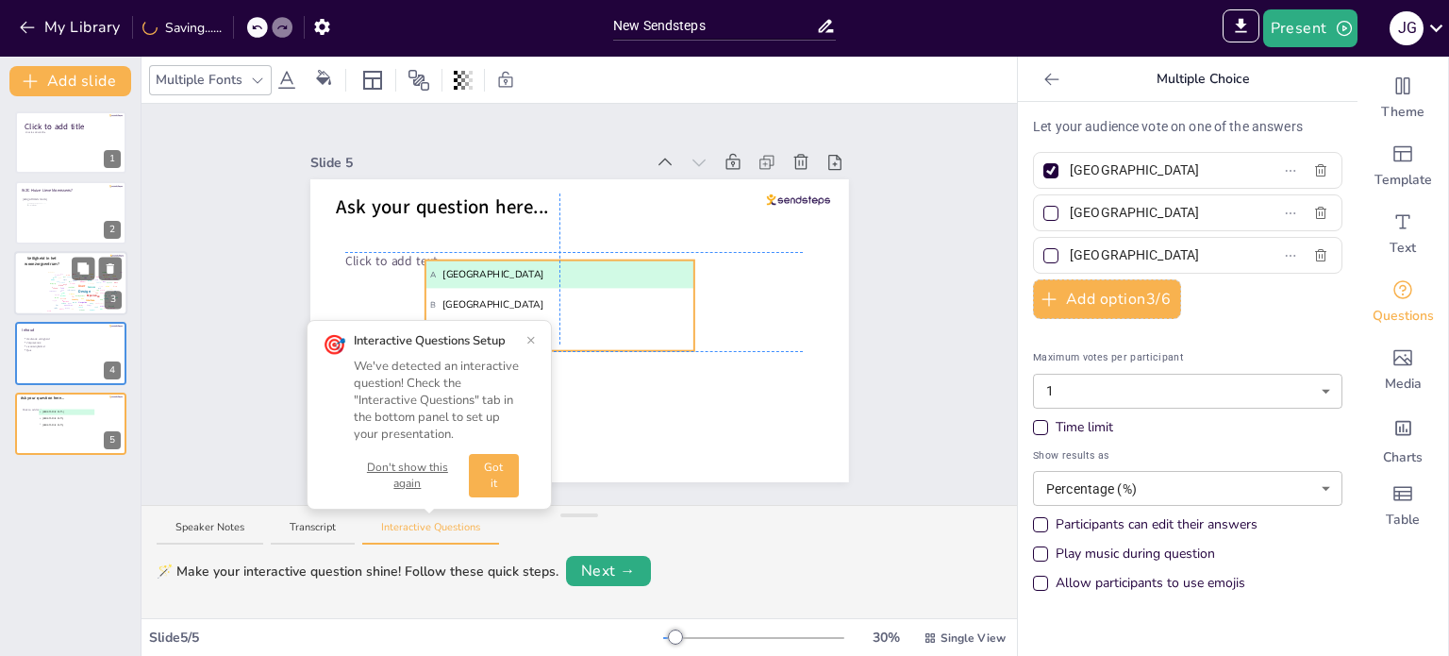
drag, startPoint x: 384, startPoint y: 257, endPoint x: 527, endPoint y: 267, distance: 143.8
click at [527, 267] on span "A Amsterdam" at bounding box center [559, 274] width 260 height 15
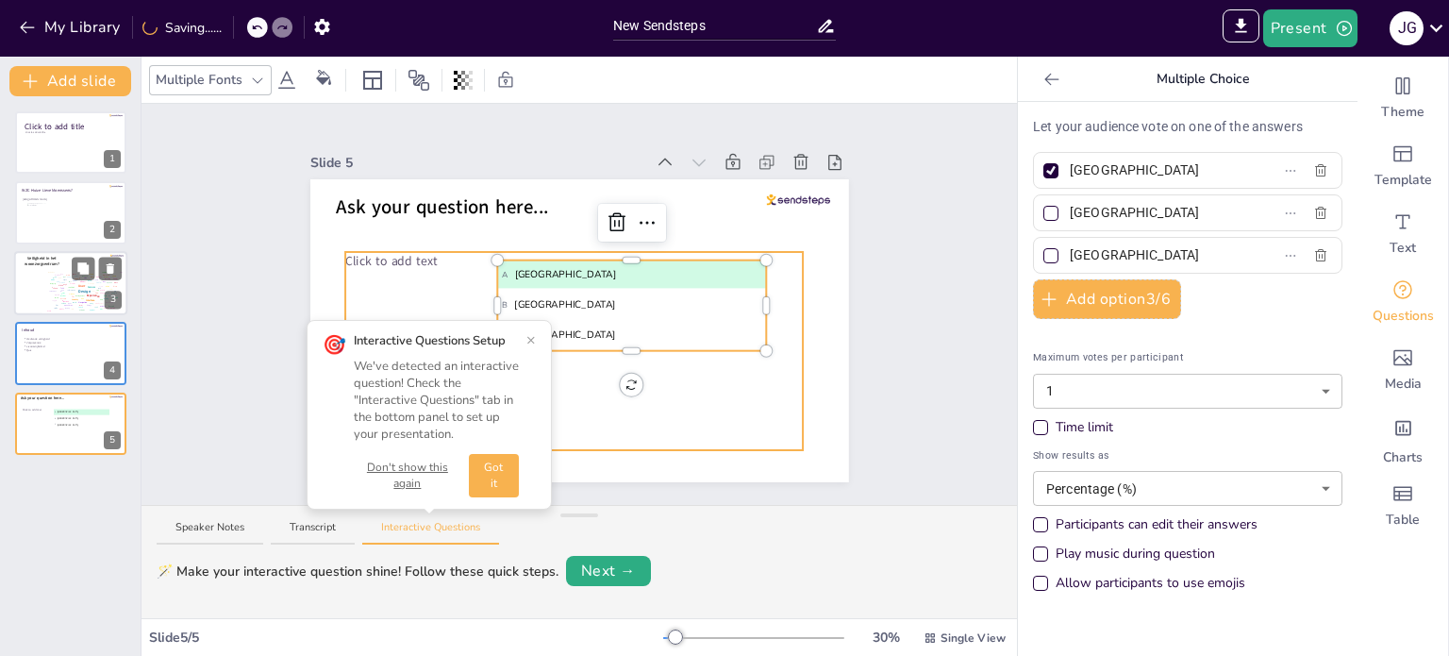
click at [397, 252] on span "Click to add text" at bounding box center [391, 260] width 92 height 17
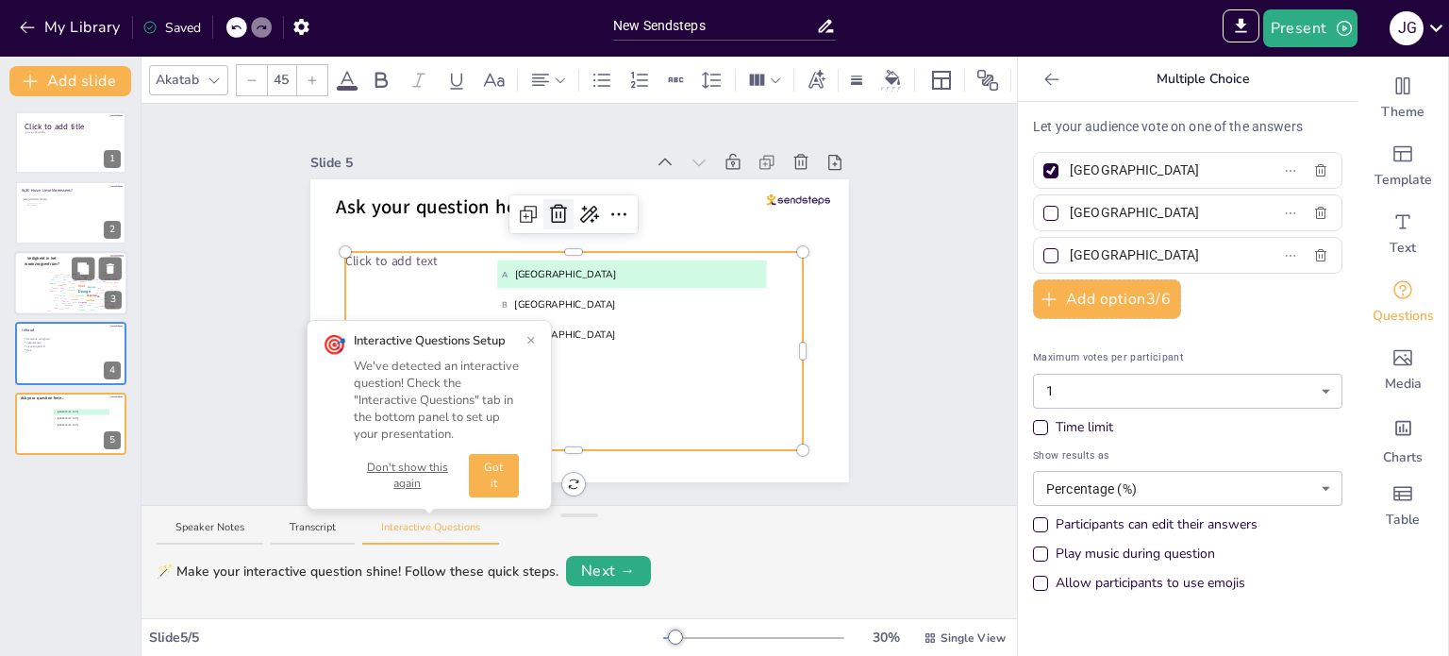
click at [551, 207] on icon at bounding box center [558, 213] width 17 height 19
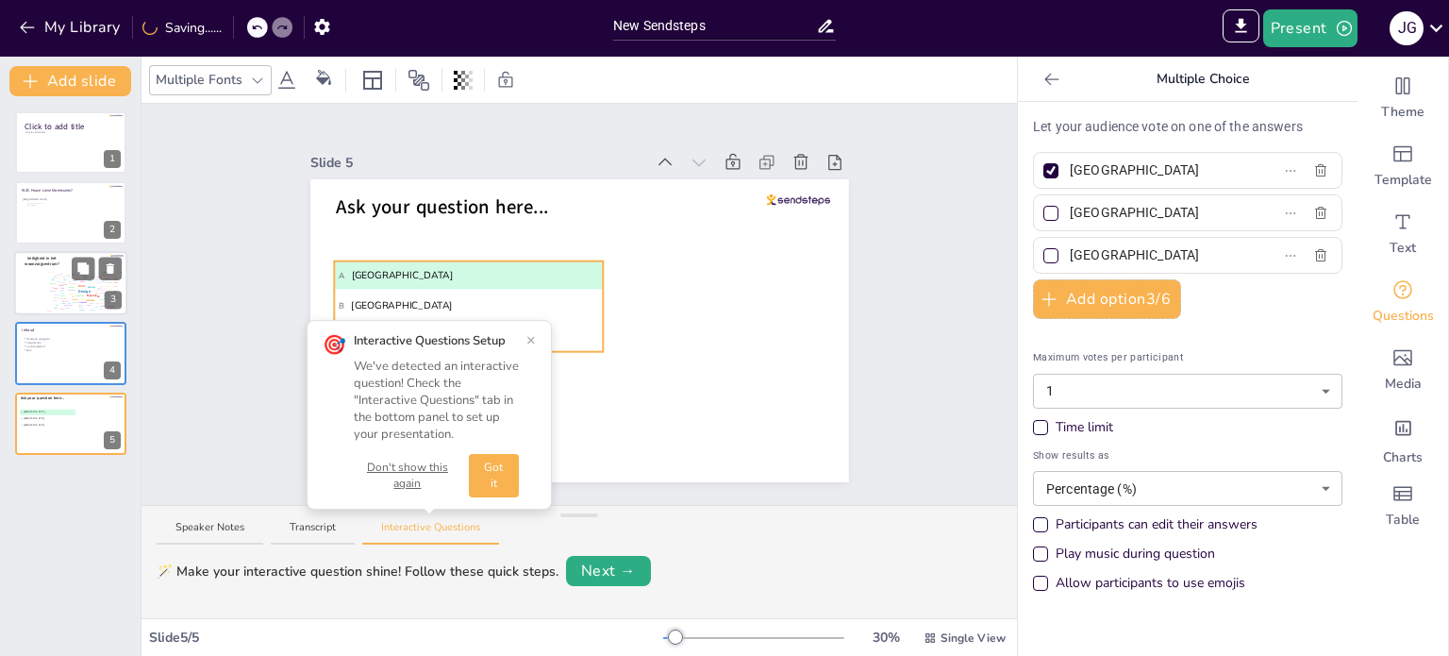
drag, startPoint x: 580, startPoint y: 285, endPoint x: 417, endPoint y: 286, distance: 163.2
click at [417, 292] on li "B Rotterdam" at bounding box center [468, 306] width 269 height 28
click at [531, 203] on span "Ask your question here..." at bounding box center [442, 206] width 212 height 26
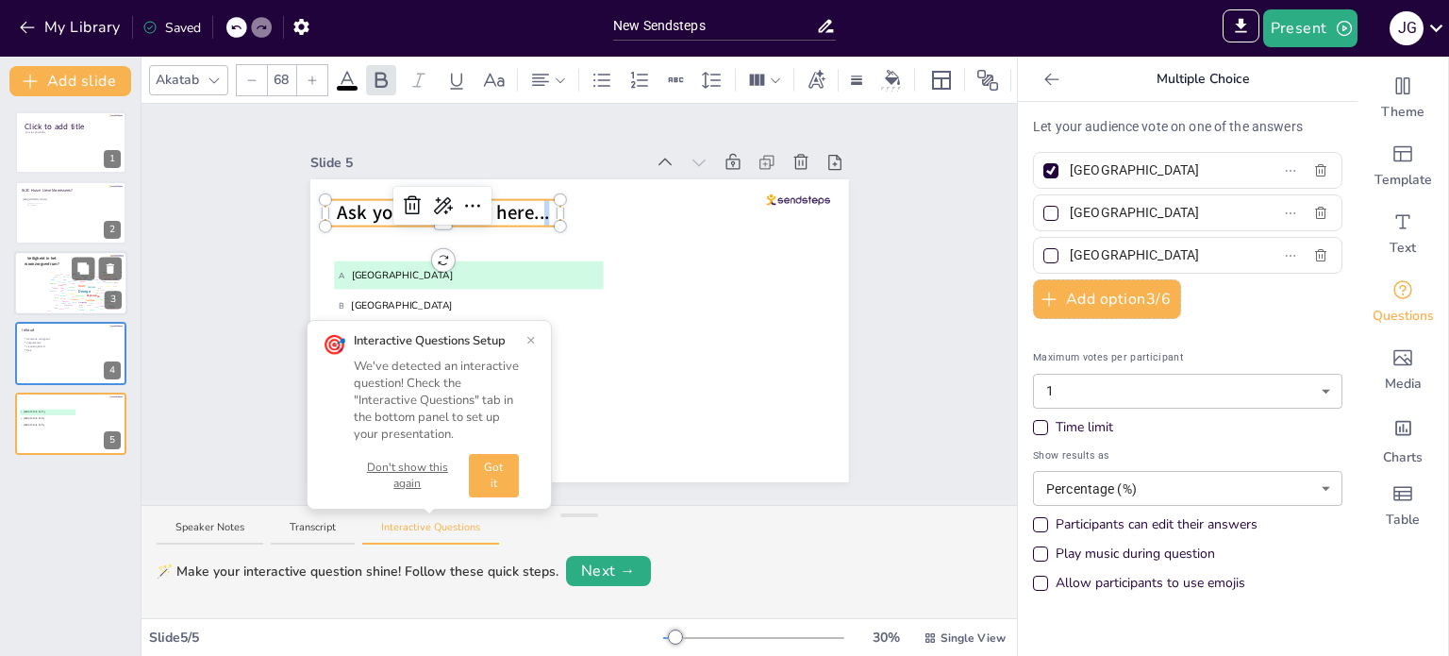
click at [531, 203] on span "Ask your question here..." at bounding box center [443, 213] width 212 height 26
click at [433, 533] on button "Interactive Questions" at bounding box center [430, 532] width 137 height 25
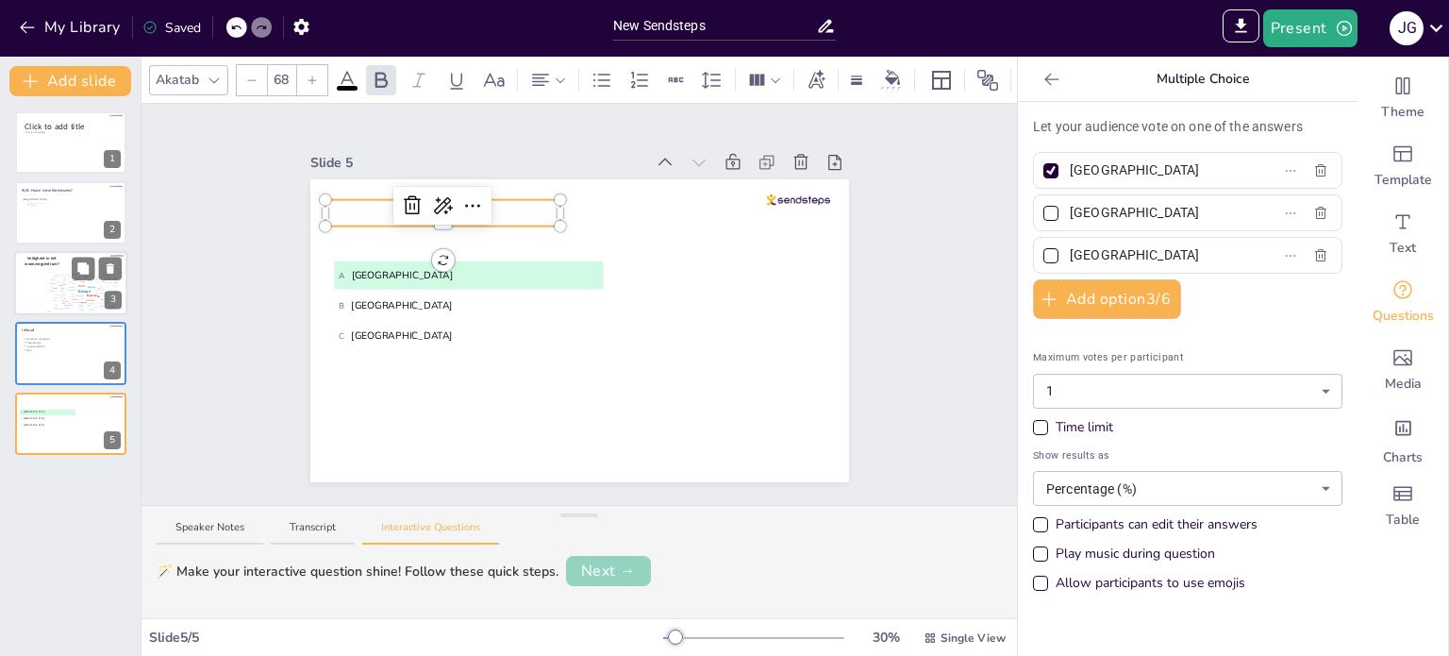
click at [598, 571] on button "Next →" at bounding box center [608, 571] width 85 height 30
click at [592, 573] on button "Edit" at bounding box center [602, 571] width 60 height 26
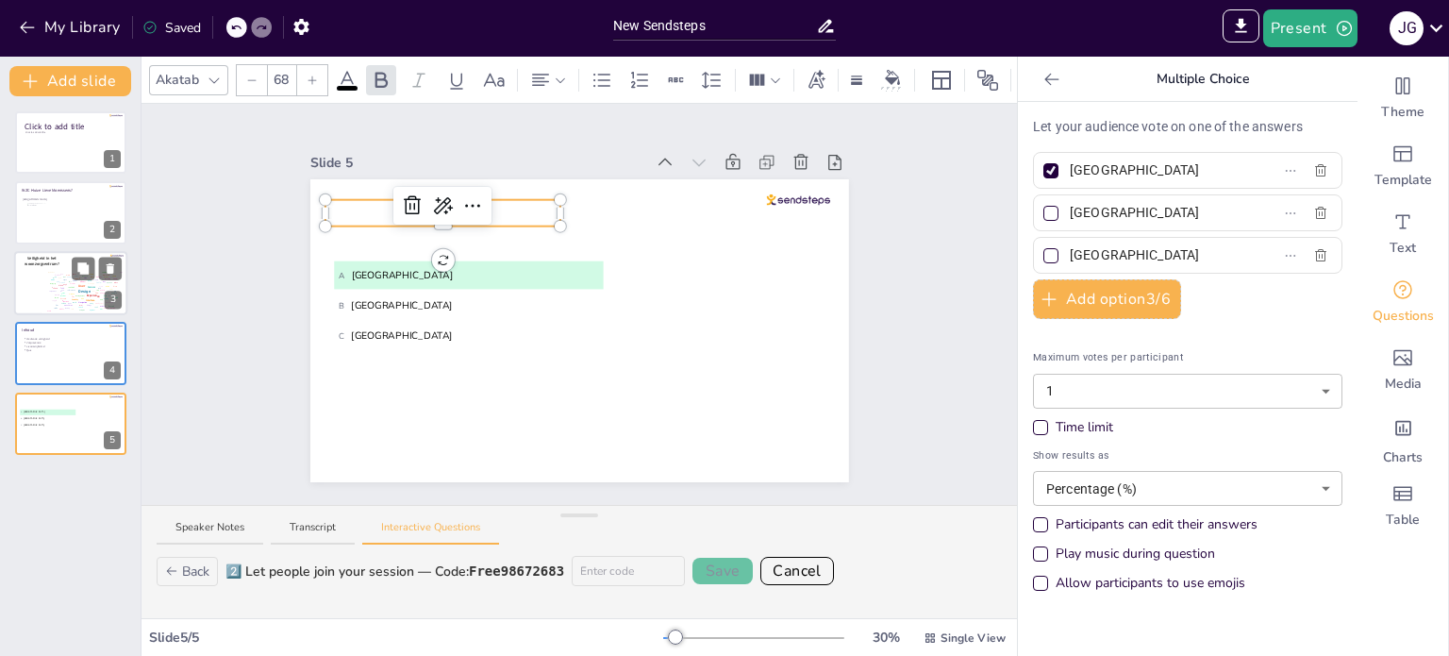
click at [609, 565] on input at bounding box center [628, 571] width 113 height 30
type input "HLM1610"
click at [718, 569] on button "Save" at bounding box center [722, 571] width 60 height 26
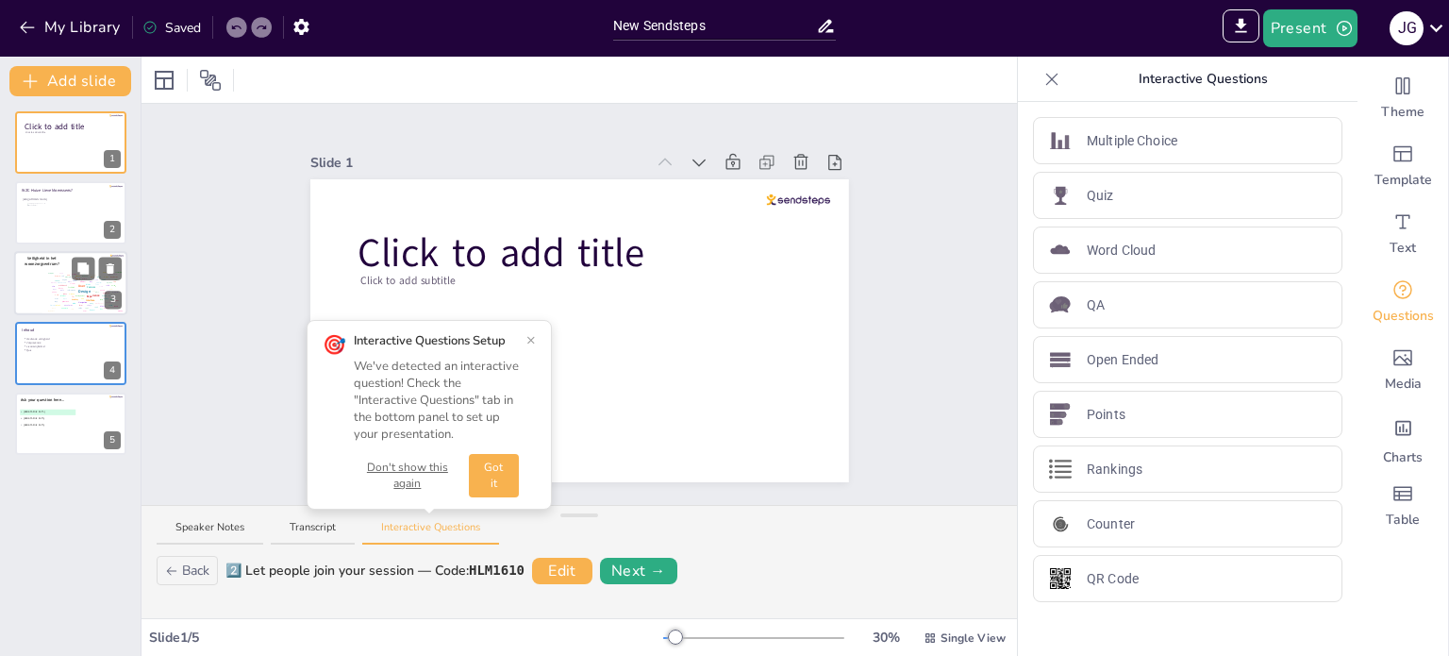
click at [493, 480] on button "Got it" at bounding box center [494, 475] width 50 height 43
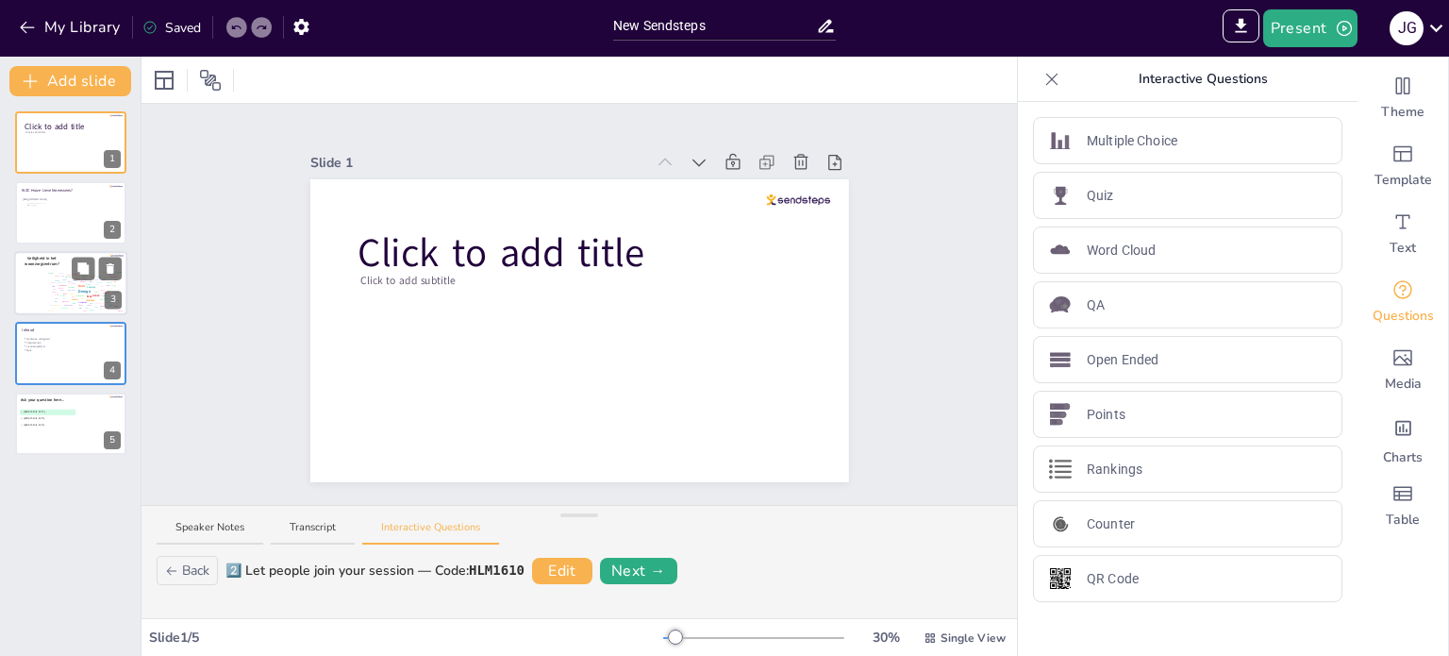
click at [41, 278] on div at bounding box center [70, 283] width 113 height 64
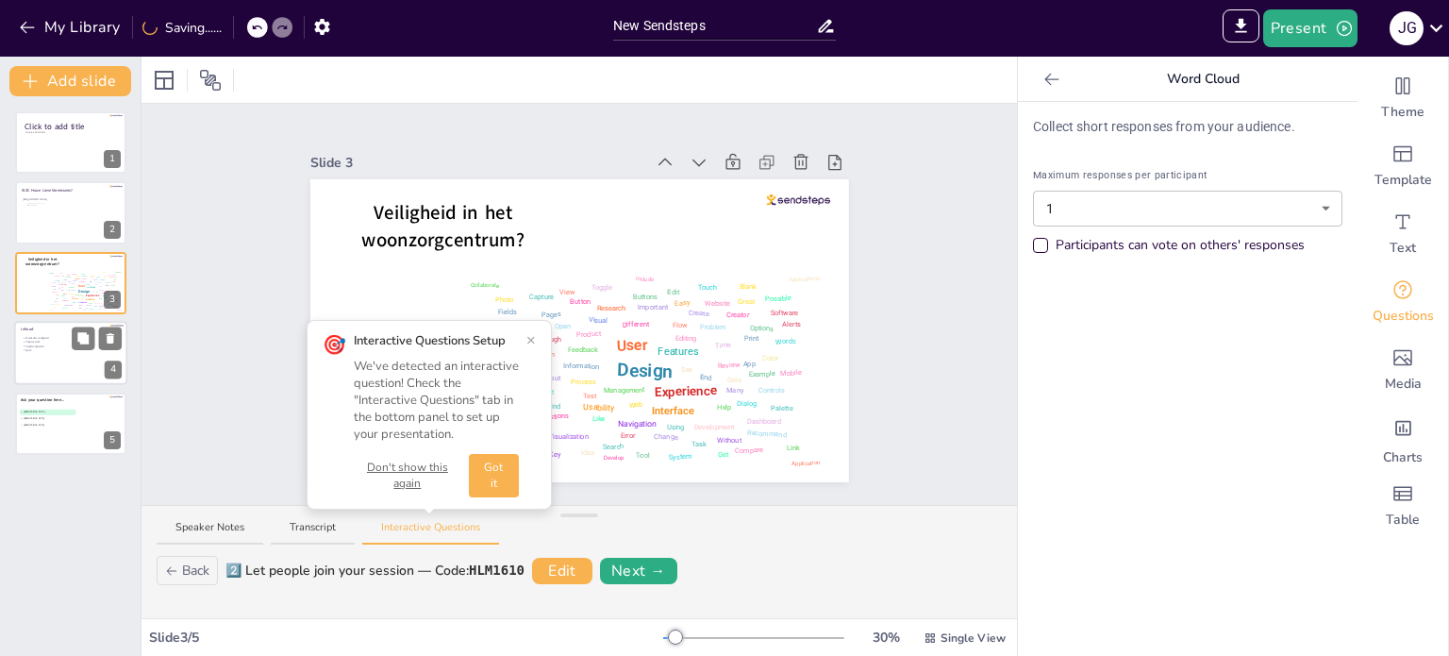
click at [61, 369] on div at bounding box center [70, 353] width 113 height 64
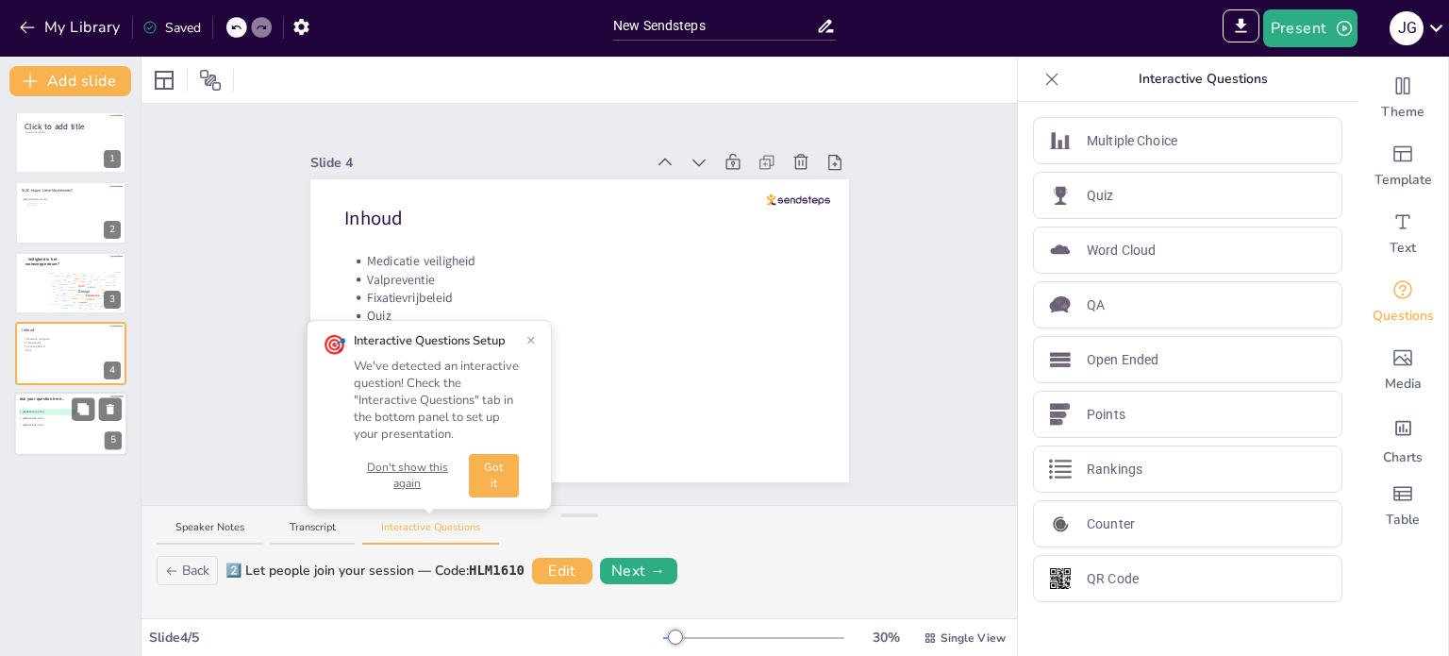
click at [70, 433] on div at bounding box center [70, 424] width 113 height 64
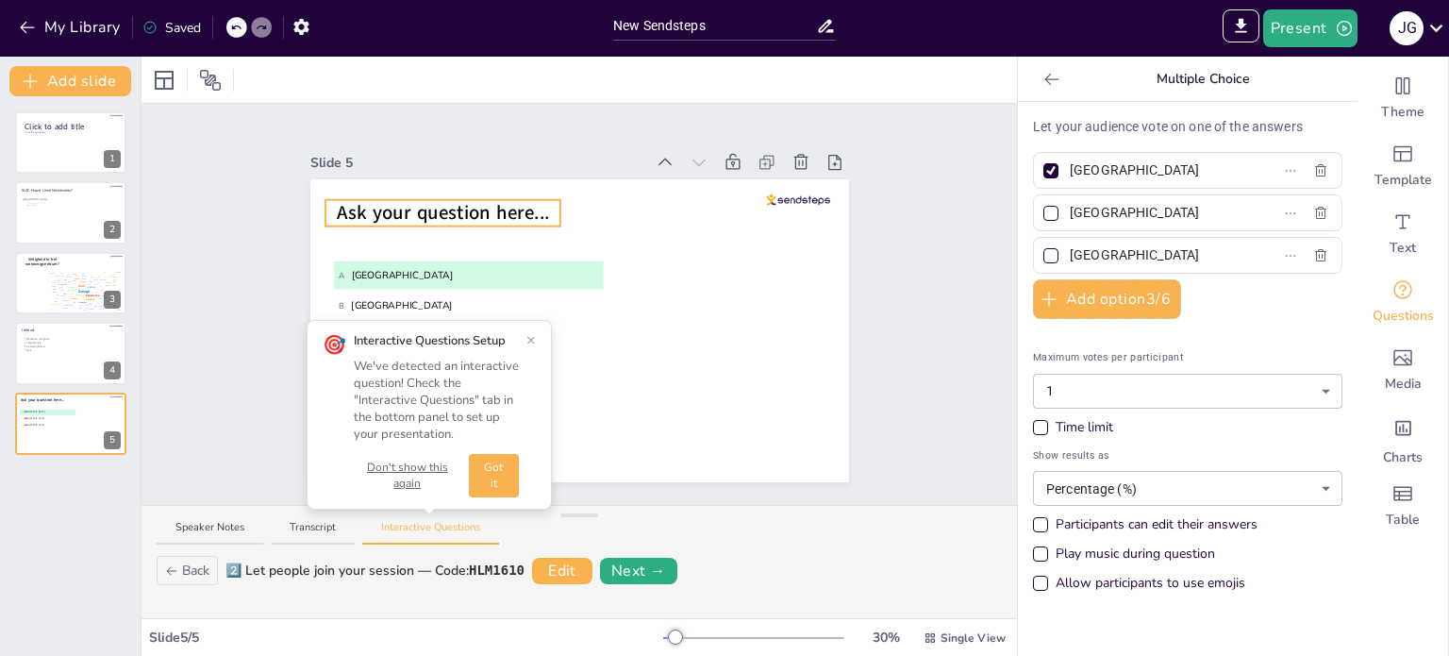
click at [475, 204] on div "Ask your question here... A Amsterdam B Rotterdam C The Hague" at bounding box center [579, 330] width 539 height 303
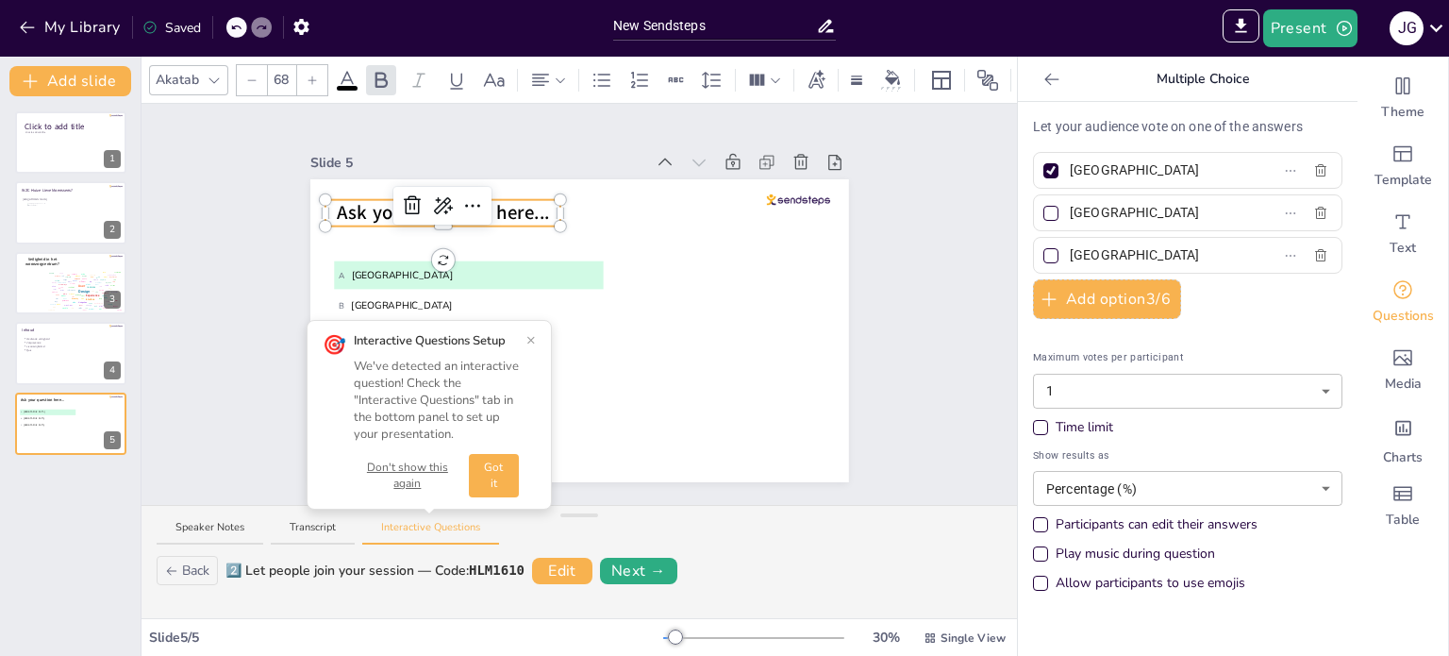
click at [524, 206] on span "Ask your question here..." at bounding box center [443, 213] width 212 height 26
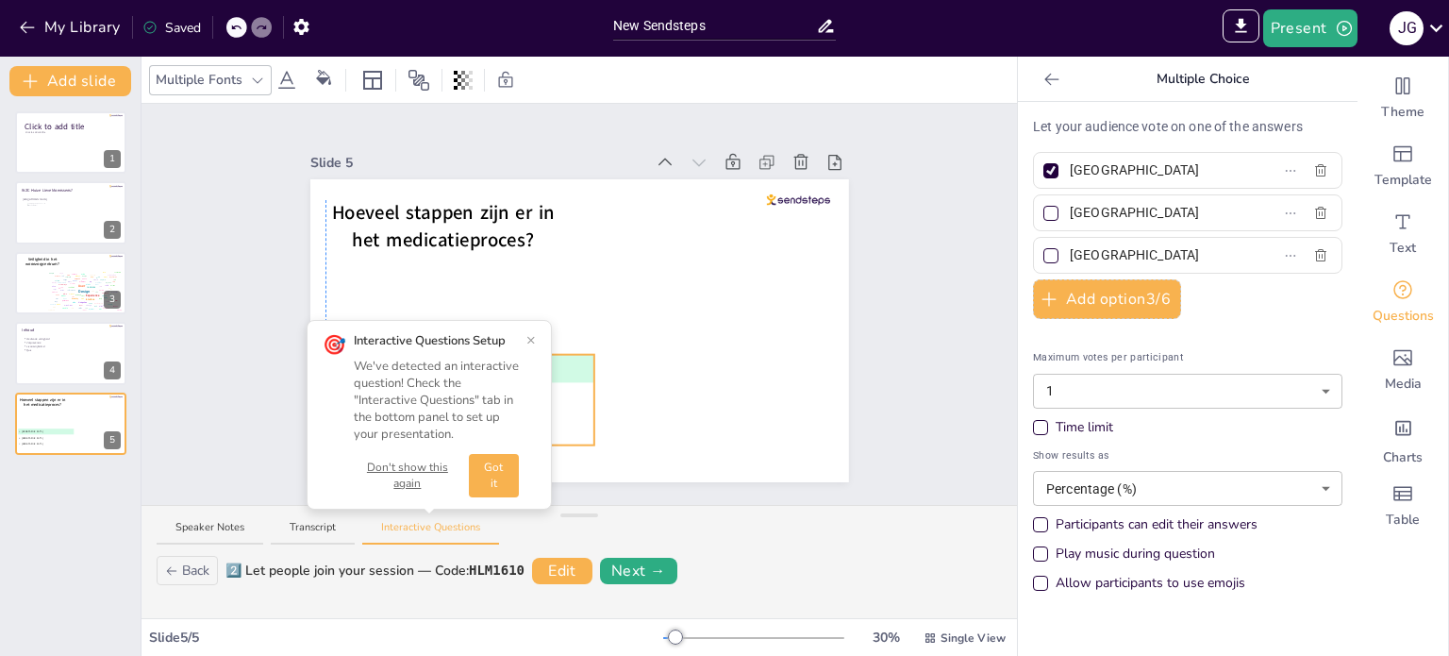
drag, startPoint x: 492, startPoint y: 298, endPoint x: 490, endPoint y: 392, distance: 93.4
click at [490, 392] on div "Slide 1 Click to add title Click to add subtitle Slide 2 WZC Huize Lieve Moenss…" at bounding box center [580, 304] width 876 height 401
click at [555, 262] on div at bounding box center [579, 330] width 539 height 303
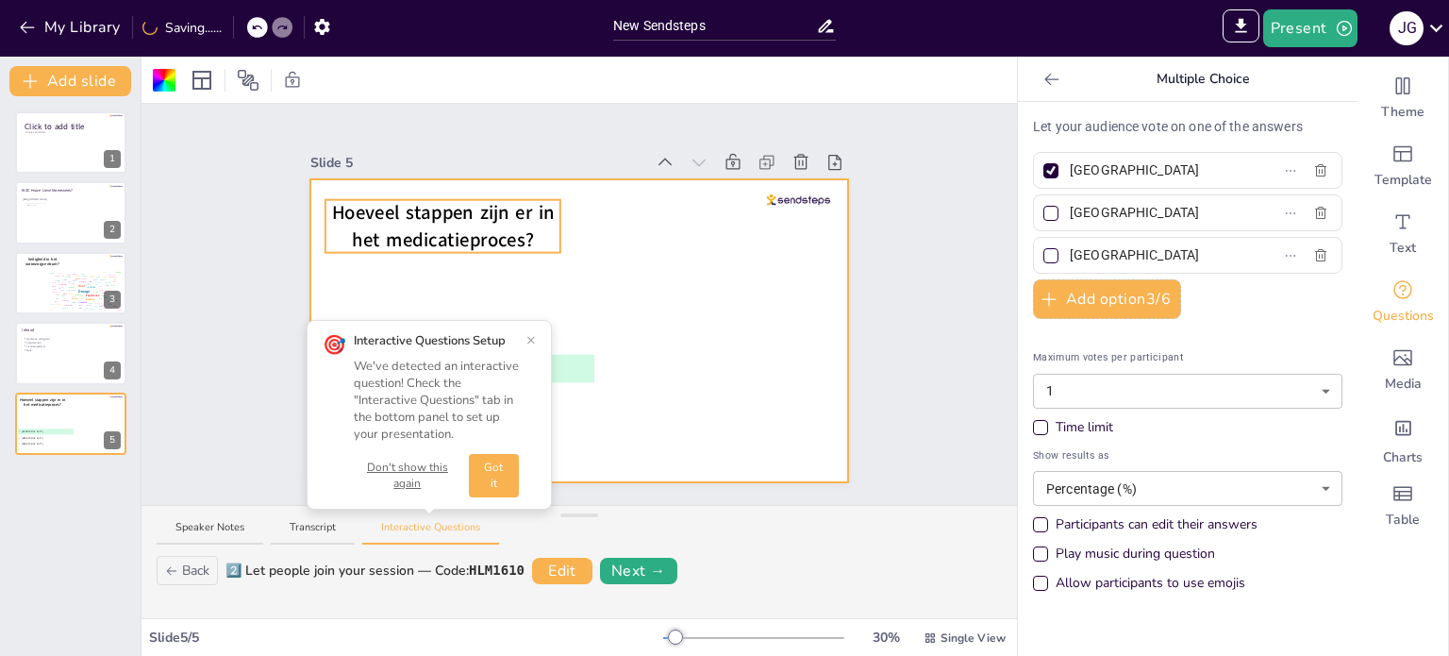
click at [540, 217] on div "Hoeveel stappen zijn er in het medicatieproces? A Amsterdam B Rotterdam C The H…" at bounding box center [579, 330] width 539 height 303
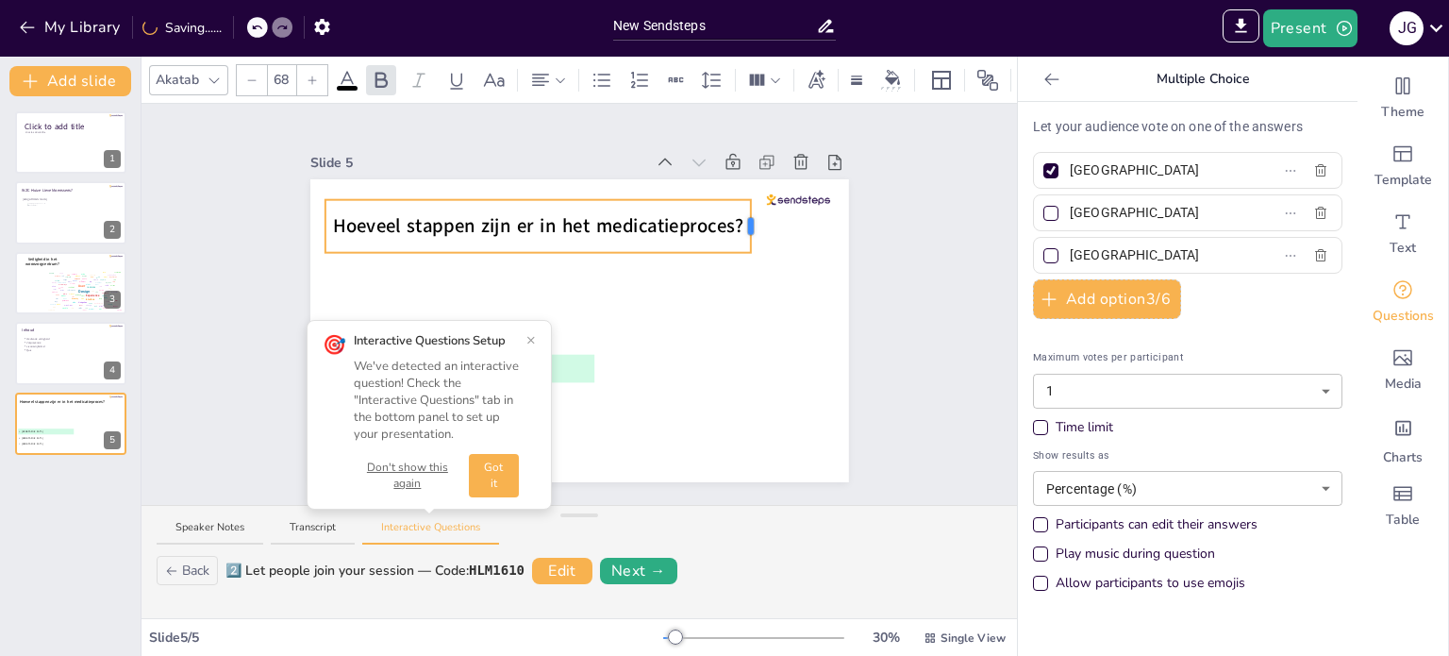
drag, startPoint x: 548, startPoint y: 220, endPoint x: 739, endPoint y: 223, distance: 190.6
click at [748, 223] on div at bounding box center [751, 226] width 6 height 17
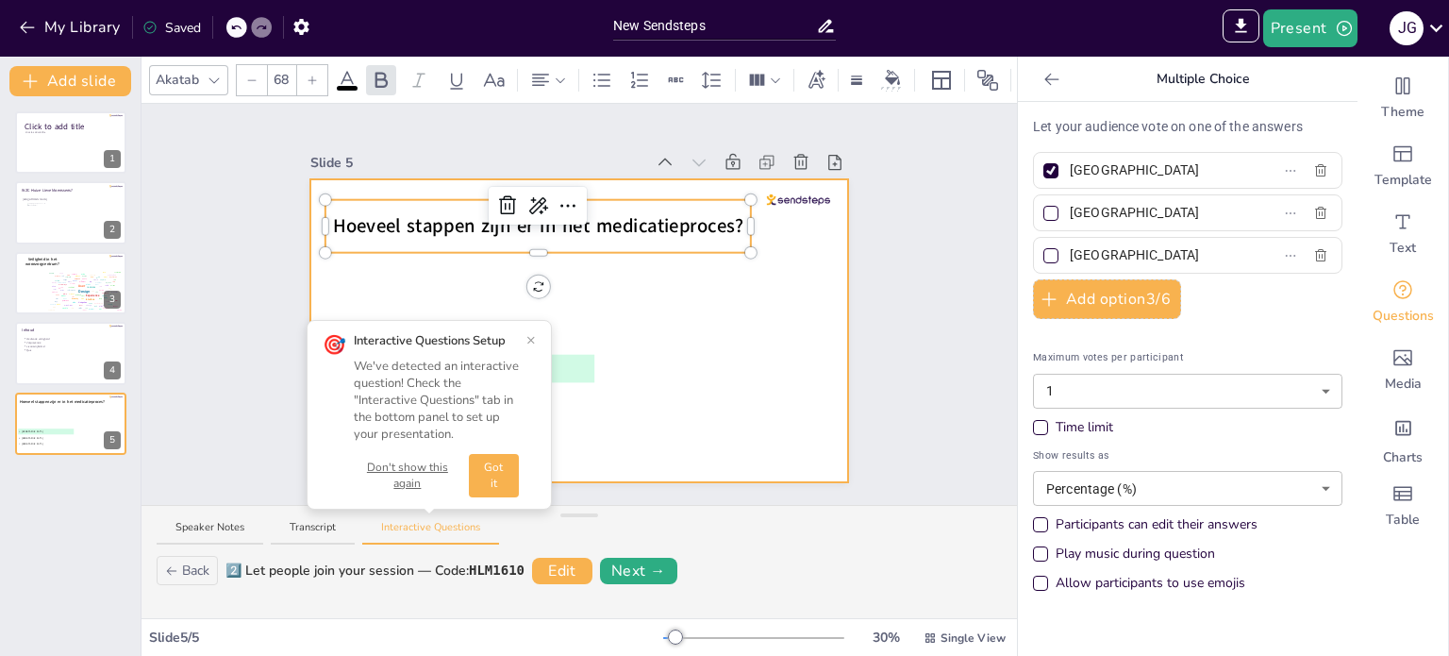
click at [676, 293] on div at bounding box center [579, 330] width 539 height 303
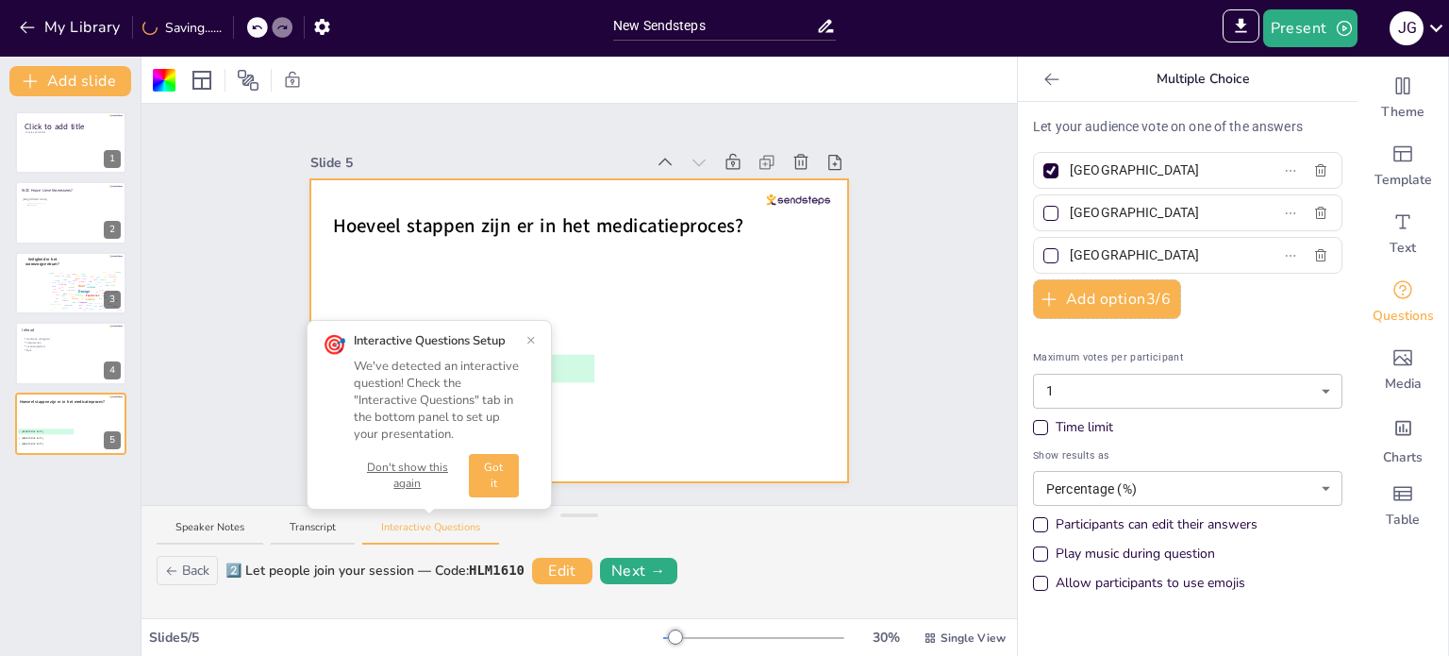
click at [579, 273] on div at bounding box center [579, 330] width 539 height 303
click at [1398, 216] on icon "Add text boxes" at bounding box center [1403, 221] width 23 height 23
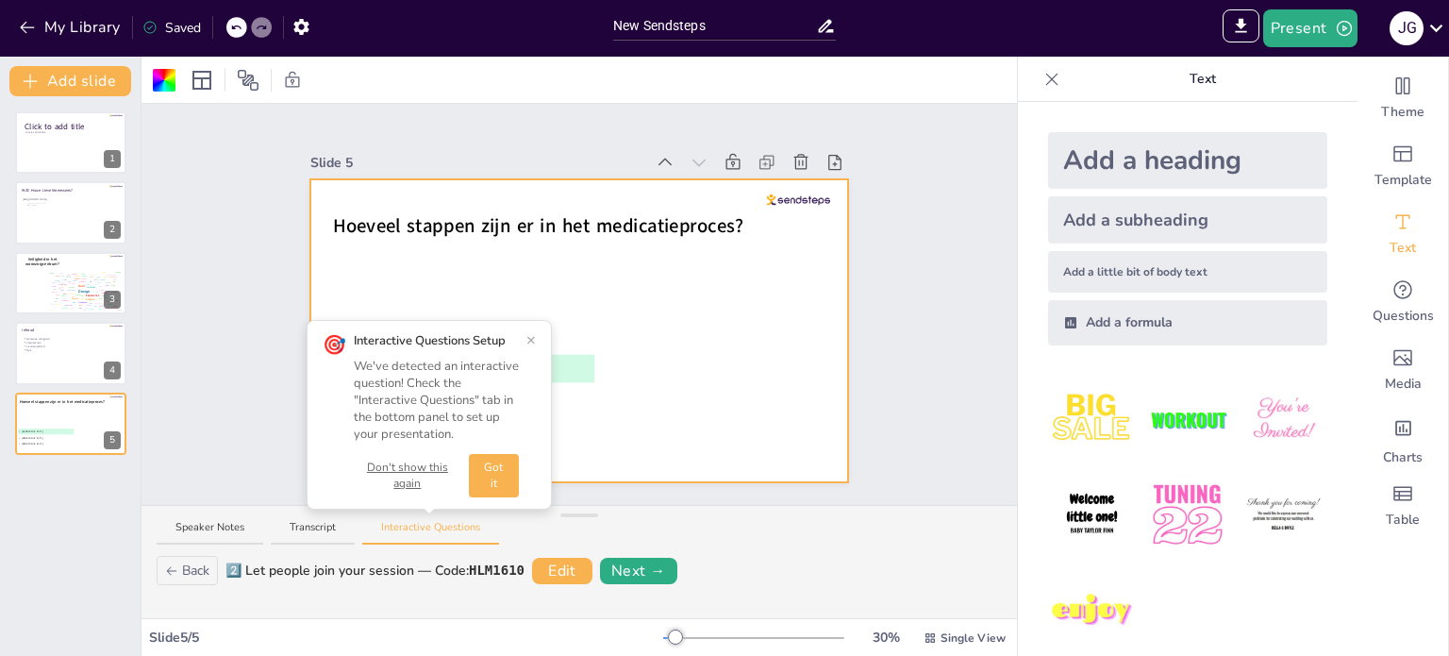
drag, startPoint x: 1100, startPoint y: 270, endPoint x: 973, endPoint y: 265, distance: 127.5
click at [1099, 270] on div "Add a little bit of body text" at bounding box center [1187, 272] width 279 height 42
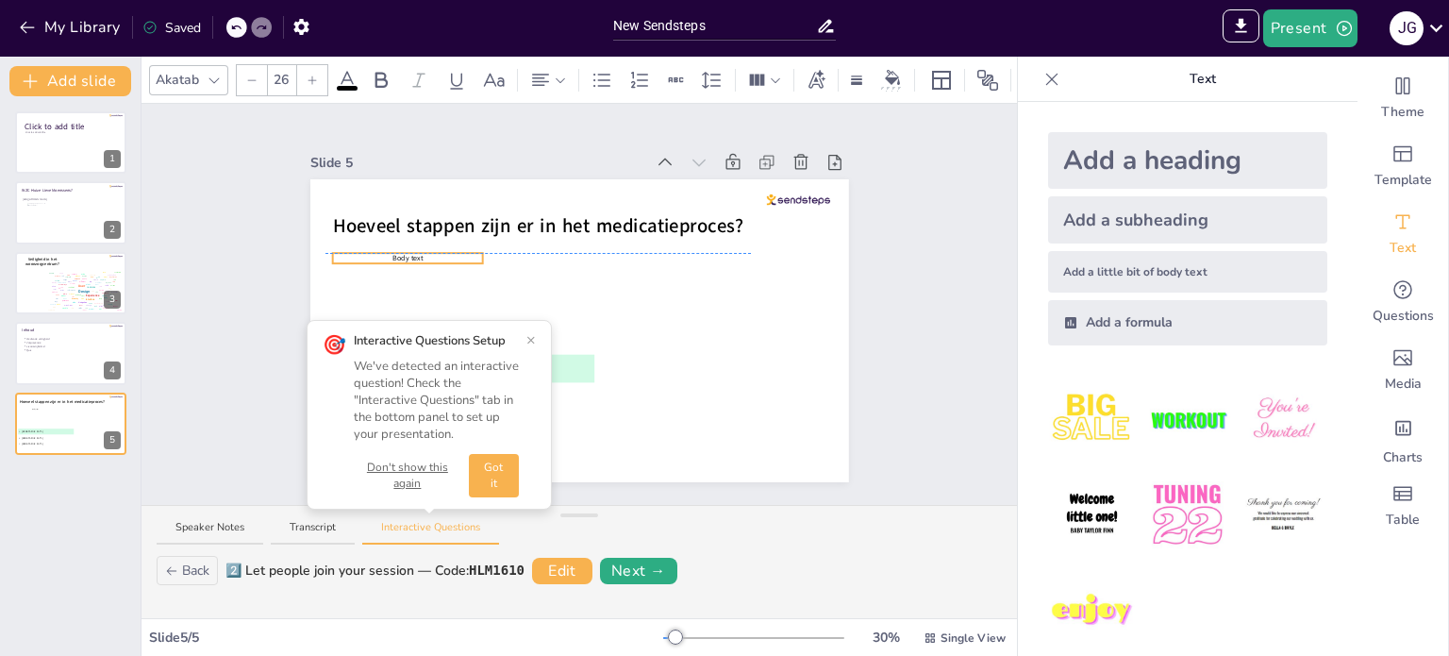
drag, startPoint x: 599, startPoint y: 324, endPoint x: 427, endPoint y: 255, distance: 185.0
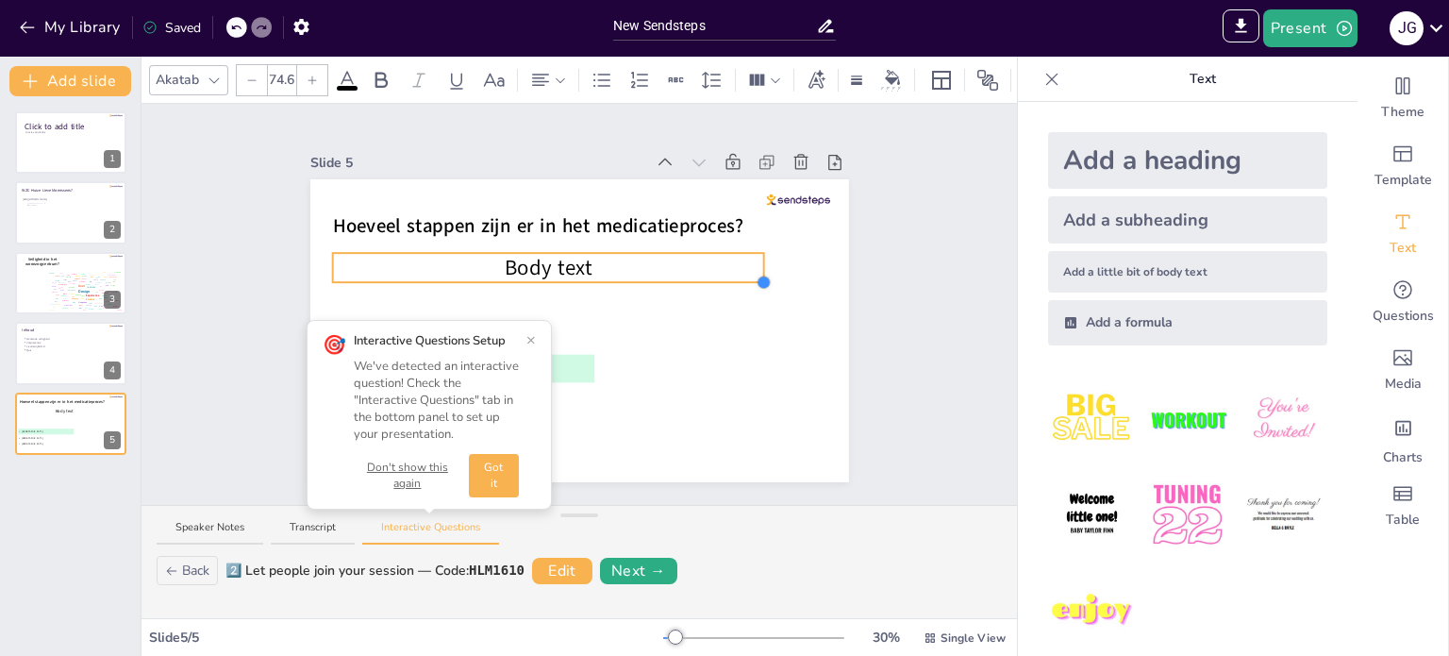
type input "72.2"
drag, startPoint x: 472, startPoint y: 255, endPoint x: 475, endPoint y: 273, distance: 18.3
click at [475, 273] on div at bounding box center [547, 267] width 431 height 29
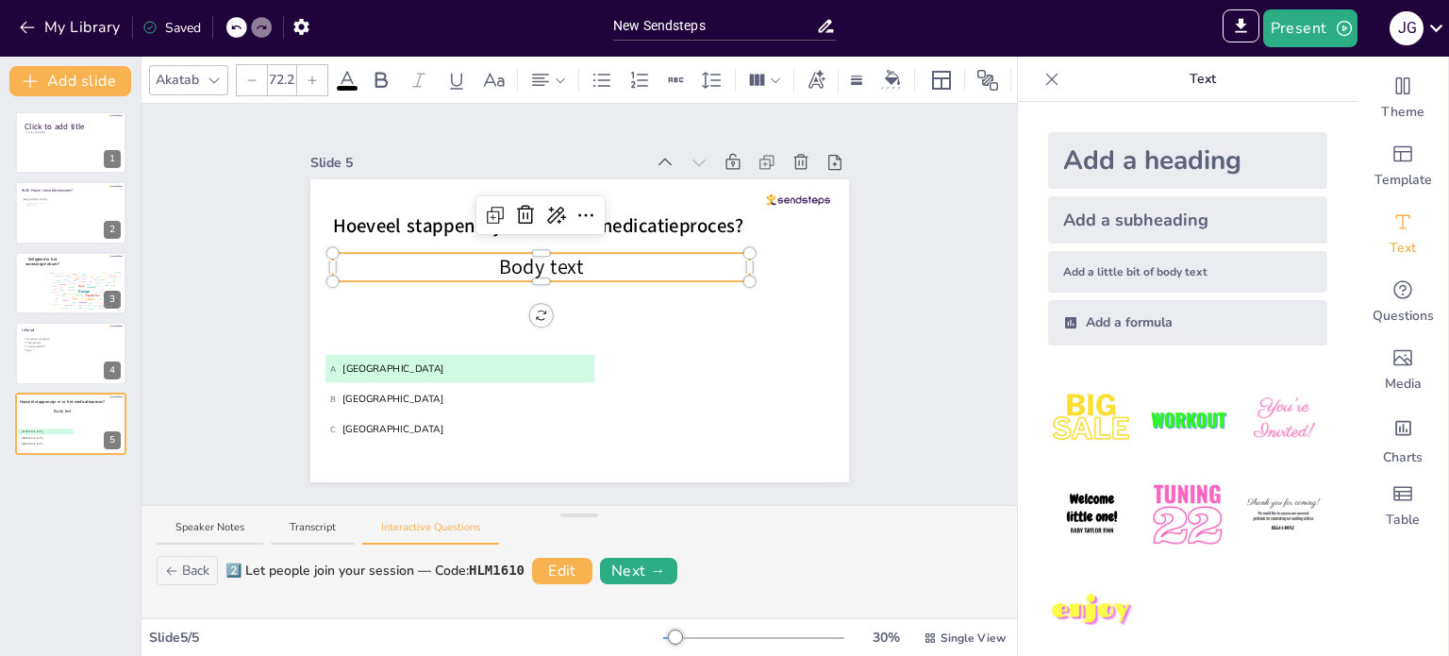
click at [626, 255] on p "Body text" at bounding box center [540, 267] width 417 height 28
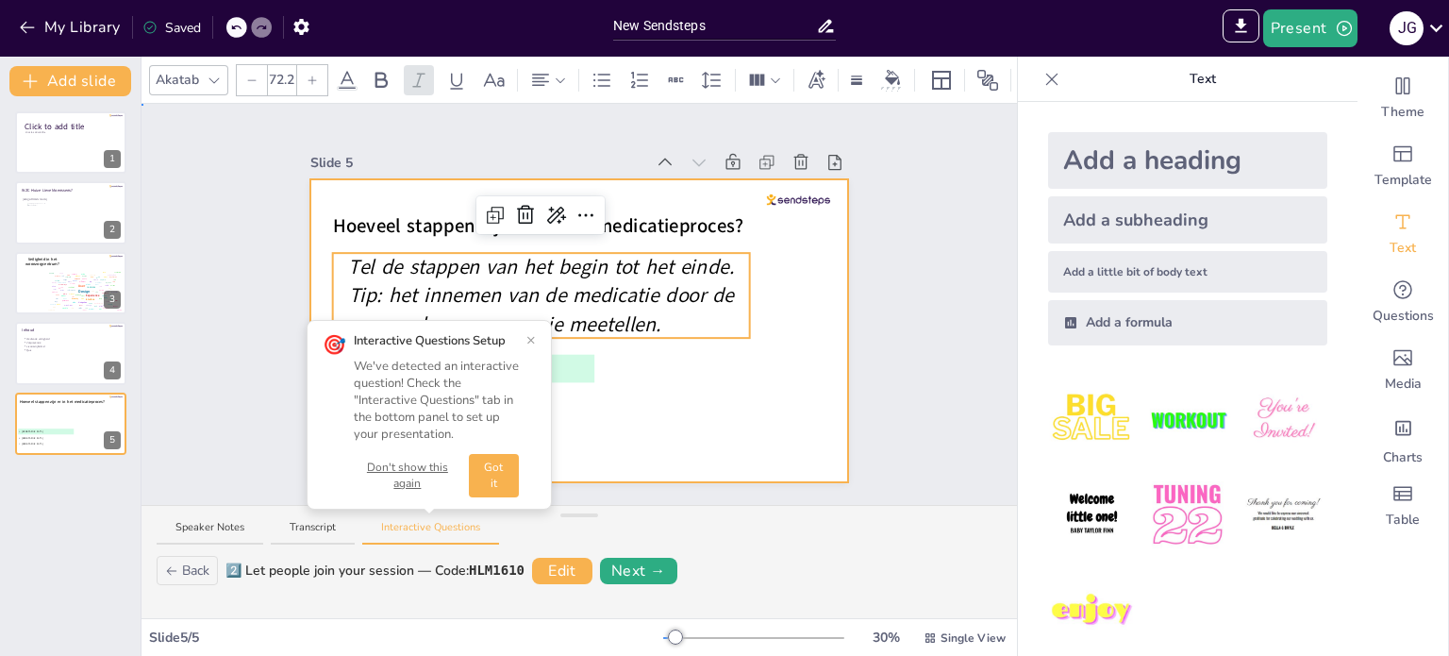
click at [781, 392] on div at bounding box center [579, 330] width 539 height 303
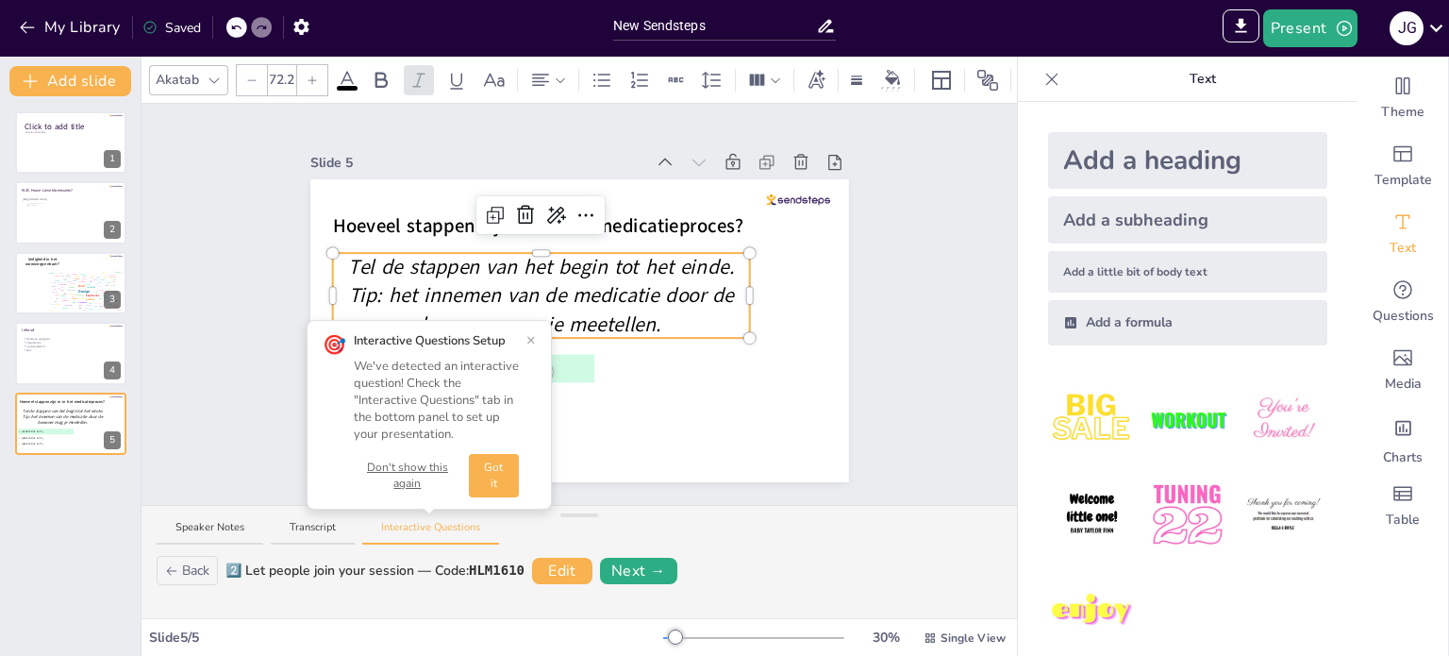
click at [521, 305] on em "Tel de stappen van het begin tot het einde. Tip: het innemen van de medicatie d…" at bounding box center [541, 295] width 386 height 85
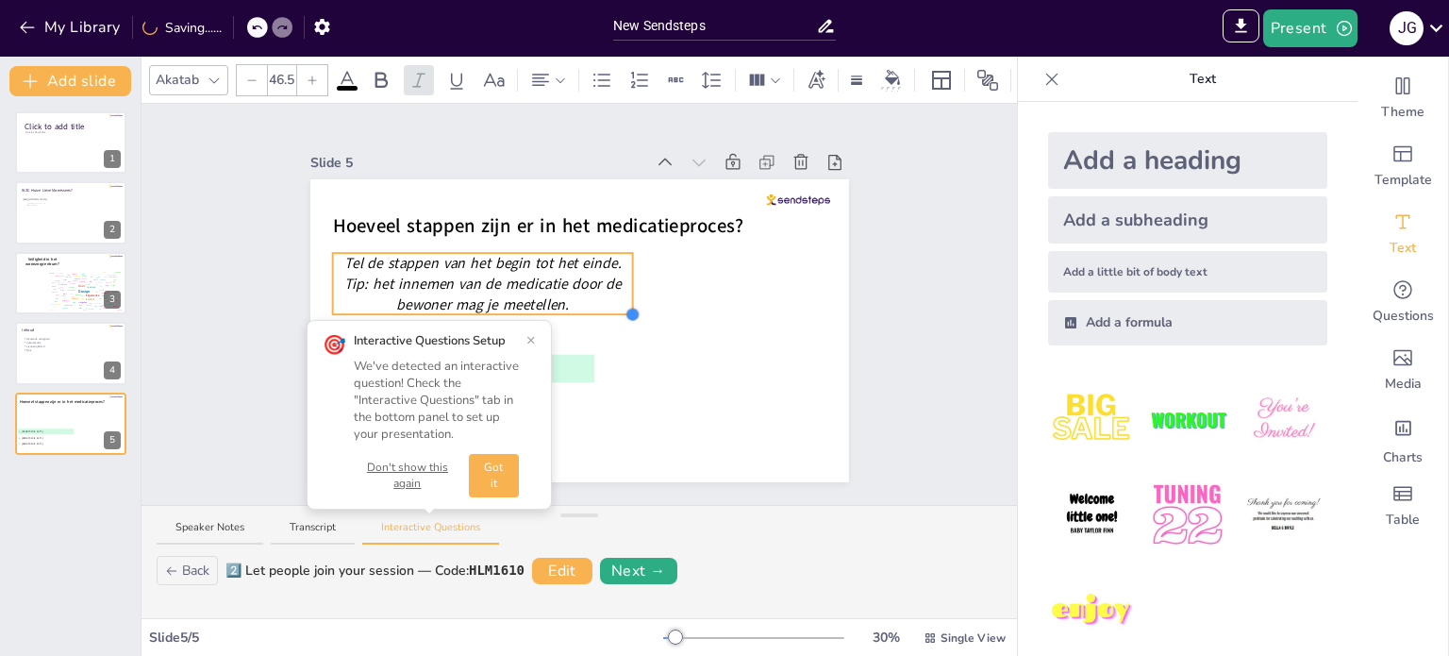
type input "46.2"
drag, startPoint x: 742, startPoint y: 330, endPoint x: 592, endPoint y: 264, distance: 163.9
click at [592, 264] on div "Hoeveel stappen zijn er in het medicatieproces? A Amsterdam B Rotterdam C The H…" at bounding box center [579, 330] width 539 height 303
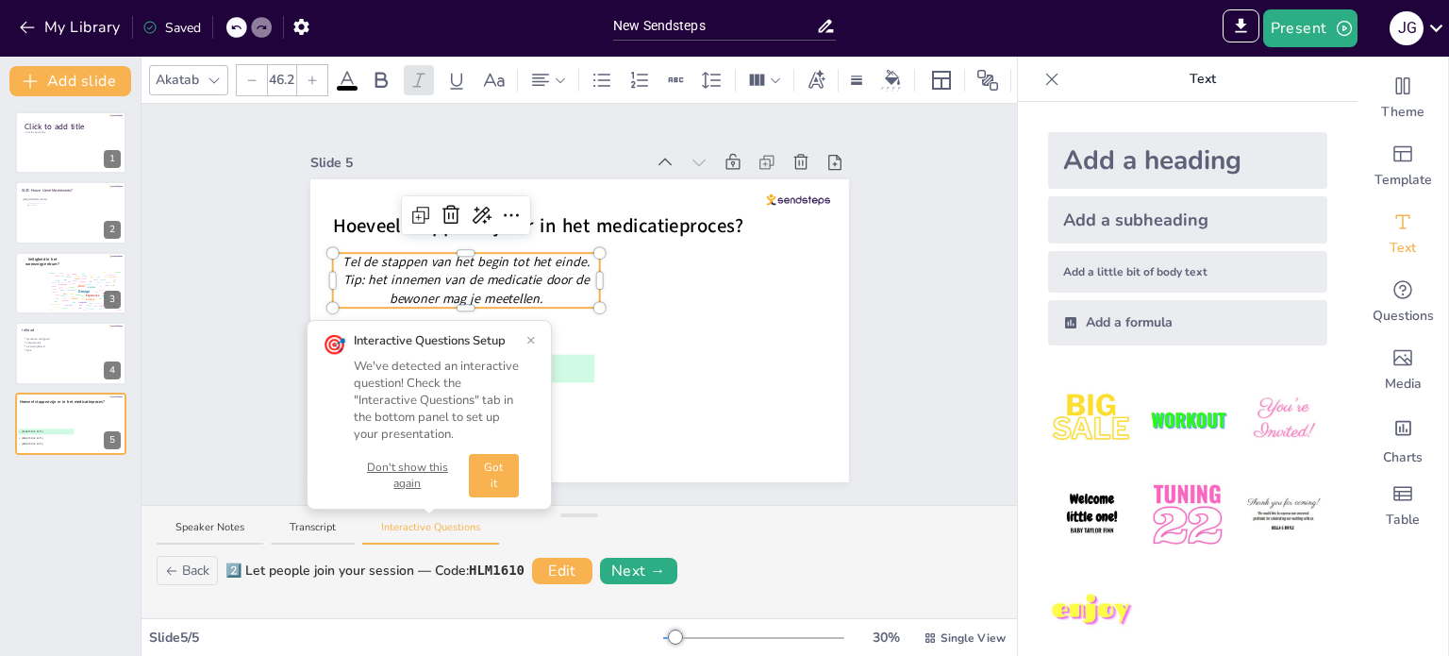
click at [528, 339] on button "×" at bounding box center [530, 339] width 9 height 15
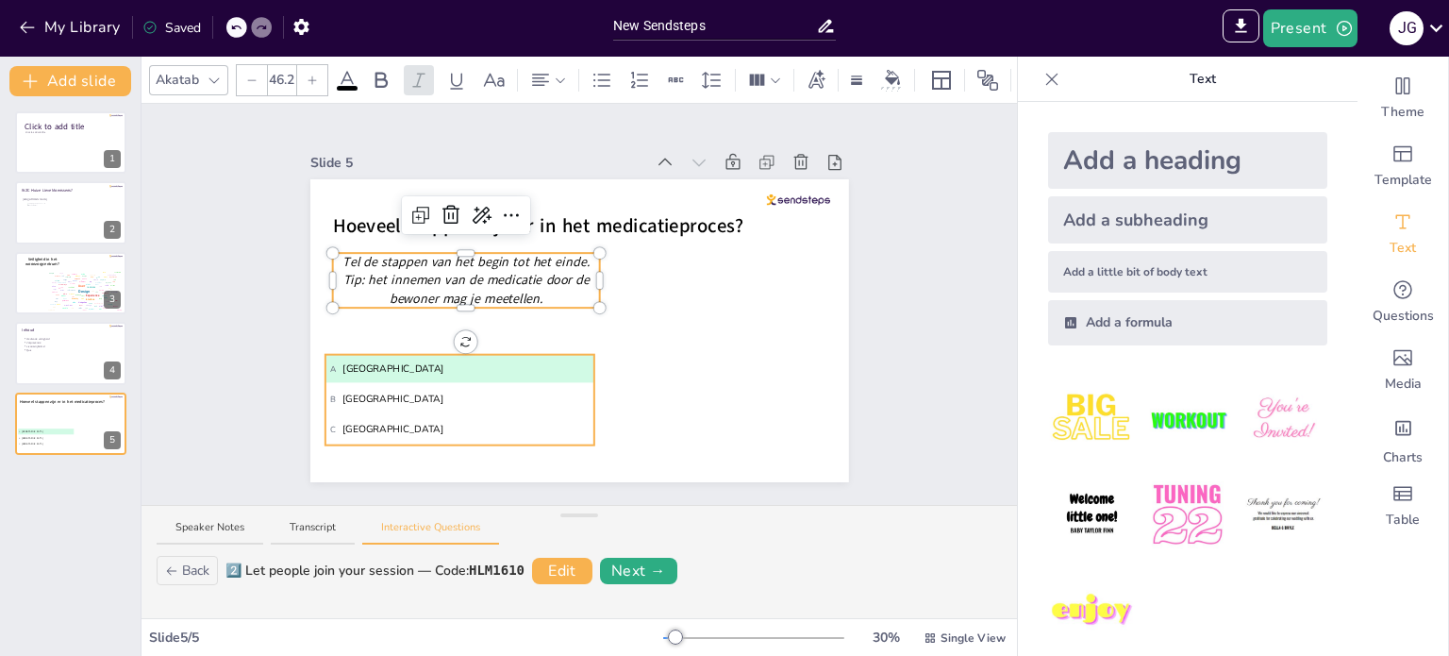
click at [520, 385] on li "B Rotterdam" at bounding box center [459, 399] width 269 height 28
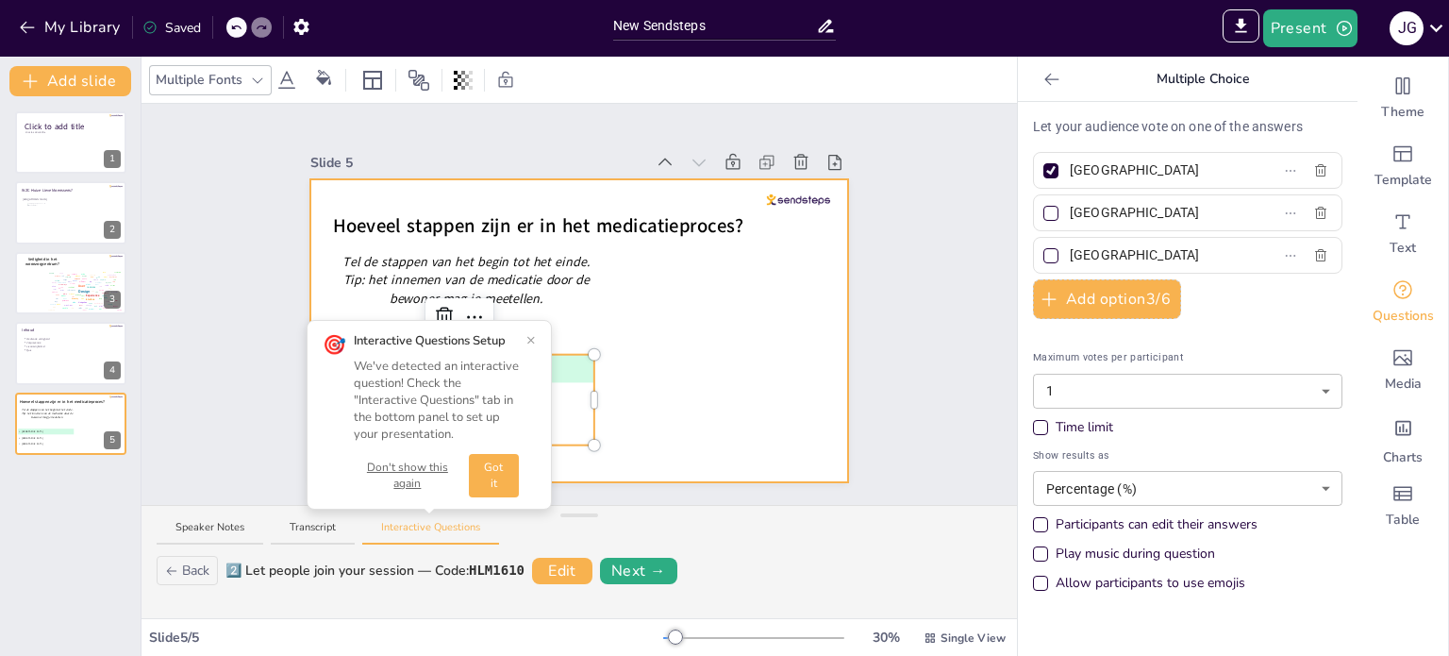
click at [653, 339] on div at bounding box center [579, 330] width 539 height 303
click at [528, 340] on button "×" at bounding box center [530, 339] width 9 height 15
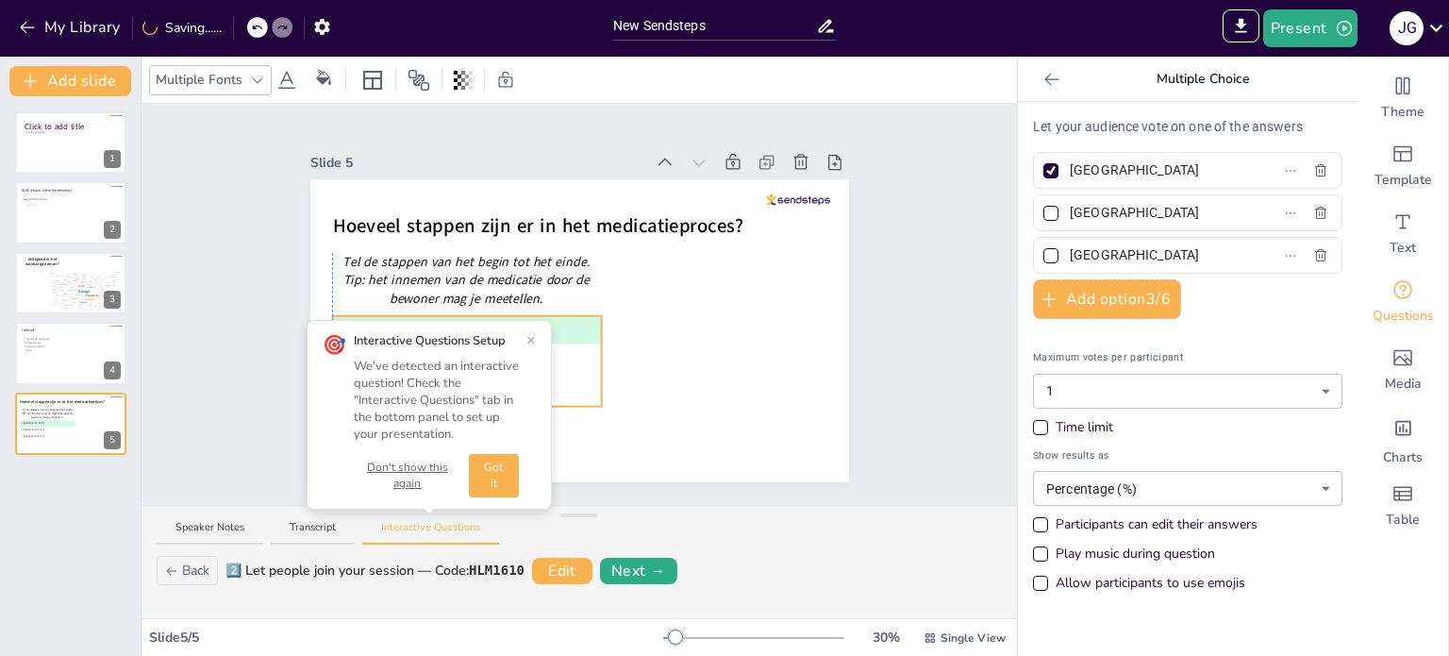
drag, startPoint x: 509, startPoint y: 381, endPoint x: 518, endPoint y: 342, distance: 39.8
click at [518, 342] on div "Slide 1 Click to add title Click to add subtitle Slide 2 WZC Huize Lieve Moenss…" at bounding box center [580, 304] width 876 height 401
click at [1043, 248] on div at bounding box center [1050, 255] width 15 height 15
click at [1070, 248] on input "The Hague" at bounding box center [1157, 255] width 175 height 27
click at [1043, 163] on div at bounding box center [1050, 170] width 15 height 15
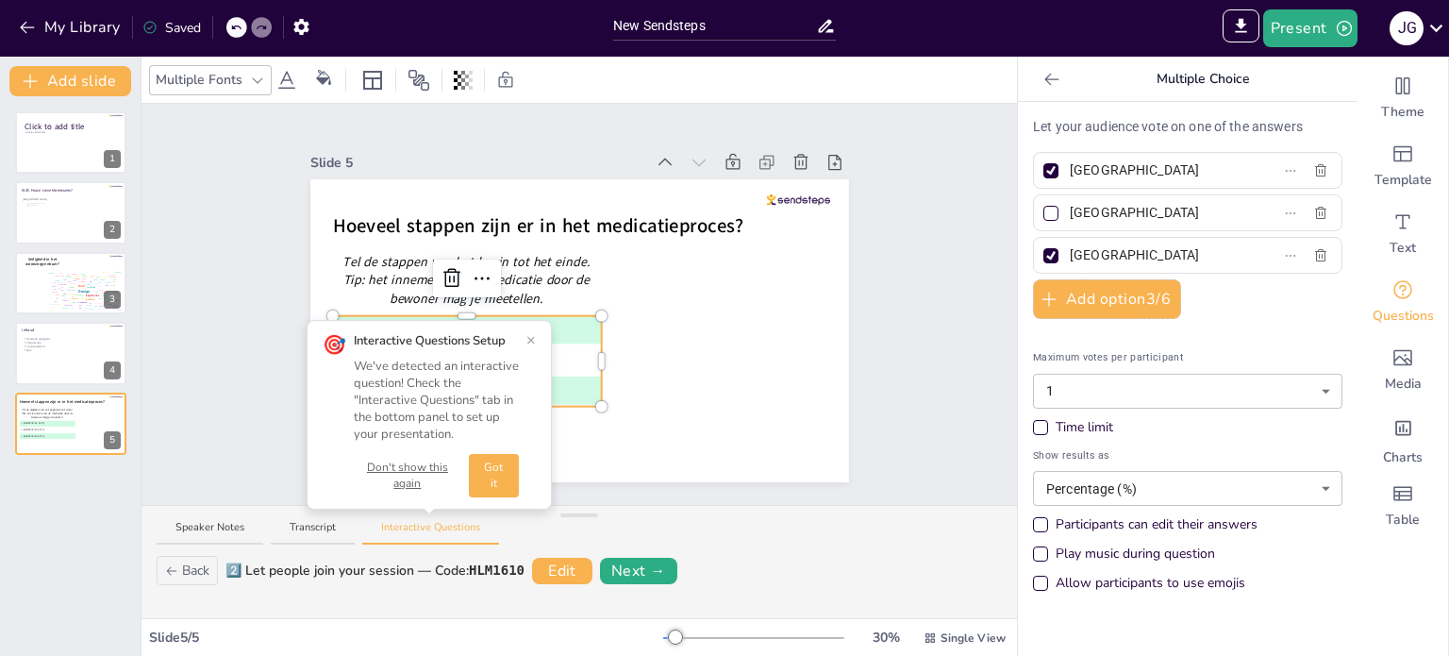
click at [1070, 161] on input "Amsterdam" at bounding box center [1157, 170] width 175 height 27
drag, startPoint x: 1133, startPoint y: 168, endPoint x: 1053, endPoint y: 165, distance: 80.2
click at [1062, 165] on span "Amsterdam" at bounding box center [1149, 170] width 175 height 27
type input "3"
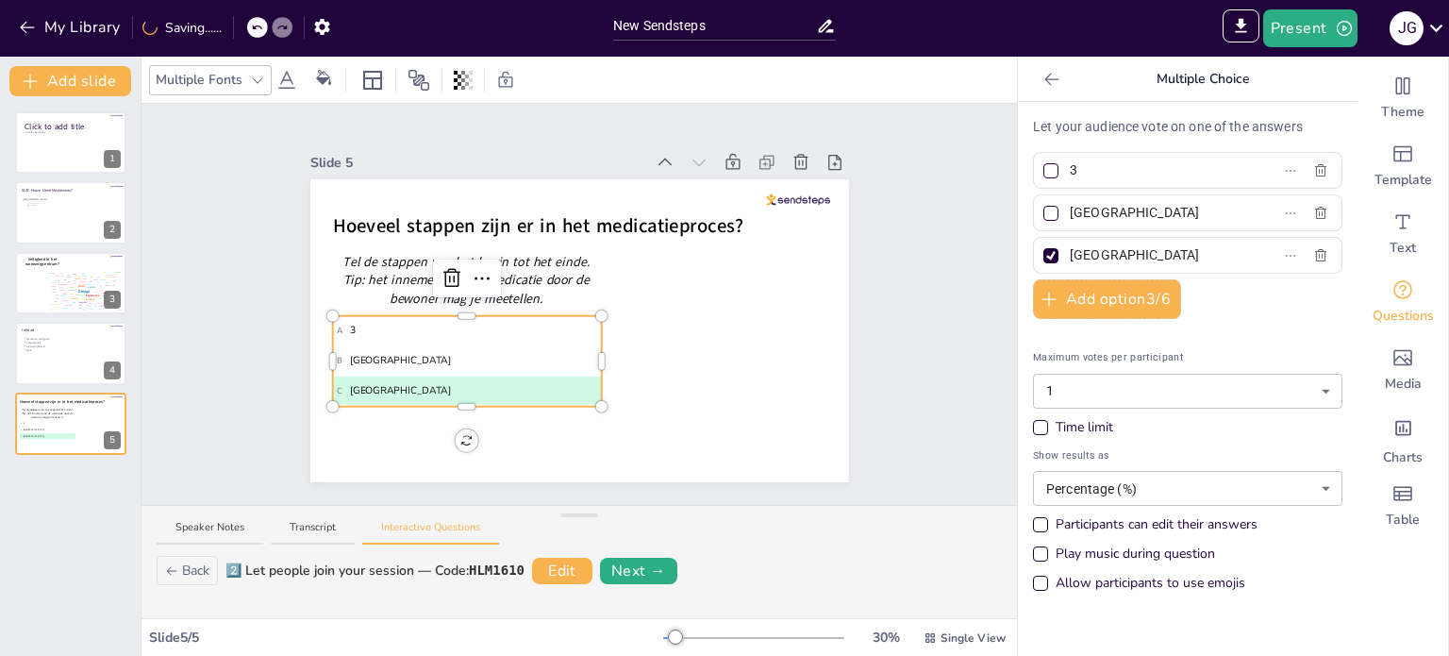
drag, startPoint x: 1135, startPoint y: 207, endPoint x: 1049, endPoint y: 208, distance: 85.9
click at [1062, 208] on span "Rotterdam" at bounding box center [1149, 212] width 175 height 27
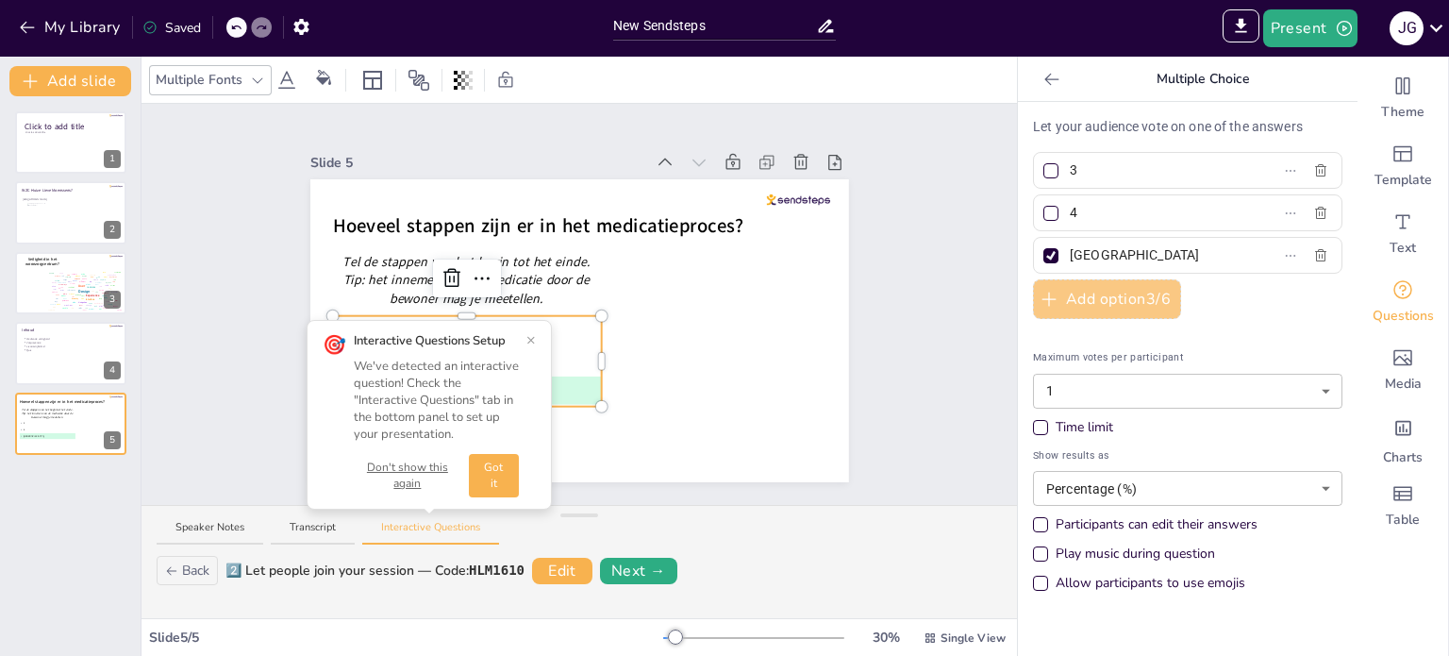
type input "4"
click at [1064, 292] on button "Add option 3 / 6" at bounding box center [1107, 299] width 148 height 40
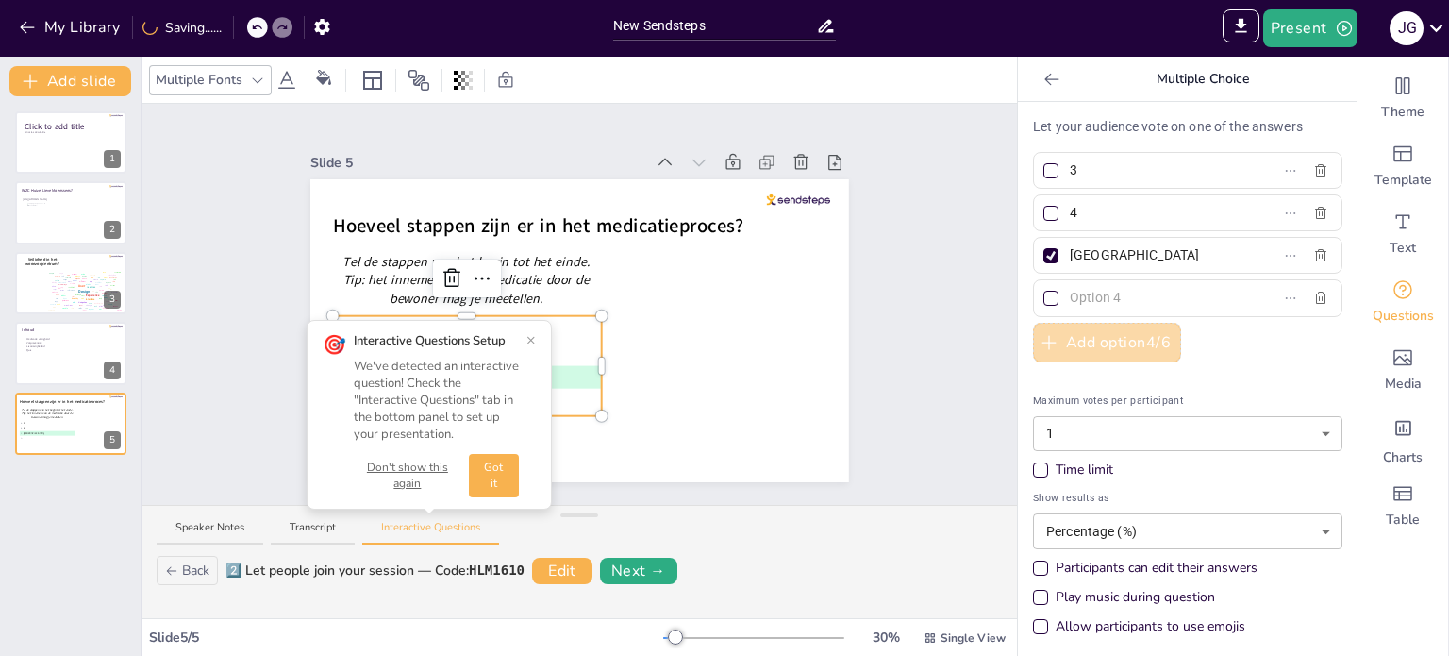
click at [1091, 339] on button "Add option 4 / 6" at bounding box center [1107, 343] width 148 height 40
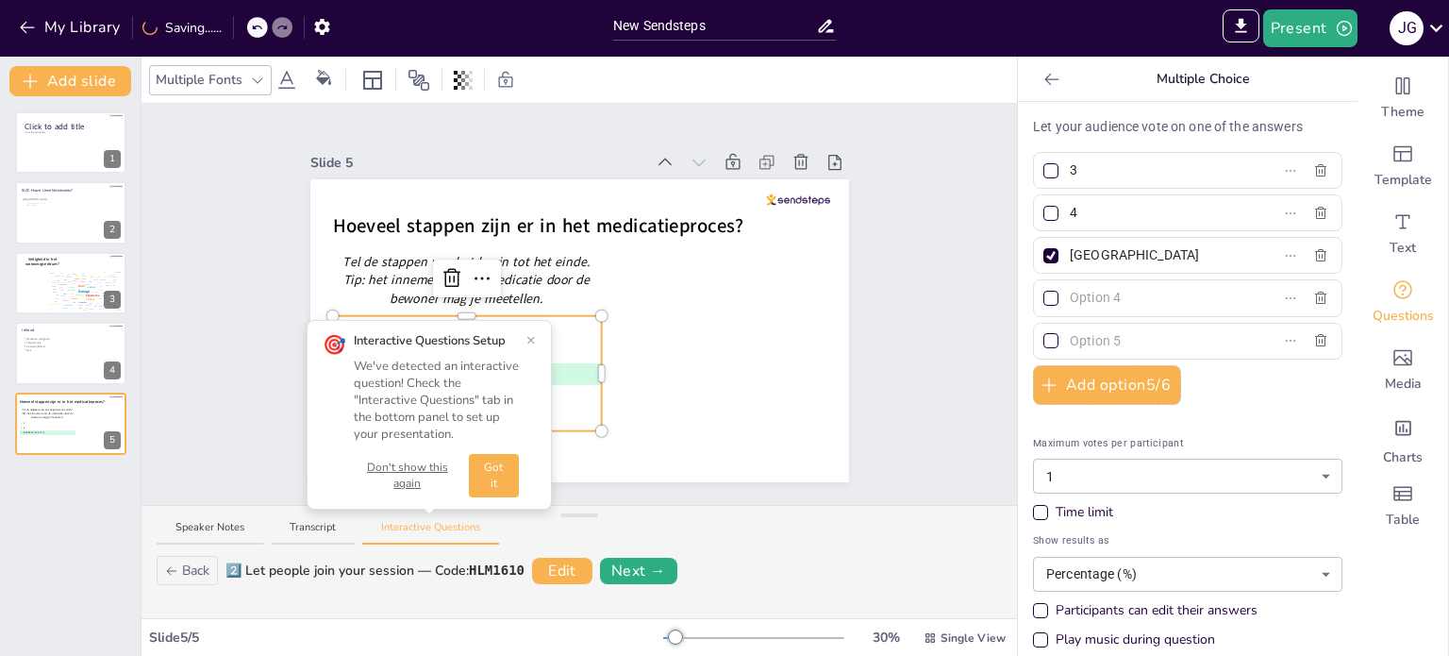
click at [1043, 252] on div at bounding box center [1050, 255] width 15 height 15
click at [1070, 252] on input "The Hague" at bounding box center [1157, 255] width 175 height 27
drag, startPoint x: 1122, startPoint y: 254, endPoint x: 1053, endPoint y: 252, distance: 68.9
click at [1062, 252] on span "The Hague" at bounding box center [1149, 255] width 175 height 27
type input "5"
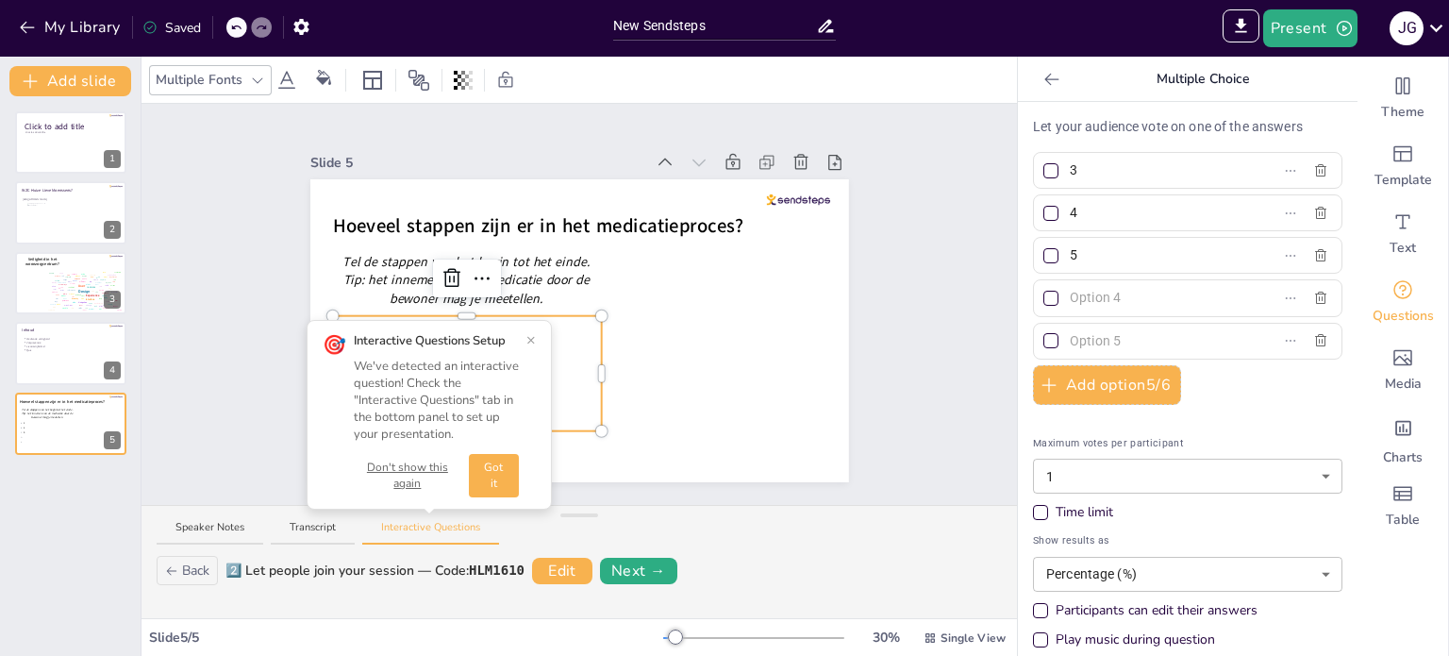
click at [1070, 298] on input "text" at bounding box center [1157, 297] width 175 height 27
type input "6"
click at [1081, 342] on input "text" at bounding box center [1157, 340] width 175 height 27
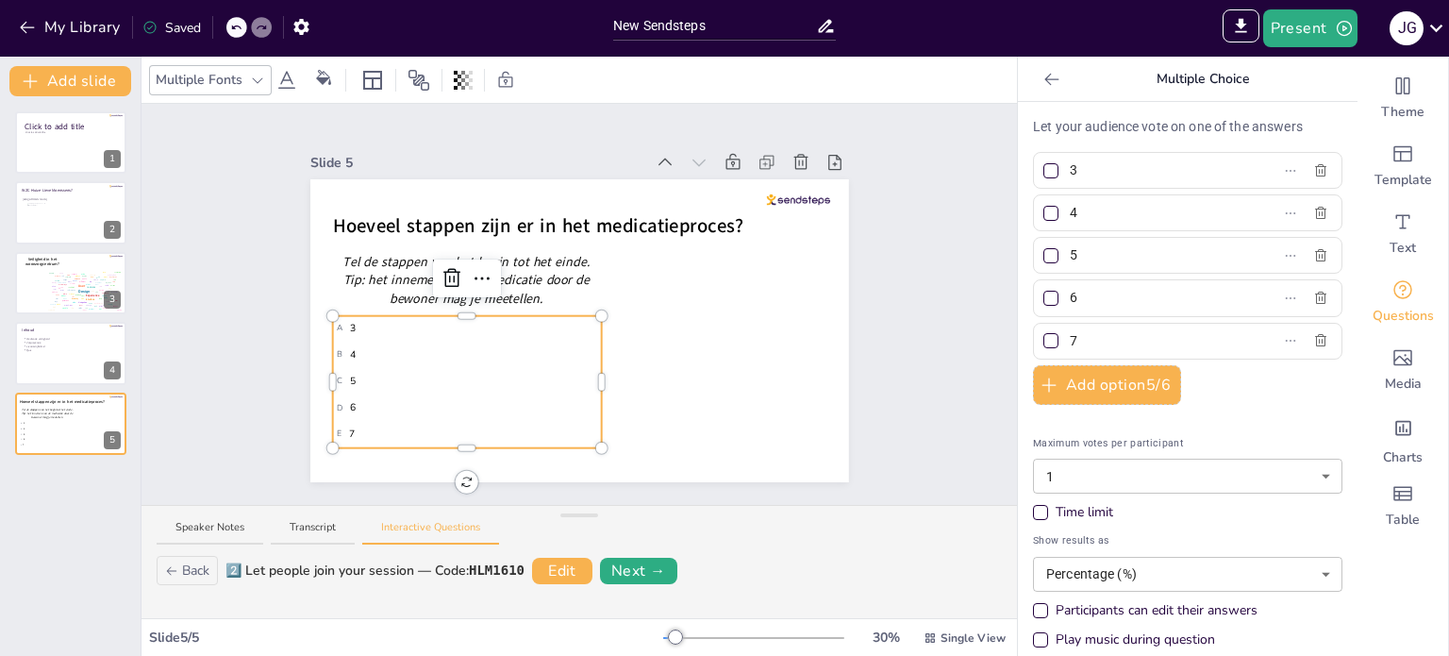
type input "7"
click at [1046, 294] on div at bounding box center [1050, 297] width 9 height 9
click at [1070, 294] on input "6" at bounding box center [1157, 297] width 175 height 27
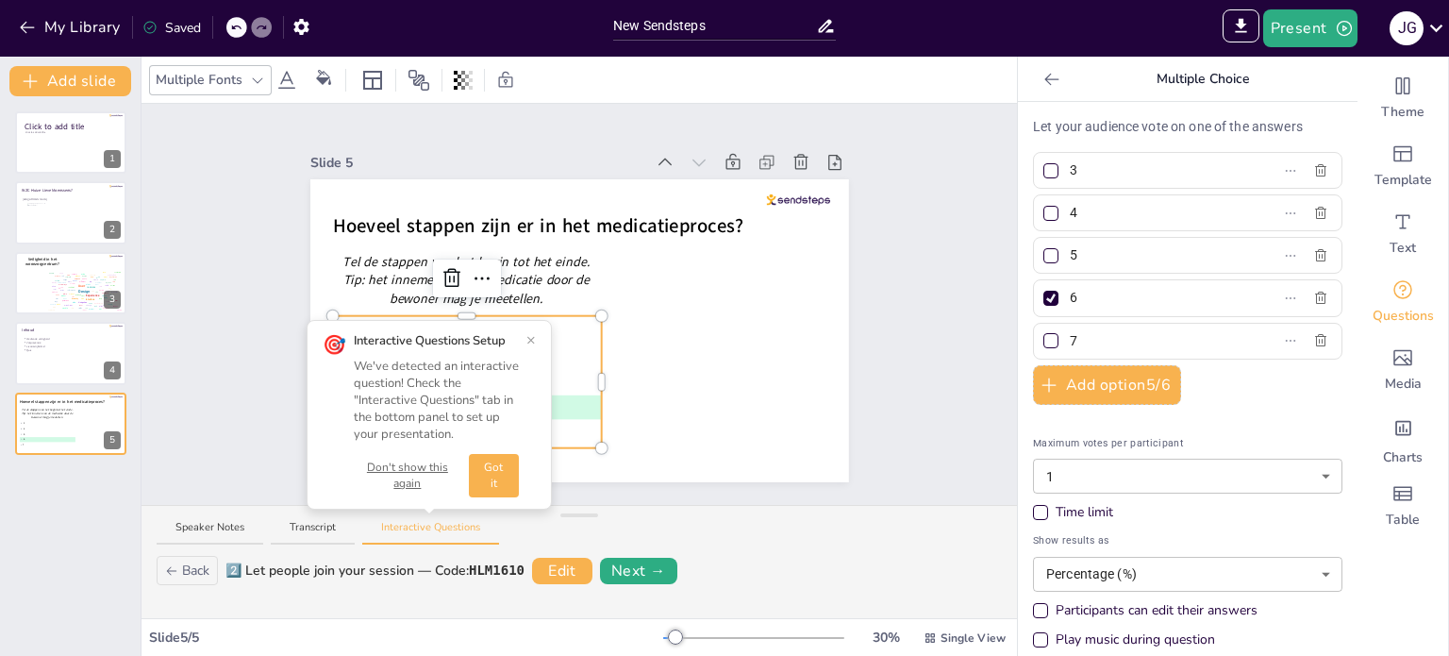
click at [47, 539] on div "Click to add title Click to add subtitle 1 WZC Huize Lieve Moenssens? https://y…" at bounding box center [70, 375] width 141 height 559
click at [77, 82] on button "Add slide" at bounding box center [70, 81] width 122 height 30
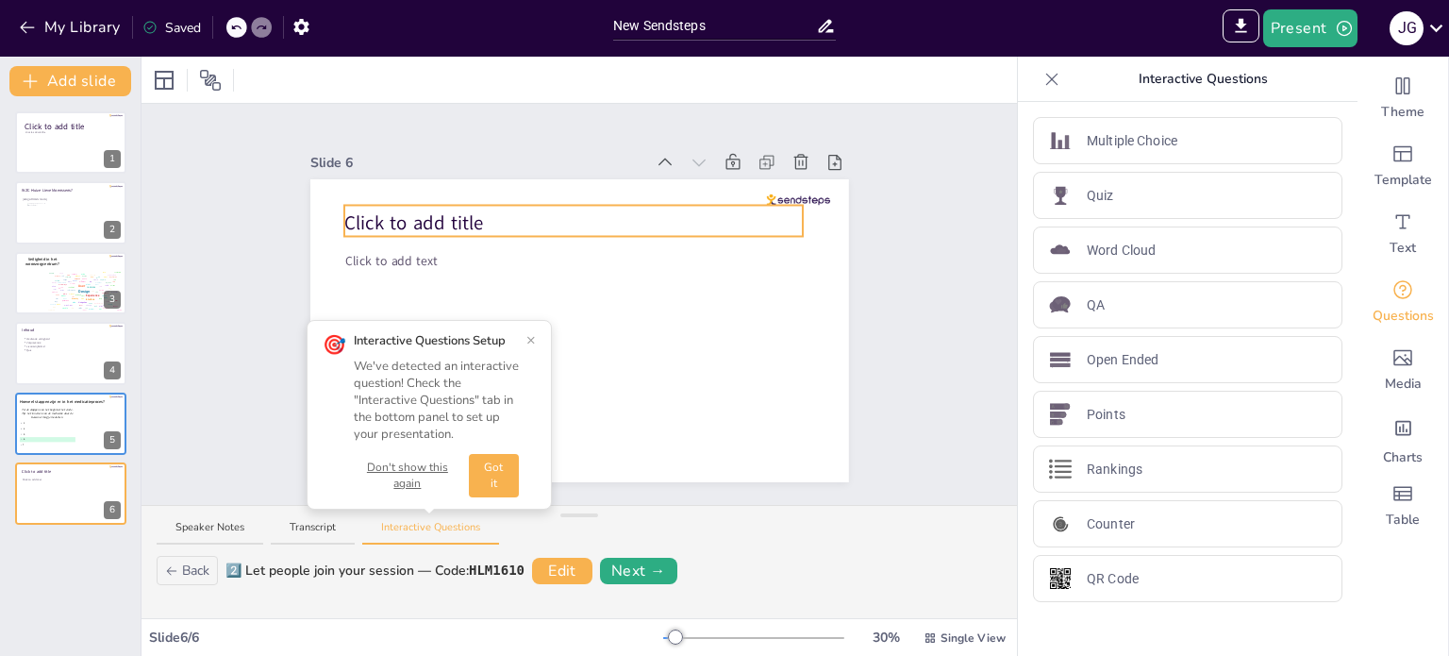
click at [403, 220] on span "Click to add title" at bounding box center [414, 223] width 140 height 26
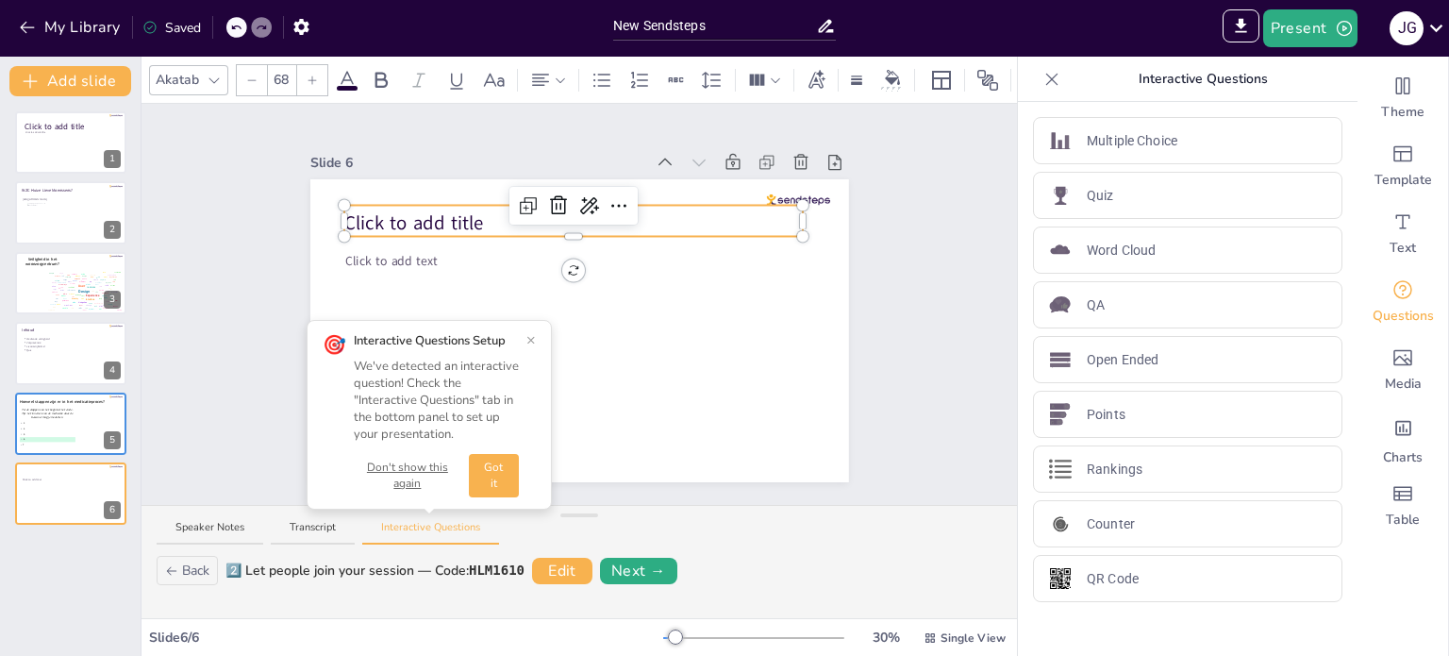
click at [403, 220] on span "Click to add title" at bounding box center [414, 223] width 140 height 26
click at [475, 213] on p "Click to add title" at bounding box center [573, 222] width 459 height 26
drag, startPoint x: 475, startPoint y: 213, endPoint x: 334, endPoint y: 203, distance: 141.0
click at [334, 203] on div "Click to add text Click to add title" at bounding box center [579, 330] width 539 height 303
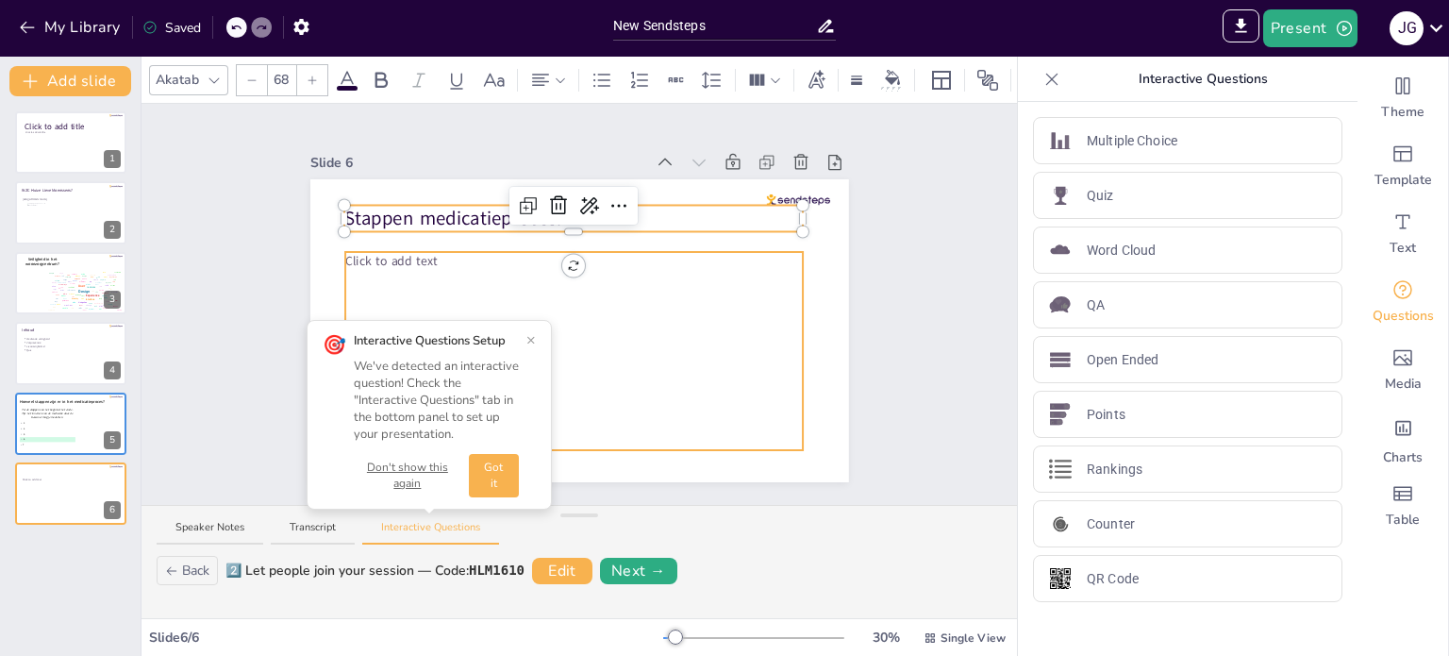
click at [387, 248] on div "Click to add text Stappen medicatieproces:" at bounding box center [579, 330] width 539 height 303
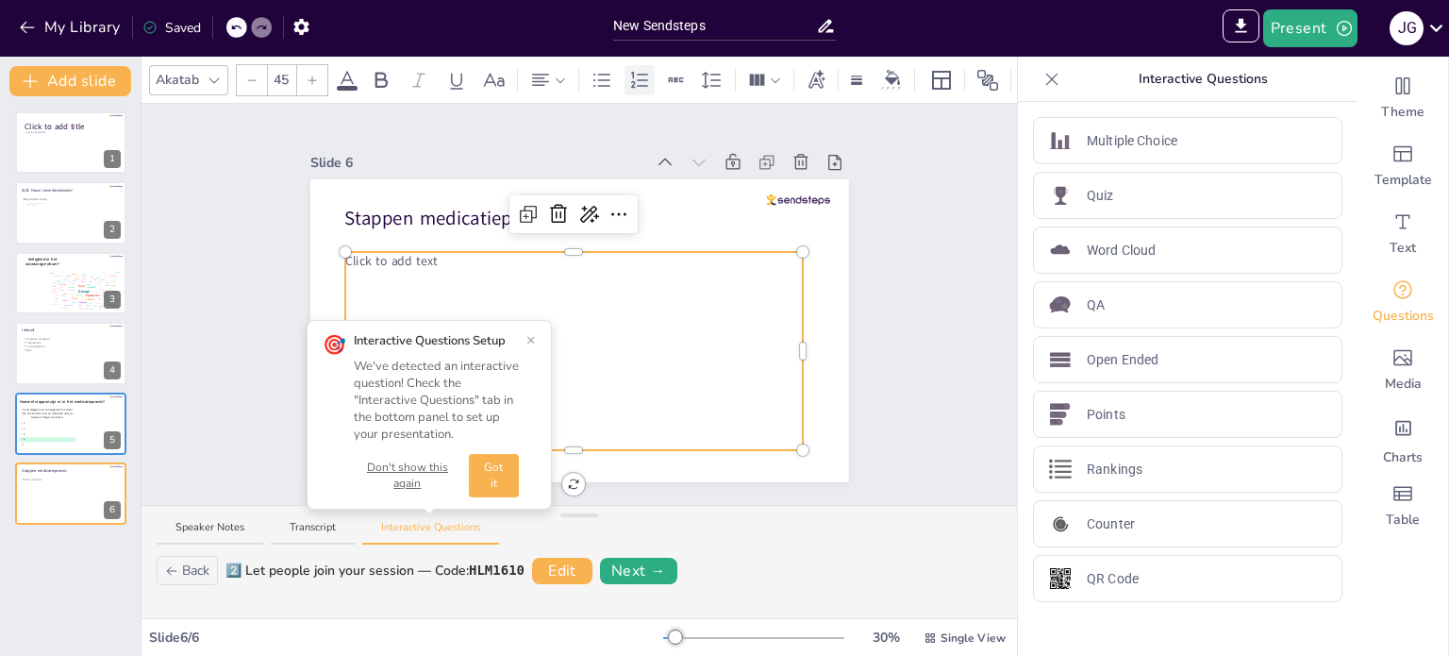
click at [643, 71] on icon at bounding box center [639, 80] width 23 height 23
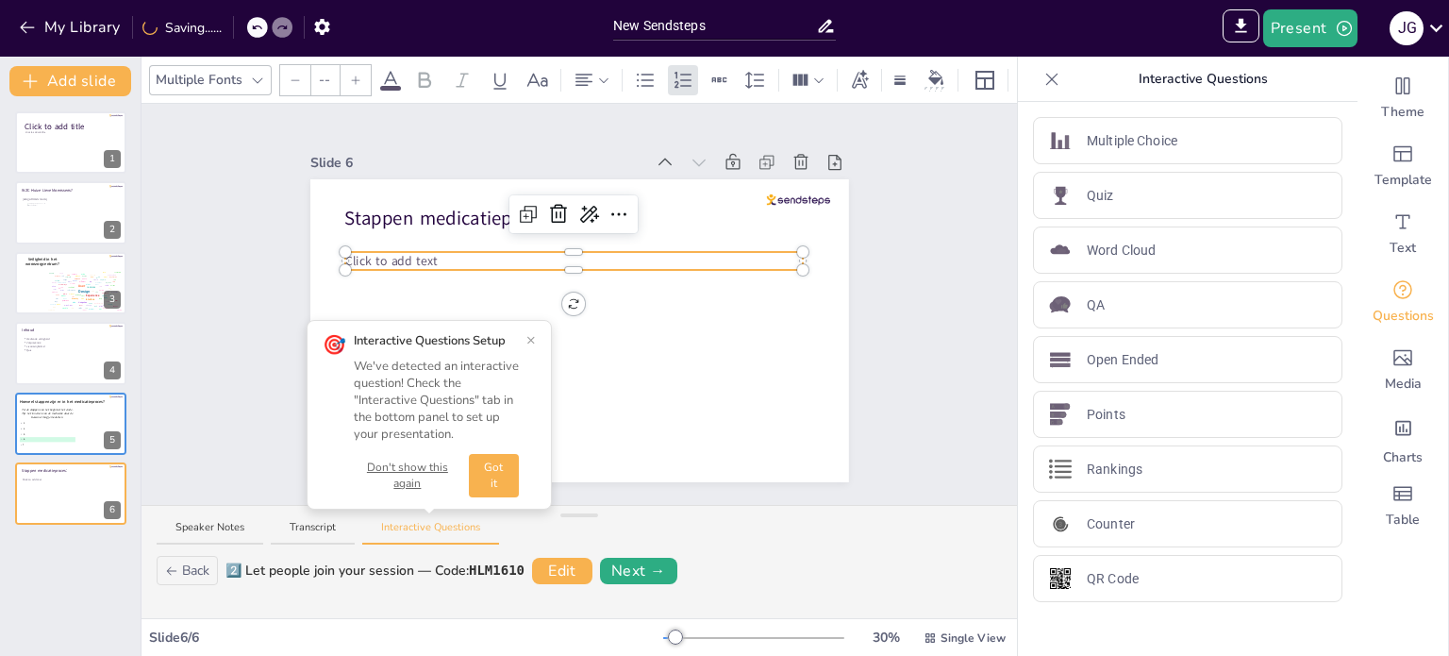
click at [385, 262] on div at bounding box center [574, 266] width 458 height 8
click at [428, 252] on p "Click to add text" at bounding box center [574, 261] width 458 height 18
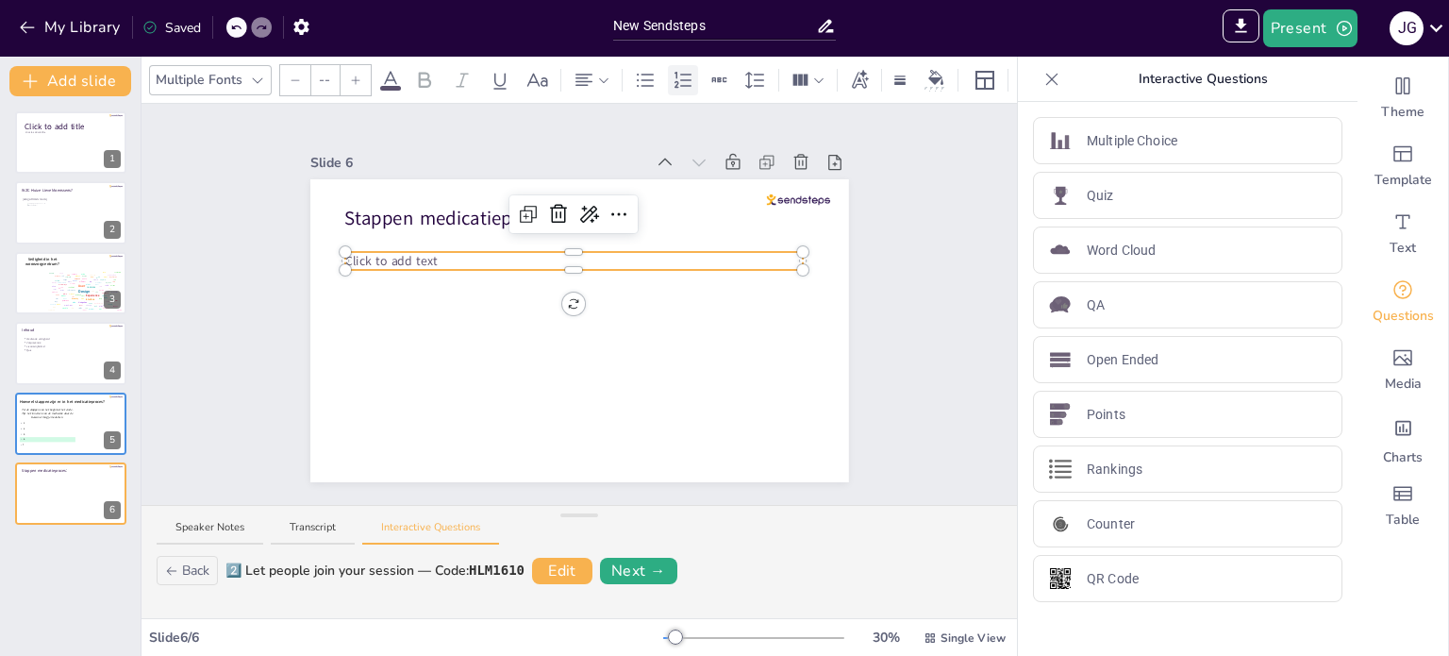
type input "45"
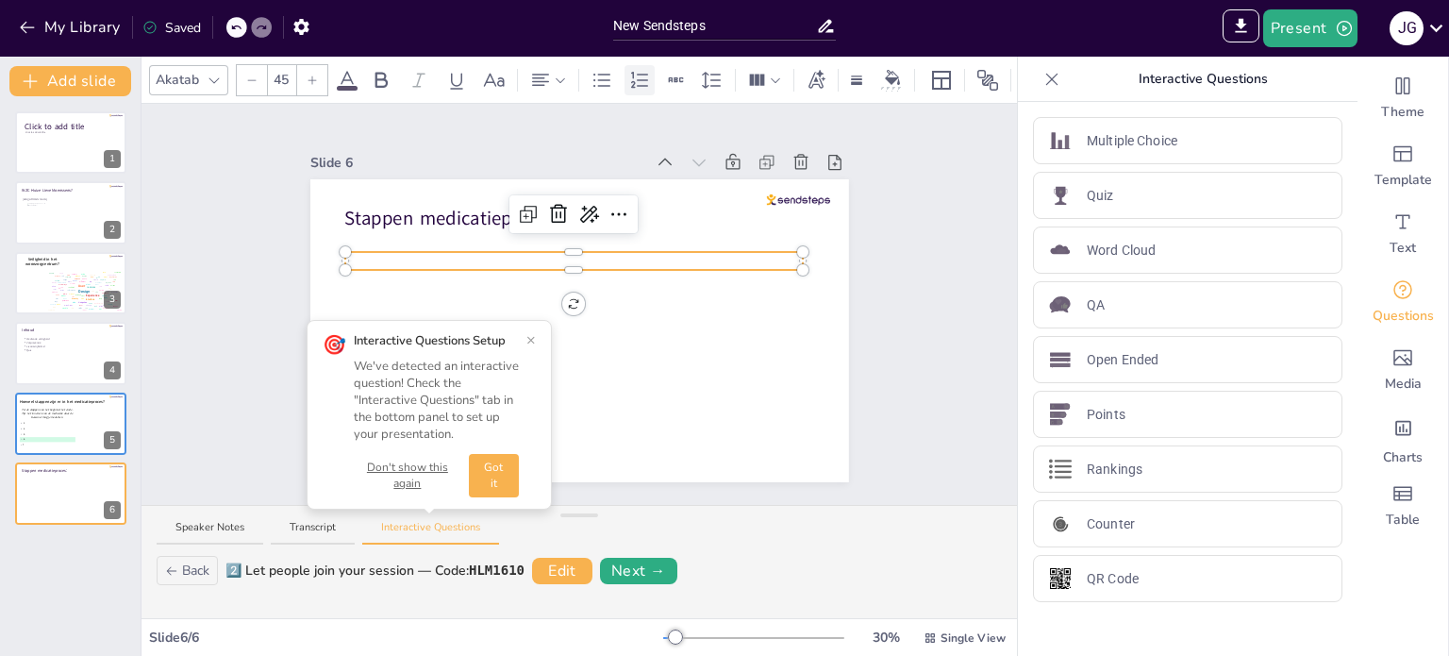
click at [642, 71] on icon at bounding box center [639, 80] width 23 height 23
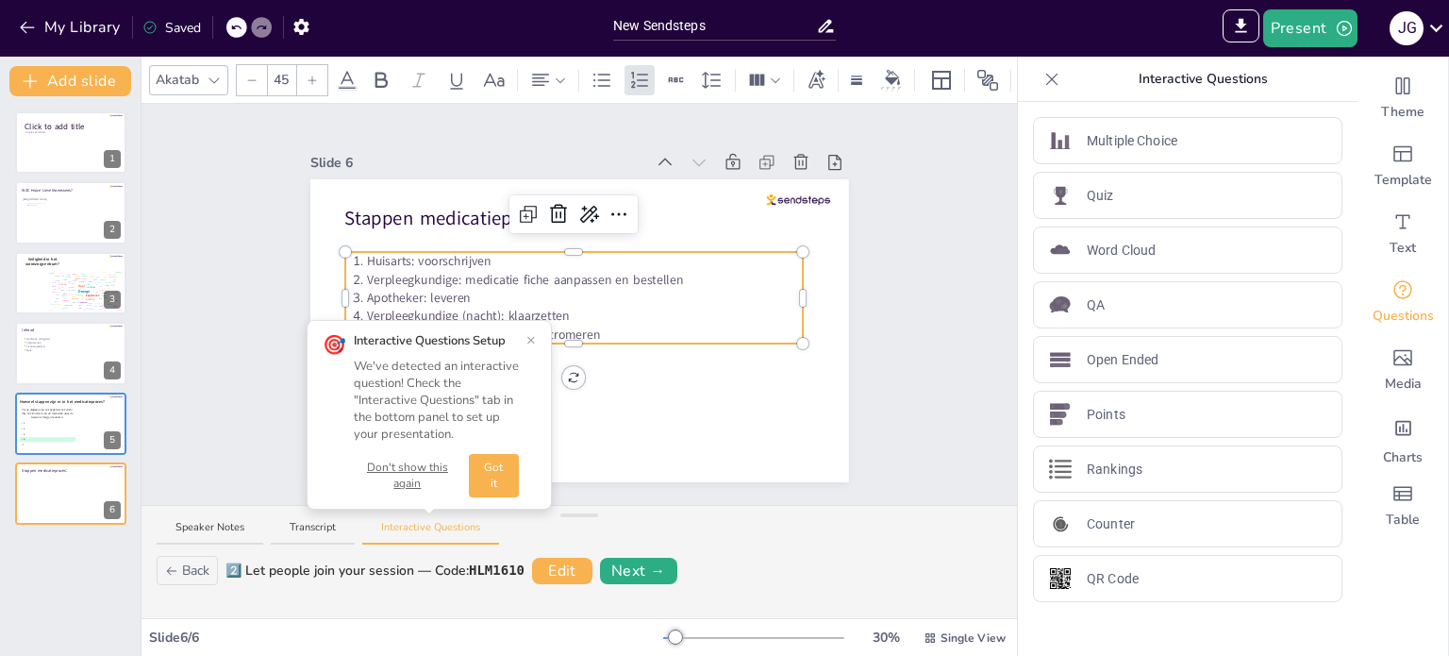
click at [531, 339] on button "×" at bounding box center [530, 339] width 9 height 15
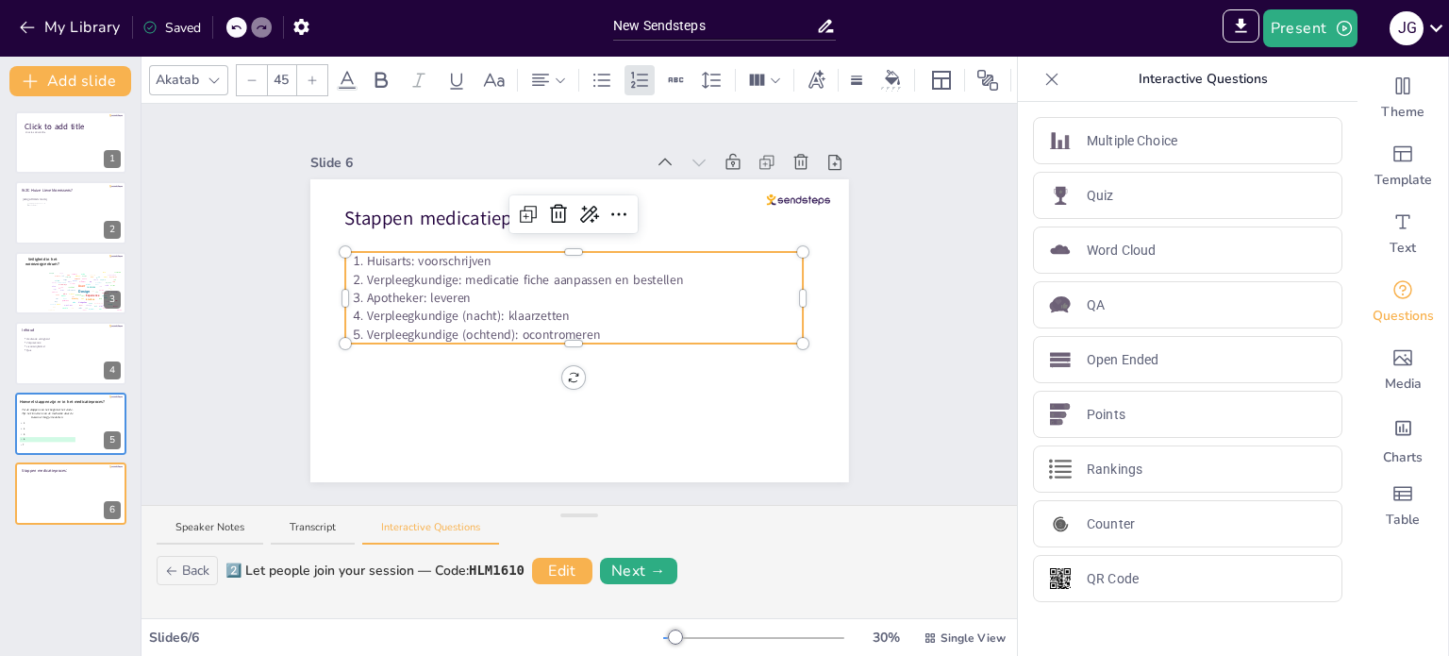
click at [592, 336] on div at bounding box center [574, 340] width 458 height 8
click at [592, 325] on p "Verpleegkundige (ochtend): ocontromeren" at bounding box center [584, 334] width 437 height 18
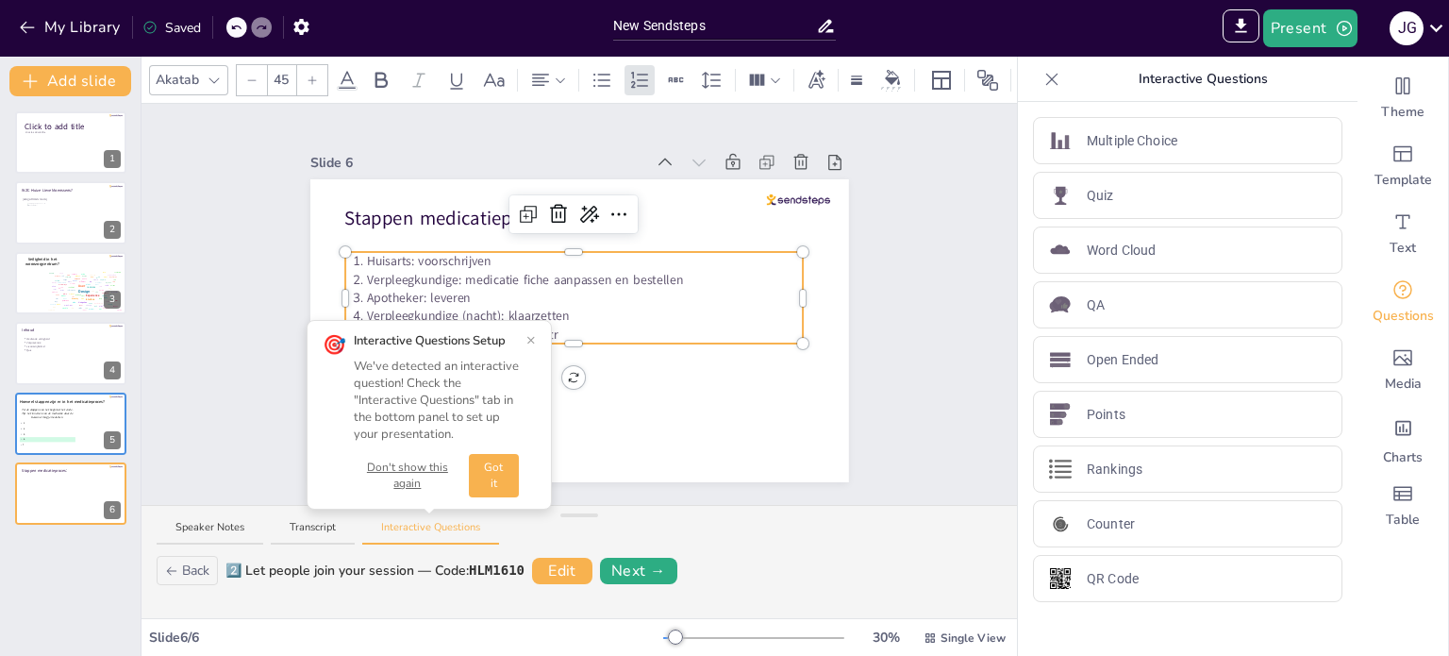
click at [399, 465] on button "Don't show this again" at bounding box center [408, 475] width 108 height 32
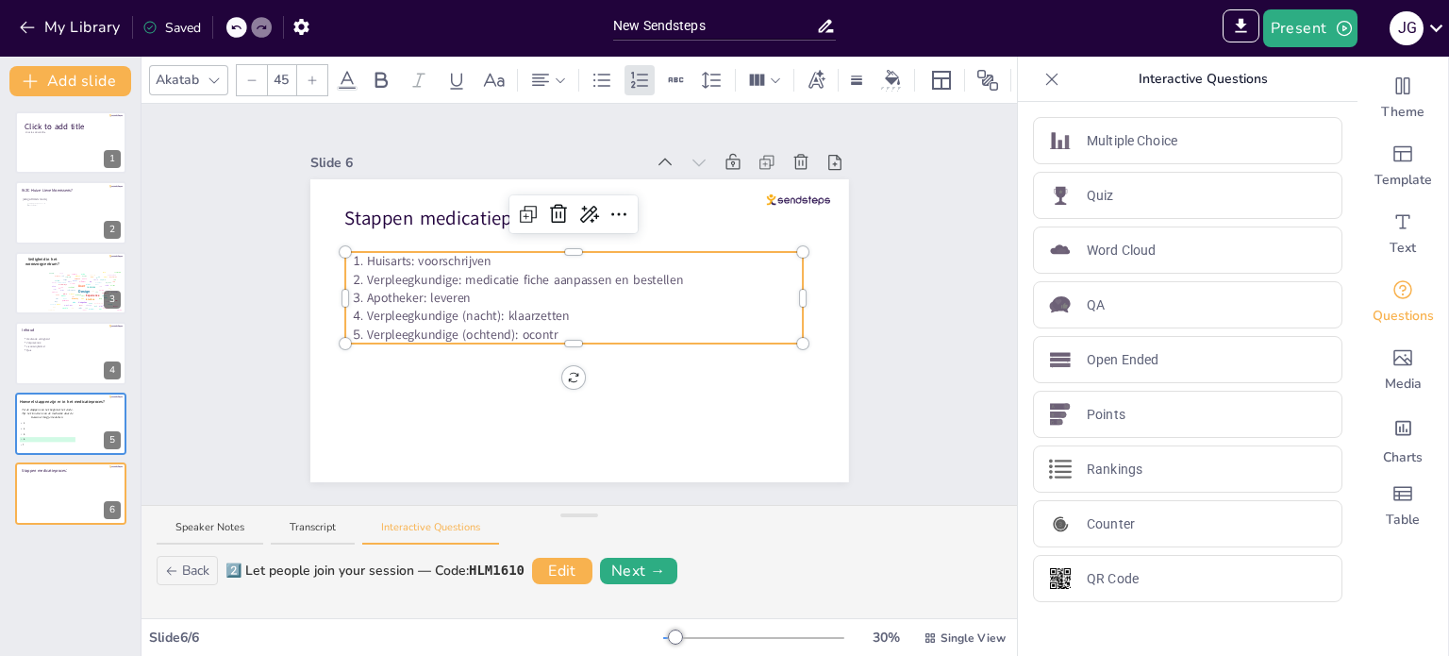
click at [556, 325] on p "Verpleegkundige (ochtend): ocontr" at bounding box center [584, 334] width 437 height 18
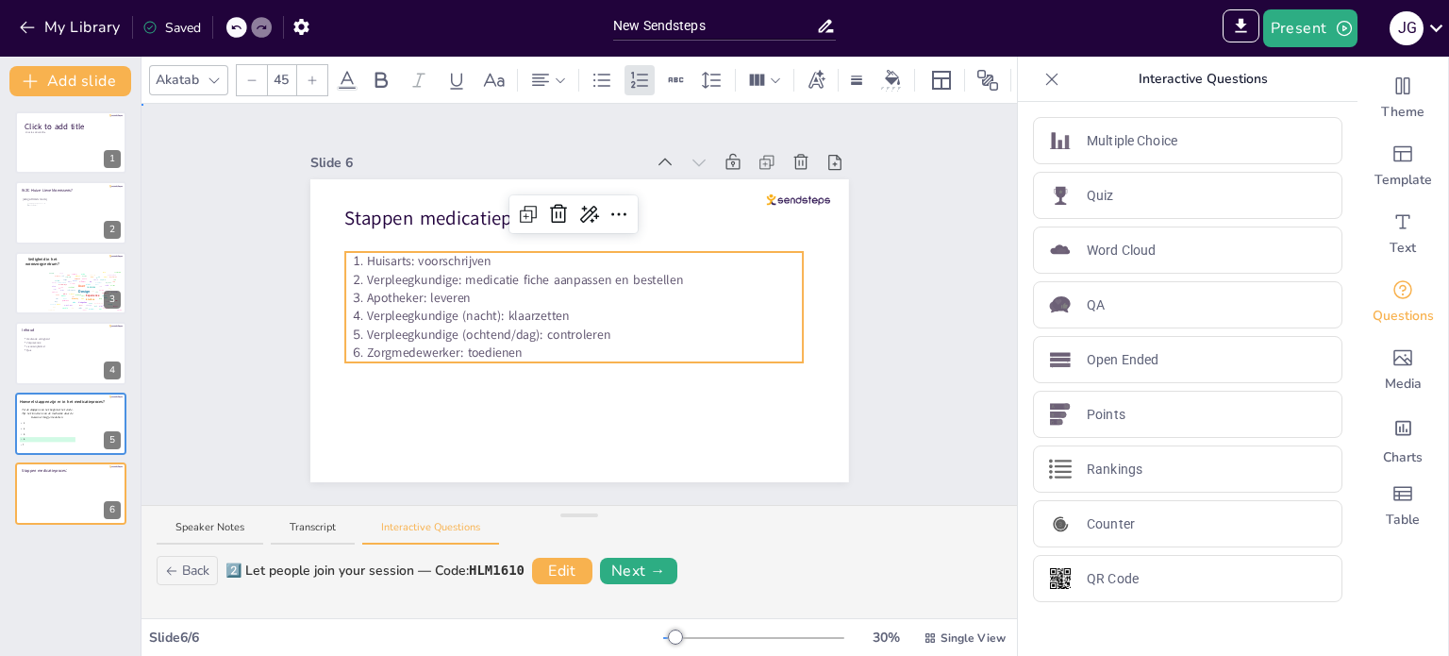
click at [903, 362] on div "Slide 1 Click to add title Click to add subtitle Slide 2 WZC Huize Lieve Moenss…" at bounding box center [580, 304] width 876 height 401
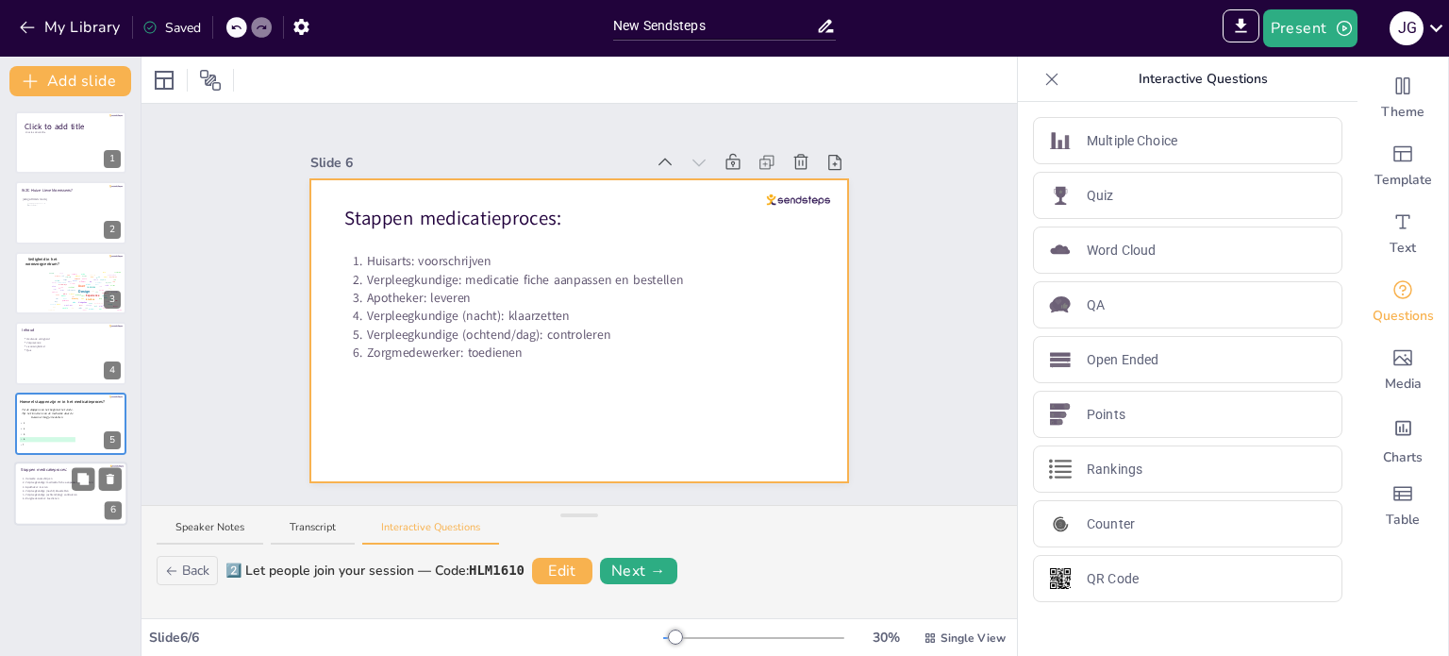
click at [59, 512] on div at bounding box center [70, 493] width 113 height 64
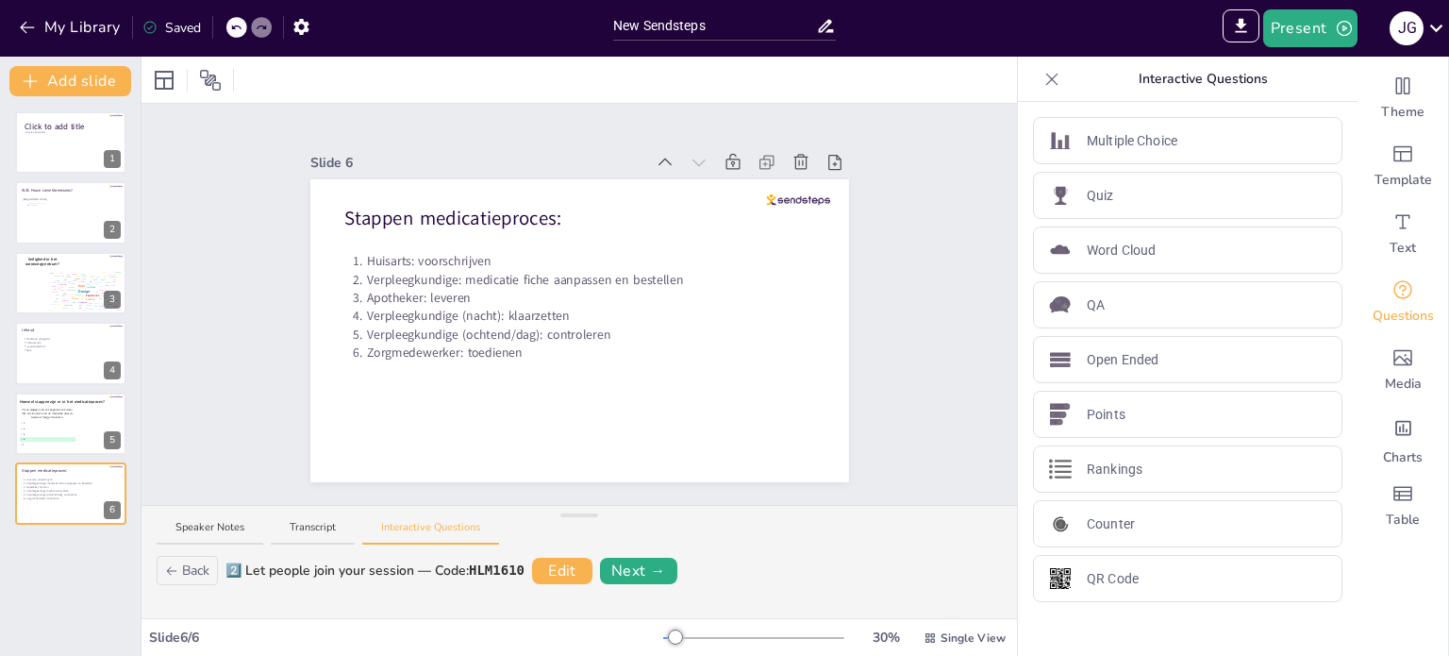
click at [53, 585] on div "Click to add title Click to add subtitle 1 WZC Huize Lieve Moenssens? https://y…" at bounding box center [70, 375] width 141 height 559
click at [1295, 21] on button "Present" at bounding box center [1310, 28] width 94 height 38
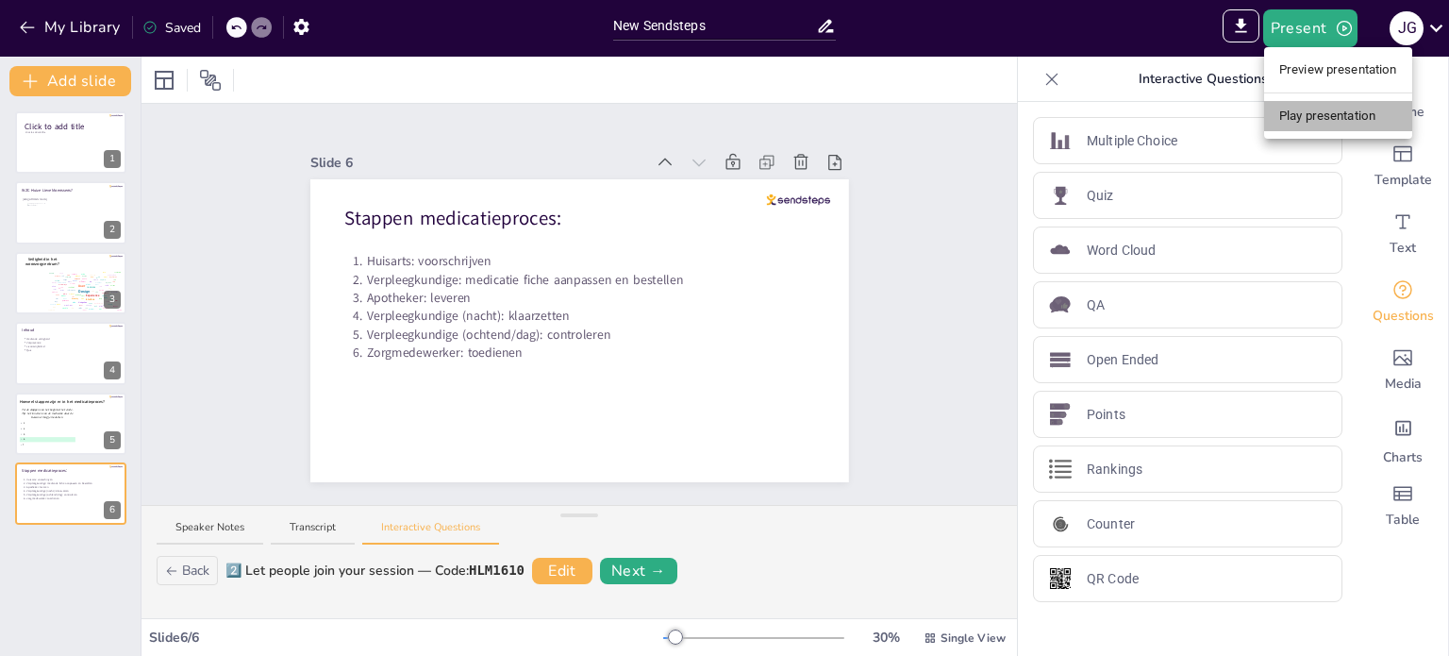
click at [1313, 118] on li "Play presentation" at bounding box center [1338, 116] width 148 height 30
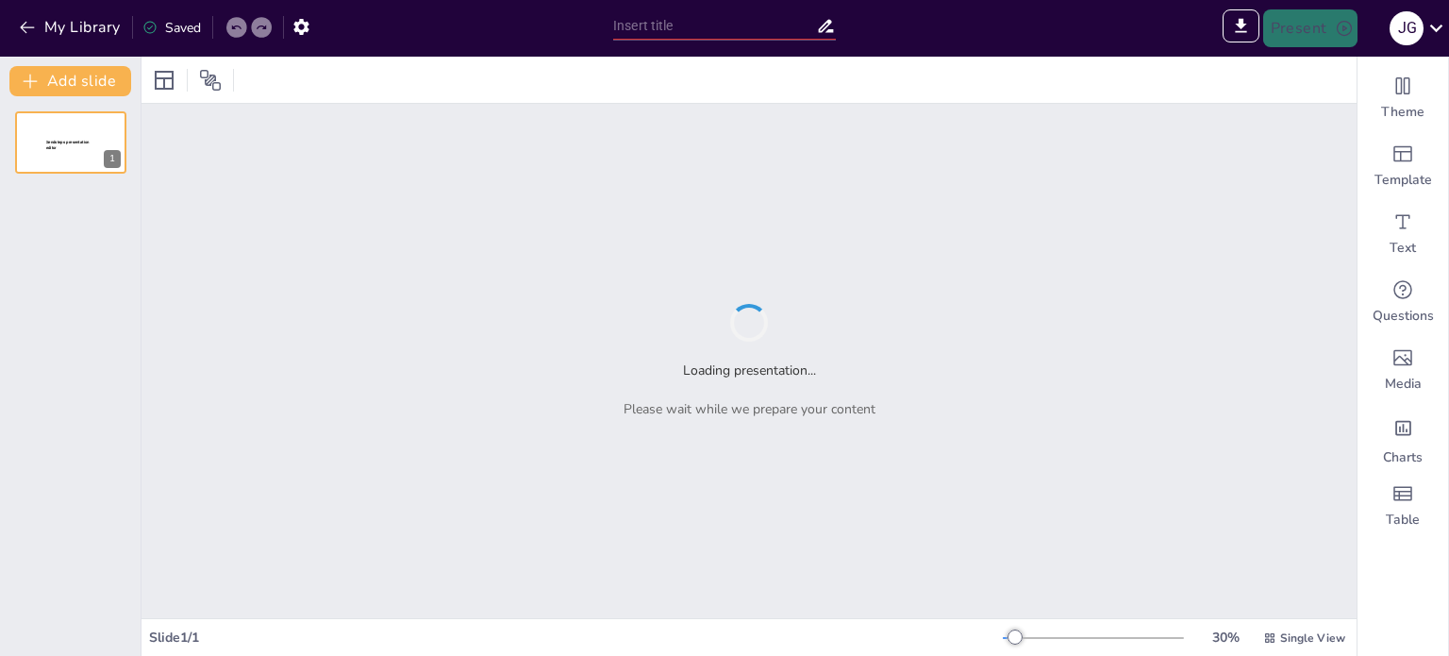
type input "Sendsteps presentation"
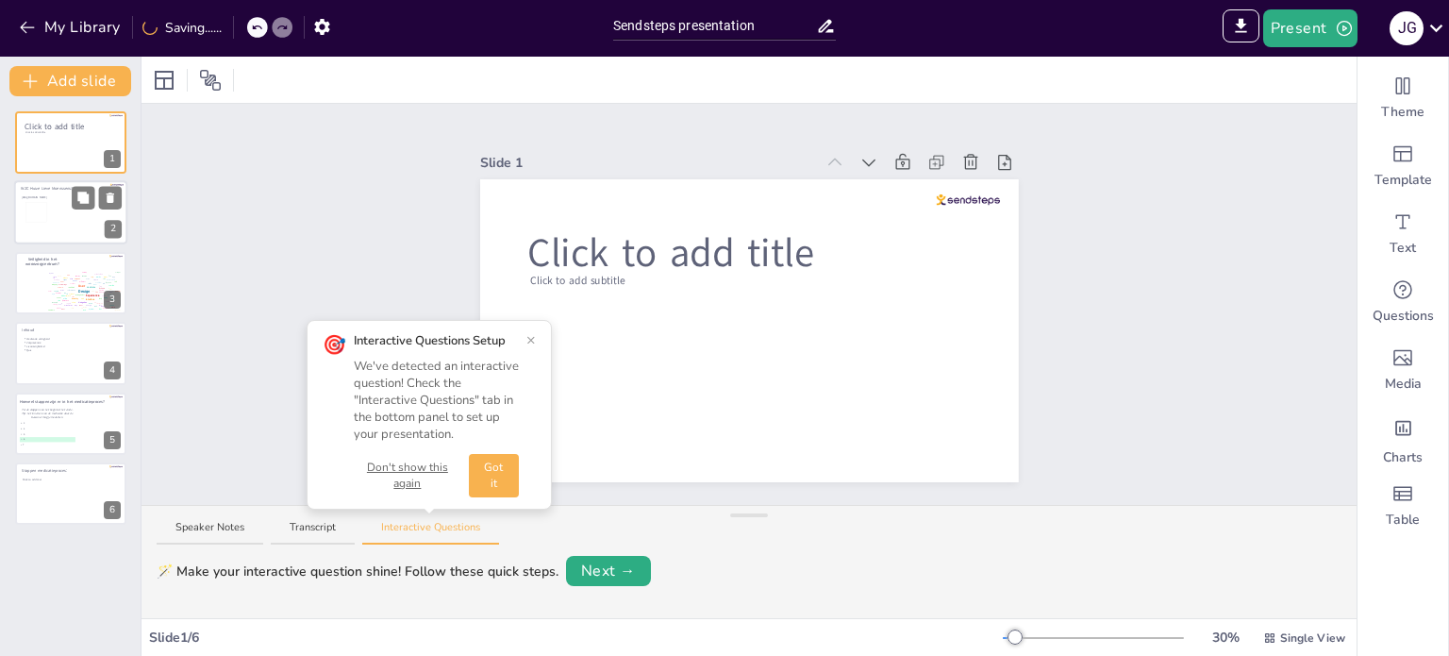
click at [60, 205] on div at bounding box center [70, 213] width 113 height 64
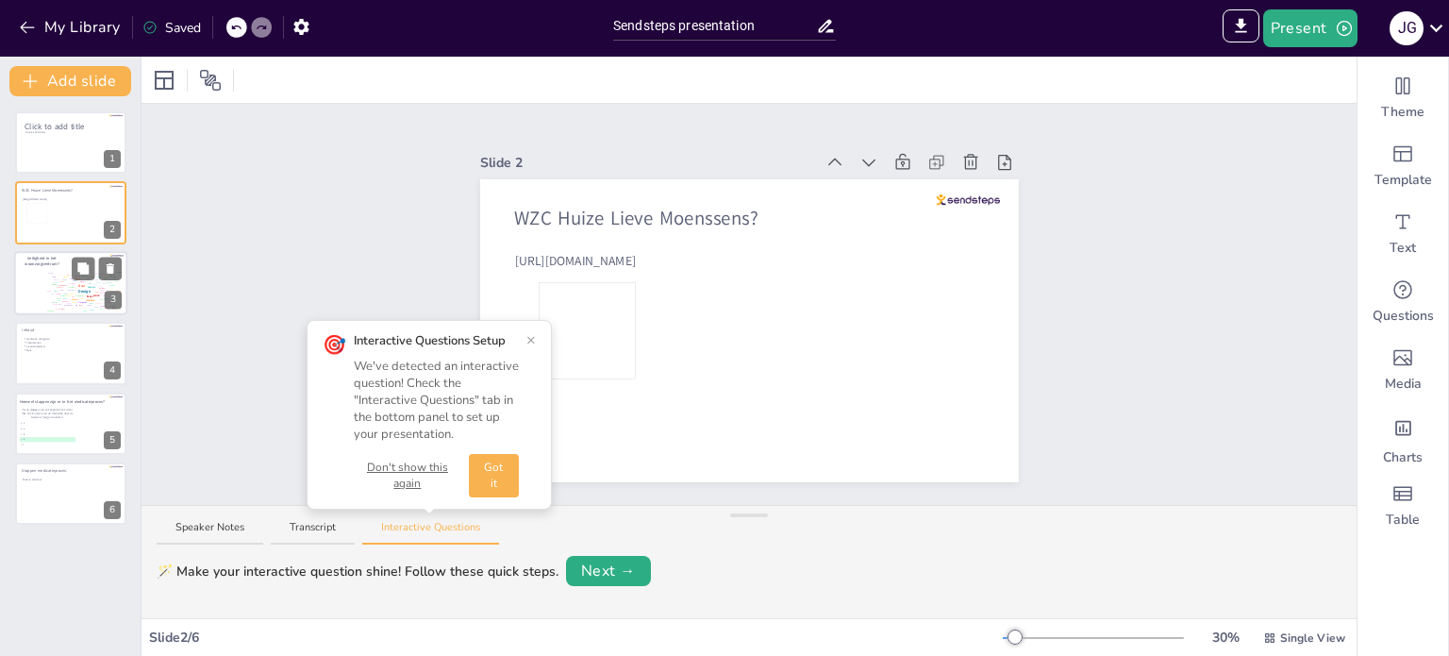
click at [61, 268] on div "Design User Experience Interface Features Navigation Usability Test Process Inf…" at bounding box center [83, 290] width 80 height 45
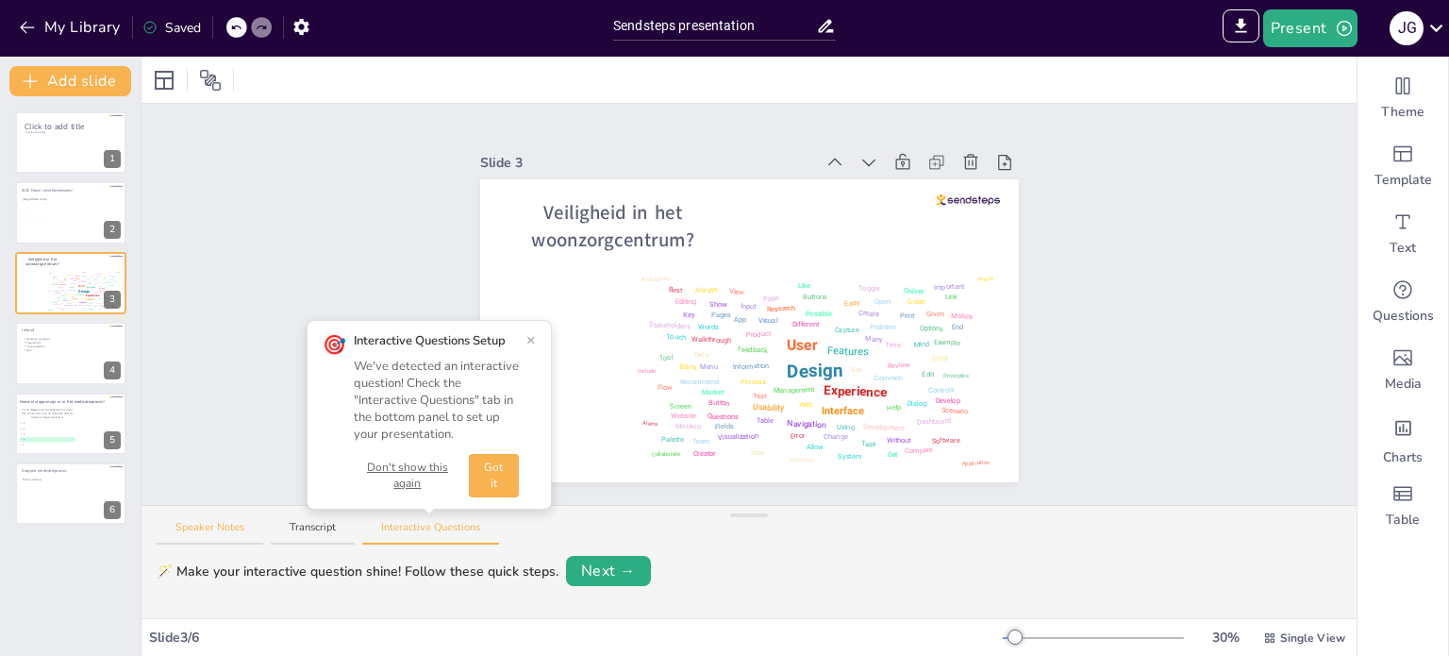
click at [208, 530] on button "Speaker Notes" at bounding box center [210, 532] width 107 height 25
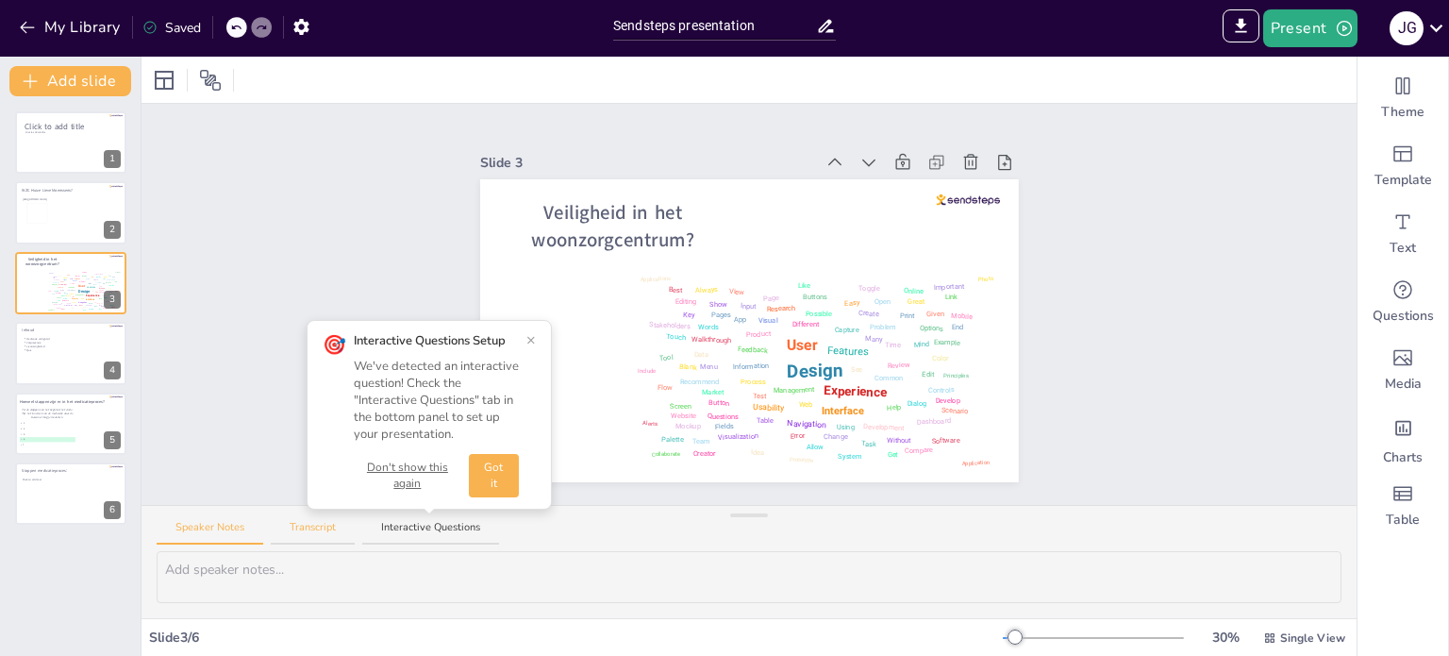
click at [306, 531] on button "Transcript" at bounding box center [313, 532] width 84 height 25
click at [42, 150] on div at bounding box center [70, 142] width 113 height 64
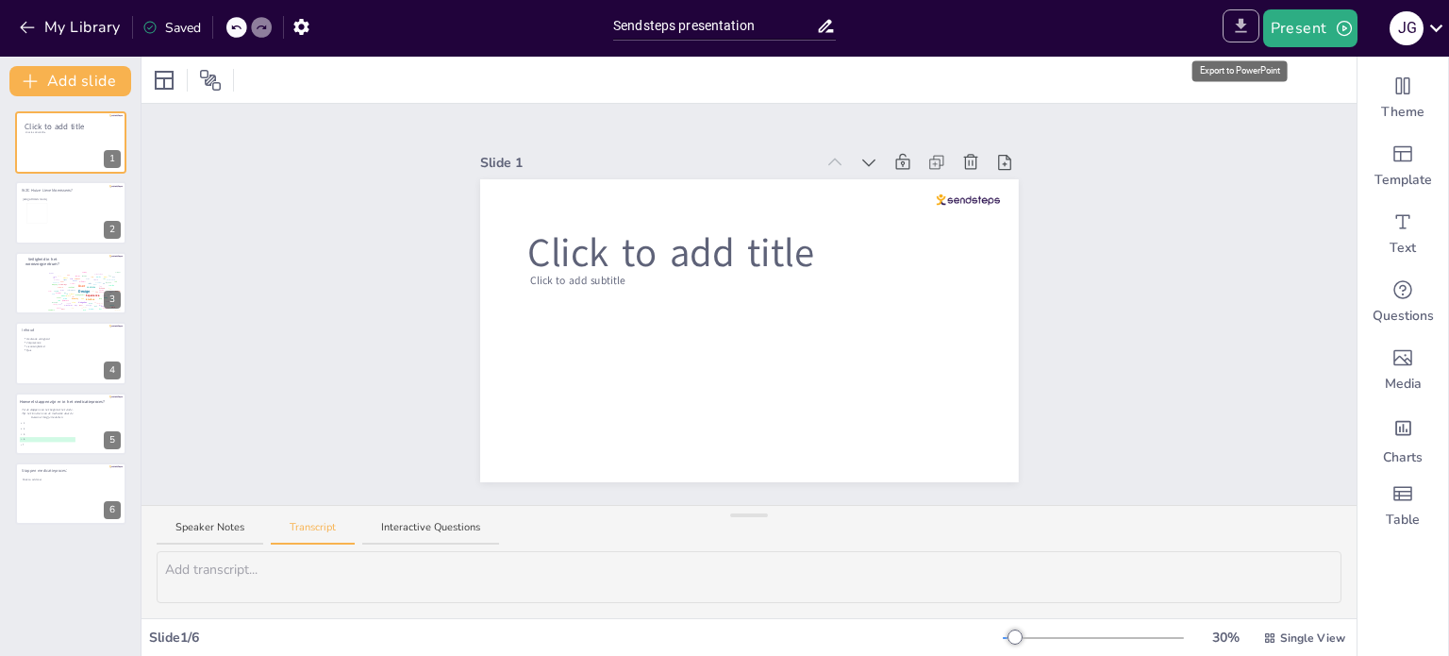
click at [1234, 20] on icon "Export to PowerPoint" at bounding box center [1241, 26] width 20 height 20
click at [45, 210] on div at bounding box center [36, 213] width 21 height 21
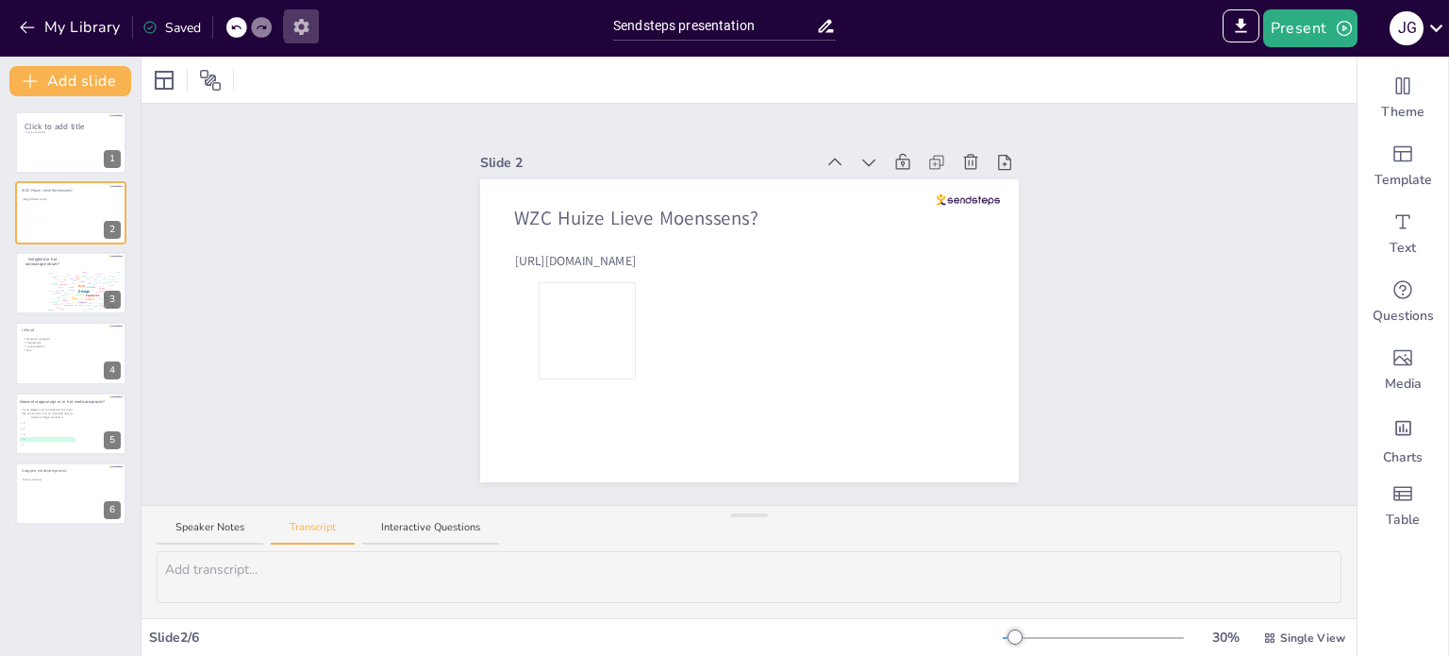
click at [306, 25] on icon "button" at bounding box center [300, 27] width 15 height 16
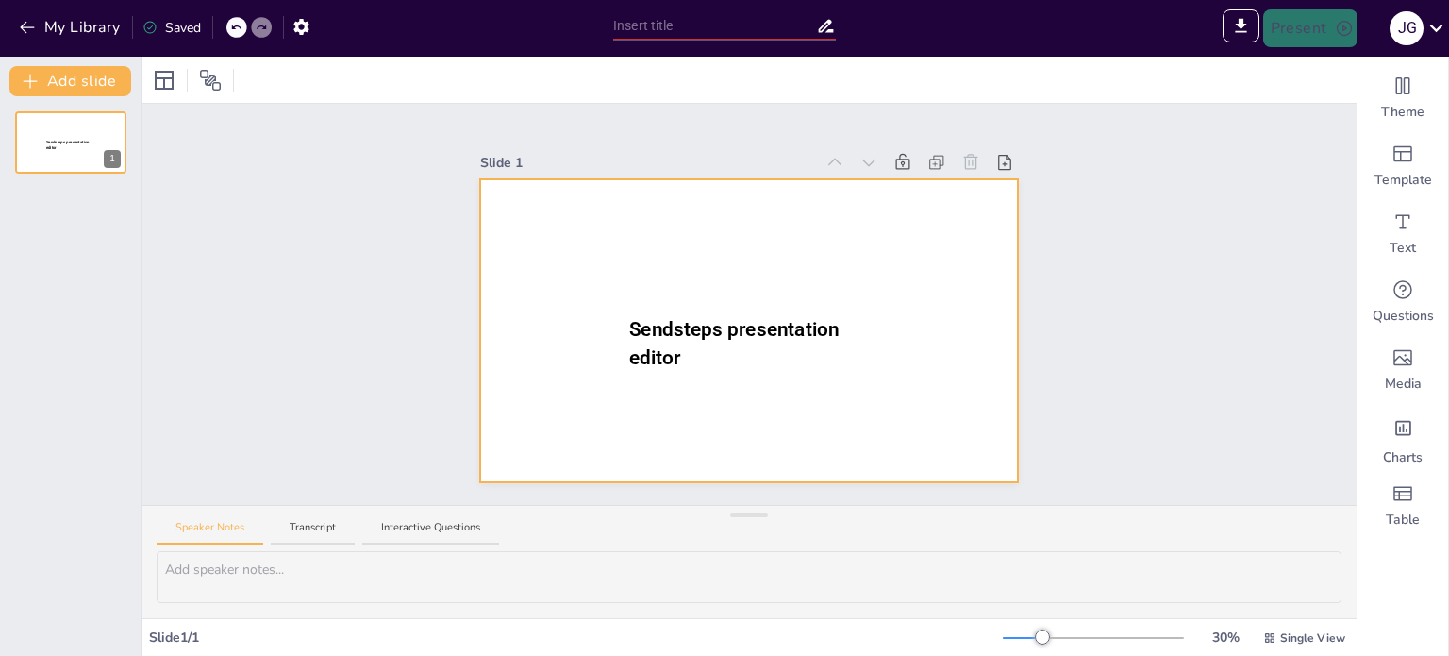
type input "Sendsteps presentation"
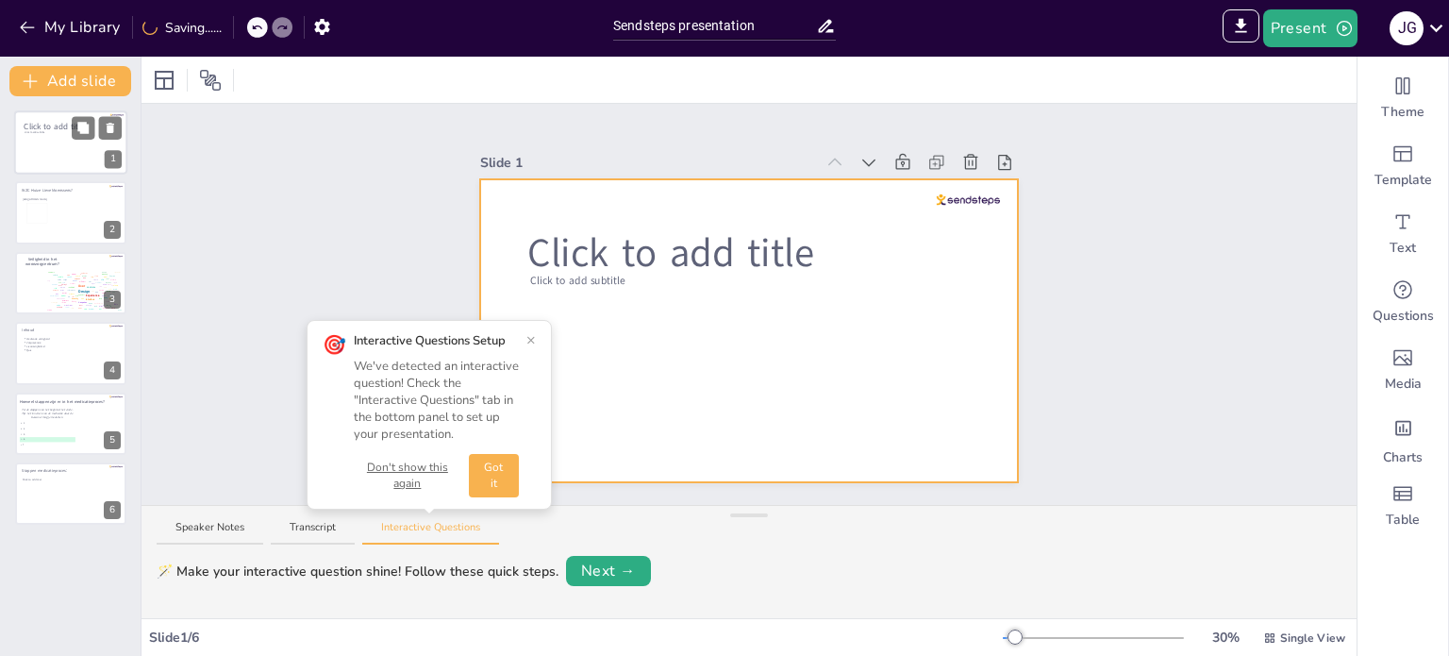
click at [59, 135] on div at bounding box center [70, 142] width 113 height 64
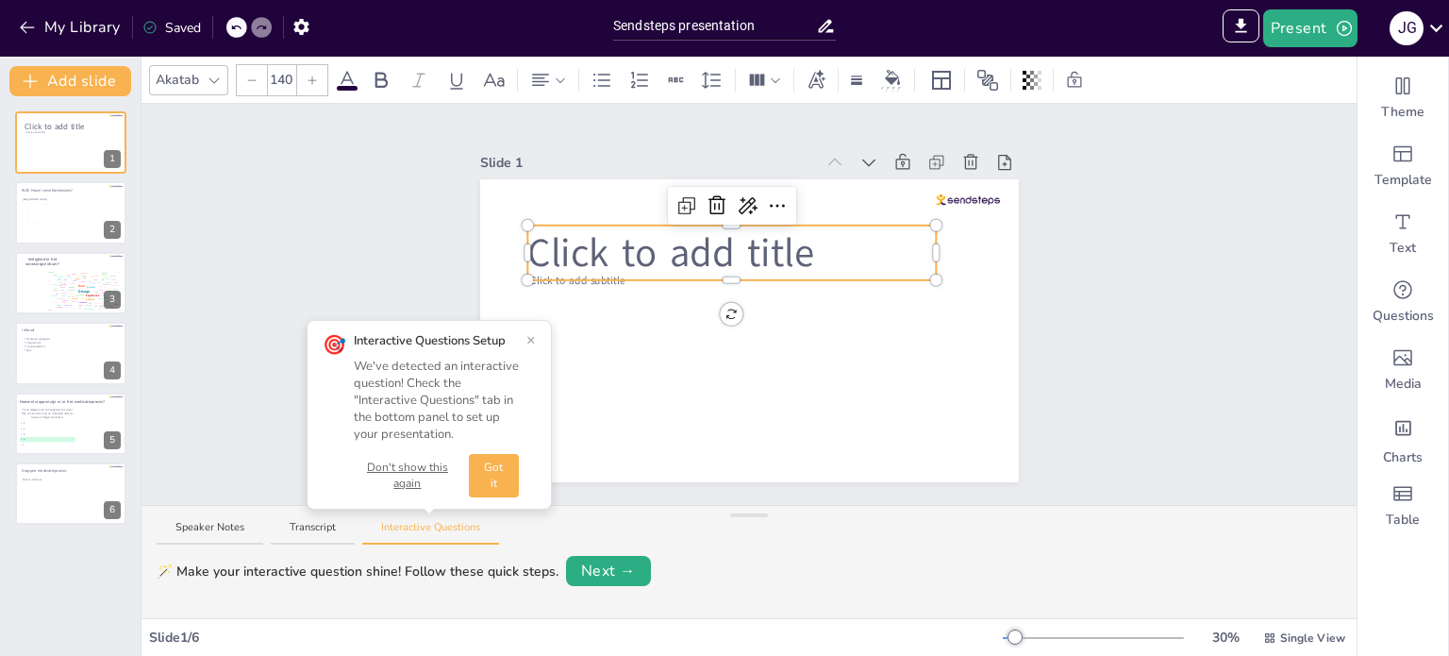
click at [637, 246] on span "Click to add title" at bounding box center [670, 252] width 286 height 54
click at [811, 242] on p "Click to add title" at bounding box center [731, 252] width 409 height 55
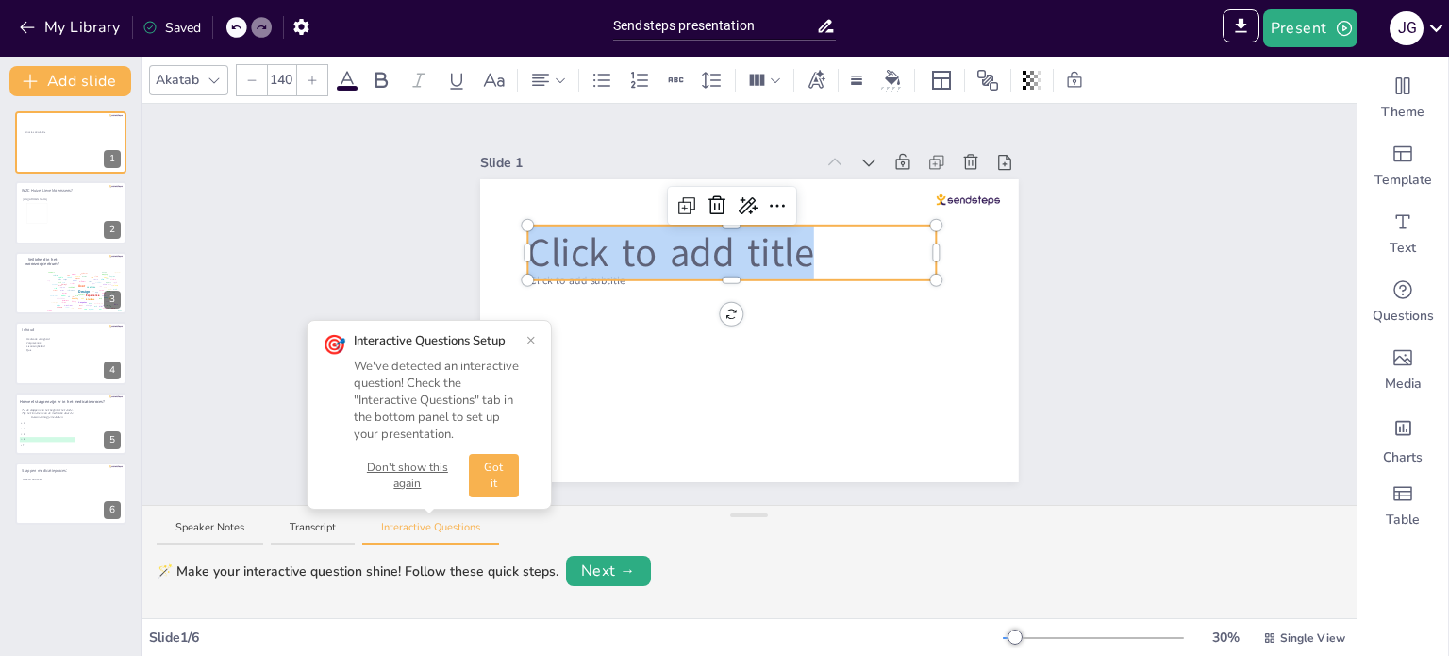
drag, startPoint x: 809, startPoint y: 244, endPoint x: 515, endPoint y: 229, distance: 294.7
click at [516, 229] on div "Click to add subtitle Click to add title" at bounding box center [749, 330] width 539 height 303
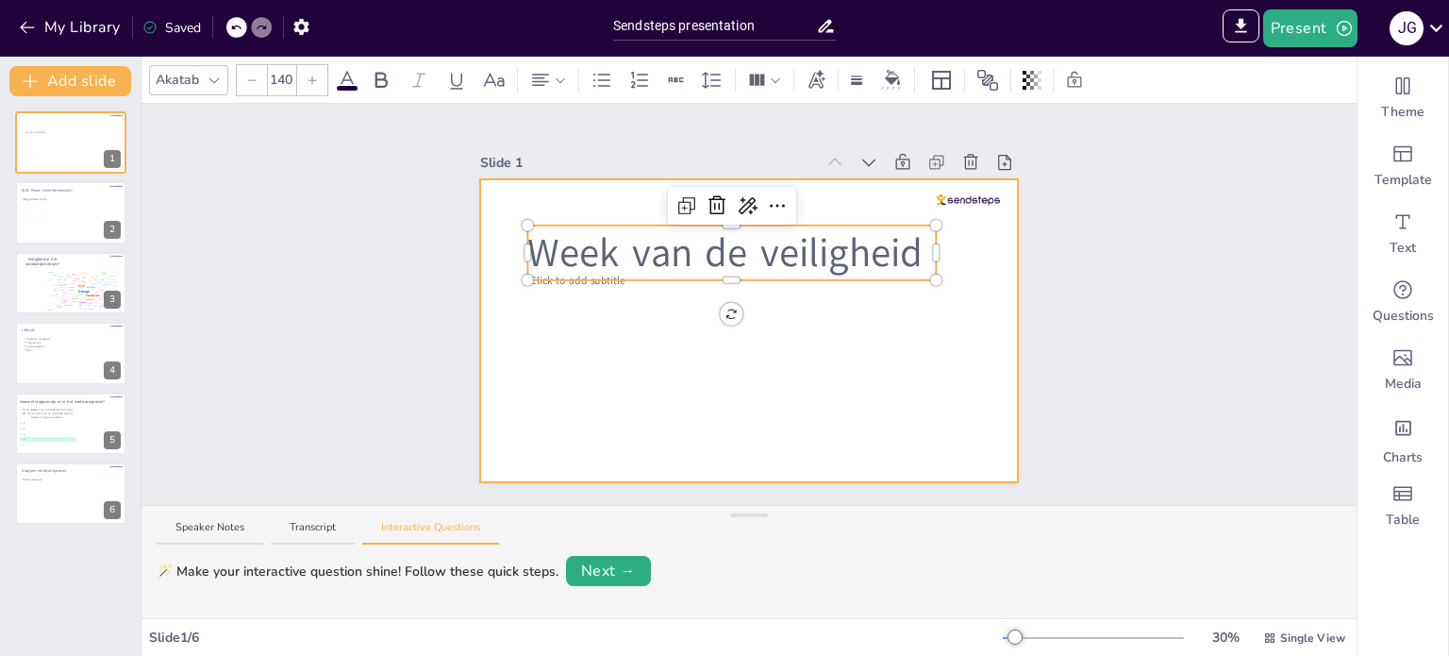
click at [592, 363] on div at bounding box center [749, 330] width 539 height 303
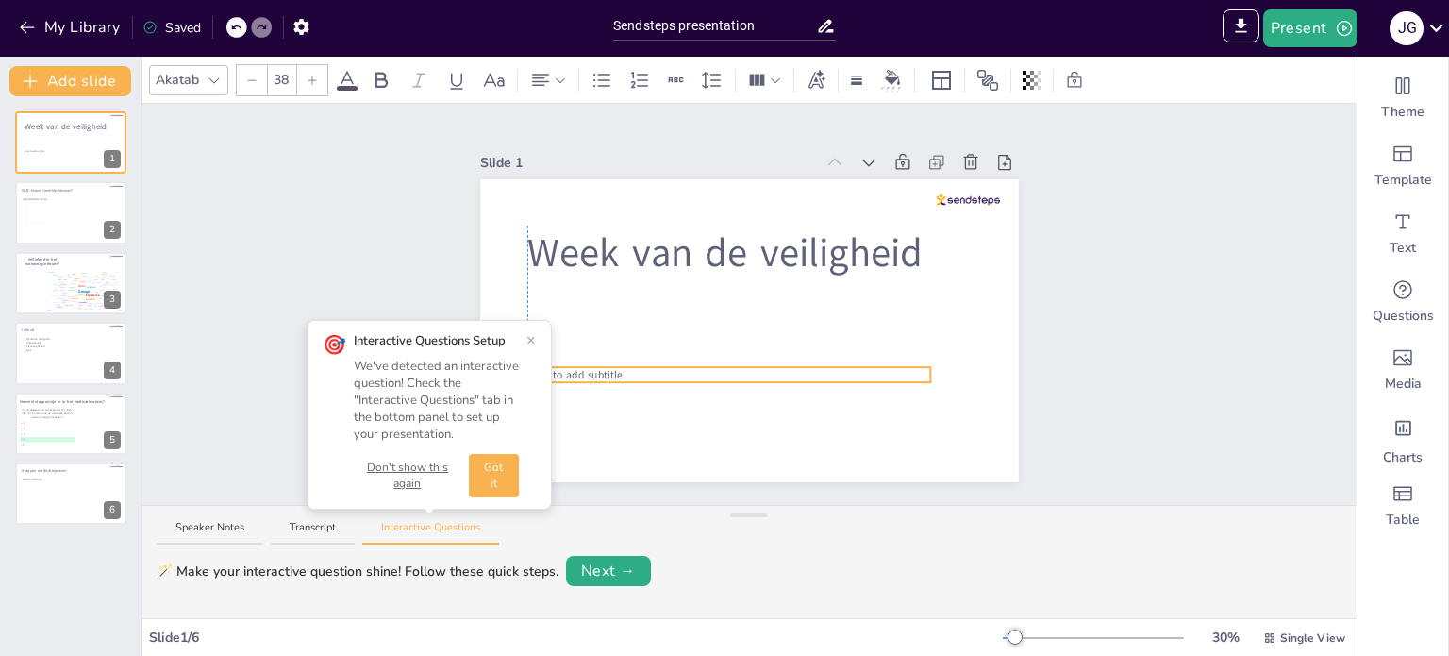
drag, startPoint x: 579, startPoint y: 275, endPoint x: 571, endPoint y: 369, distance: 94.7
click at [571, 369] on span "Click to add subtitle" at bounding box center [574, 374] width 94 height 14
click at [594, 367] on div at bounding box center [728, 371] width 403 height 8
click at [614, 375] on div at bounding box center [734, 379] width 403 height 8
click at [623, 375] on div at bounding box center [734, 379] width 403 height 8
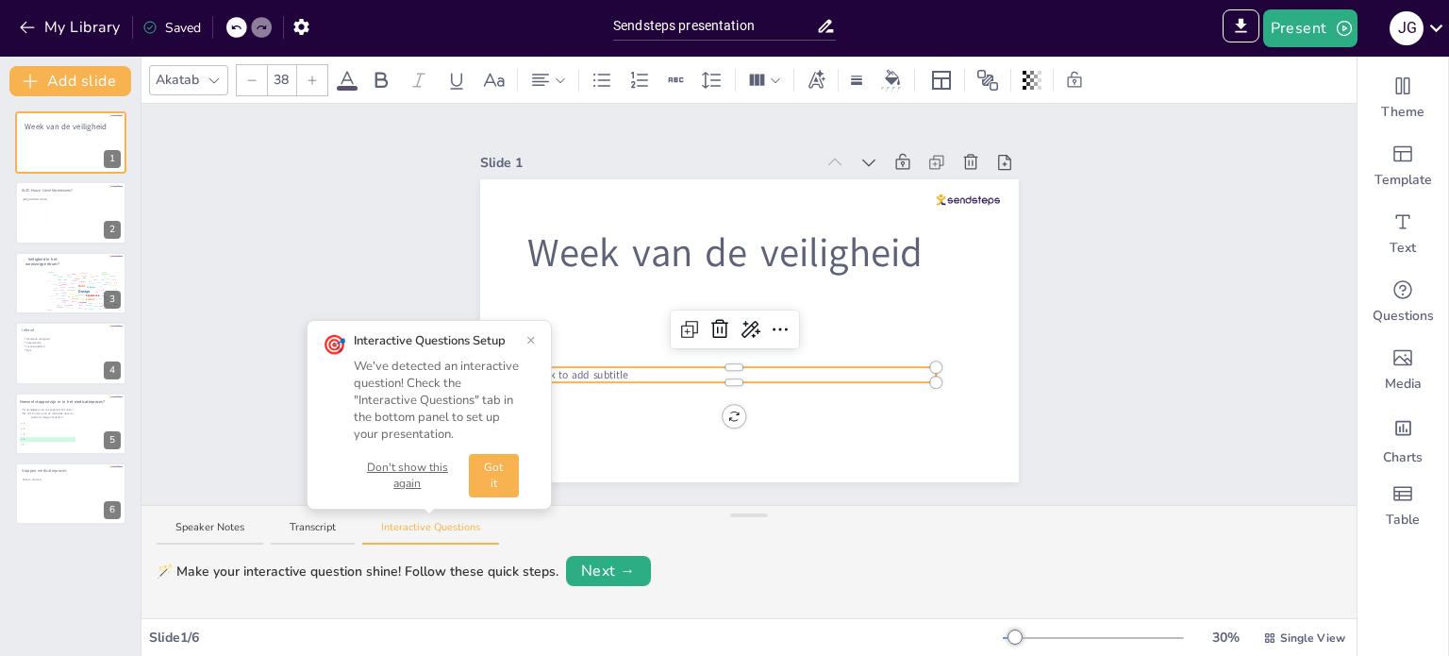
click at [623, 375] on div at bounding box center [734, 379] width 403 height 8
click at [617, 575] on button "Next →" at bounding box center [608, 571] width 85 height 30
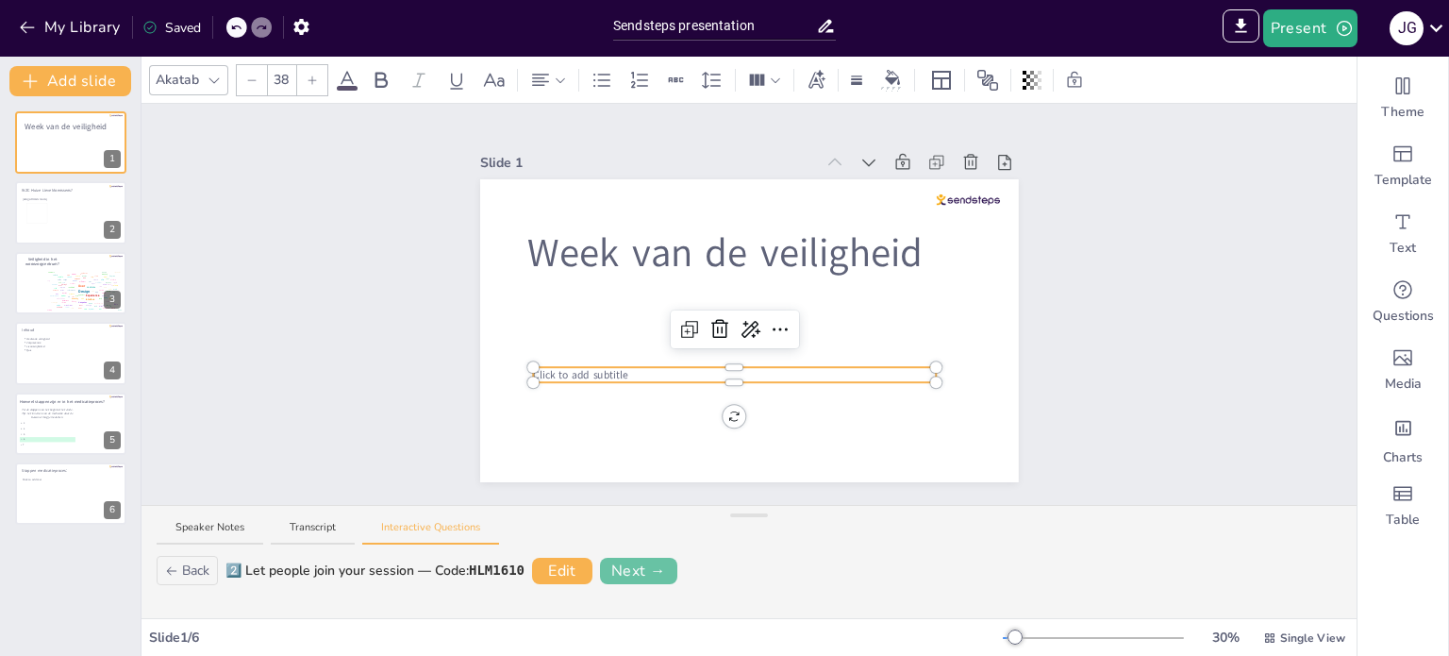
click at [638, 569] on button "Next →" at bounding box center [638, 571] width 77 height 26
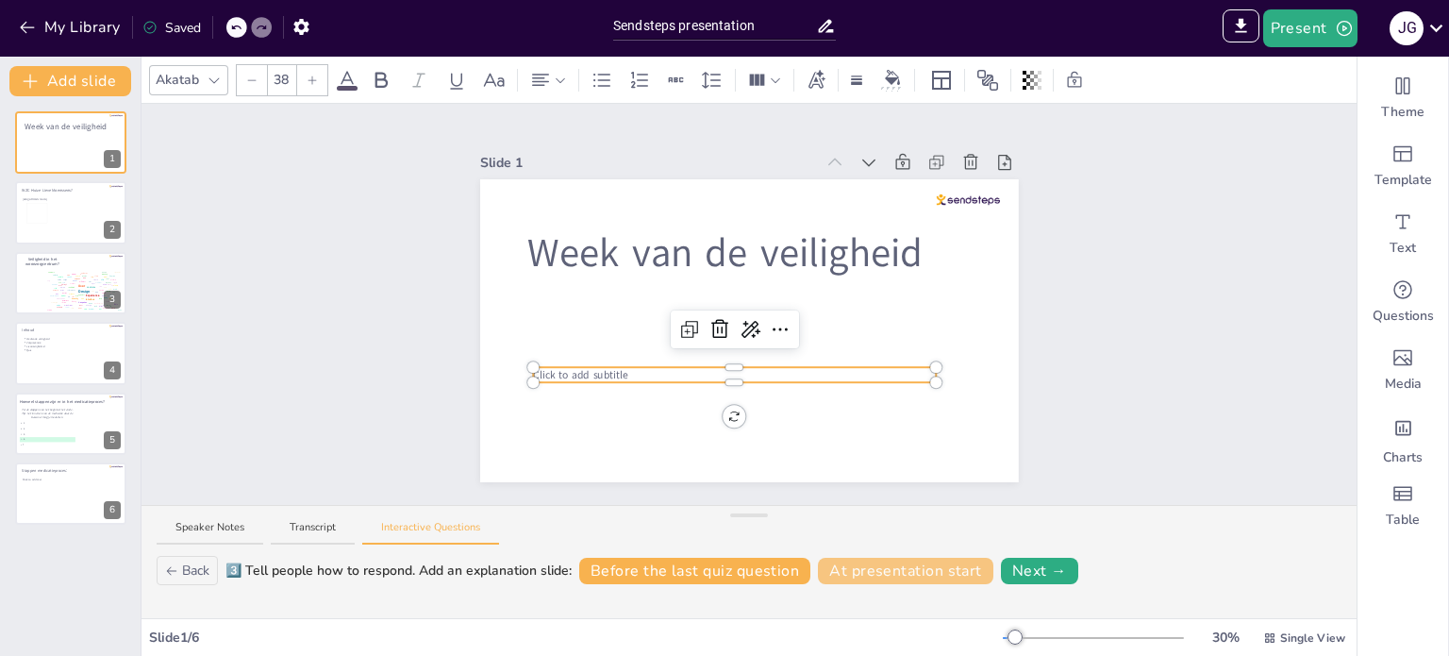
click at [877, 573] on button "At presentation start" at bounding box center [905, 571] width 175 height 26
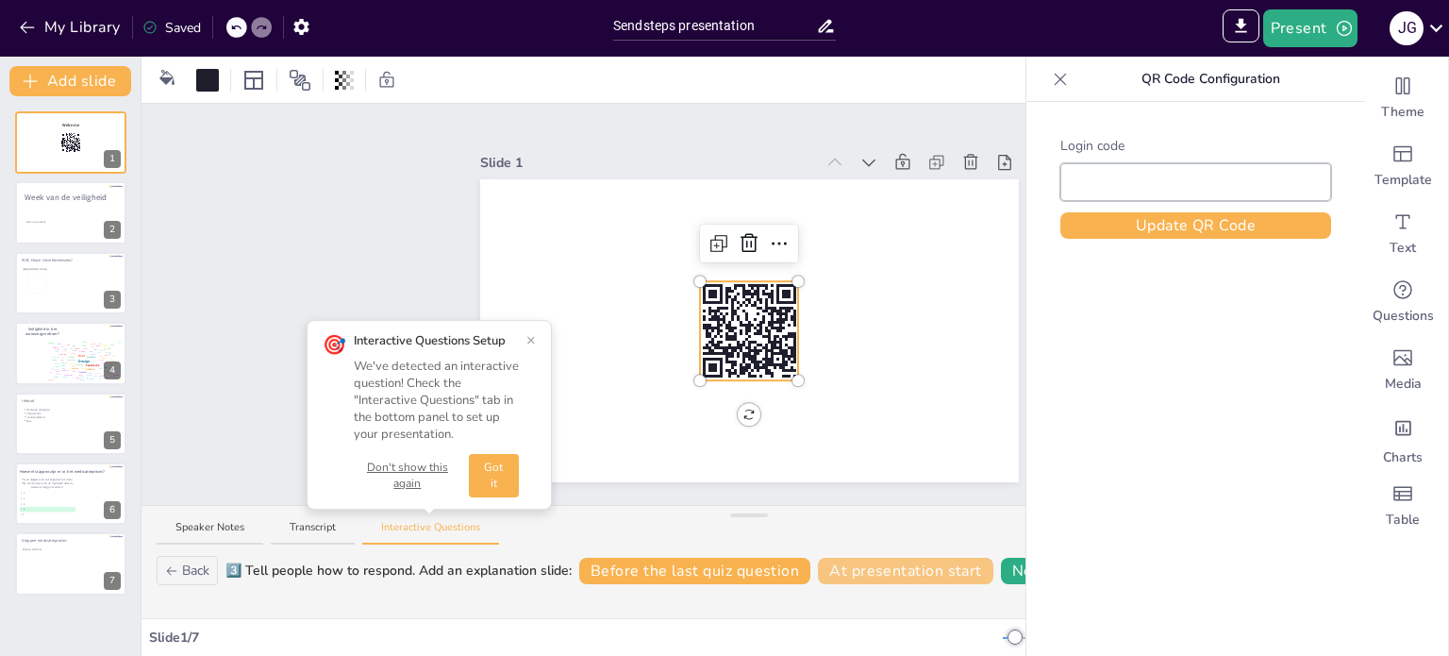
type input "HLM1610"
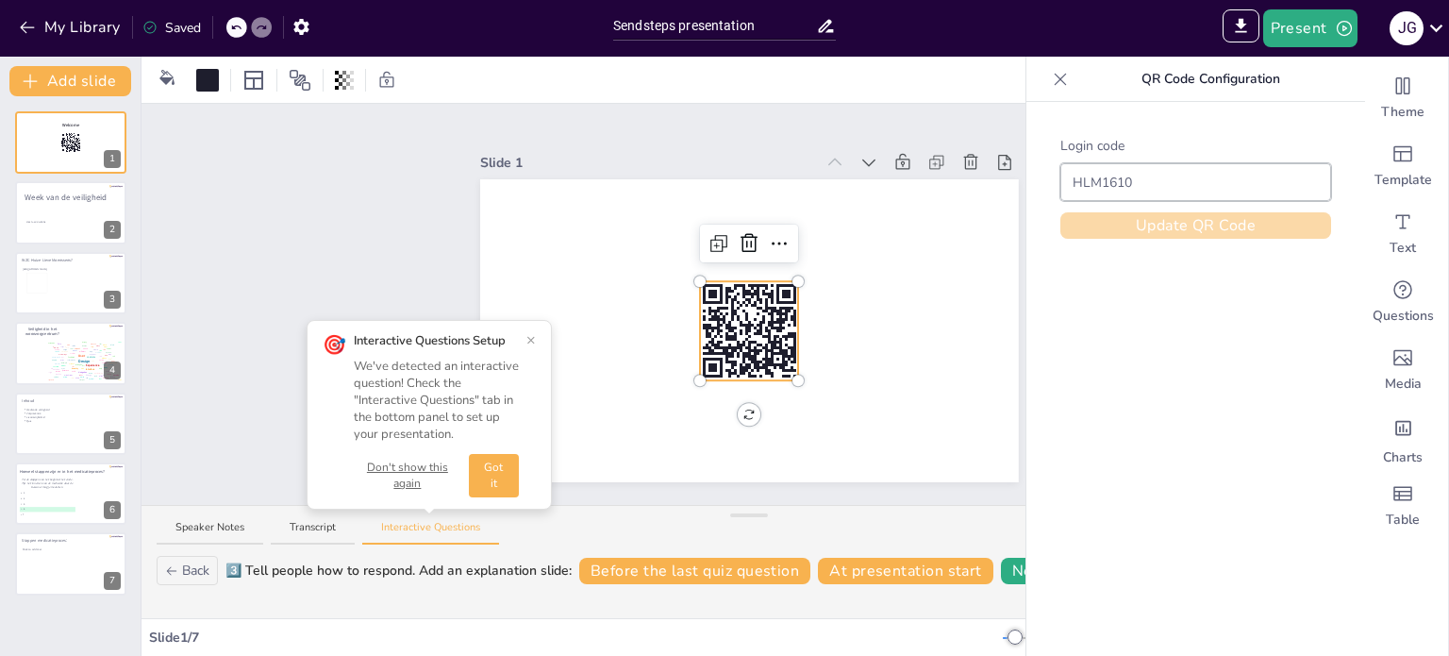
click at [1155, 222] on button "Update QR Code" at bounding box center [1195, 225] width 271 height 26
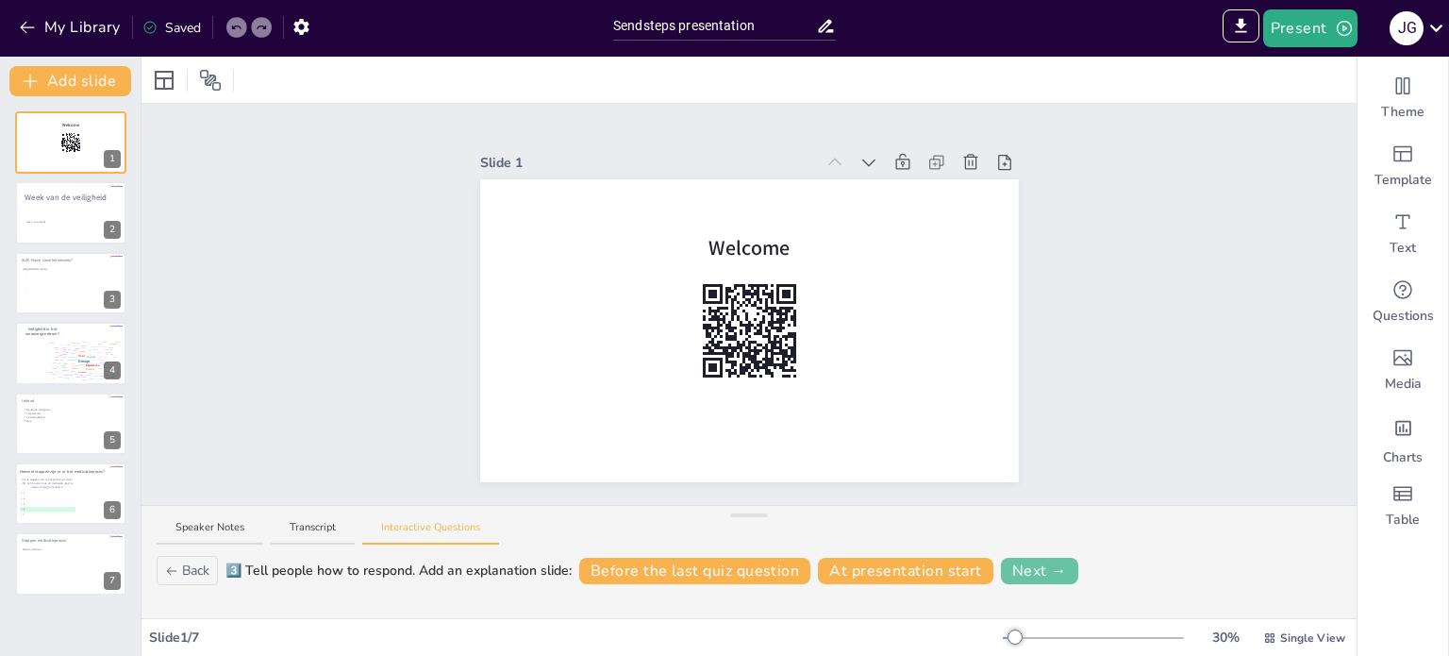
click at [1049, 562] on button "Next →" at bounding box center [1039, 571] width 77 height 26
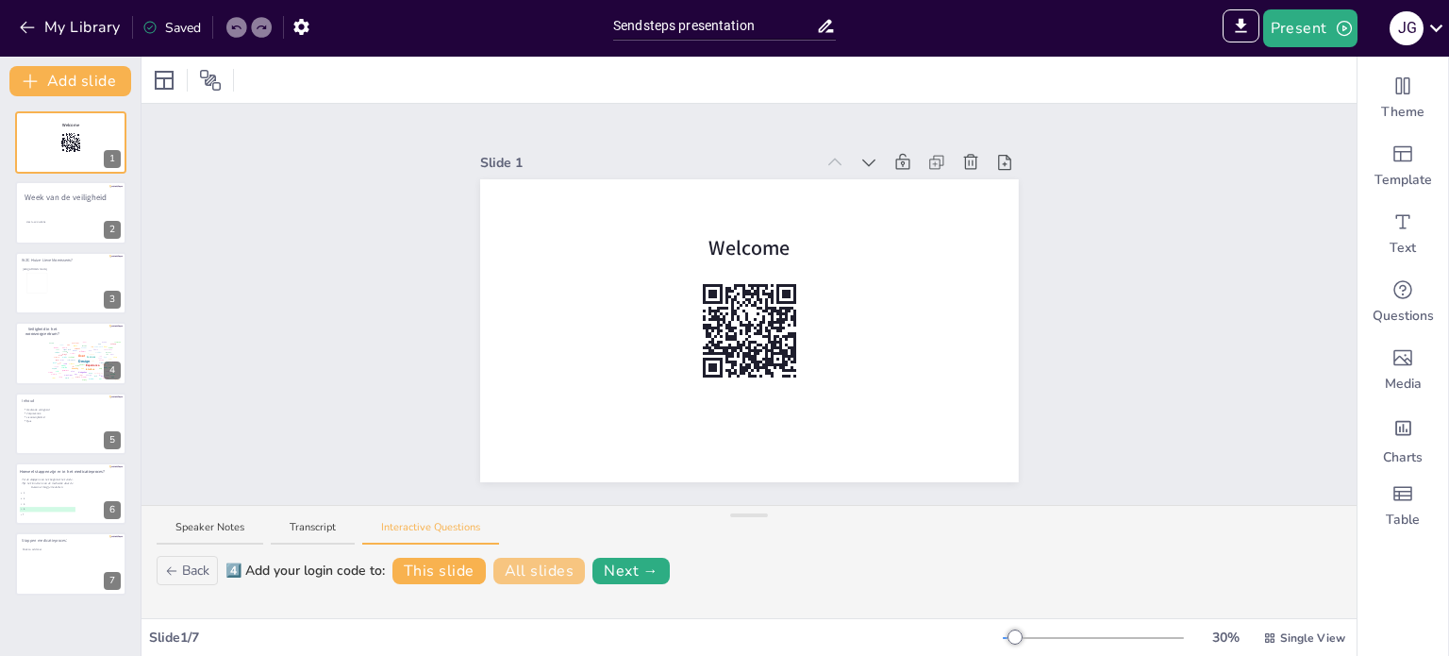
click at [532, 573] on button "All slides" at bounding box center [539, 571] width 92 height 26
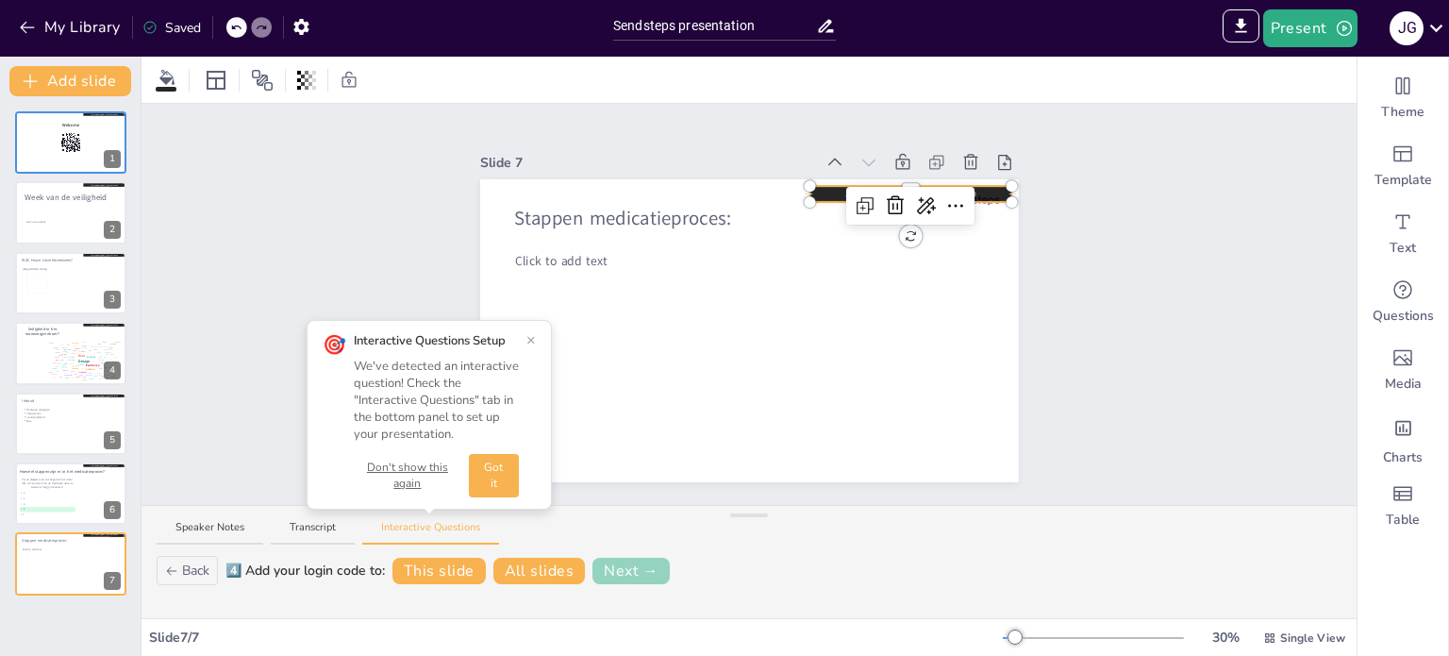
click at [642, 563] on button "Next →" at bounding box center [630, 571] width 77 height 26
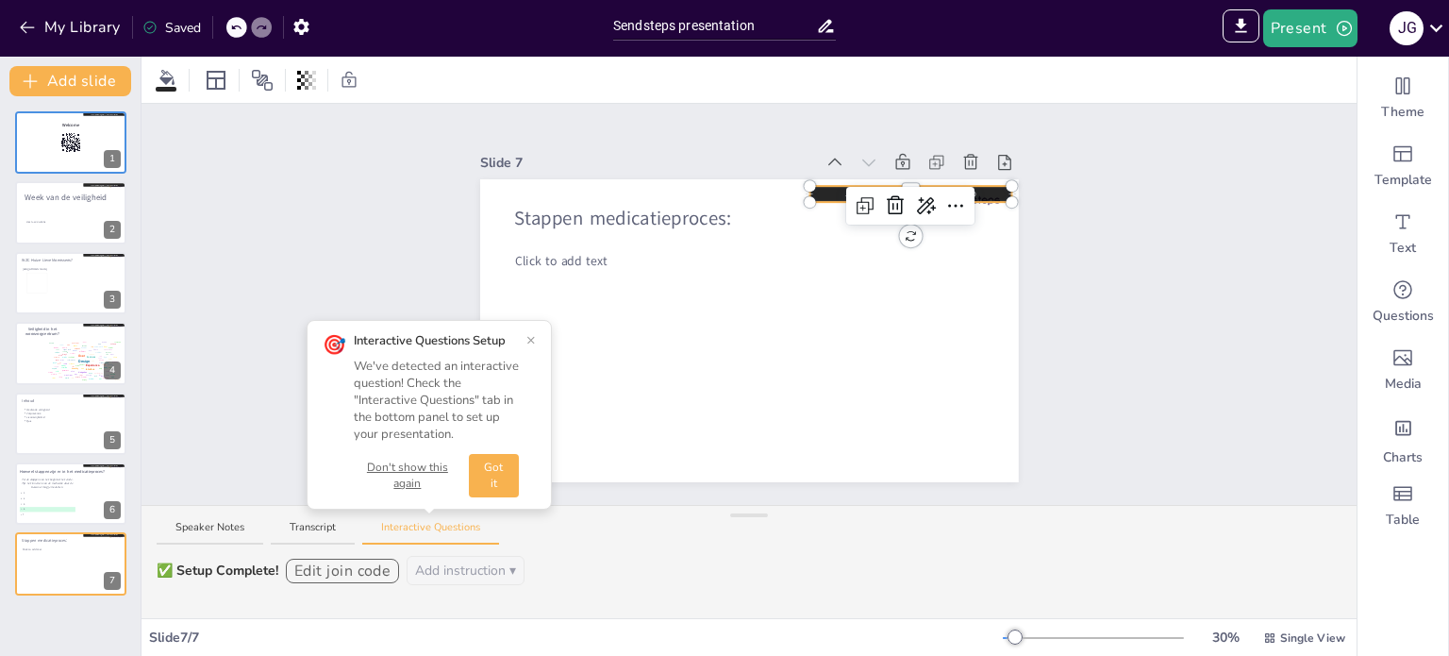
click at [498, 475] on button "Got it" at bounding box center [494, 475] width 50 height 43
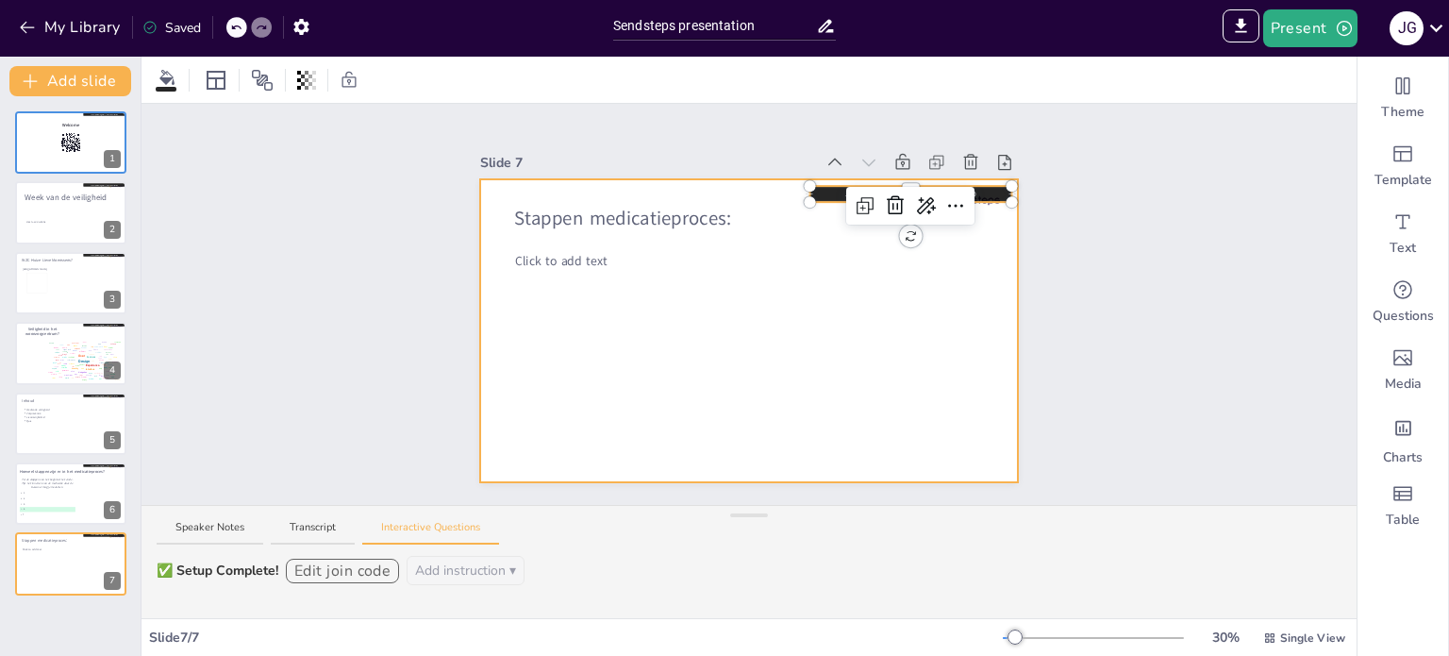
click at [872, 370] on div at bounding box center [749, 330] width 539 height 303
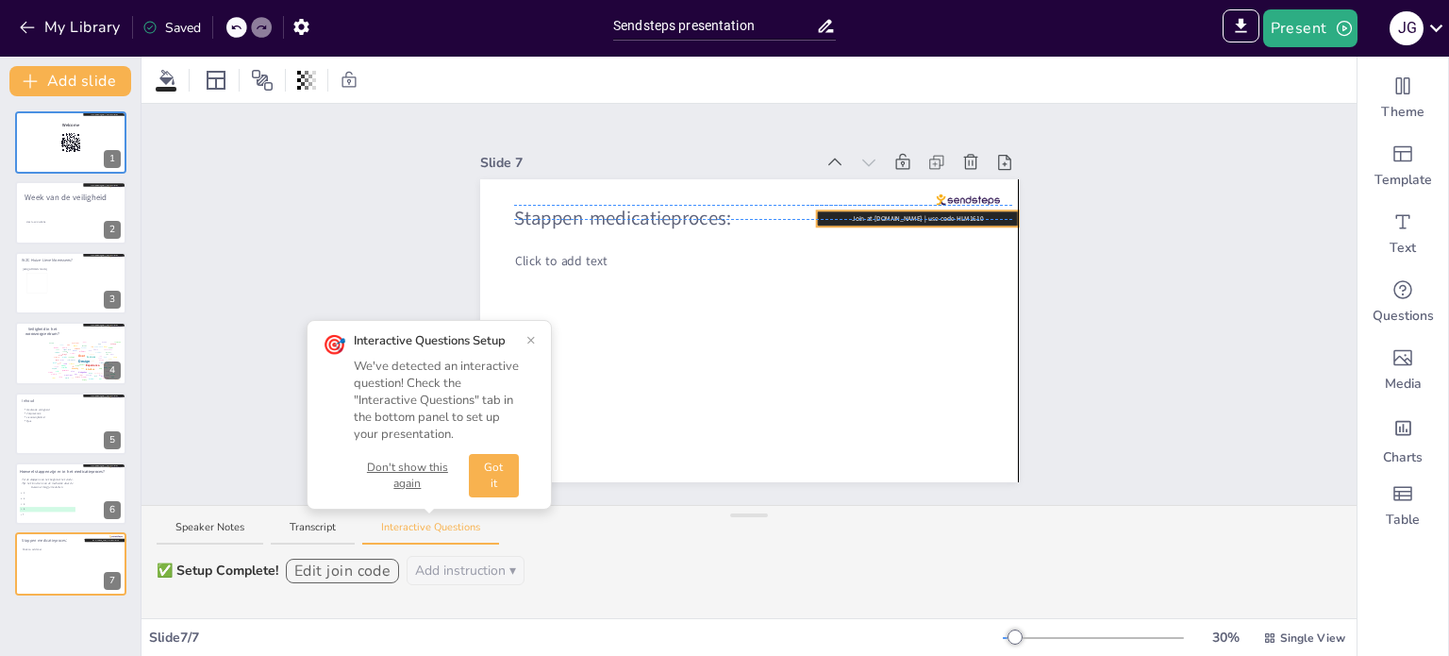
drag, startPoint x: 920, startPoint y: 183, endPoint x: 921, endPoint y: 205, distance: 21.7
click at [921, 210] on icon at bounding box center [917, 218] width 202 height 16
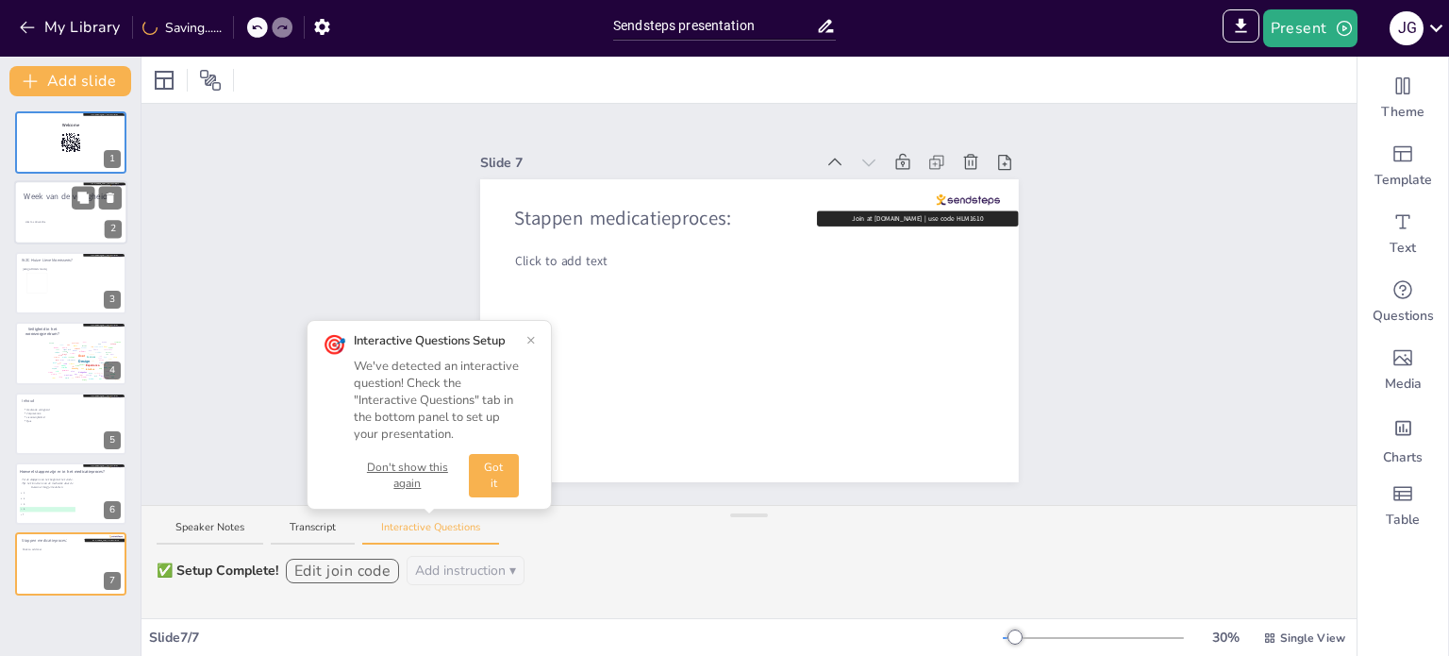
click at [39, 198] on span "Week van de veiligheid" at bounding box center [65, 196] width 83 height 11
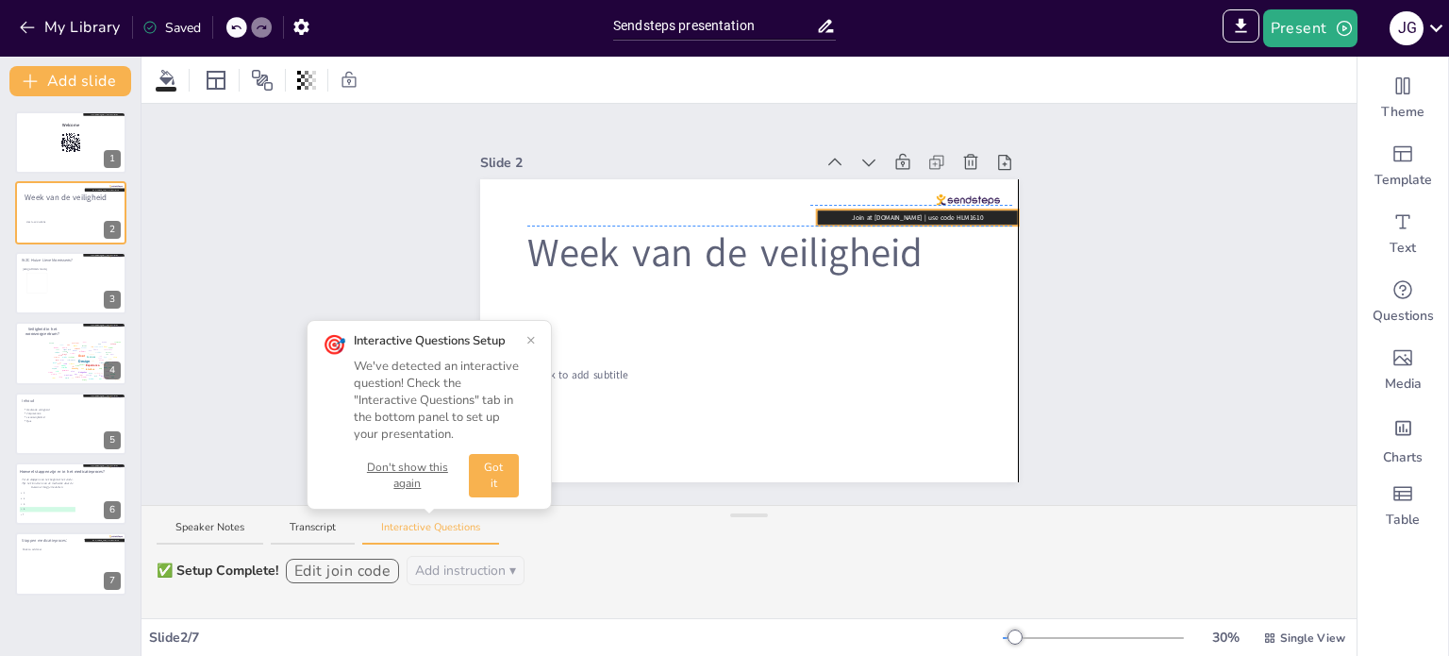
drag, startPoint x: 904, startPoint y: 189, endPoint x: 905, endPoint y: 207, distance: 17.9
click at [905, 209] on icon at bounding box center [917, 217] width 202 height 16
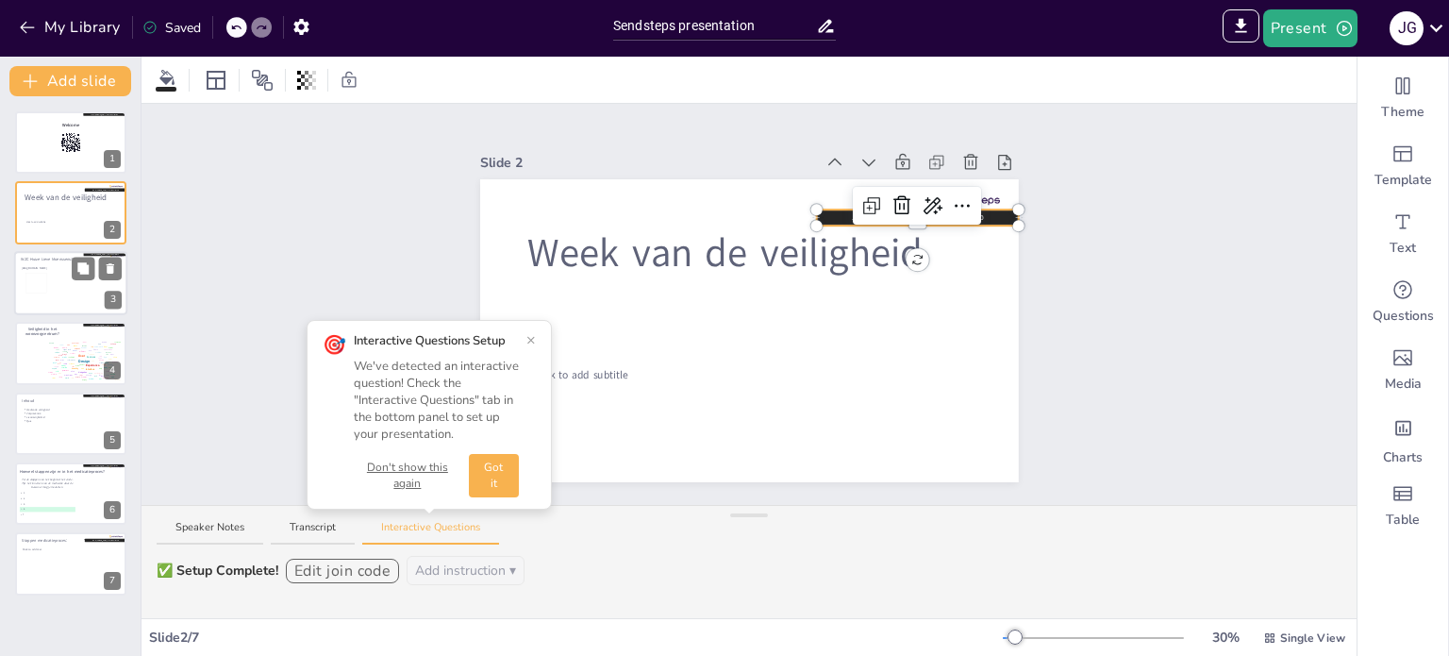
click at [90, 290] on div at bounding box center [70, 283] width 113 height 64
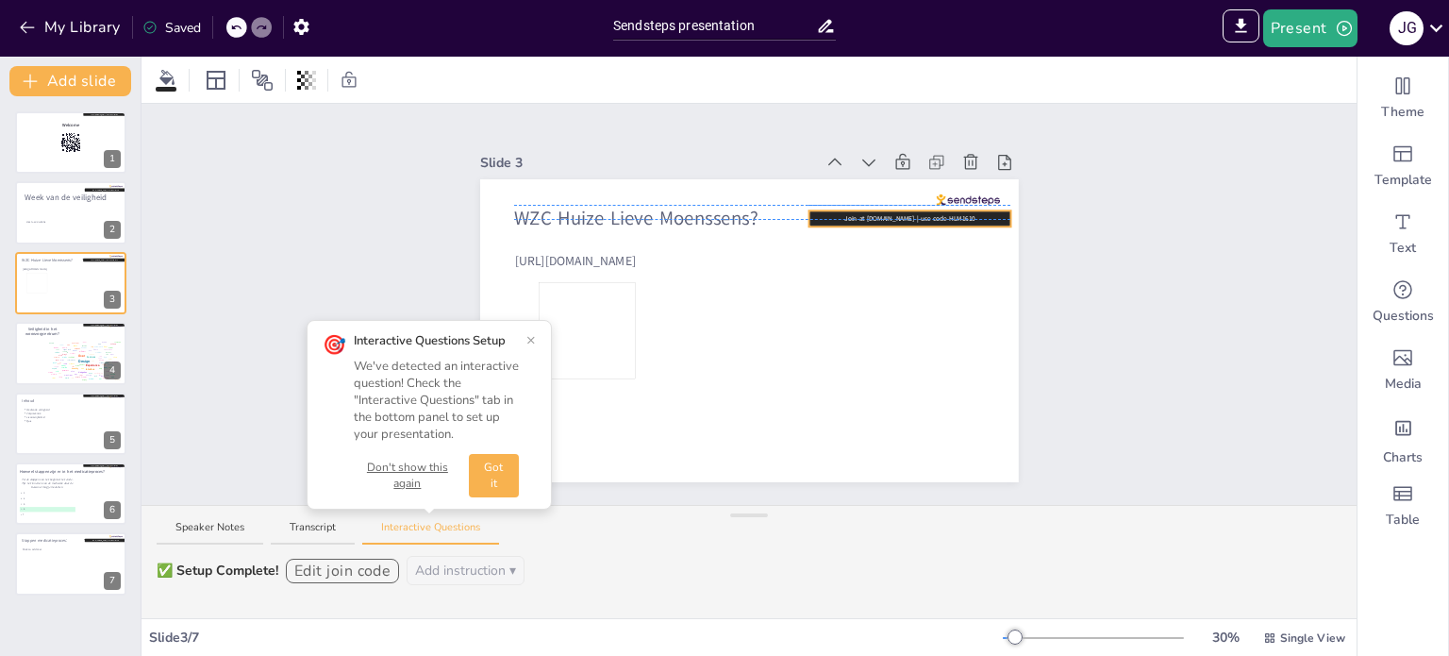
drag, startPoint x: 949, startPoint y: 180, endPoint x: 948, endPoint y: 202, distance: 21.7
click at [948, 179] on div "WZC Huize Lieve Moenssens? [URL][DOMAIN_NAME] Join at [DOMAIN_NAME] | use code …" at bounding box center [749, 179] width 539 height 0
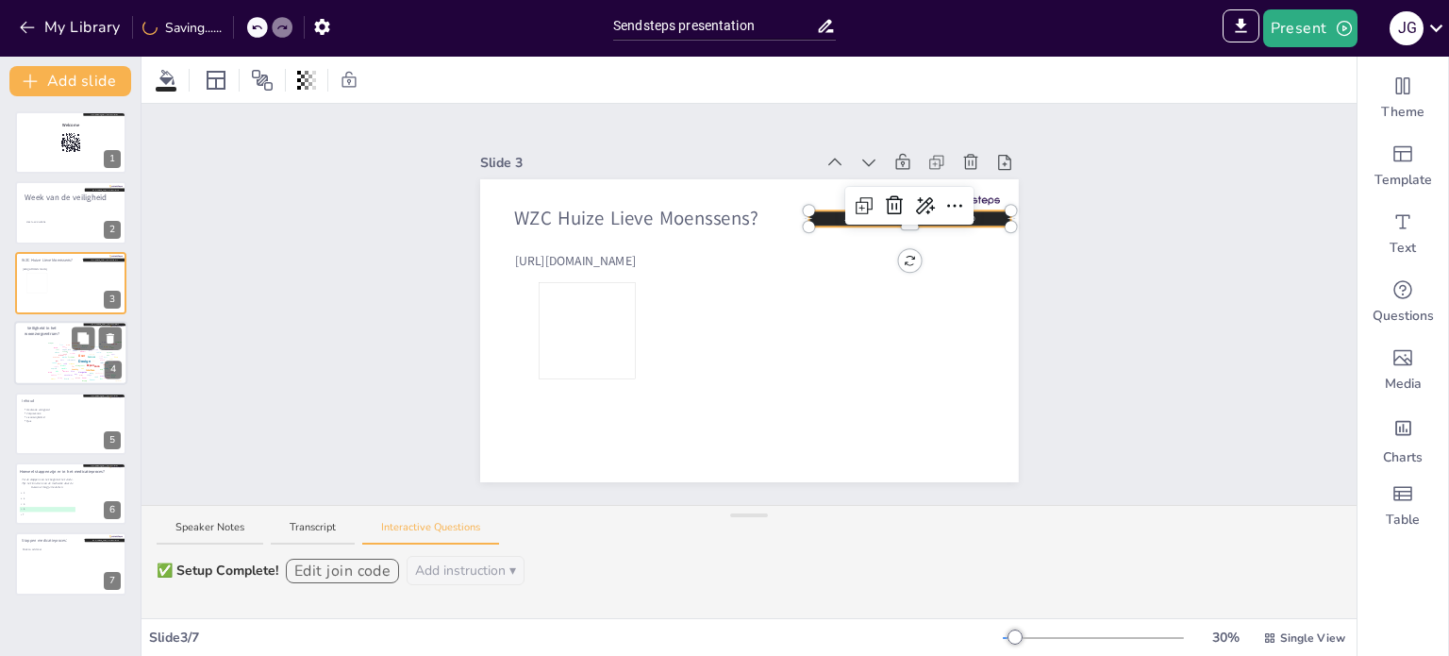
click at [55, 337] on div "Design User Experience Interface Features Navigation Usability Test Process Inf…" at bounding box center [83, 360] width 83 height 47
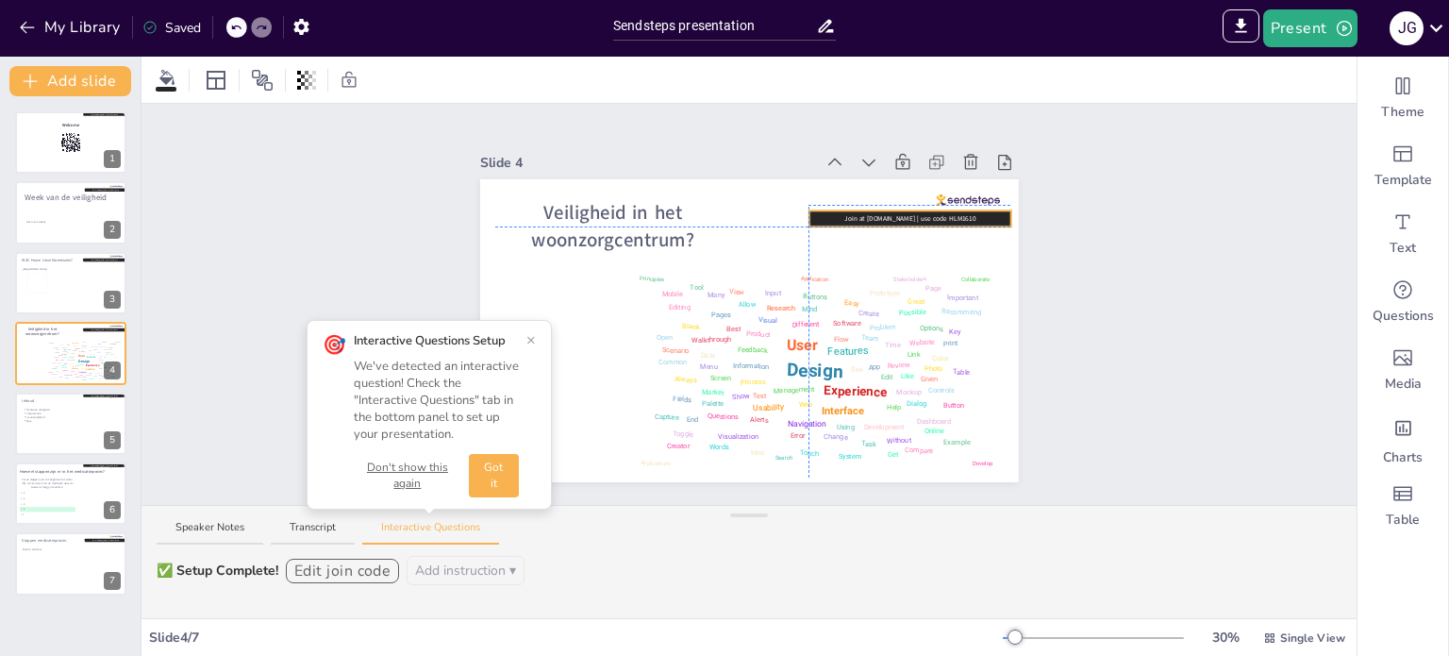
drag, startPoint x: 952, startPoint y: 185, endPoint x: 951, endPoint y: 206, distance: 20.8
click at [951, 210] on icon at bounding box center [910, 218] width 202 height 16
click at [69, 433] on div at bounding box center [70, 424] width 113 height 64
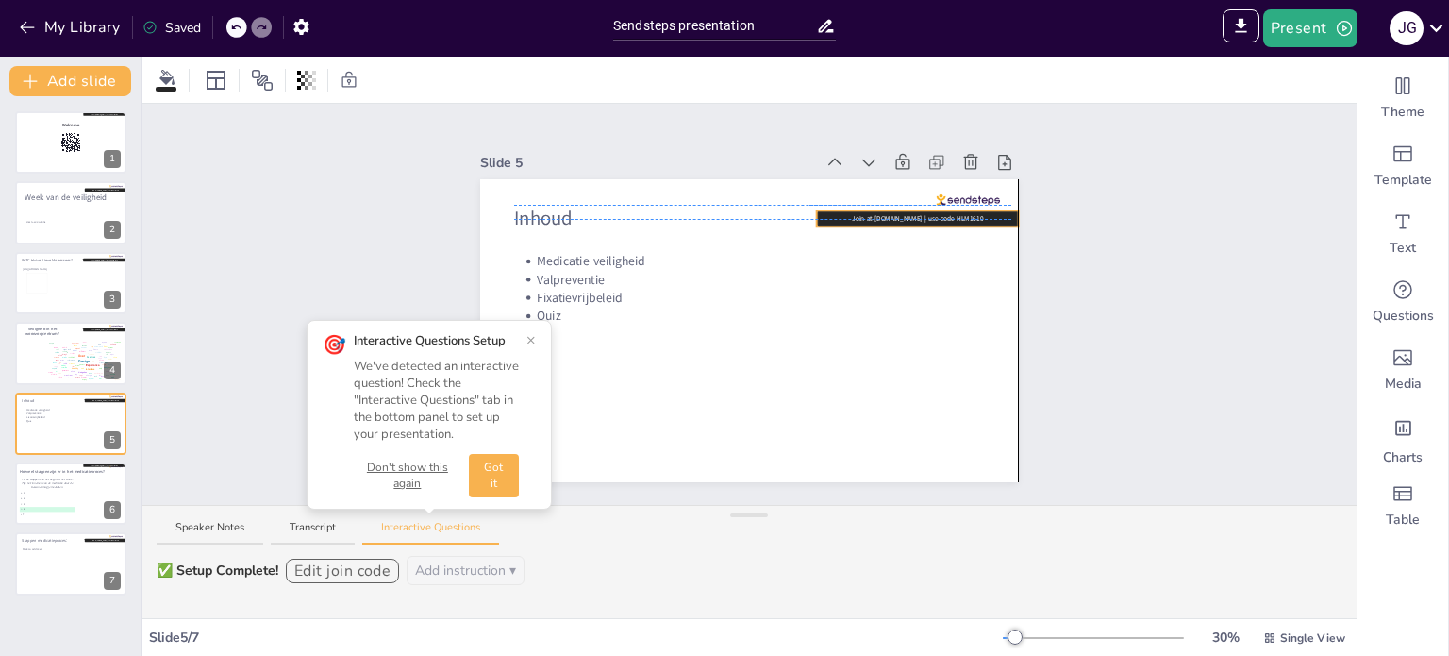
drag, startPoint x: 966, startPoint y: 185, endPoint x: 966, endPoint y: 204, distance: 18.9
click at [966, 210] on icon at bounding box center [917, 218] width 202 height 16
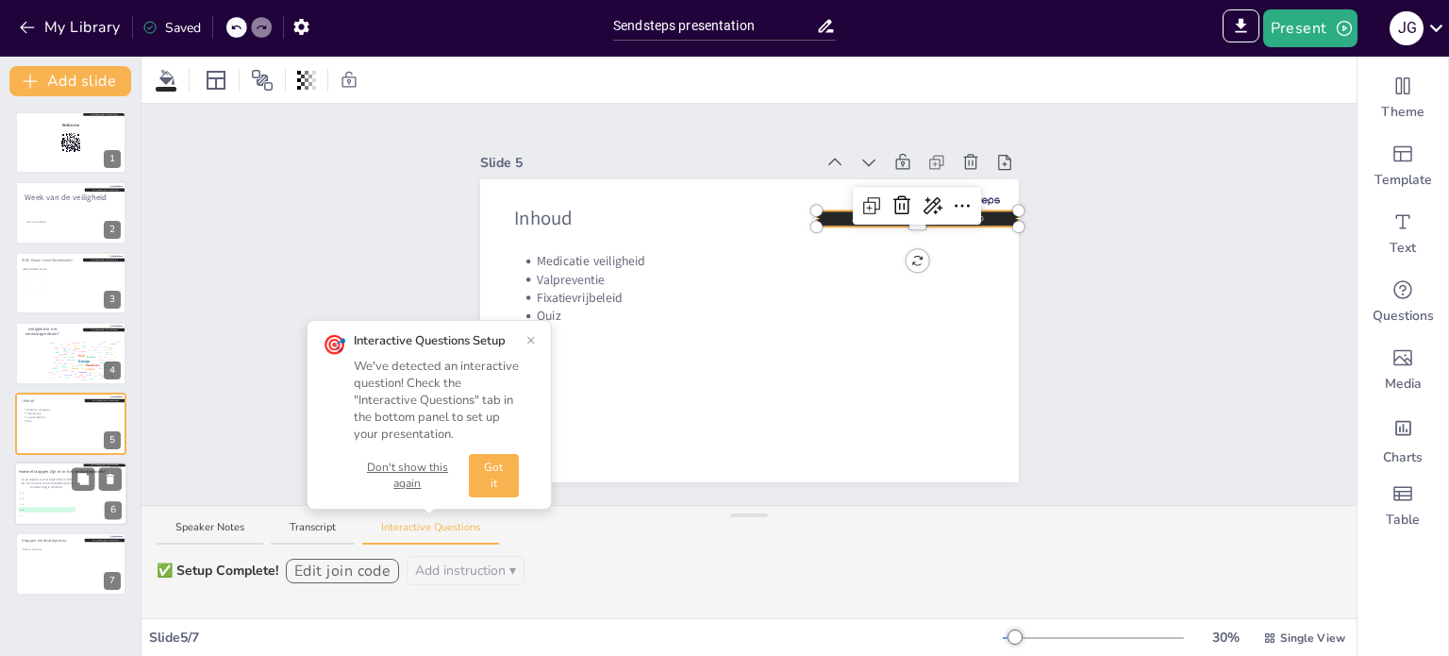
click at [43, 502] on li "C 5" at bounding box center [47, 504] width 57 height 5
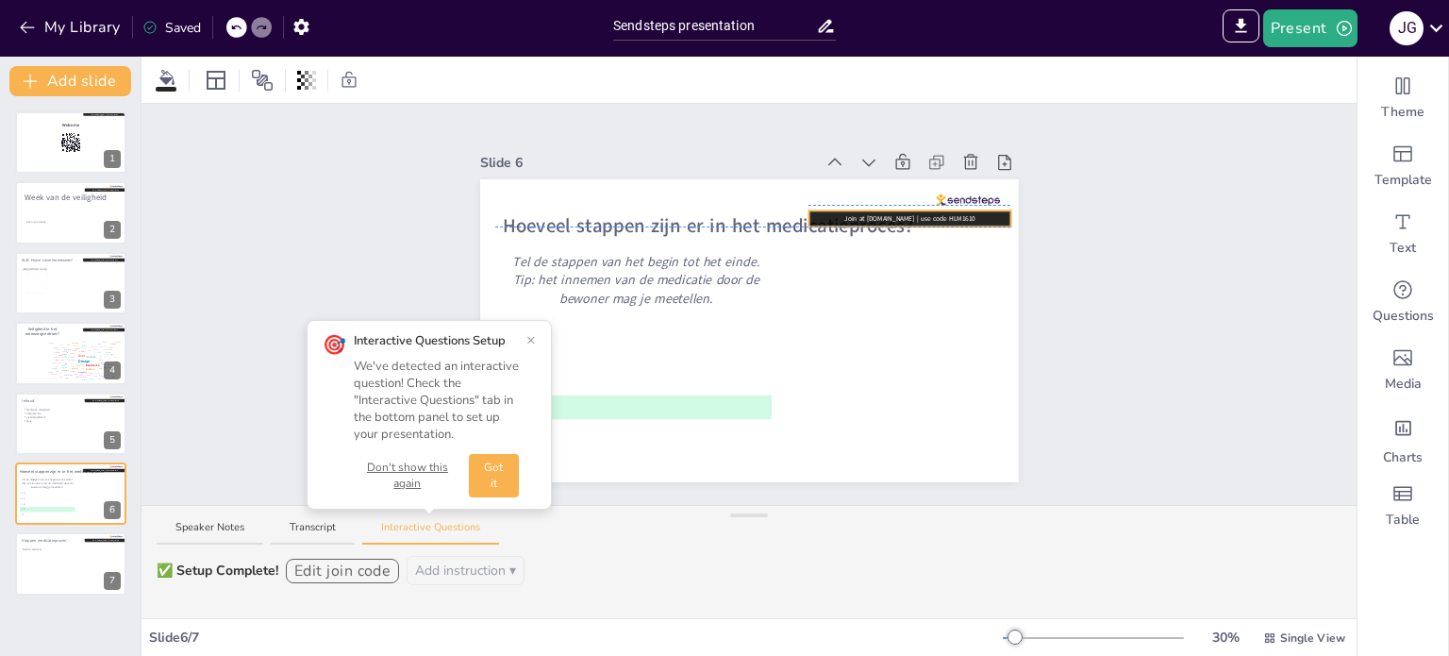
drag, startPoint x: 933, startPoint y: 184, endPoint x: 932, endPoint y: 208, distance: 23.6
click at [932, 210] on icon at bounding box center [910, 218] width 202 height 16
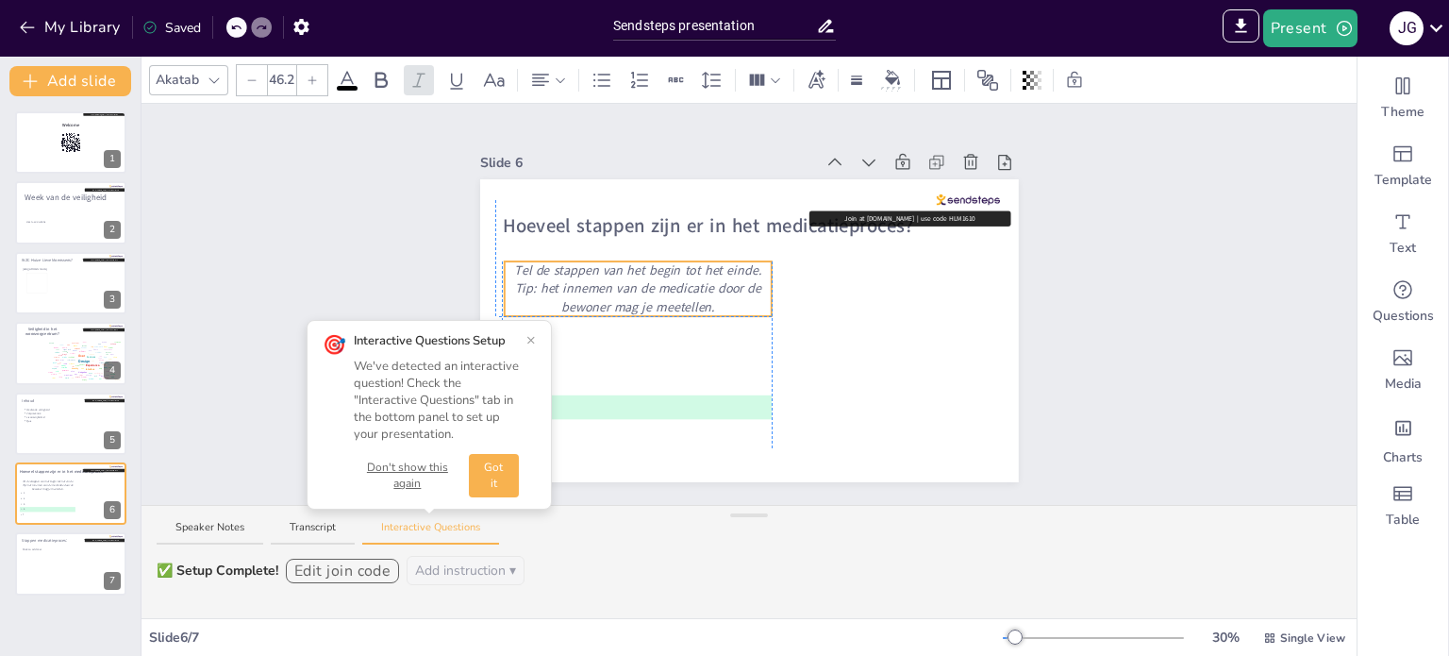
click at [609, 283] on em "Tel de stappen van het begin tot het einde. Tip: het innemen van de medicatie d…" at bounding box center [637, 288] width 247 height 54
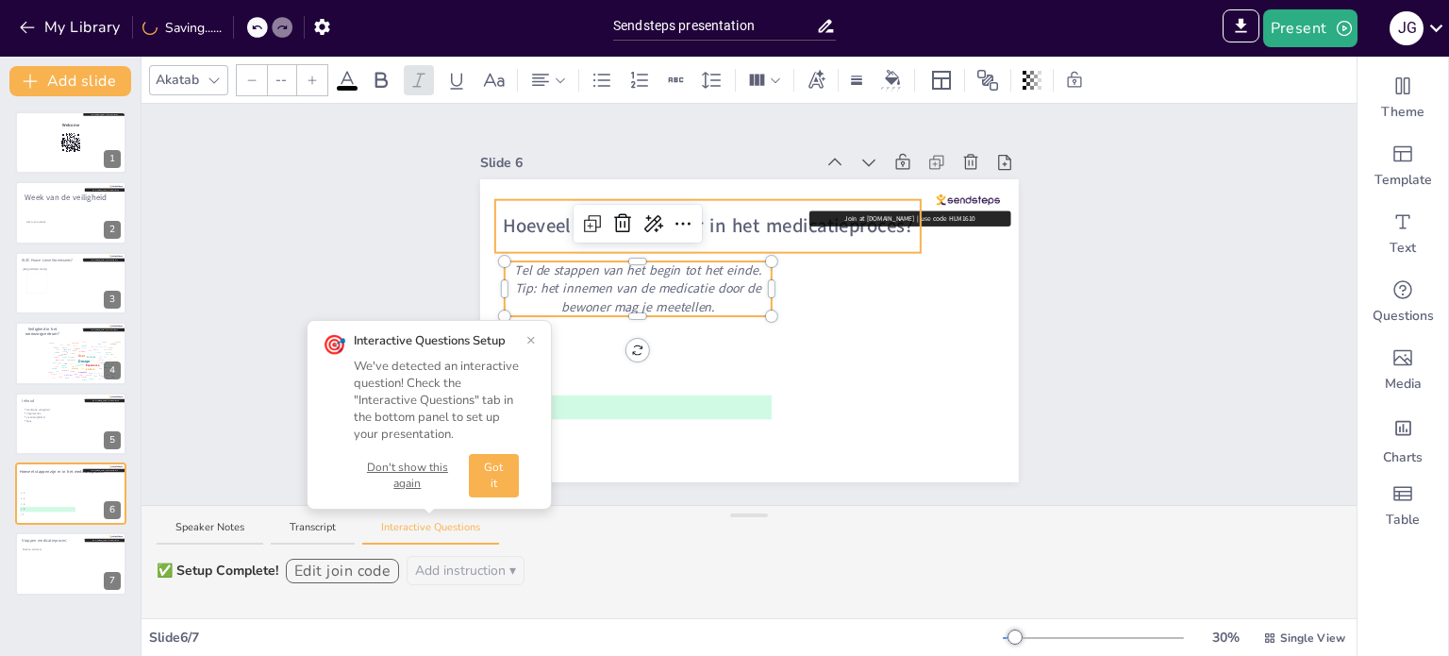
type input "68"
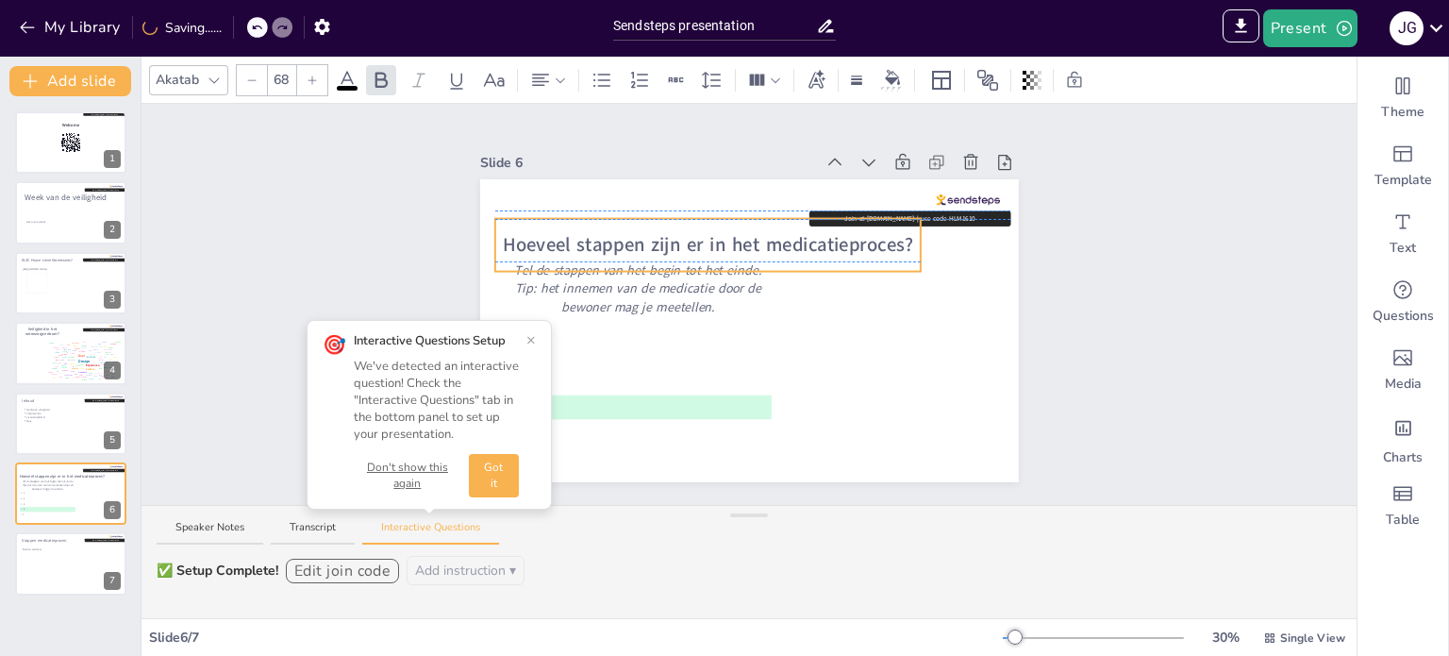
drag, startPoint x: 525, startPoint y: 215, endPoint x: 525, endPoint y: 229, distance: 14.2
click at [525, 232] on span "Hoeveel stappen zijn er in het medicatieproces?" at bounding box center [708, 245] width 410 height 26
drag, startPoint x: 66, startPoint y: 546, endPoint x: 183, endPoint y: 482, distance: 133.4
click at [67, 532] on div "Stappen medicatieproces: Click to add text Join at [DOMAIN_NAME] | use code HLM…" at bounding box center [70, 532] width 113 height 0
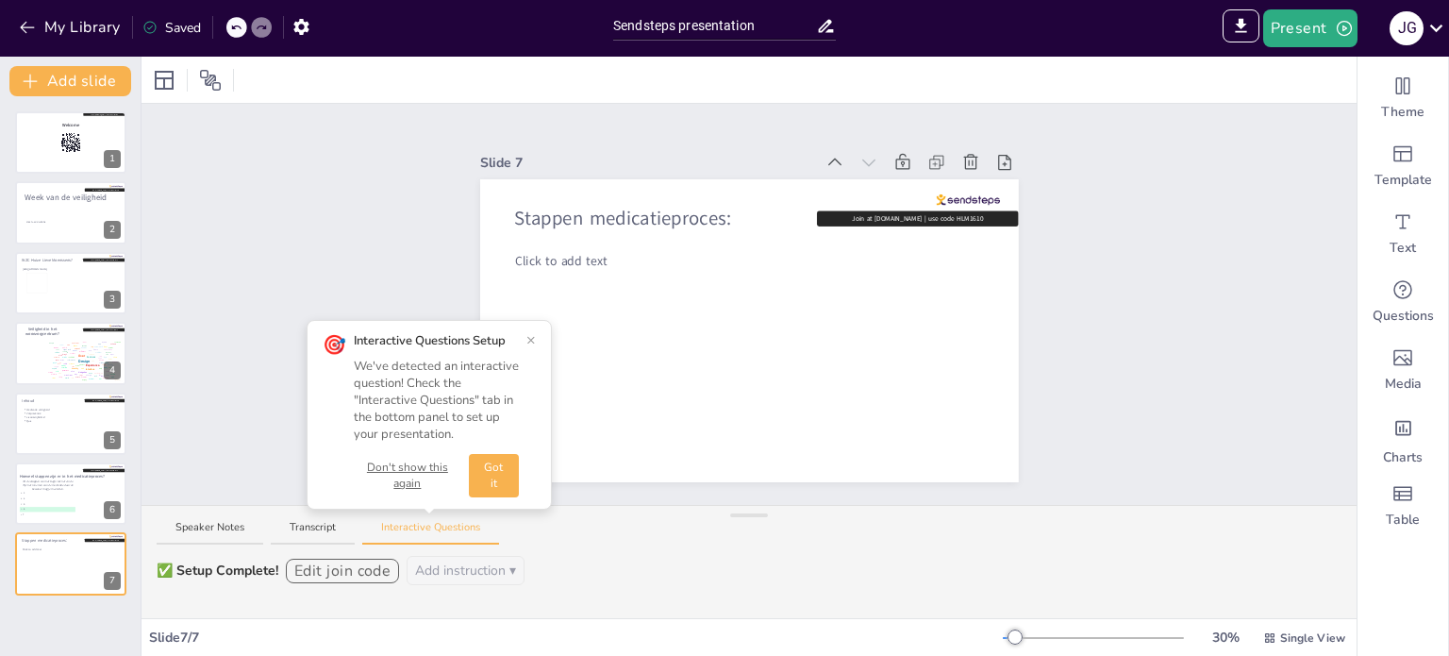
click at [1193, 305] on div "Slide 1 Welcome Join at [DOMAIN_NAME] | use code HLM1610 Slide 2 Week van de ve…" at bounding box center [749, 304] width 1215 height 401
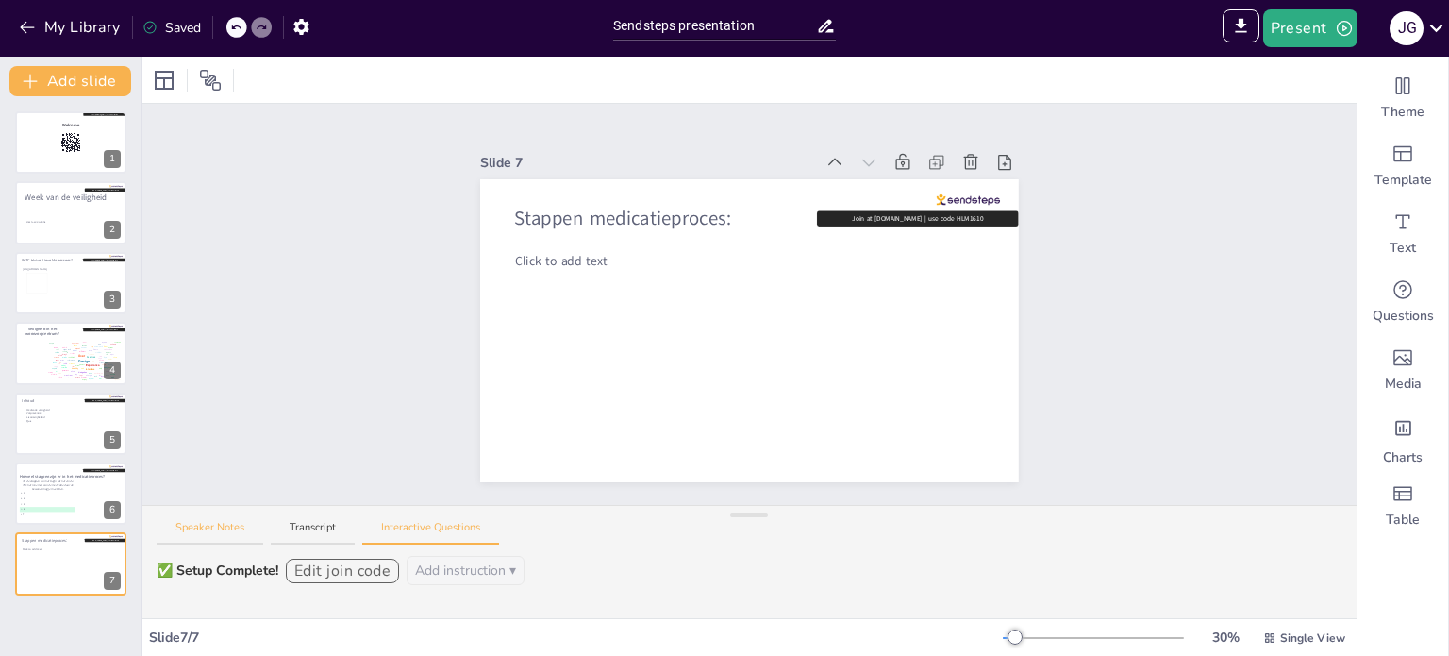
click at [245, 527] on button "Speaker Notes" at bounding box center [210, 532] width 107 height 25
click at [301, 528] on button "Transcript" at bounding box center [313, 532] width 84 height 25
click at [227, 521] on button "Speaker Notes" at bounding box center [210, 532] width 107 height 25
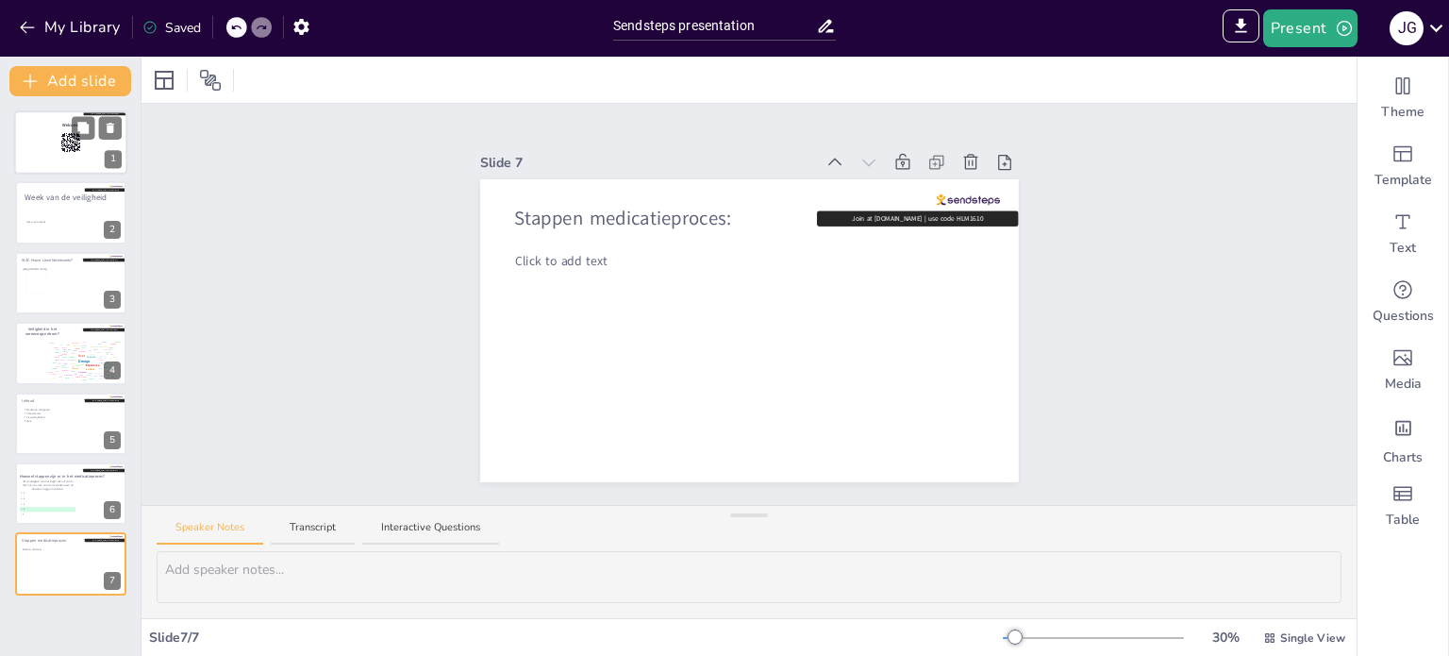
click at [26, 146] on div at bounding box center [70, 142] width 113 height 64
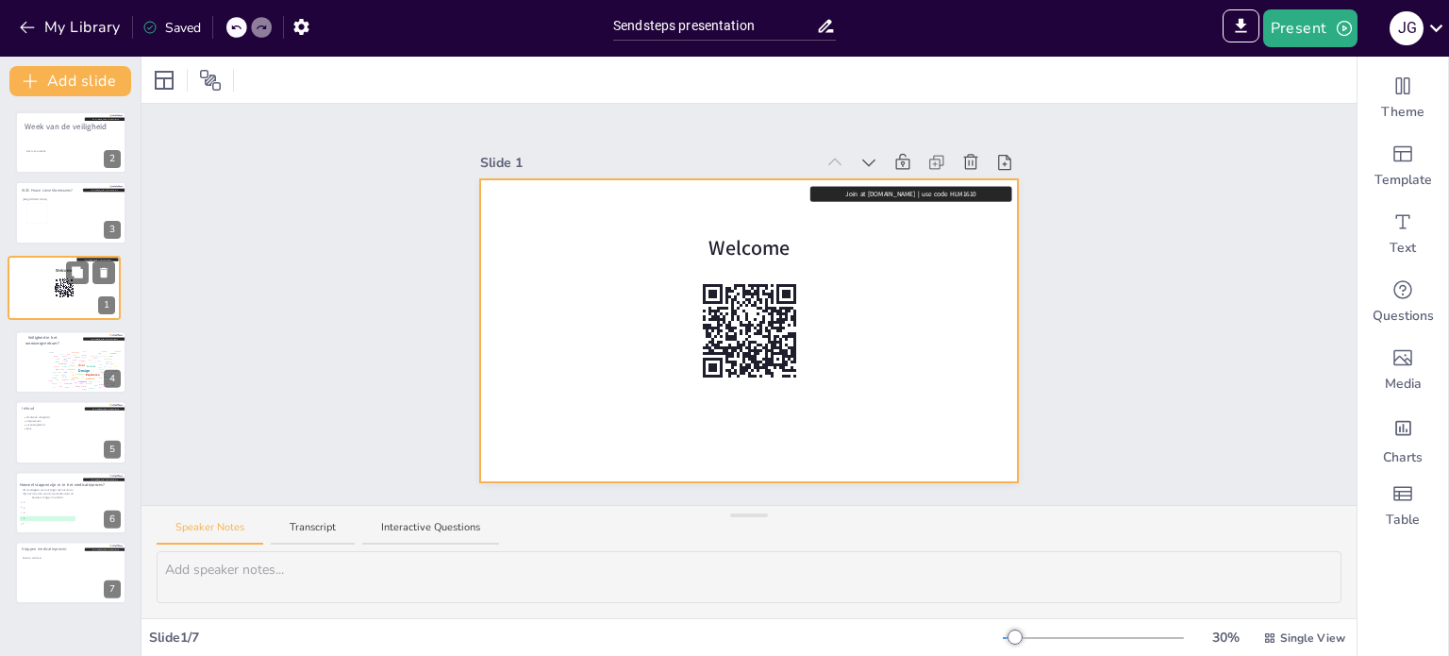
drag, startPoint x: 27, startPoint y: 142, endPoint x: 21, endPoint y: 295, distance: 153.0
click at [21, 295] on div at bounding box center [63, 288] width 111 height 62
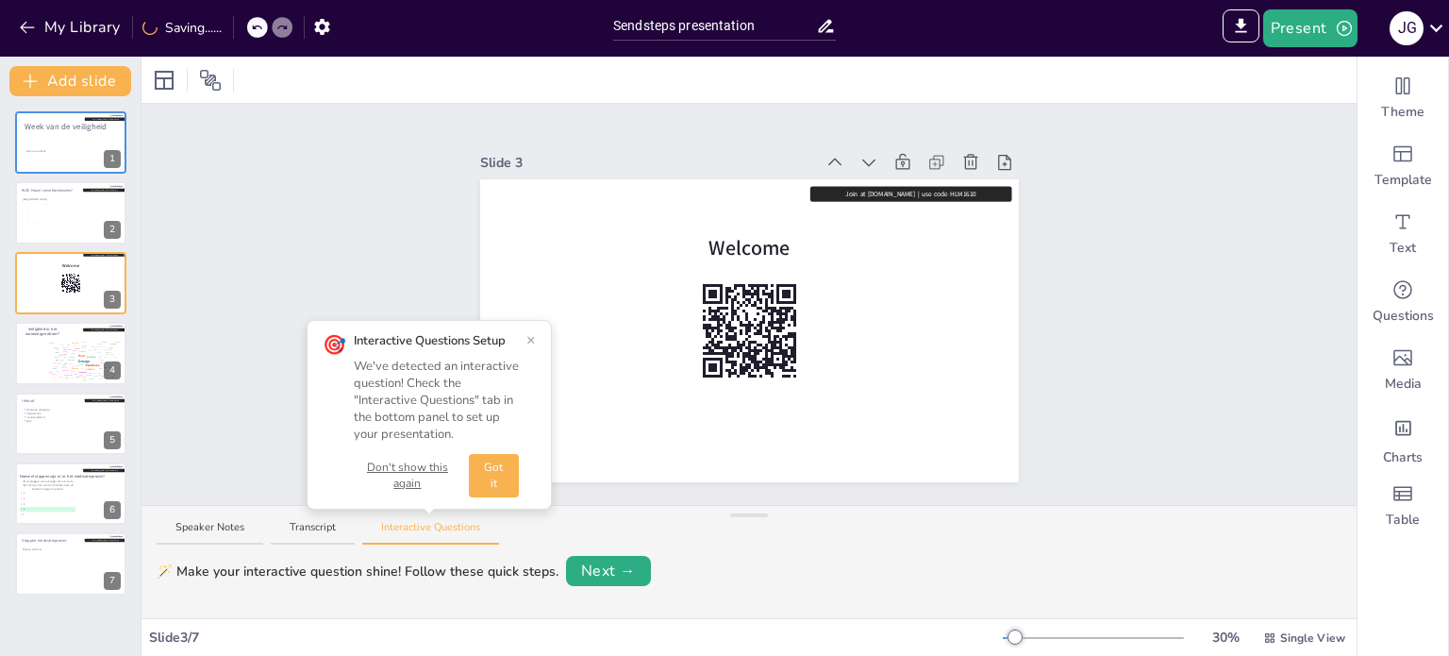
click at [498, 467] on button "Got it" at bounding box center [494, 475] width 50 height 43
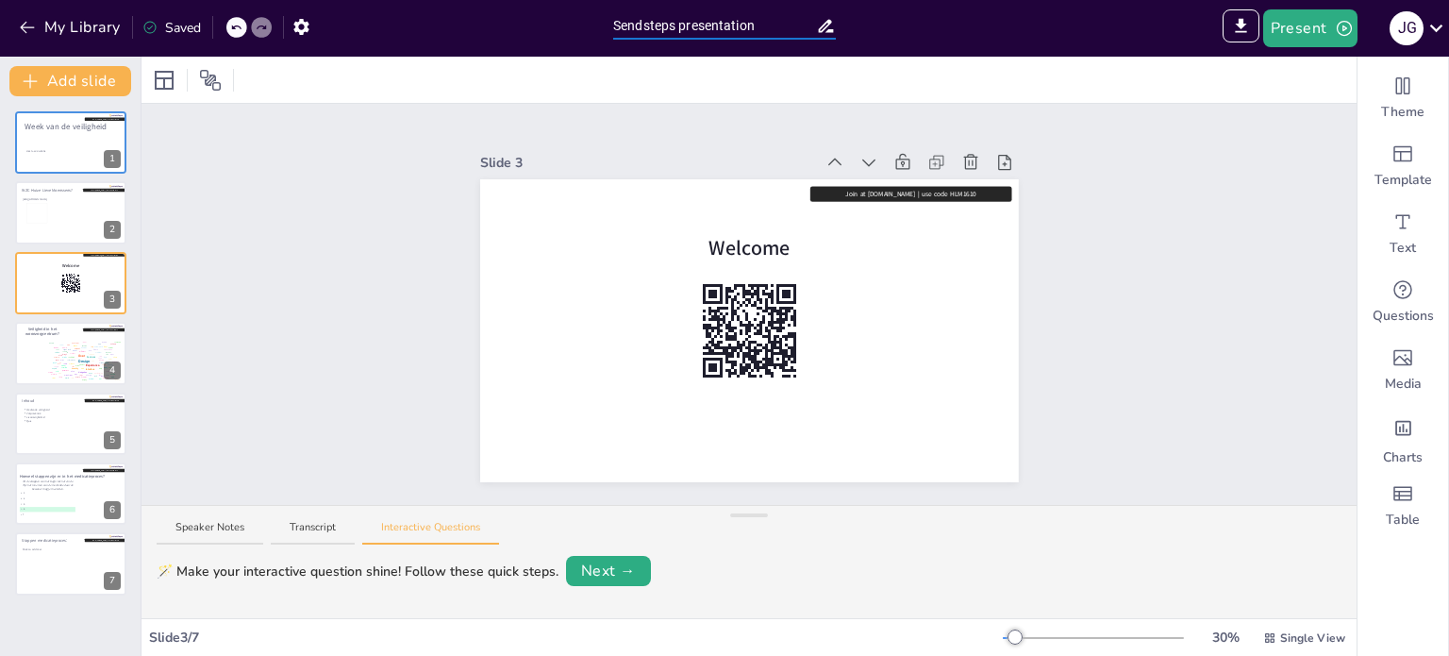
click at [763, 25] on input "Sendsteps presentation" at bounding box center [714, 25] width 203 height 27
drag, startPoint x: 763, startPoint y: 25, endPoint x: 621, endPoint y: 30, distance: 142.5
click at [621, 30] on input "Sendsteps presentation" at bounding box center [714, 25] width 203 height 27
click at [27, 355] on div at bounding box center [70, 353] width 113 height 64
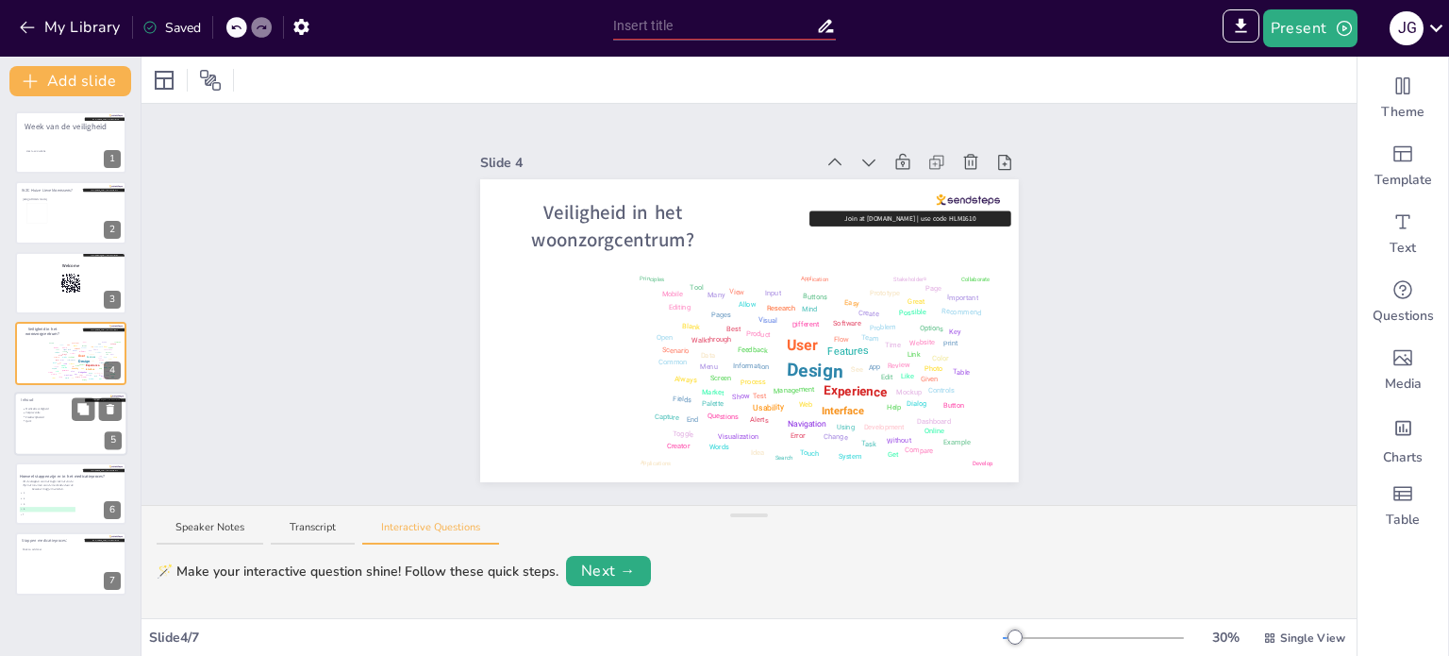
click at [49, 418] on p "Quiz" at bounding box center [71, 420] width 92 height 4
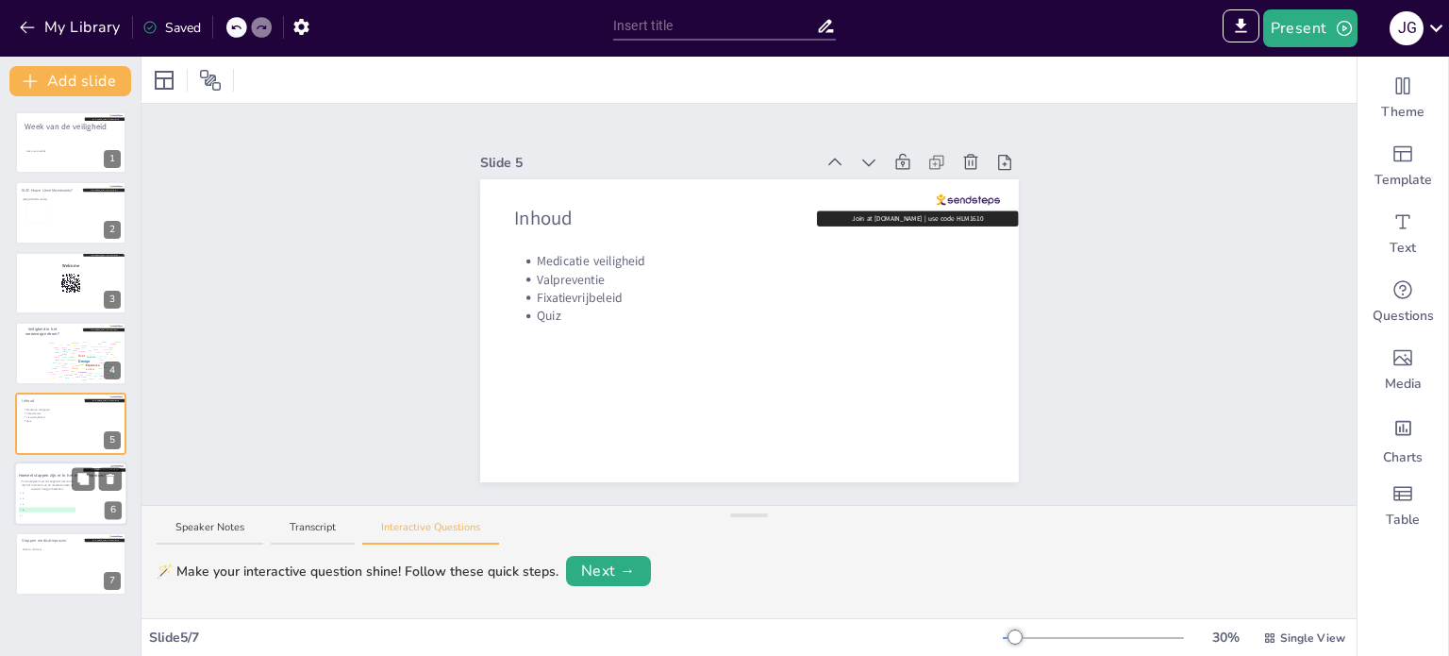
click at [52, 483] on em "Tel de stappen van het begin tot het einde. Tip: het innemen van de medicatie d…" at bounding box center [47, 484] width 52 height 11
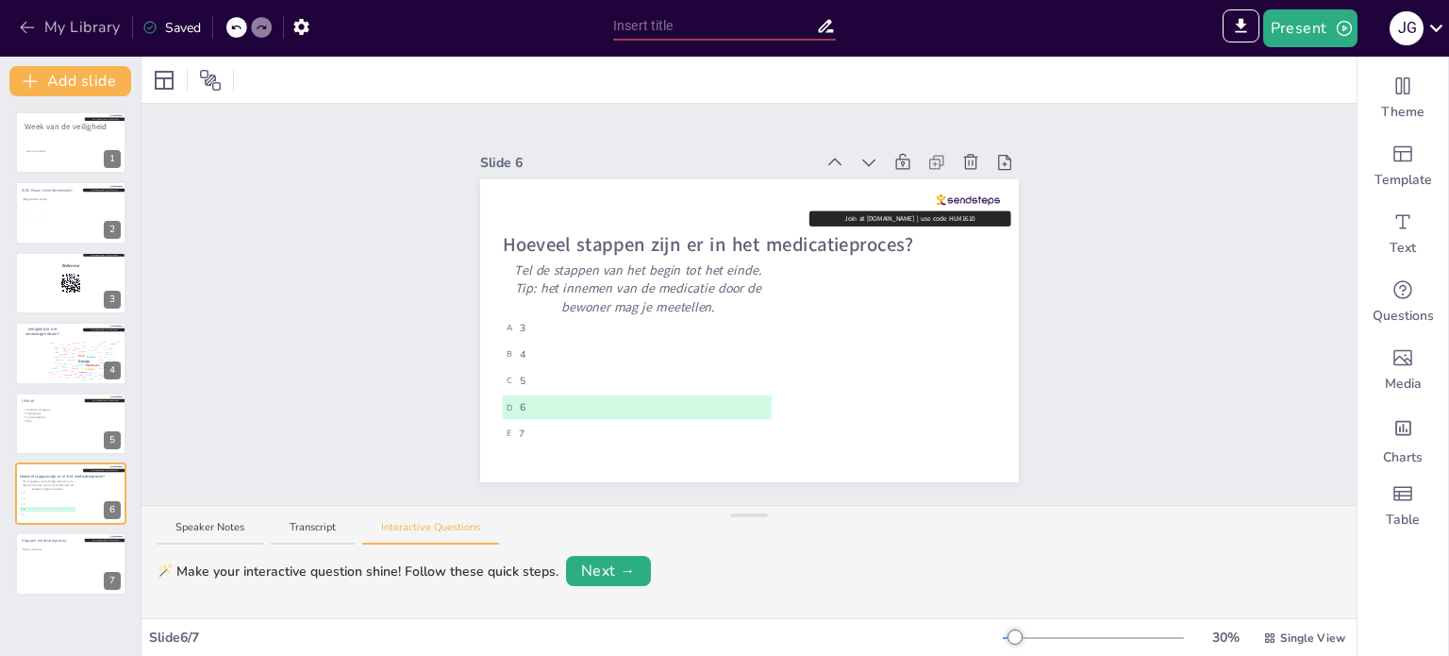
click at [71, 31] on button "My Library" at bounding box center [71, 27] width 114 height 30
